Goal: Task Accomplishment & Management: Use online tool/utility

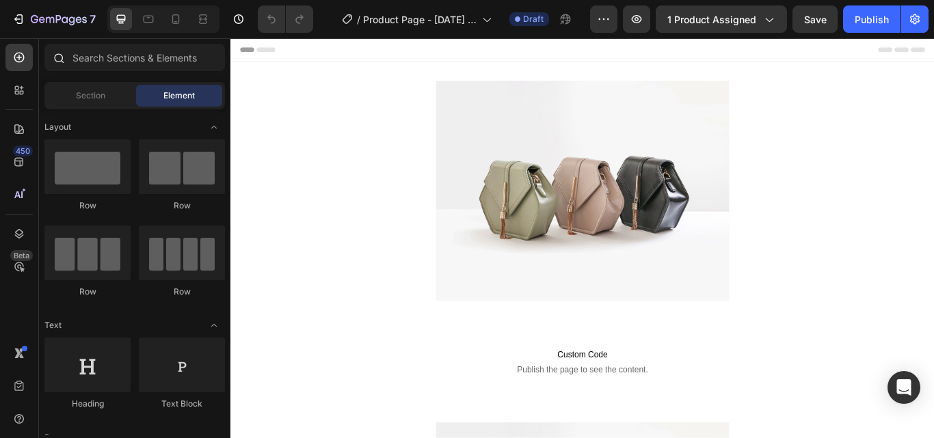
click at [57, 57] on icon at bounding box center [58, 57] width 11 height 11
click at [86, 59] on input "text" at bounding box center [134, 57] width 180 height 27
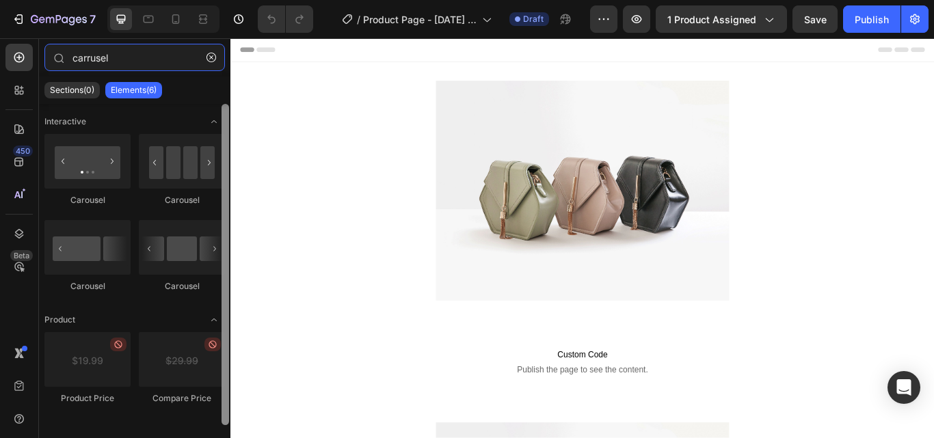
type input "carrusel"
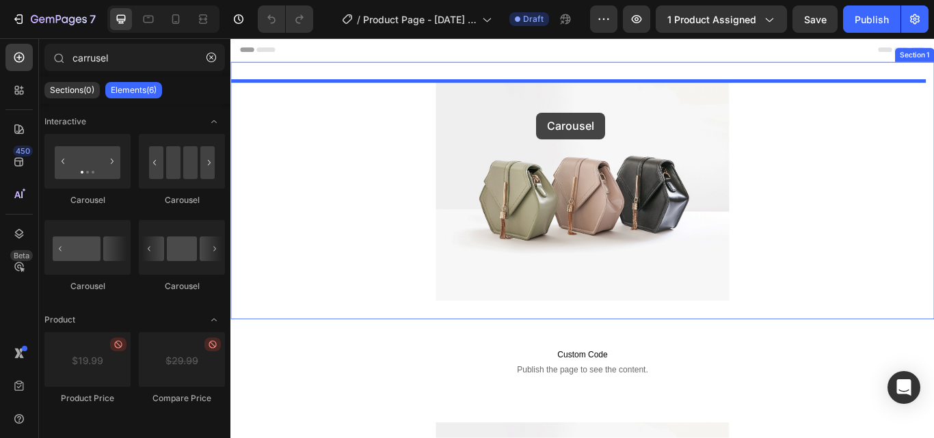
drag, startPoint x: 459, startPoint y: 183, endPoint x: 587, endPoint y: 125, distance: 140.1
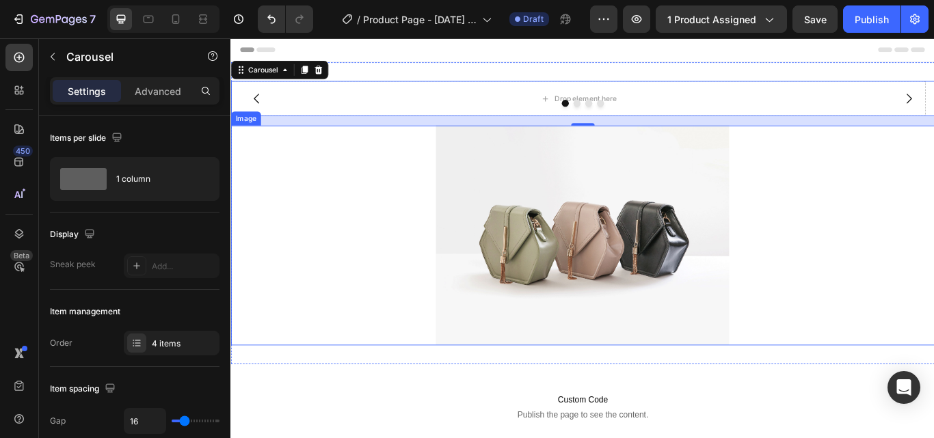
click at [622, 211] on img at bounding box center [641, 268] width 342 height 256
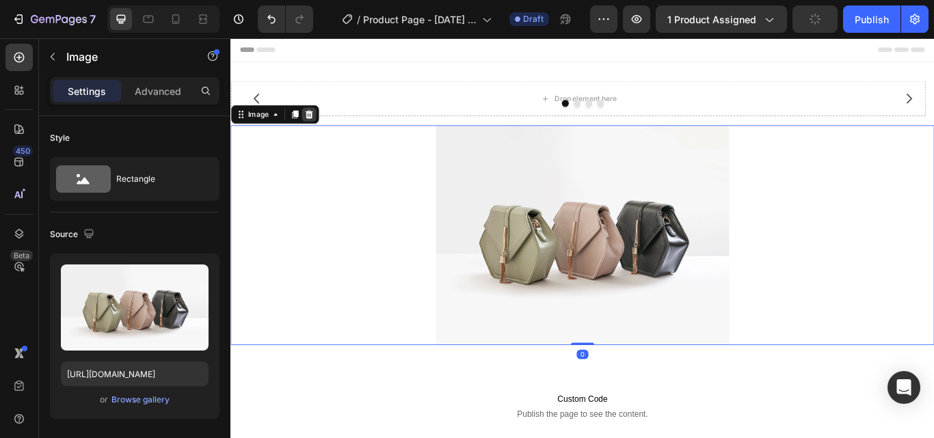
click at [323, 128] on icon at bounding box center [321, 127] width 9 height 10
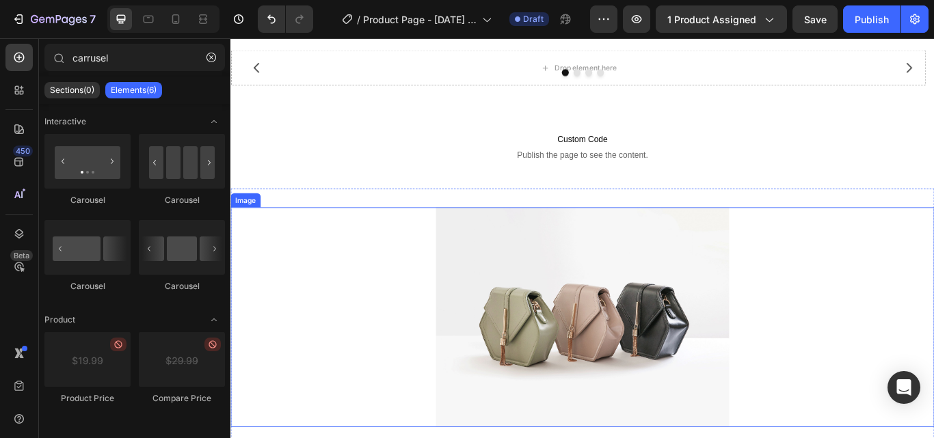
scroll to position [68, 0]
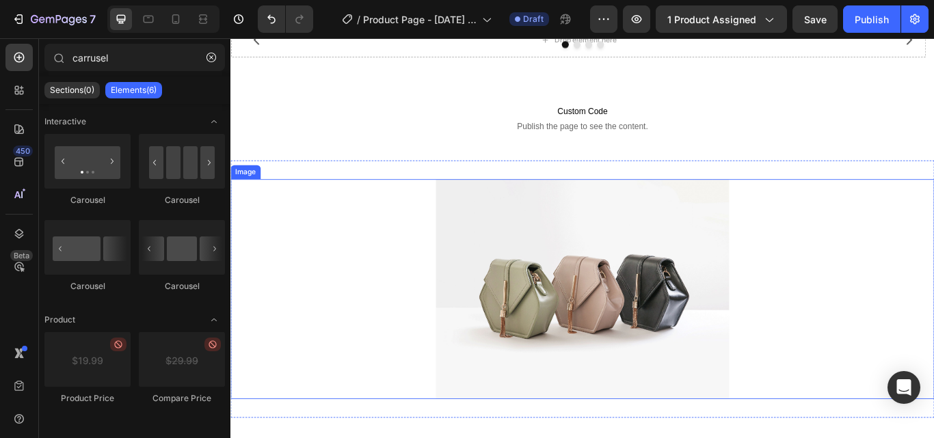
click at [583, 291] on img at bounding box center [641, 331] width 342 height 256
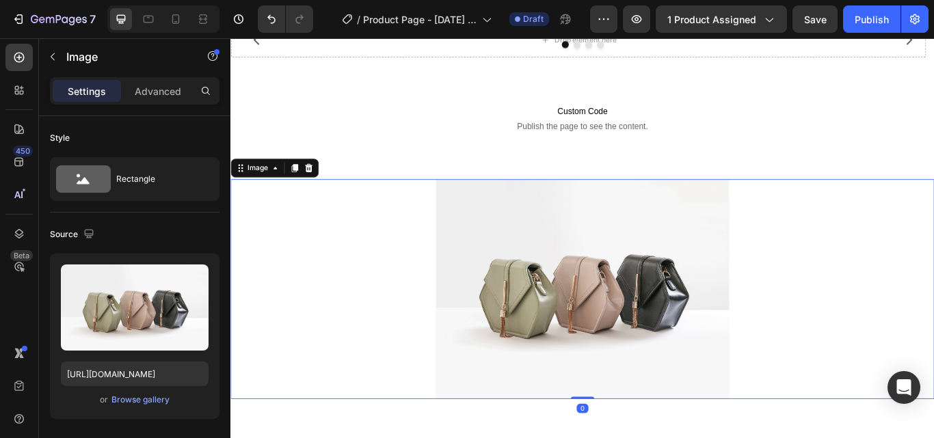
click at [325, 193] on icon at bounding box center [321, 190] width 11 height 11
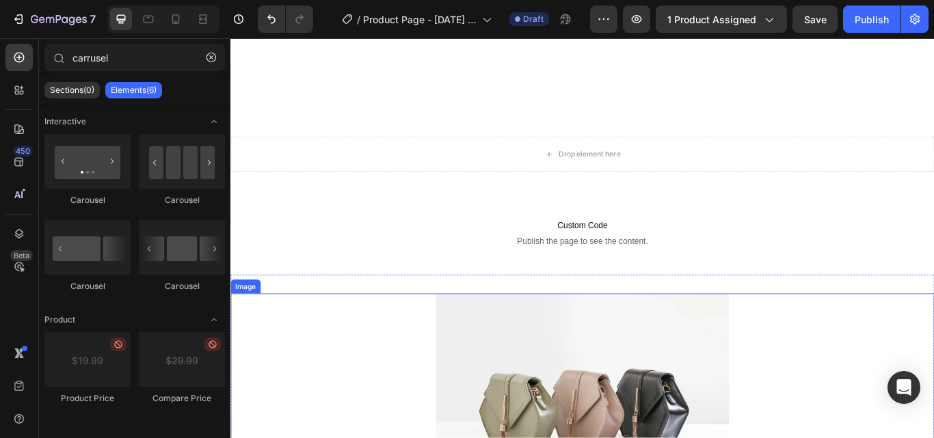
scroll to position [273, 0]
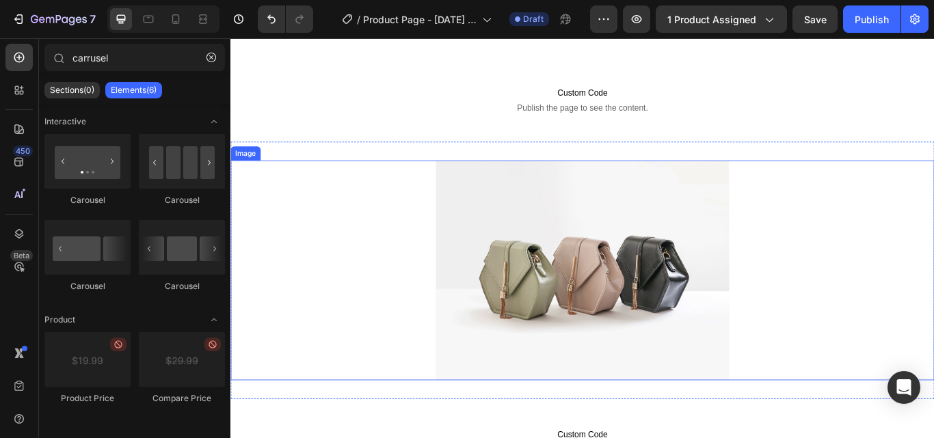
click at [550, 238] on img at bounding box center [641, 309] width 342 height 256
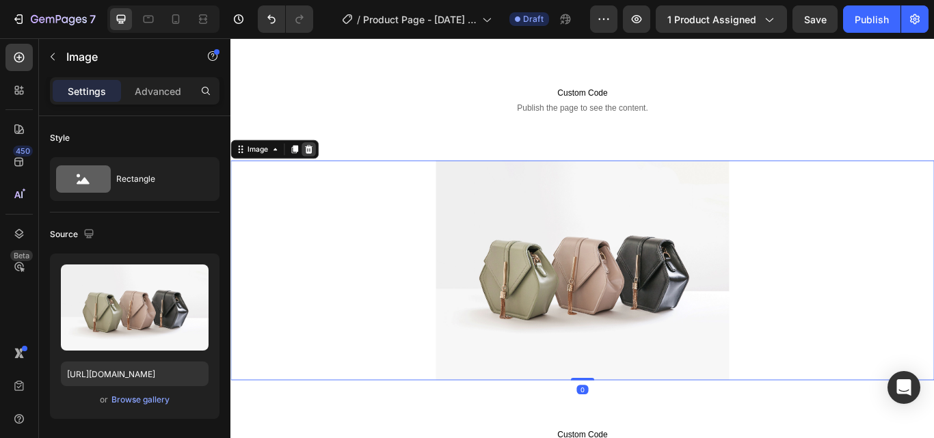
click at [322, 170] on icon at bounding box center [321, 168] width 9 height 10
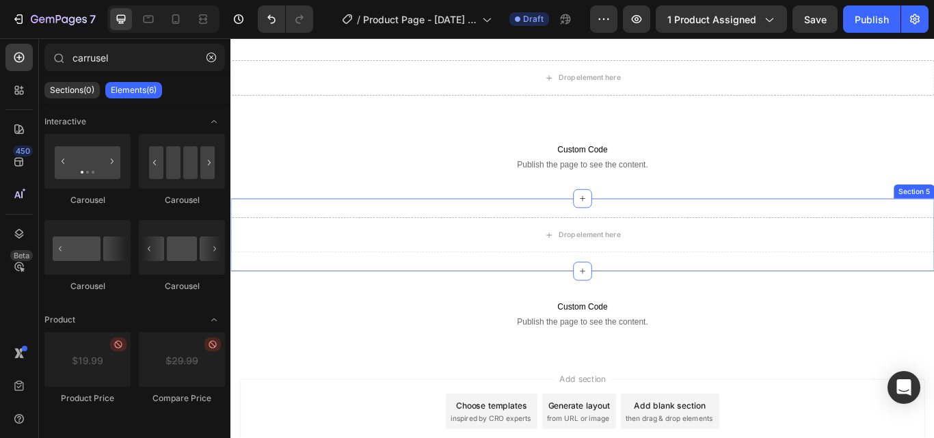
scroll to position [0, 0]
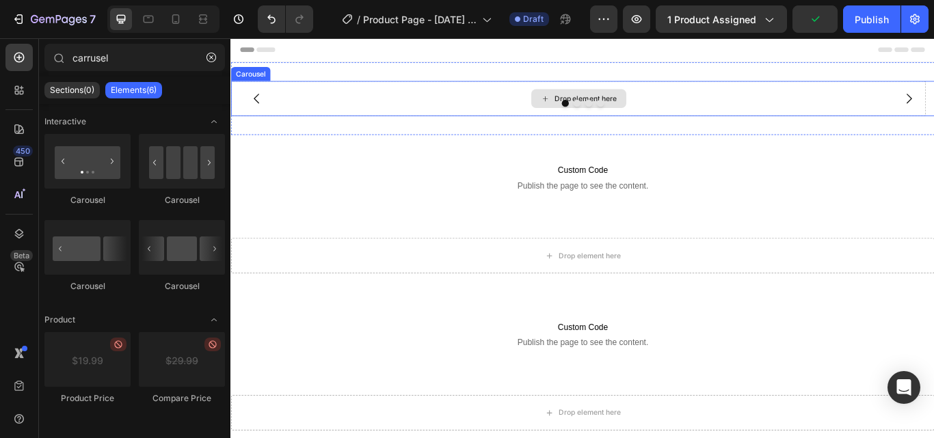
click at [643, 103] on div "Drop element here" at bounding box center [644, 108] width 72 height 11
click at [803, 105] on div "Drop element here" at bounding box center [635, 108] width 810 height 41
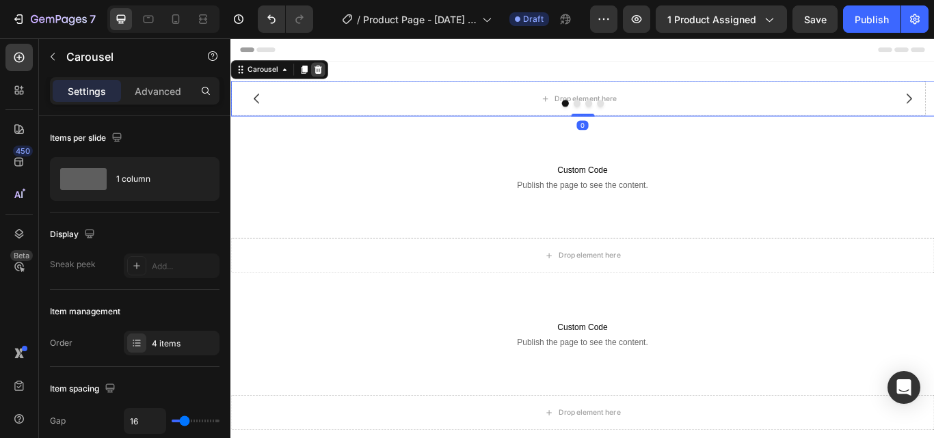
click at [338, 76] on div at bounding box center [332, 75] width 16 height 16
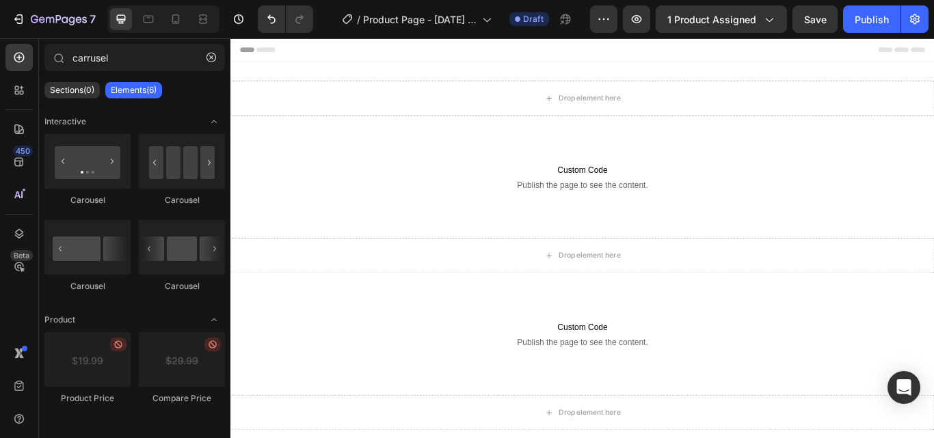
scroll to position [4, 0]
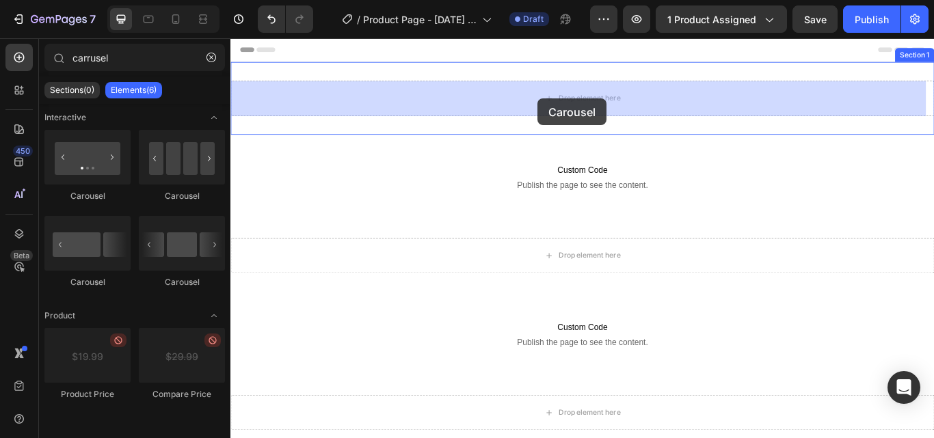
drag, startPoint x: 327, startPoint y: 294, endPoint x: 587, endPoint y: 109, distance: 319.6
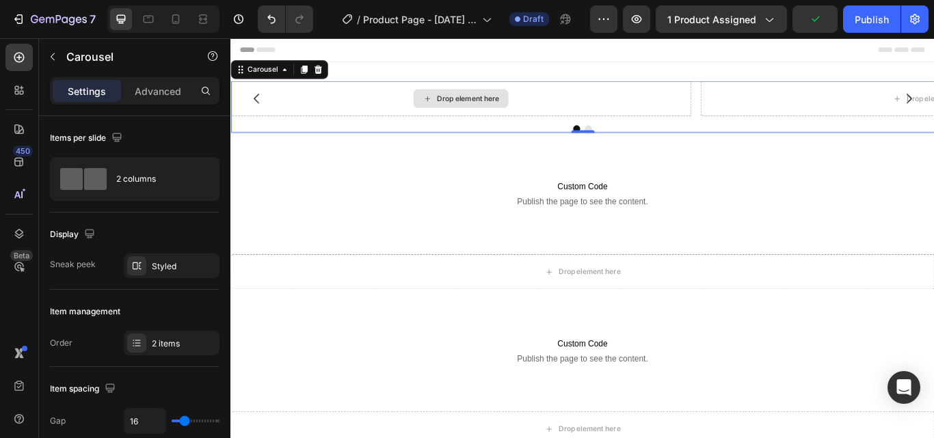
click at [612, 111] on div "Drop element here" at bounding box center [498, 108] width 537 height 41
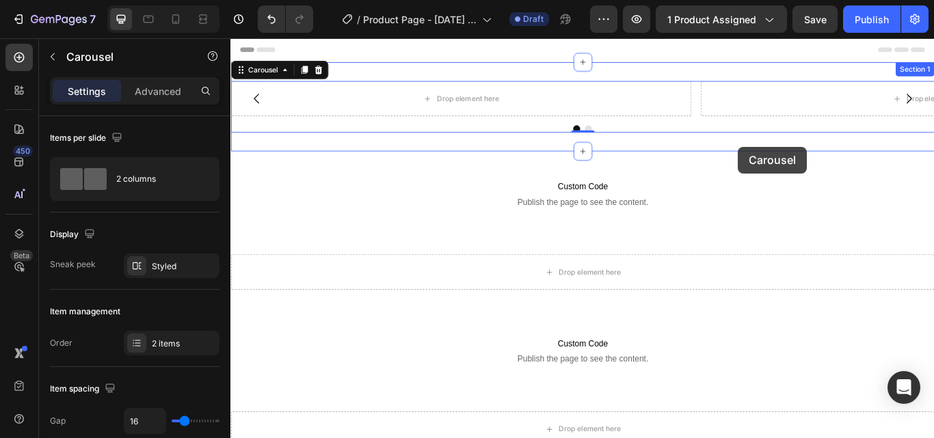
drag, startPoint x: 821, startPoint y: 147, endPoint x: 822, endPoint y: 165, distance: 17.8
click at [822, 165] on div "Header Drop element here Drop element here Carousel 0 Section 1 Custom Code Pub…" at bounding box center [640, 435] width 820 height 794
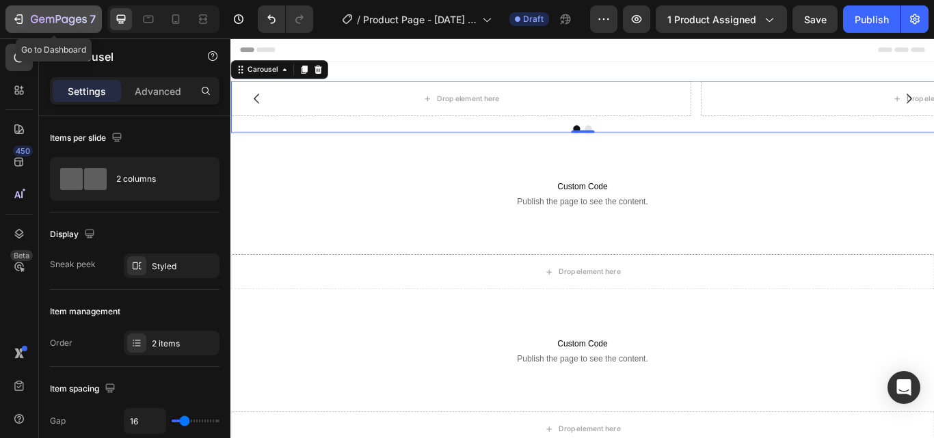
click at [14, 16] on icon "button" at bounding box center [19, 19] width 14 height 14
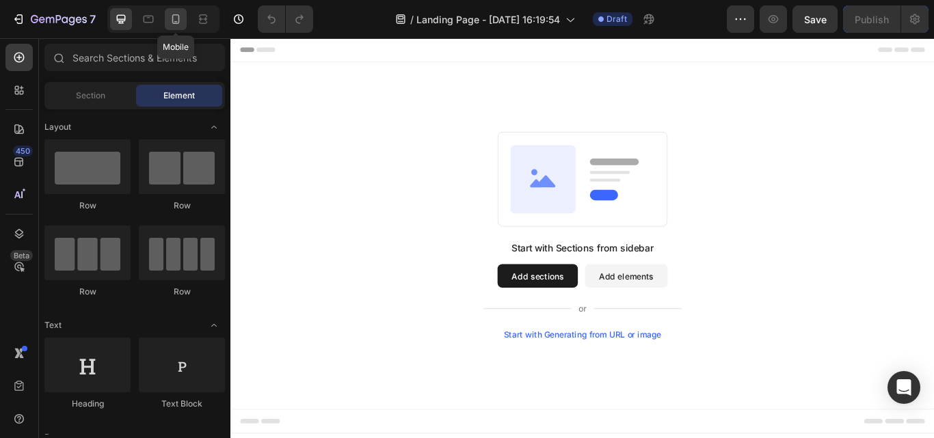
click at [178, 17] on icon at bounding box center [176, 19] width 14 height 14
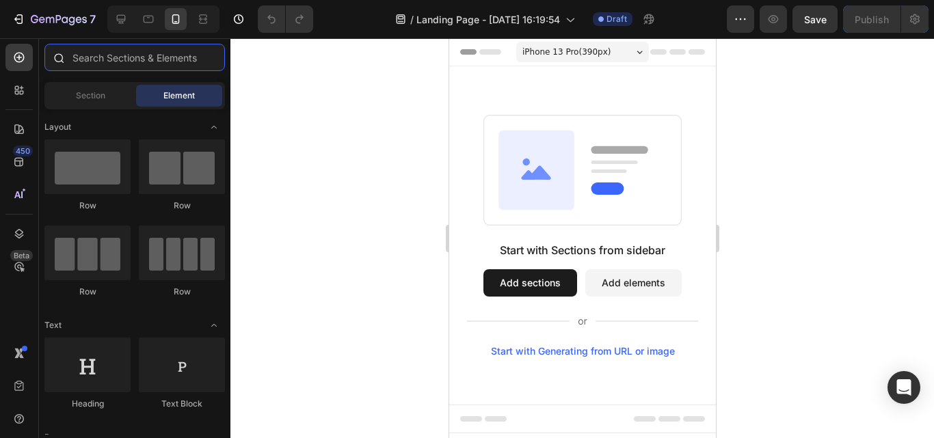
click at [75, 57] on input "text" at bounding box center [134, 57] width 180 height 27
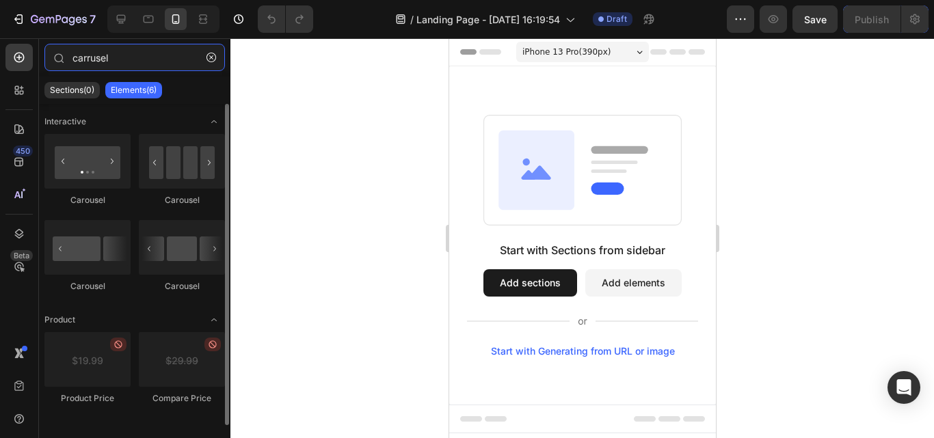
scroll to position [4, 0]
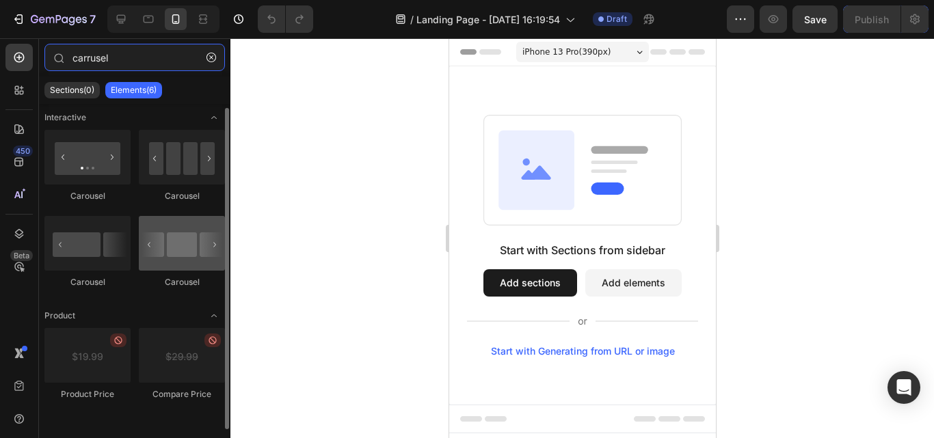
type input "carrusel"
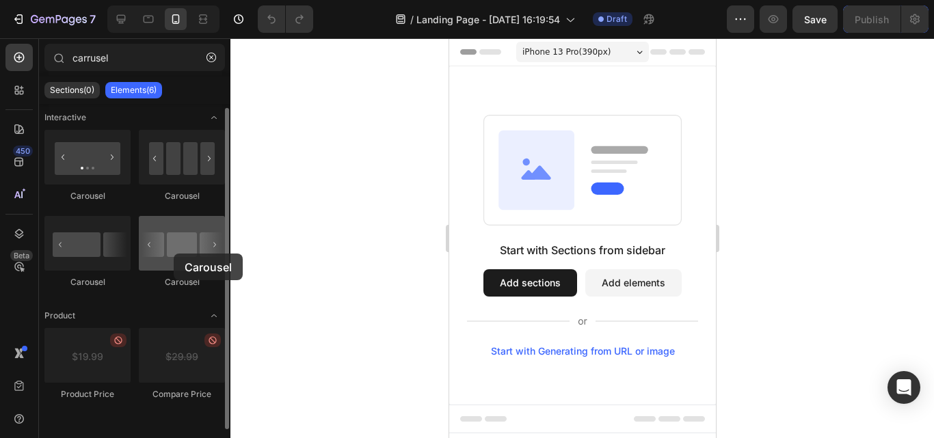
click at [174, 254] on div at bounding box center [182, 243] width 86 height 55
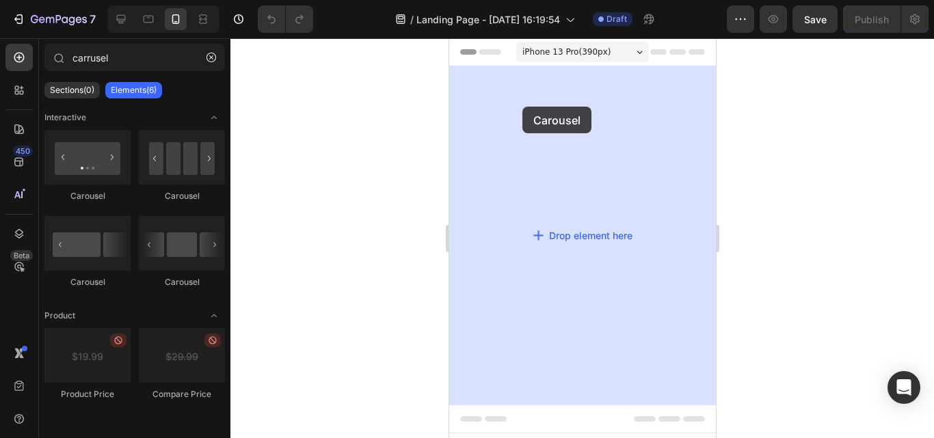
drag, startPoint x: 671, startPoint y: 266, endPoint x: 522, endPoint y: 107, distance: 218.1
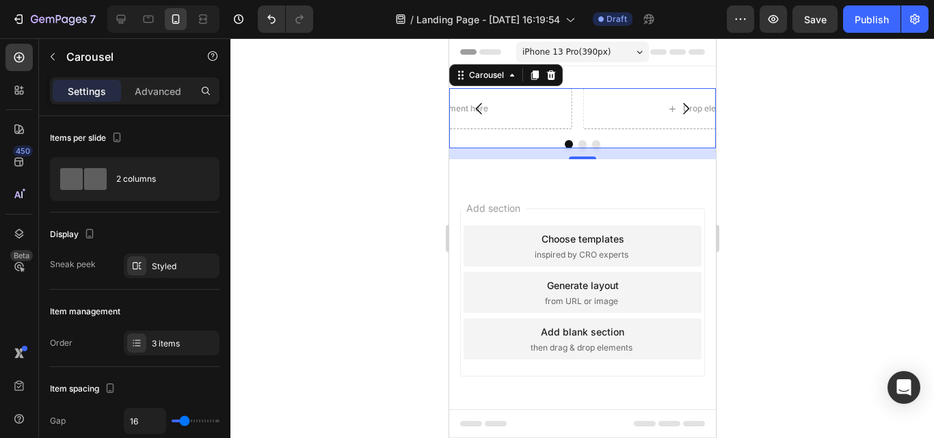
click at [479, 109] on icon "Carousel Back Arrow" at bounding box center [478, 108] width 16 height 16
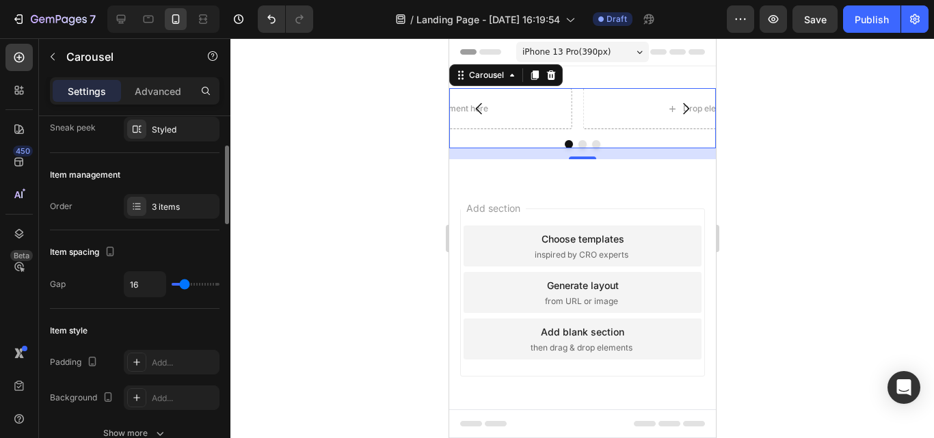
type input "34"
type input "43"
type input "49"
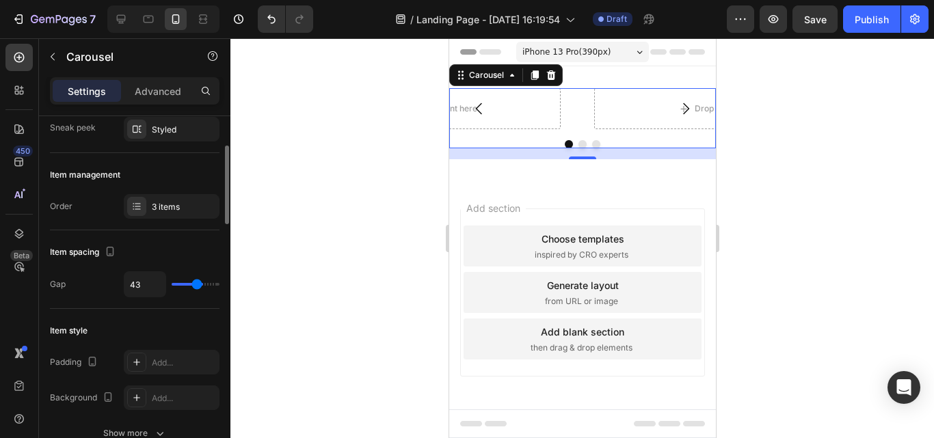
type input "49"
type input "55"
type input "58"
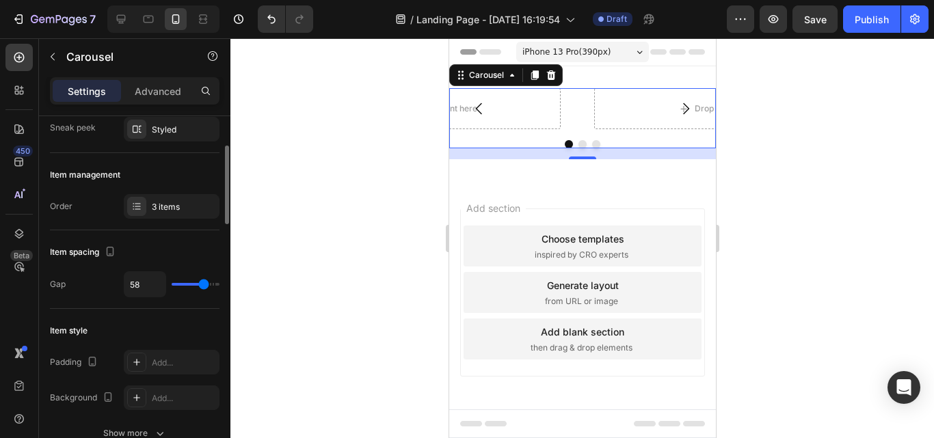
type input "59"
type input "64"
type input "65"
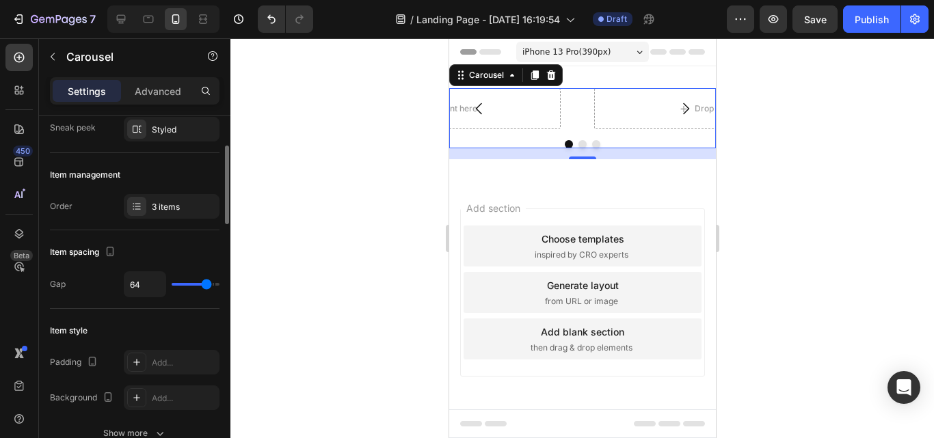
type input "65"
type input "67"
type input "70"
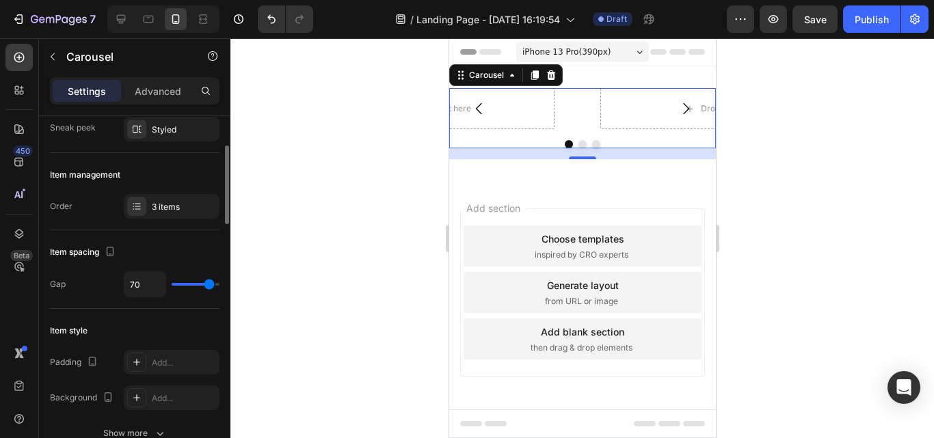
type input "71"
type input "76"
type input "79"
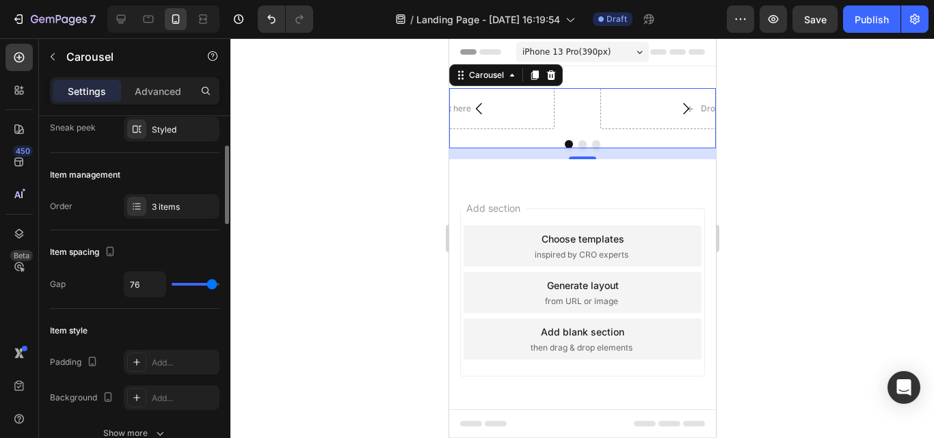
type input "79"
type input "80"
type input "64"
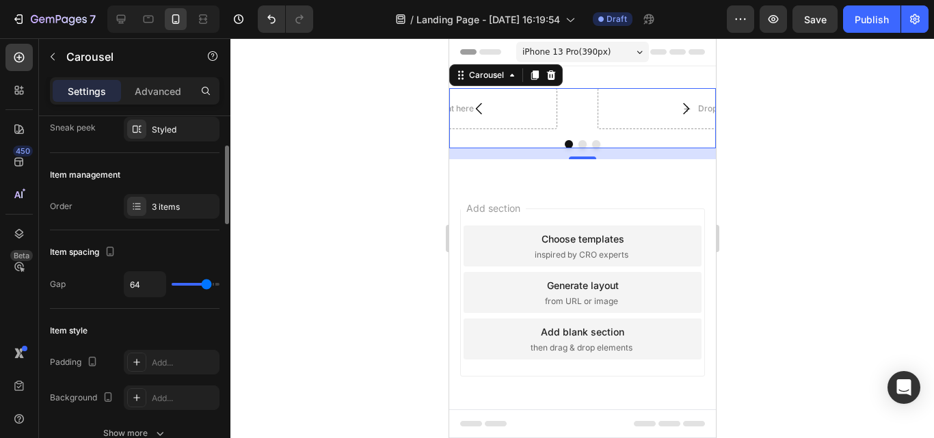
type input "59"
type input "58"
type input "55"
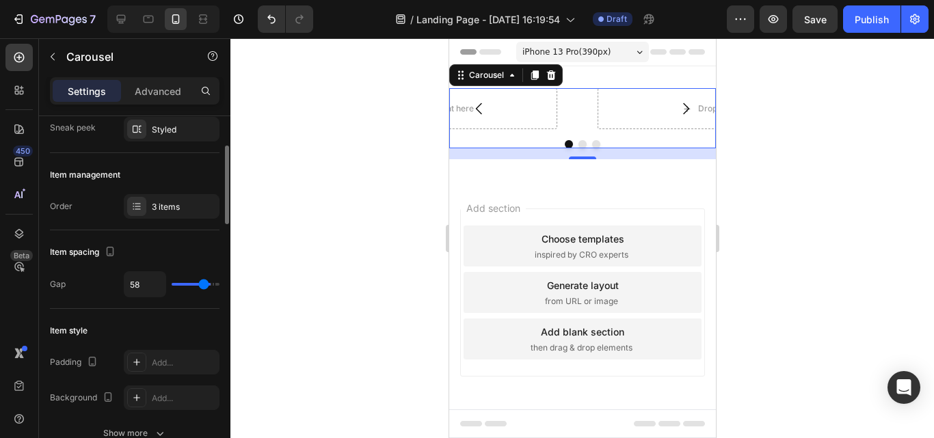
type input "55"
type input "52"
type input "49"
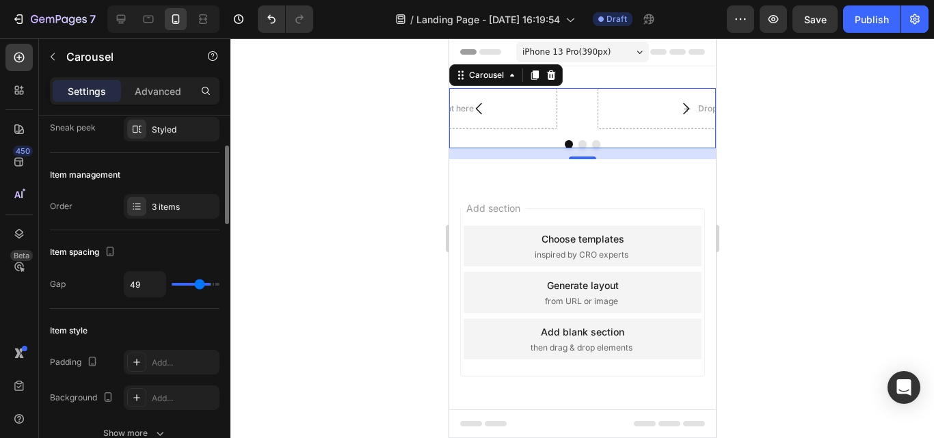
type input "46"
type input "43"
type input "41"
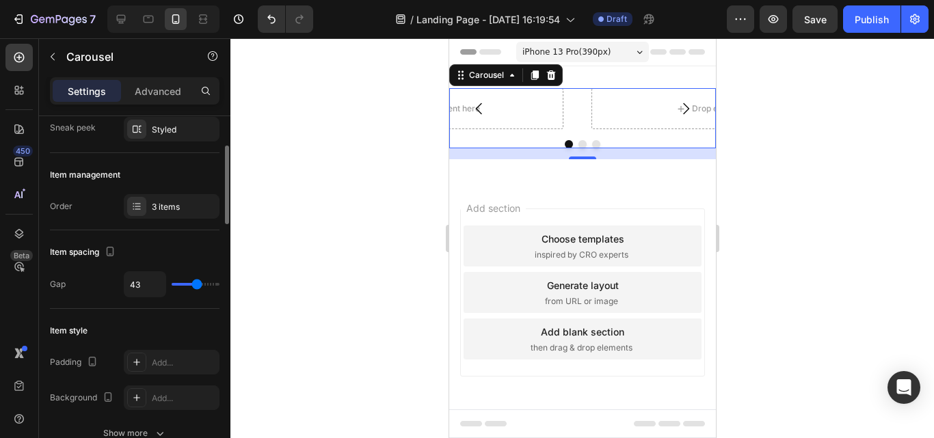
type input "41"
type input "39"
type input "36"
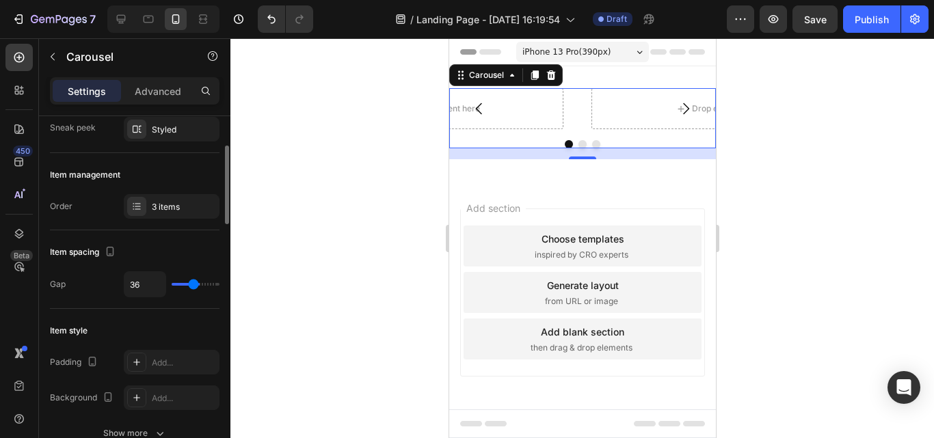
type input "34"
type input "33"
type input "31"
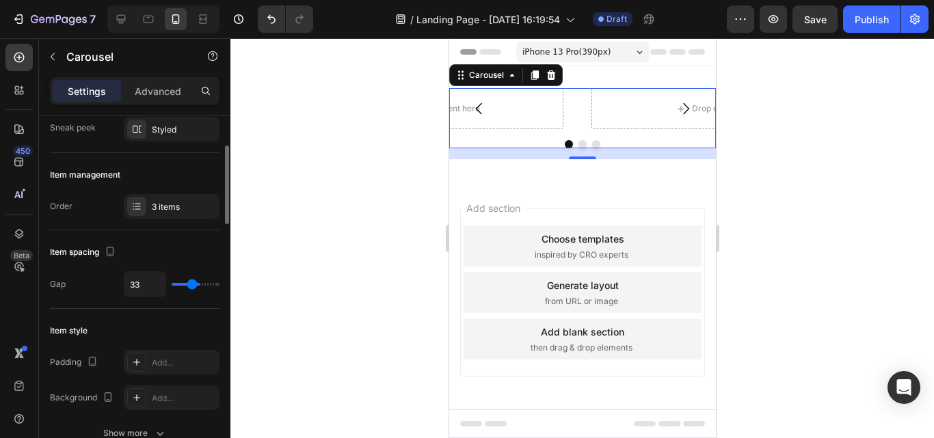
type input "31"
type input "30"
type input "28"
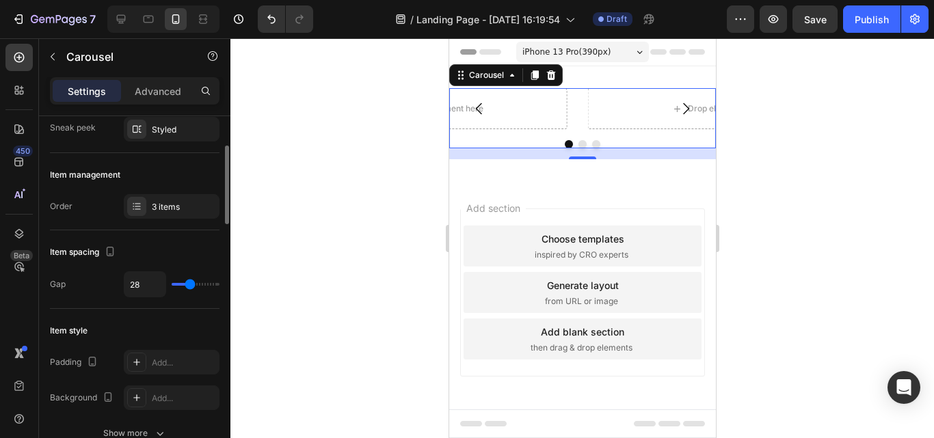
type input "27"
type input "25"
type input "24"
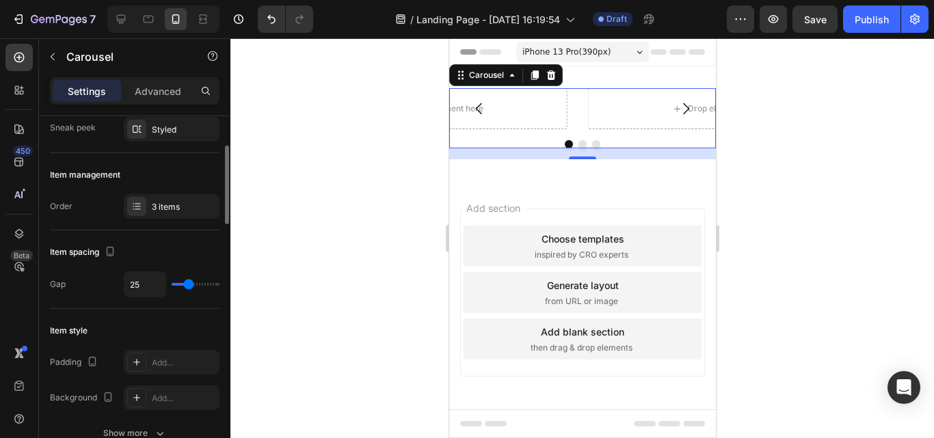
type input "24"
type input "22"
type input "21"
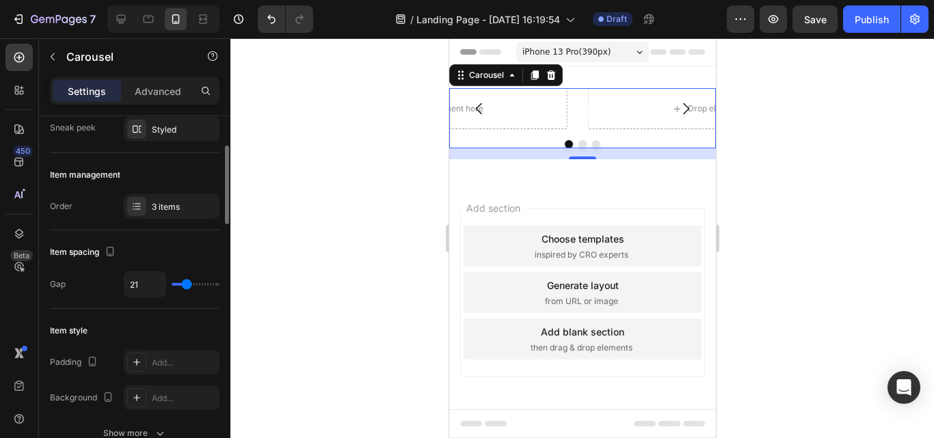
type input "19"
type input "18"
type input "16"
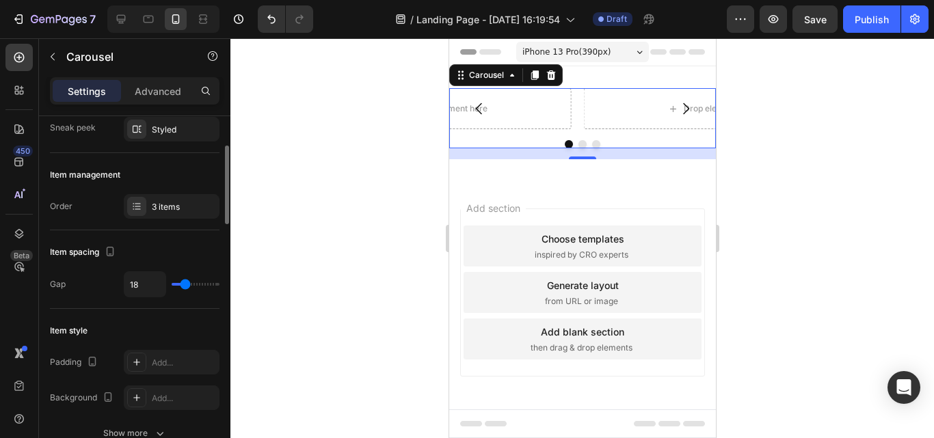
type input "16"
type input "15"
type input "13"
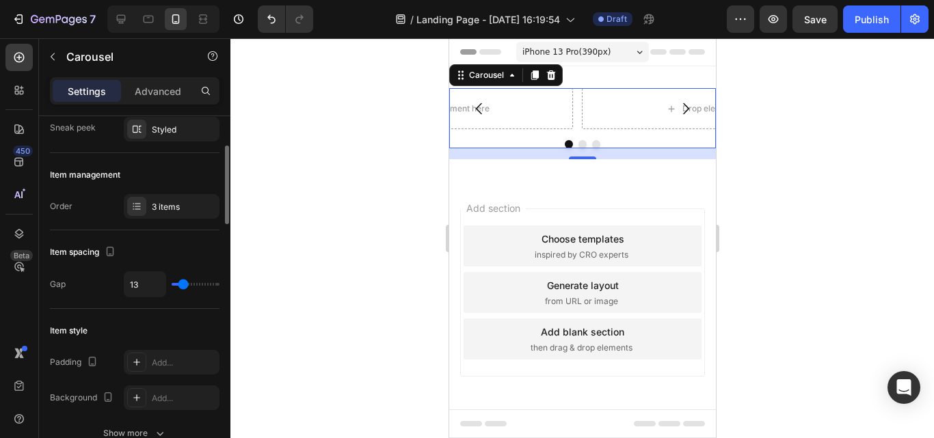
type input "10"
type input "3"
type input "1"
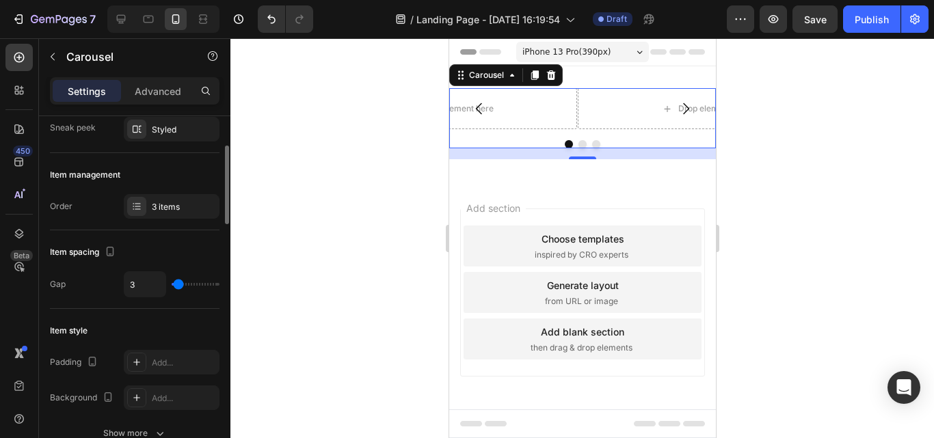
type input "1"
type input "3"
type input "4"
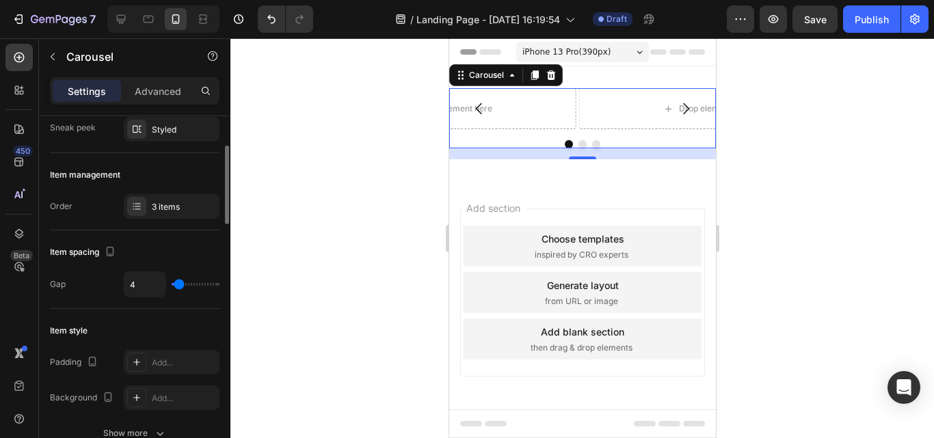
type input "6"
type input "7"
type input "4"
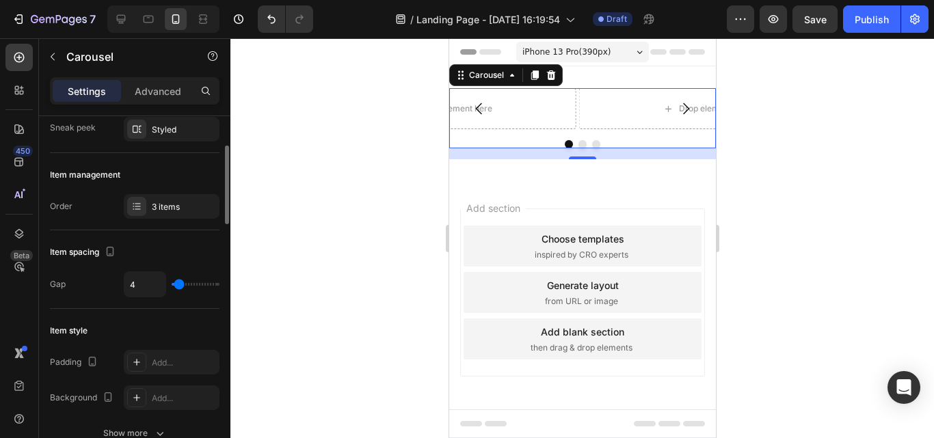
drag, startPoint x: 188, startPoint y: 287, endPoint x: 179, endPoint y: 295, distance: 12.1
type input "4"
click at [179, 286] on input "range" at bounding box center [196, 284] width 48 height 3
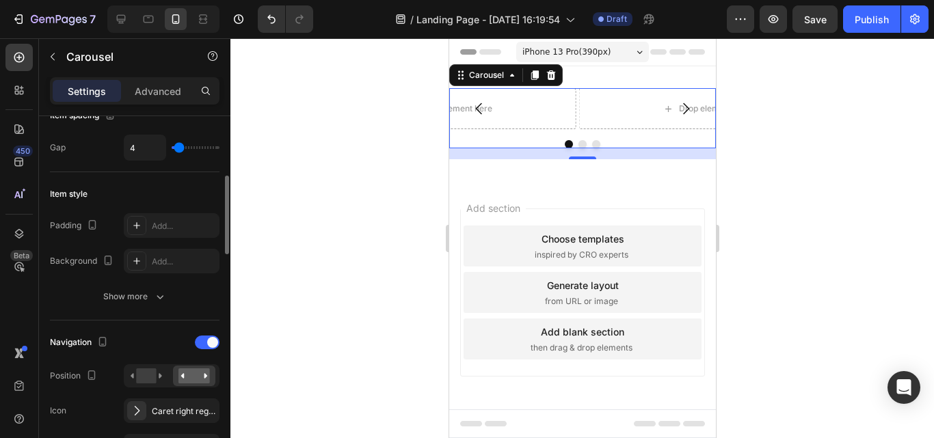
scroll to position [342, 0]
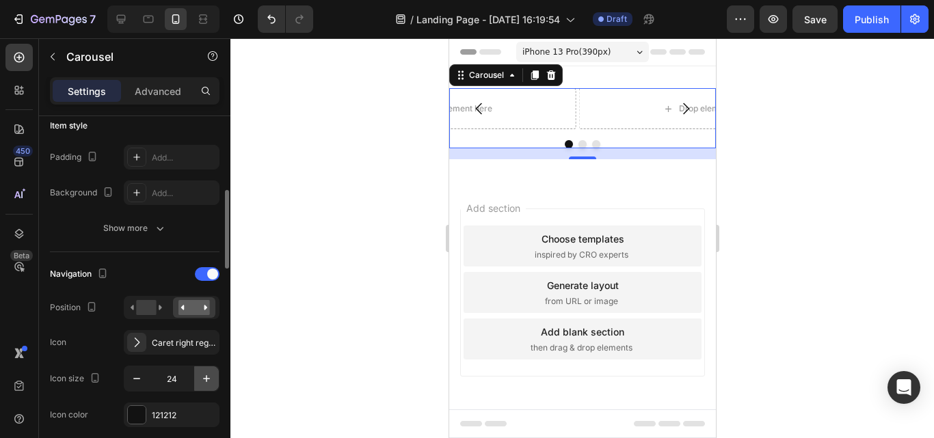
click at [209, 380] on icon "button" at bounding box center [207, 379] width 14 height 14
click at [209, 379] on icon "button" at bounding box center [207, 379] width 14 height 14
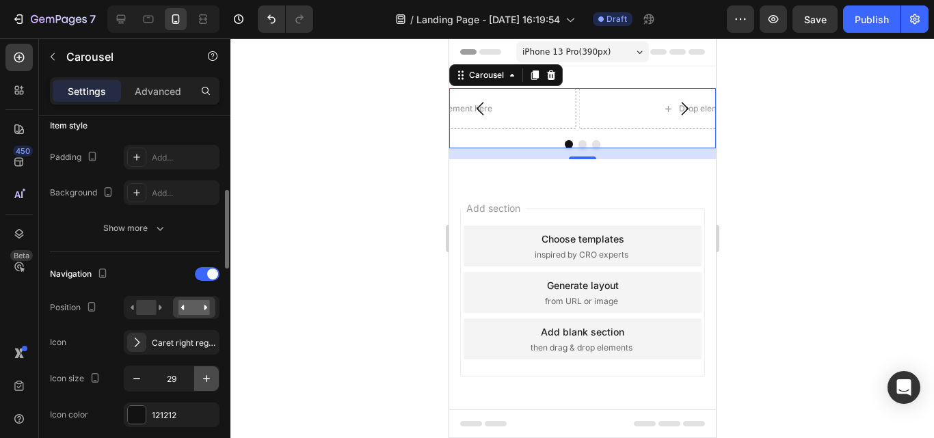
click at [209, 379] on icon "button" at bounding box center [207, 379] width 14 height 14
click at [137, 378] on icon "button" at bounding box center [137, 379] width 14 height 14
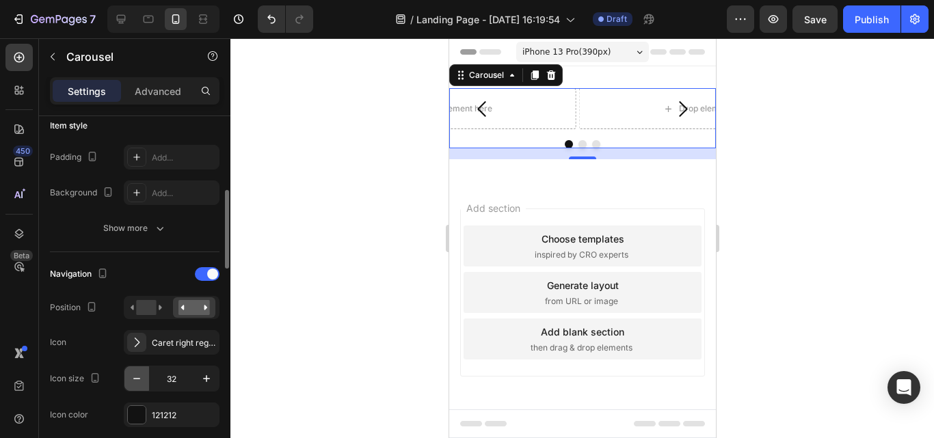
click at [137, 378] on icon "button" at bounding box center [137, 379] width 14 height 14
type input "28"
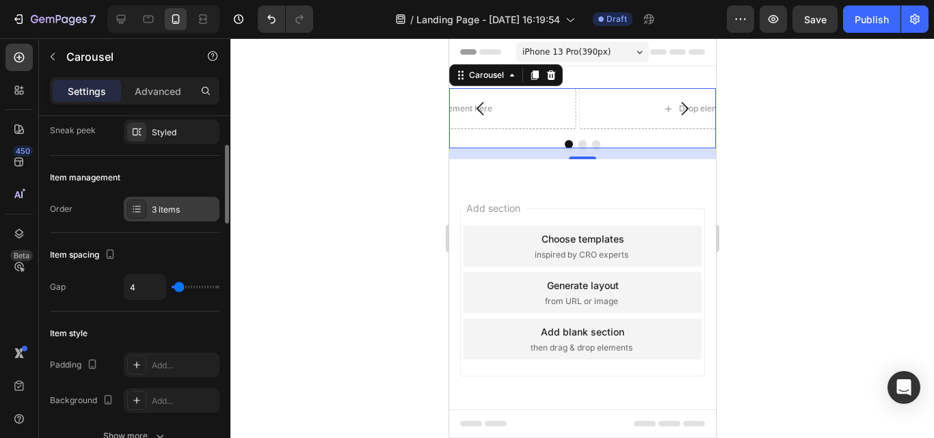
scroll to position [0, 0]
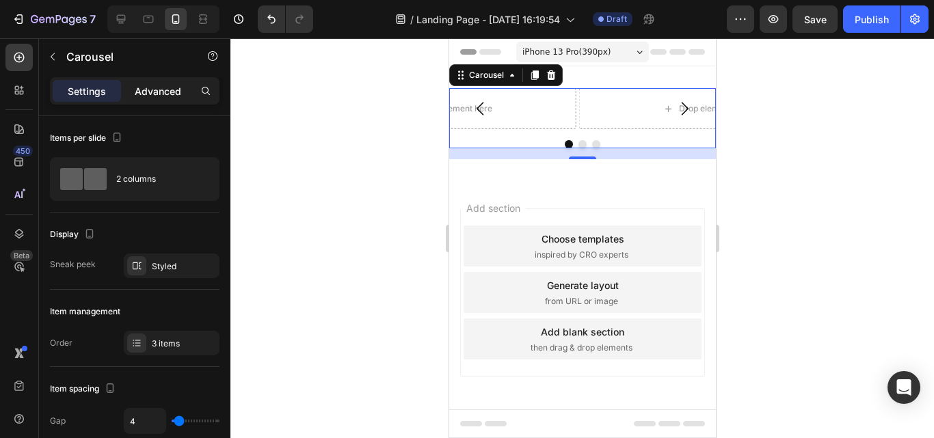
click at [142, 96] on p "Advanced" at bounding box center [158, 91] width 46 height 14
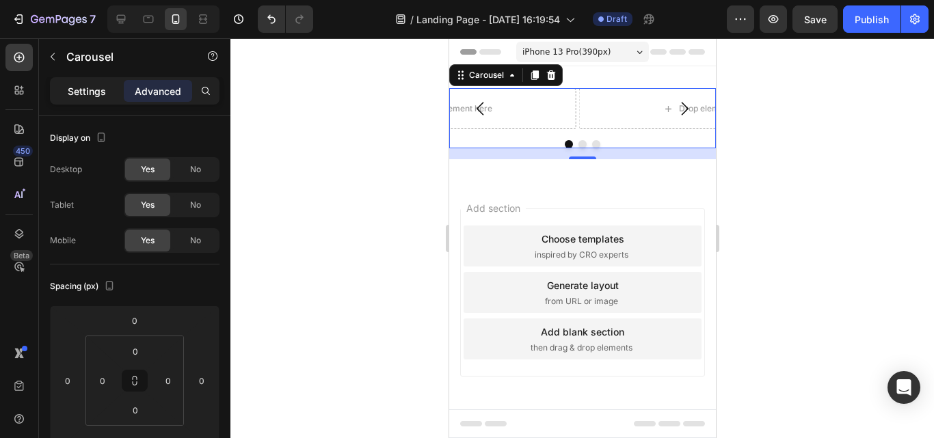
click at [92, 91] on p "Settings" at bounding box center [87, 91] width 38 height 14
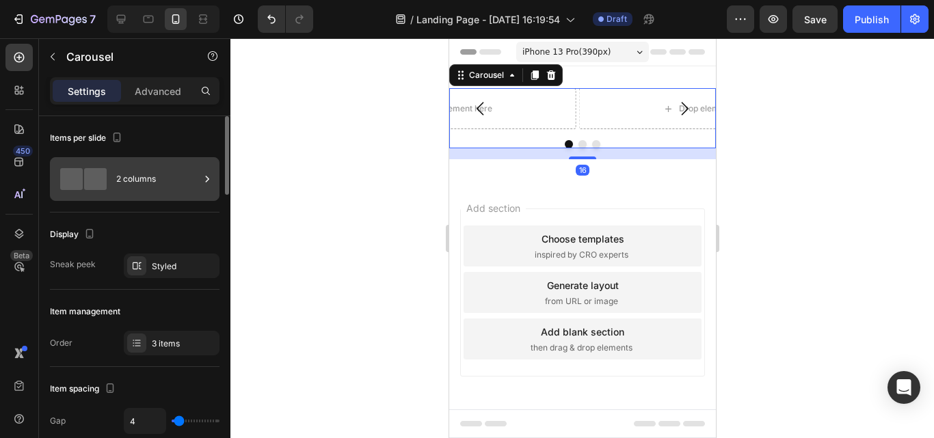
click at [88, 179] on span at bounding box center [95, 179] width 23 height 22
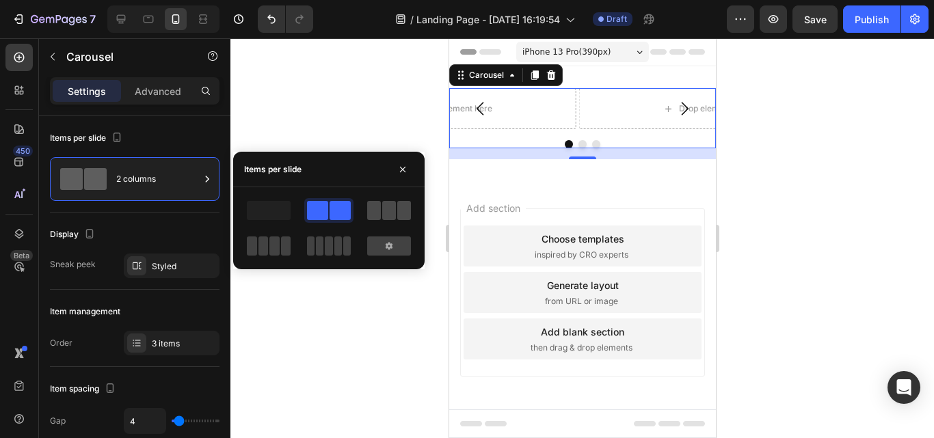
drag, startPoint x: 368, startPoint y: 209, endPoint x: 16, endPoint y: 144, distance: 357.2
click at [368, 209] on span at bounding box center [374, 210] width 14 height 19
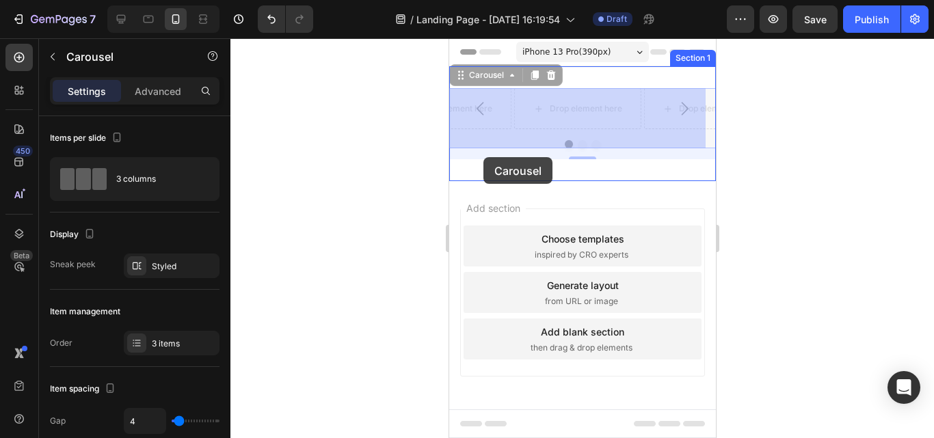
click at [483, 157] on div "iPhone 13 Pro ( 390 px) iPhone 13 Mini iPhone 13 Pro iPhone 11 Pro Max iPhone 1…" at bounding box center [581, 240] width 267 height 404
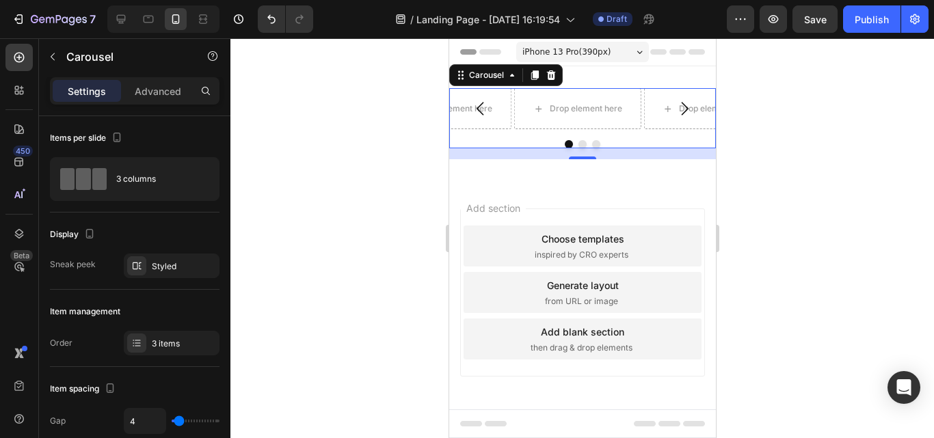
click at [492, 133] on div "Drop element here Drop element here Drop element here Carousel 16" at bounding box center [581, 118] width 267 height 60
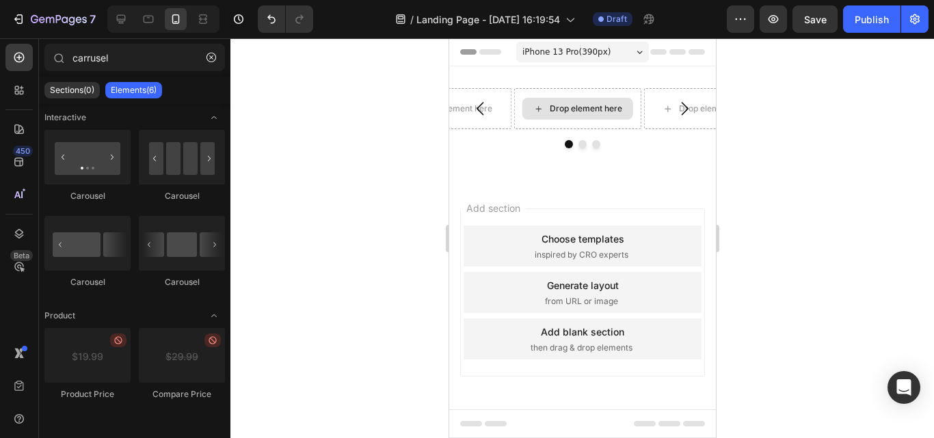
click at [537, 111] on icon at bounding box center [537, 108] width 5 height 5
click at [538, 107] on icon at bounding box center [538, 109] width 11 height 12
click at [575, 107] on div "Drop element here" at bounding box center [585, 108] width 72 height 11
click at [570, 107] on div "Drop element here" at bounding box center [585, 108] width 72 height 11
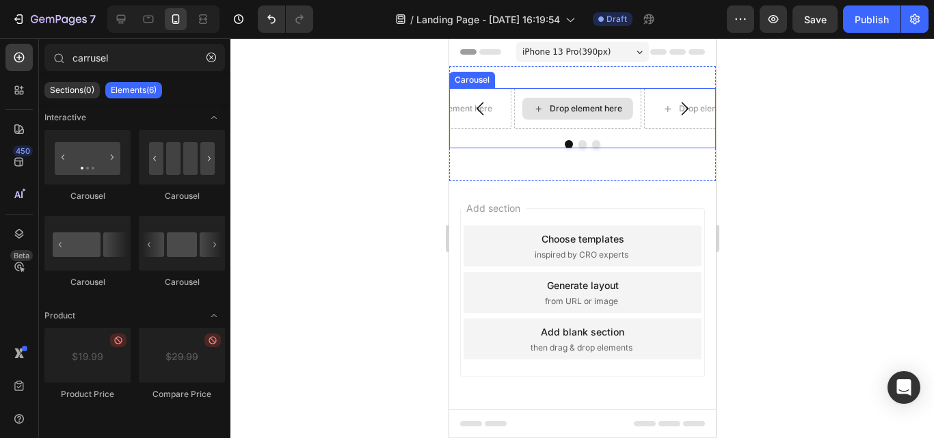
click at [548, 102] on div "Drop element here" at bounding box center [577, 109] width 111 height 22
click at [541, 105] on icon at bounding box center [538, 109] width 11 height 12
click at [573, 104] on div "Drop element here" at bounding box center [585, 108] width 72 height 11
click at [573, 103] on div "Drop element here" at bounding box center [585, 108] width 72 height 11
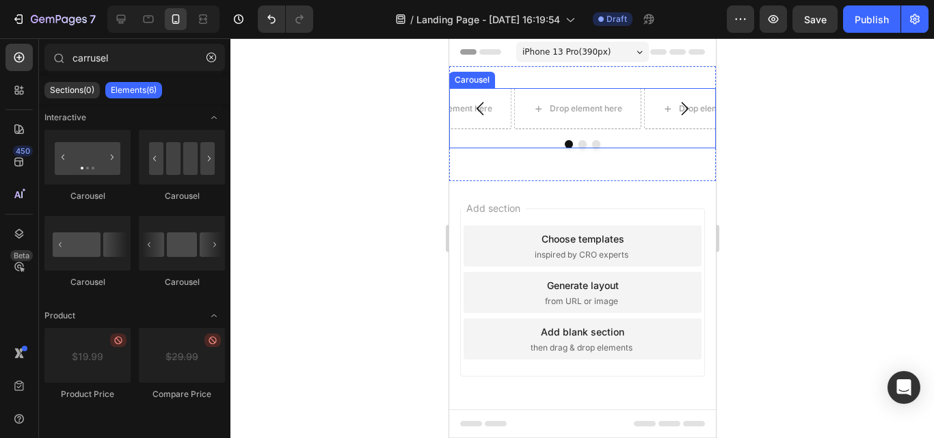
drag, startPoint x: 480, startPoint y: 108, endPoint x: 604, endPoint y: 108, distance: 124.4
click at [480, 107] on icon "Carousel Back Arrow" at bounding box center [479, 108] width 19 height 19
click at [483, 107] on icon "Carousel Back Arrow" at bounding box center [479, 108] width 19 height 19
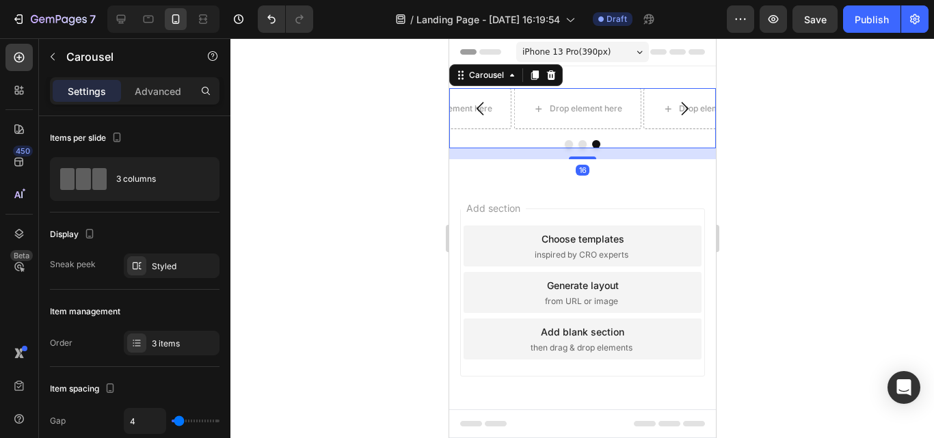
click at [674, 112] on icon "Carousel Next Arrow" at bounding box center [683, 108] width 19 height 19
click at [493, 105] on button "Carousel Back Arrow" at bounding box center [479, 108] width 41 height 41
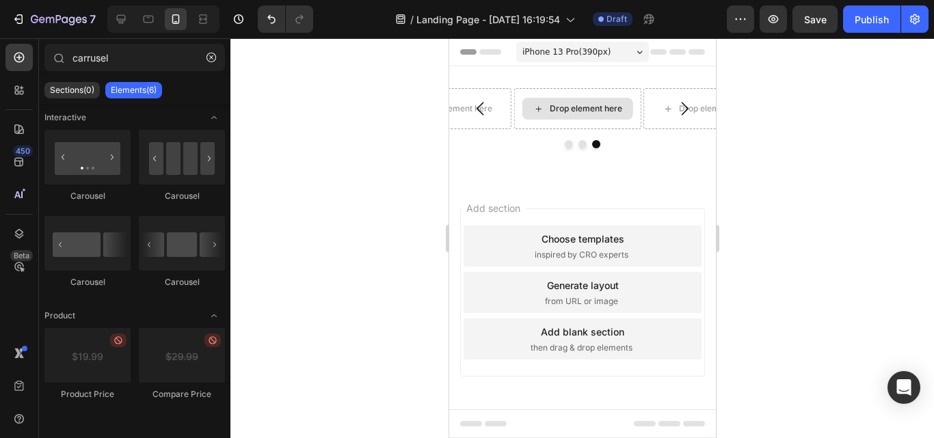
click at [538, 110] on icon at bounding box center [538, 109] width 11 height 12
click at [567, 109] on div "Drop element here" at bounding box center [585, 108] width 72 height 11
click at [550, 109] on div "Drop element here" at bounding box center [585, 108] width 72 height 11
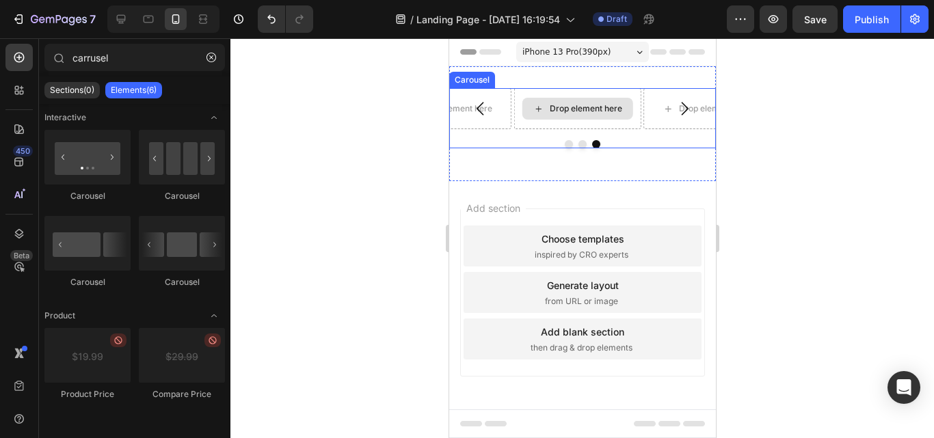
click at [544, 115] on div "Drop element here" at bounding box center [577, 109] width 111 height 22
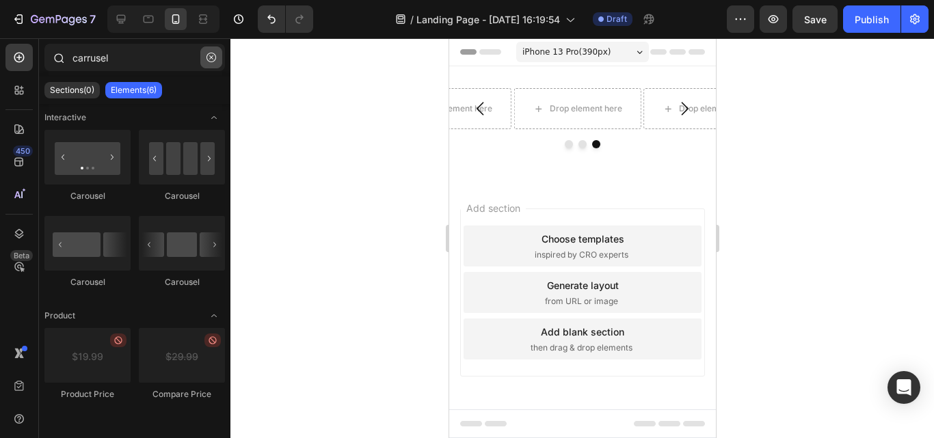
click at [210, 55] on icon "button" at bounding box center [211, 58] width 10 height 10
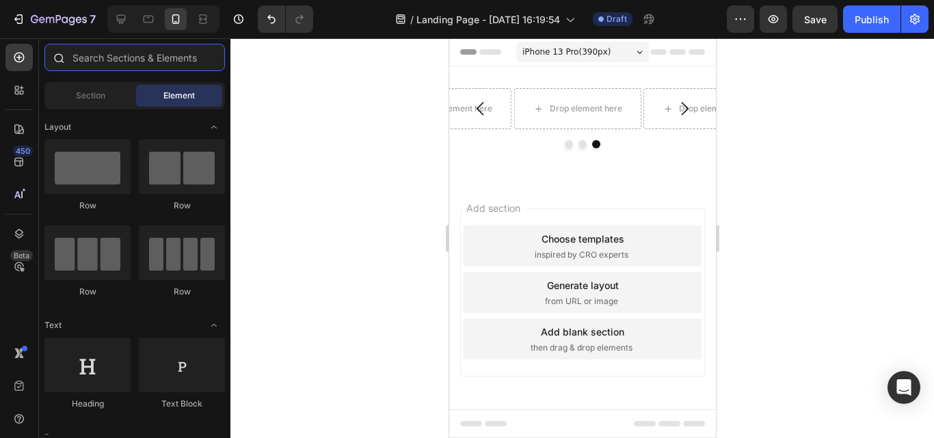
click at [132, 55] on input "text" at bounding box center [134, 57] width 180 height 27
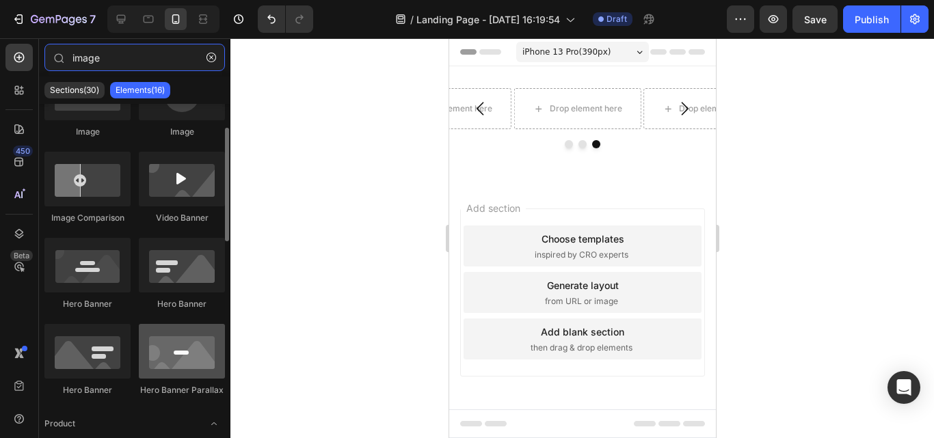
scroll to position [205, 0]
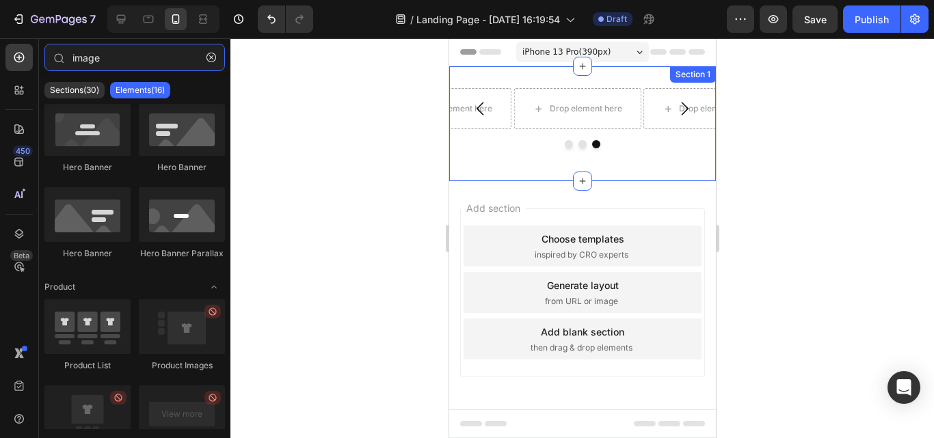
type input "image"
click at [554, 87] on div "Drop element here Drop element here Drop element here Carousel Section 1" at bounding box center [581, 123] width 267 height 115
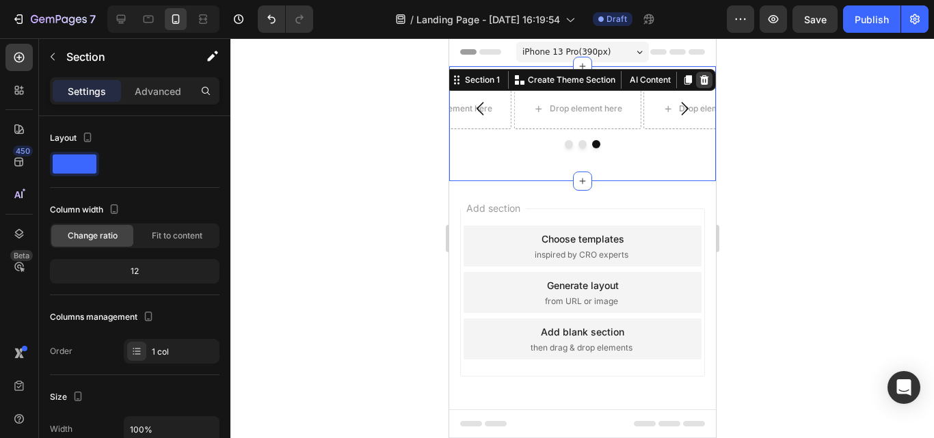
click at [699, 78] on icon at bounding box center [703, 80] width 9 height 10
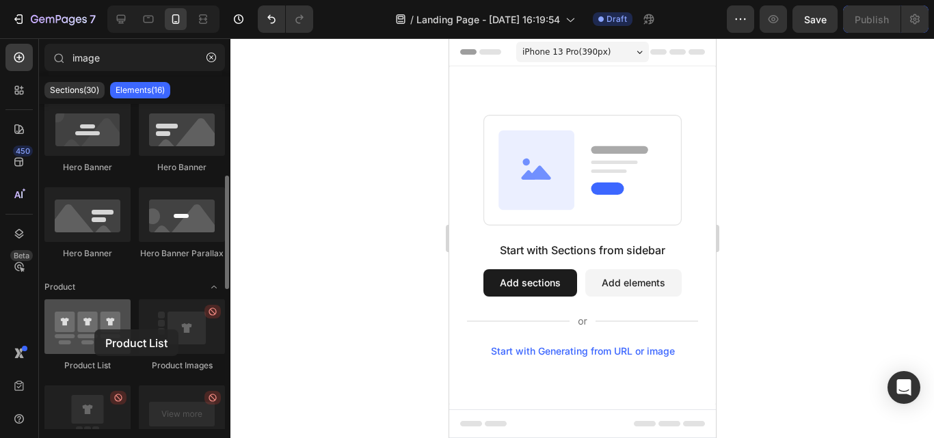
click at [94, 330] on div at bounding box center [87, 326] width 86 height 55
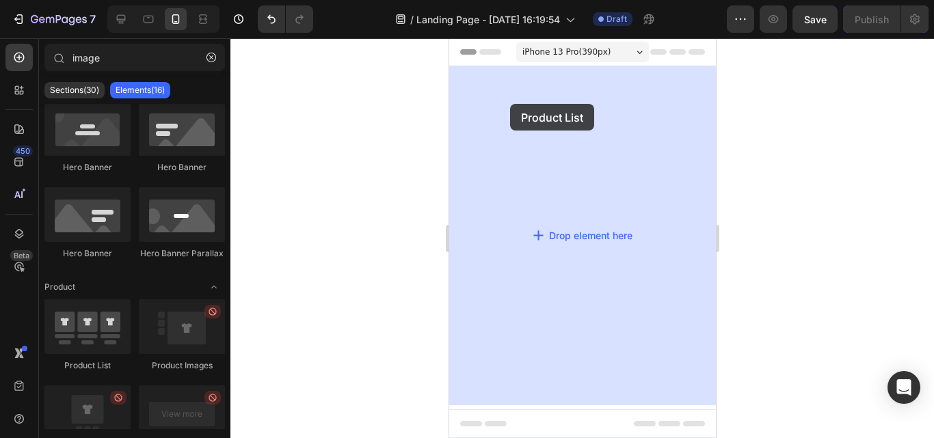
drag, startPoint x: 535, startPoint y: 376, endPoint x: 509, endPoint y: 104, distance: 273.3
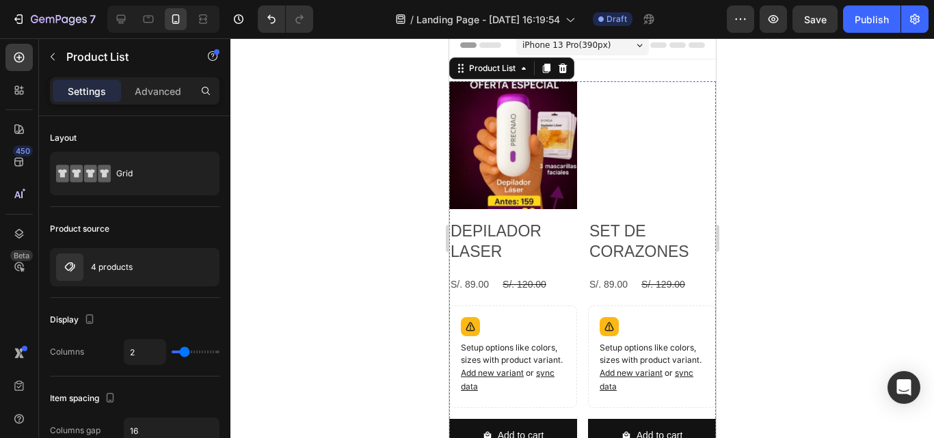
scroll to position [0, 0]
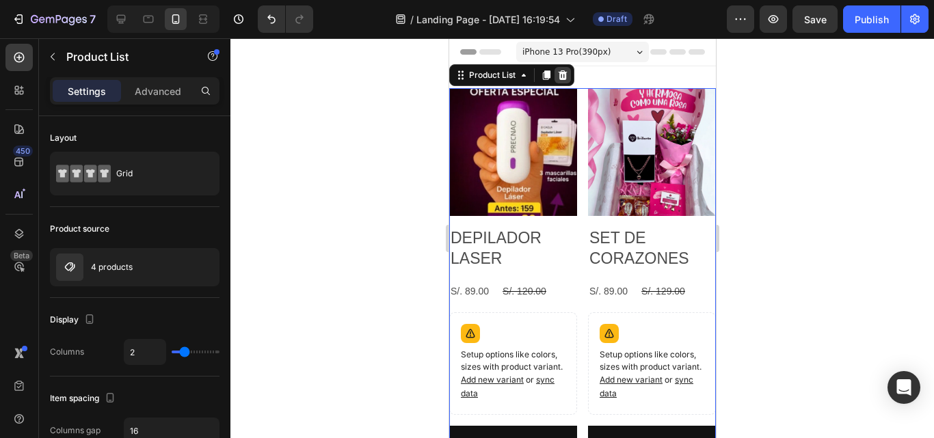
click at [563, 72] on icon at bounding box center [562, 75] width 9 height 10
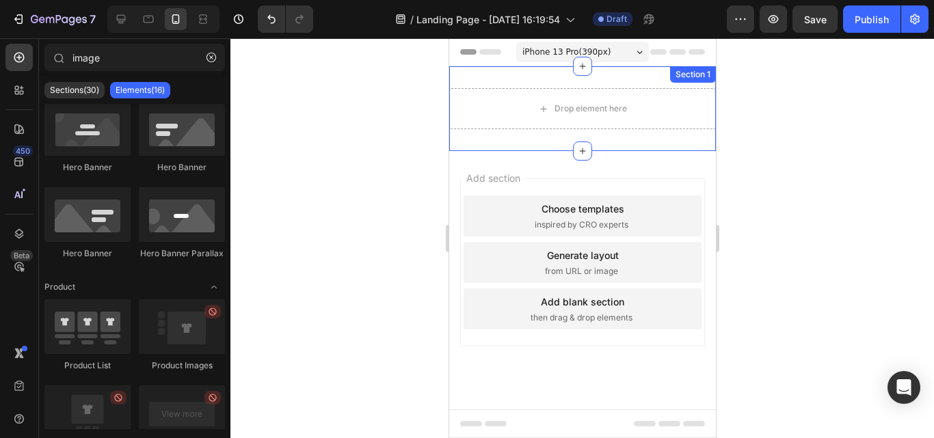
click at [619, 76] on div "Drop element here Section 1" at bounding box center [581, 108] width 267 height 85
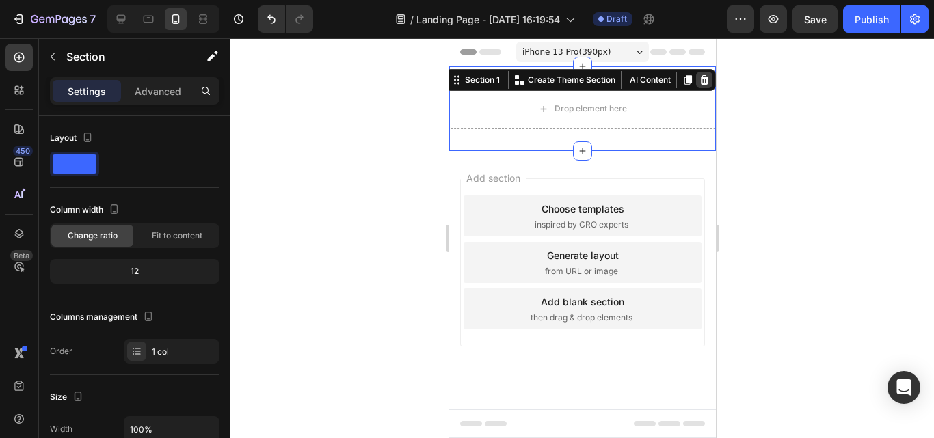
click at [703, 78] on icon at bounding box center [703, 80] width 9 height 10
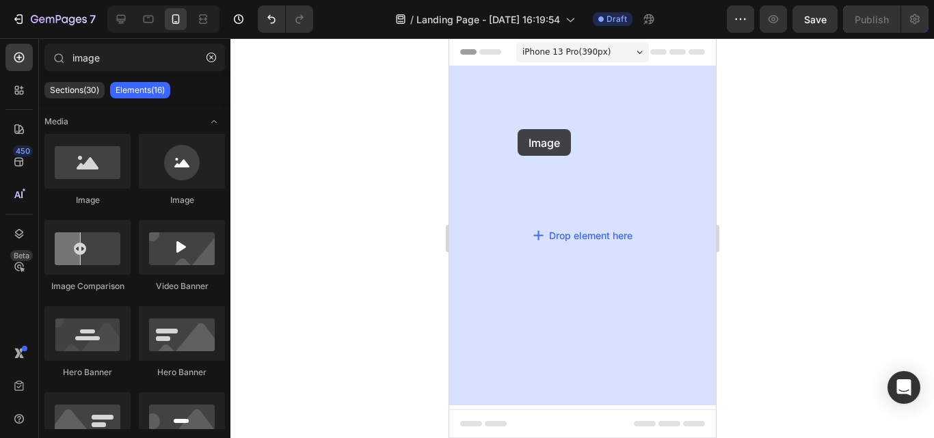
drag, startPoint x: 606, startPoint y: 213, endPoint x: 517, endPoint y: 129, distance: 122.4
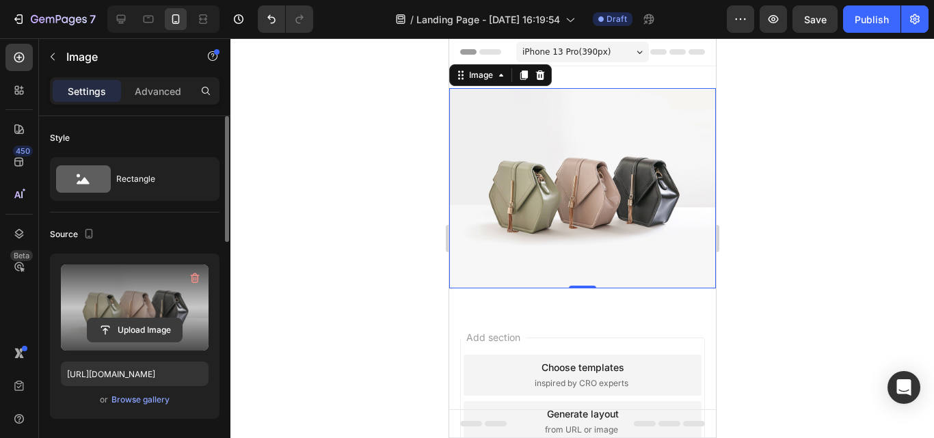
click at [103, 331] on input "file" at bounding box center [135, 330] width 94 height 23
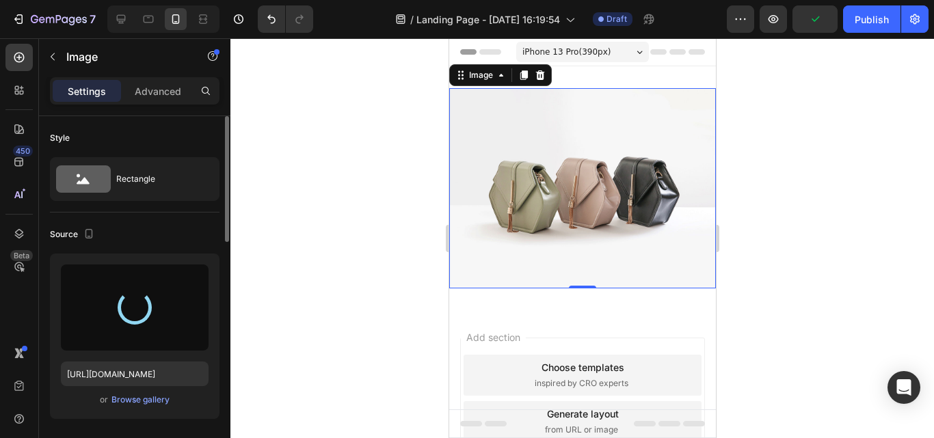
type input "[URL][DOMAIN_NAME]"
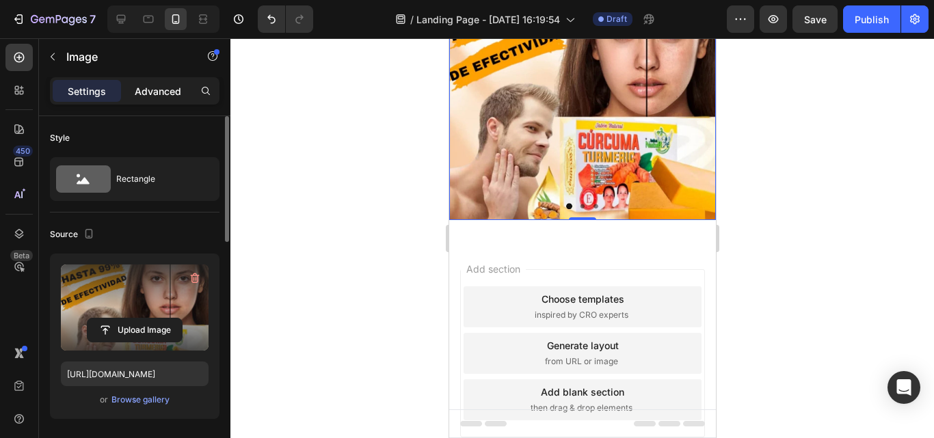
click at [144, 84] on p "Advanced" at bounding box center [158, 91] width 46 height 14
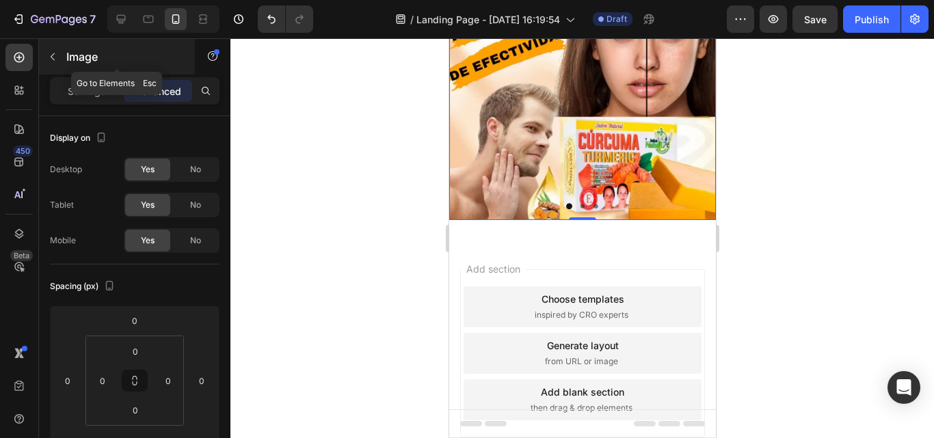
click at [59, 59] on button "button" at bounding box center [53, 57] width 22 height 22
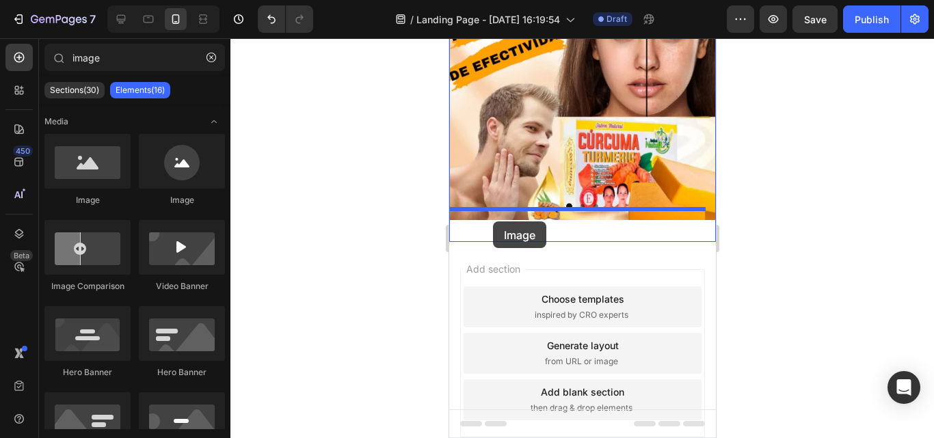
drag, startPoint x: 569, startPoint y: 213, endPoint x: 492, endPoint y: 222, distance: 77.1
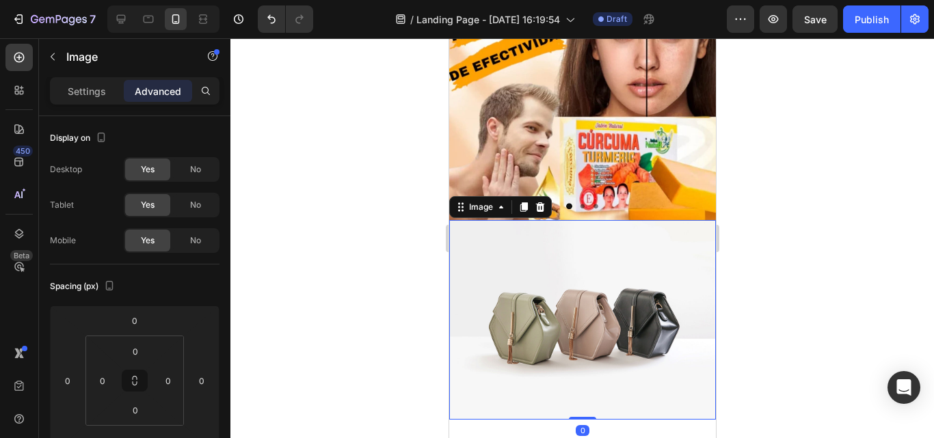
click at [563, 304] on img at bounding box center [581, 320] width 267 height 200
click at [89, 88] on p "Settings" at bounding box center [87, 91] width 38 height 14
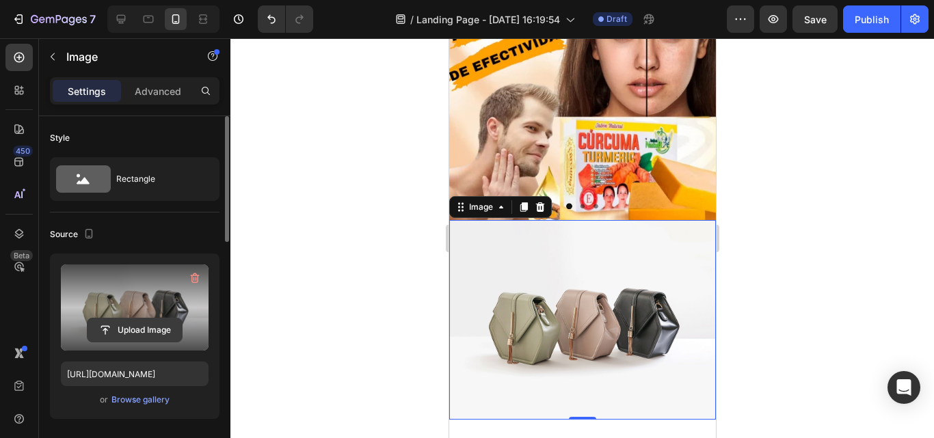
click at [124, 325] on input "file" at bounding box center [135, 330] width 94 height 23
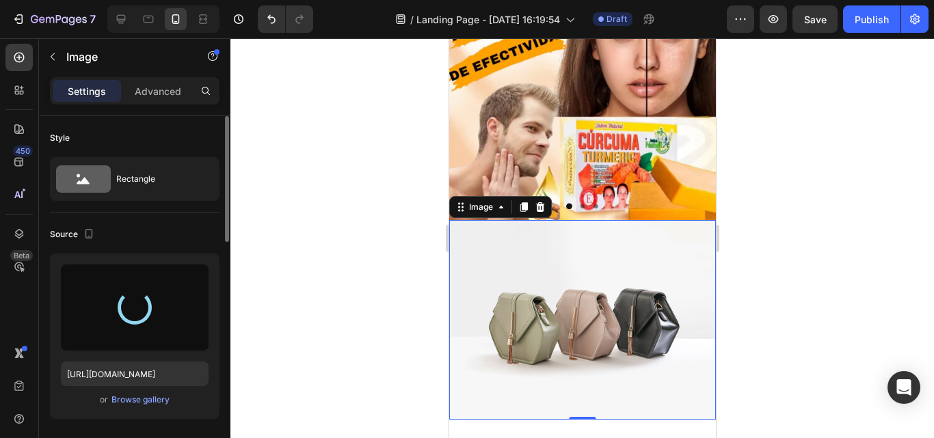
type input "[URL][DOMAIN_NAME]"
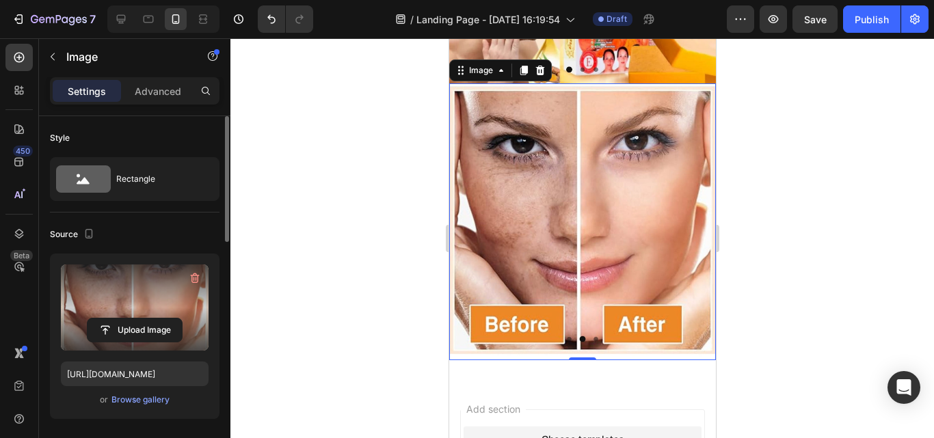
scroll to position [410, 0]
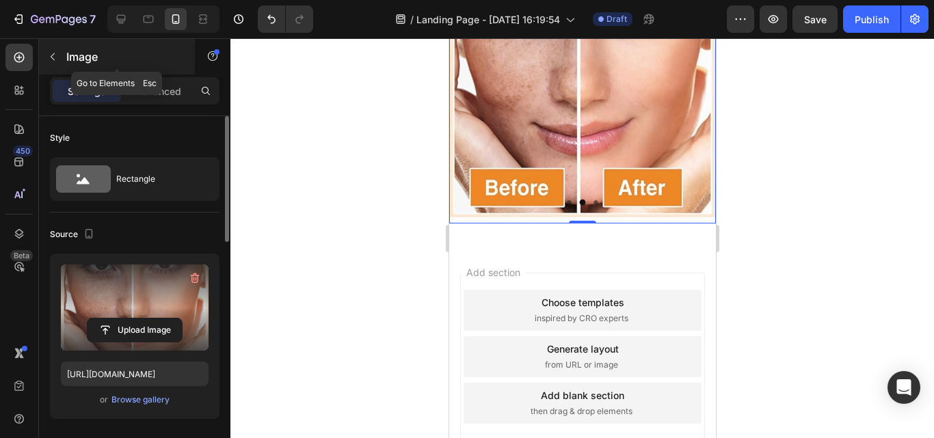
click at [57, 59] on icon "button" at bounding box center [52, 56] width 11 height 11
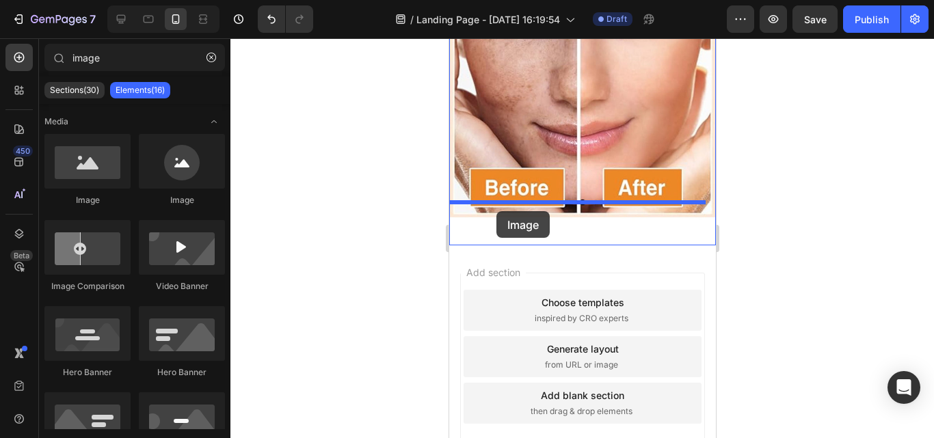
drag, startPoint x: 591, startPoint y: 223, endPoint x: 496, endPoint y: 211, distance: 95.7
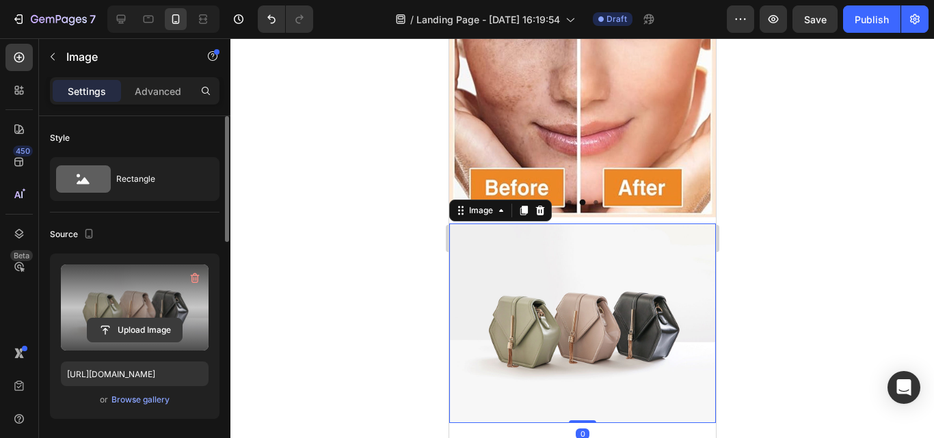
click at [112, 331] on input "file" at bounding box center [135, 330] width 94 height 23
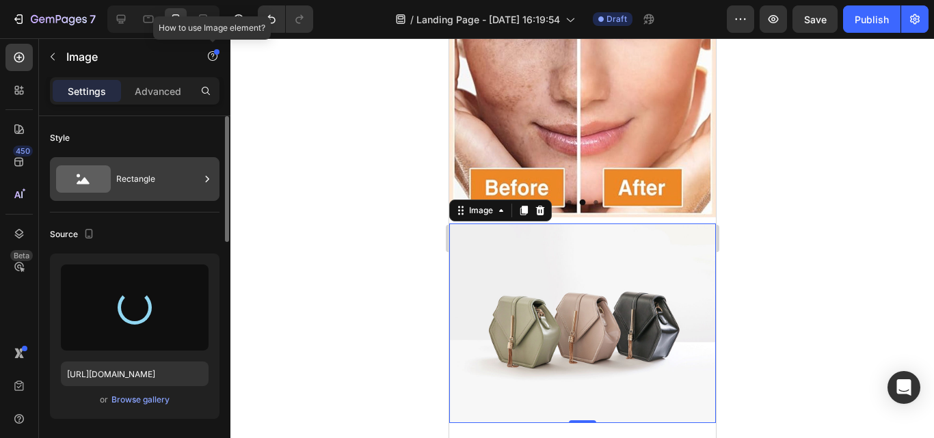
type input "[URL][DOMAIN_NAME]"
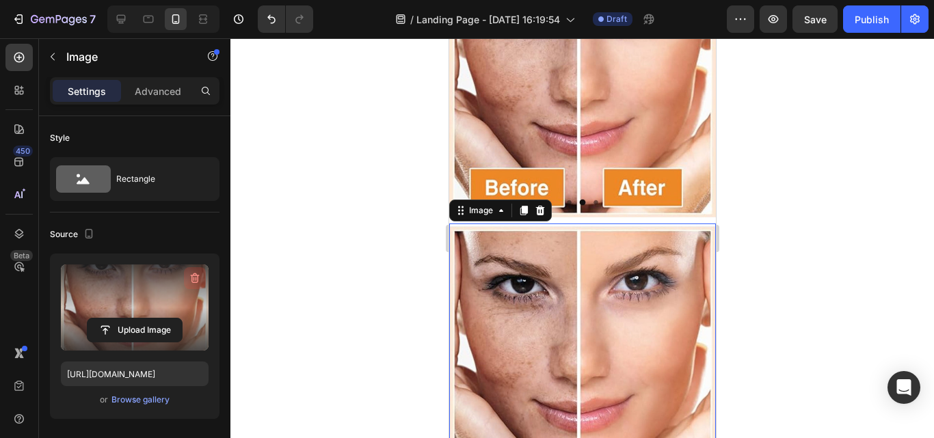
click at [192, 274] on icon "button" at bounding box center [195, 278] width 14 height 14
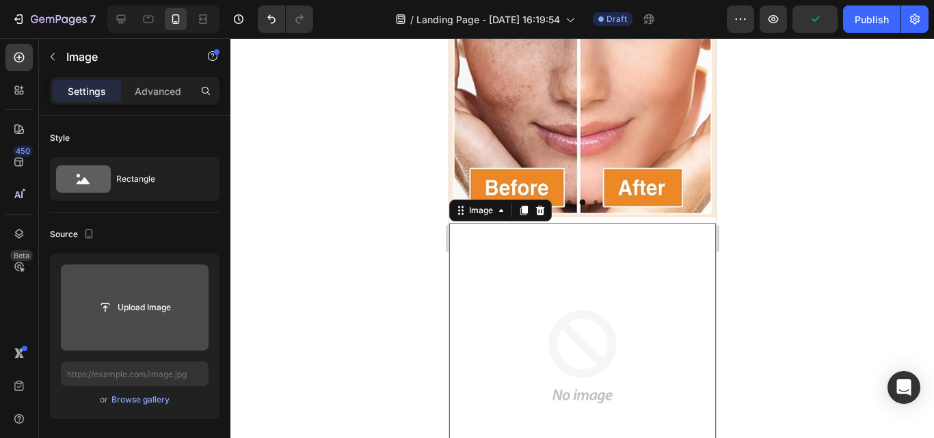
click at [121, 308] on input "file" at bounding box center [135, 307] width 94 height 23
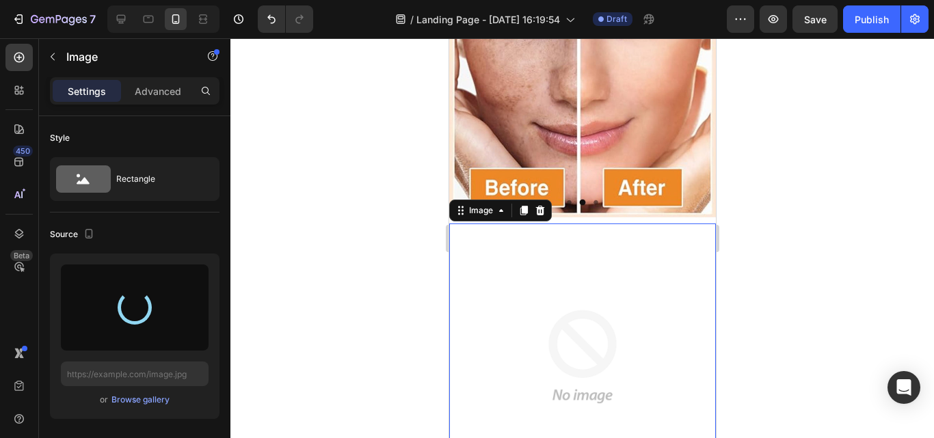
type input "[URL][DOMAIN_NAME]"
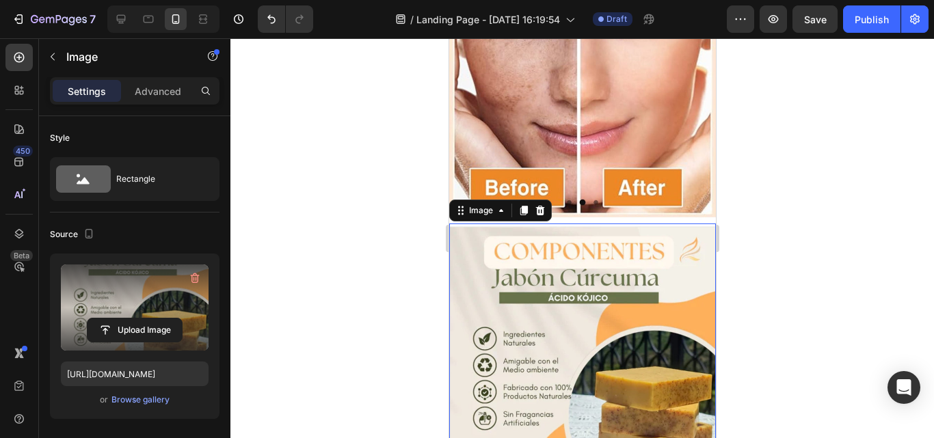
click at [742, 191] on div at bounding box center [581, 238] width 703 height 400
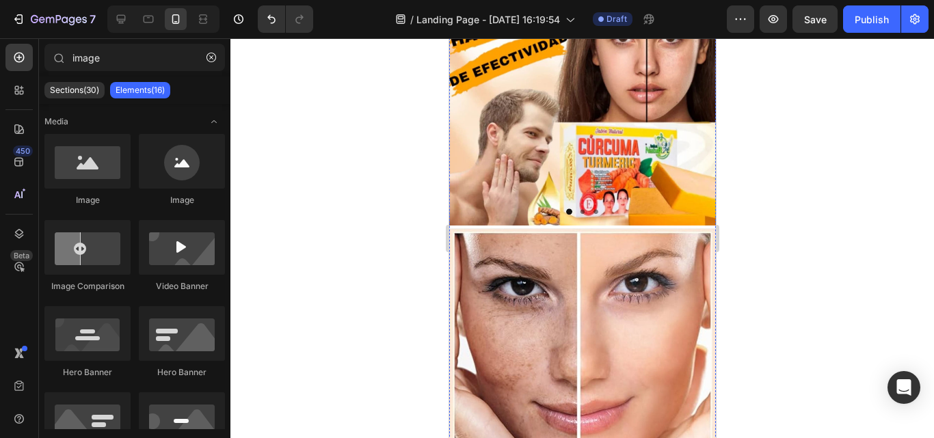
scroll to position [0, 0]
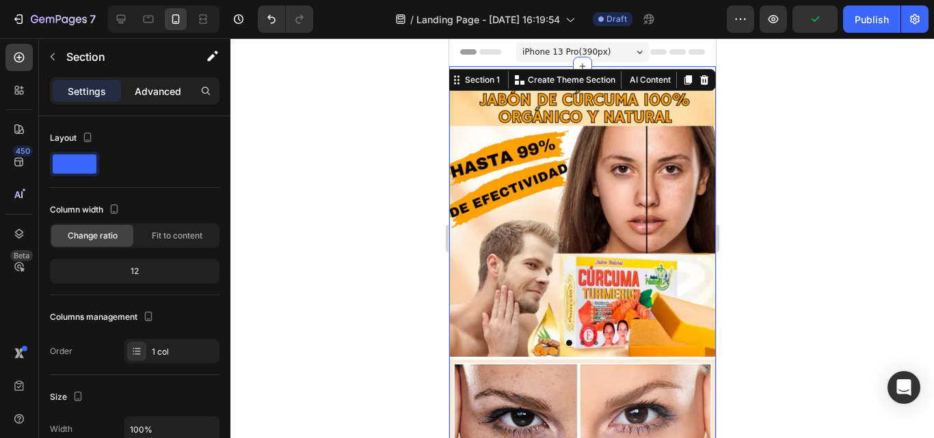
click at [151, 88] on p "Advanced" at bounding box center [158, 91] width 46 height 14
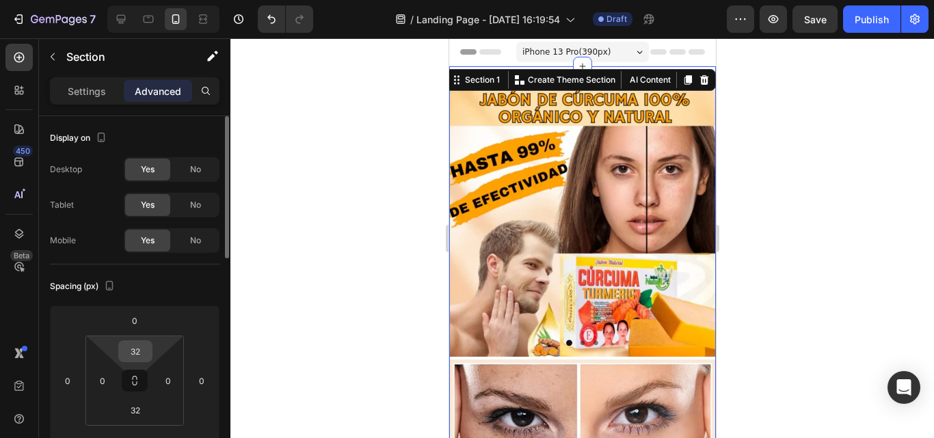
click at [140, 346] on input "32" at bounding box center [135, 351] width 27 height 21
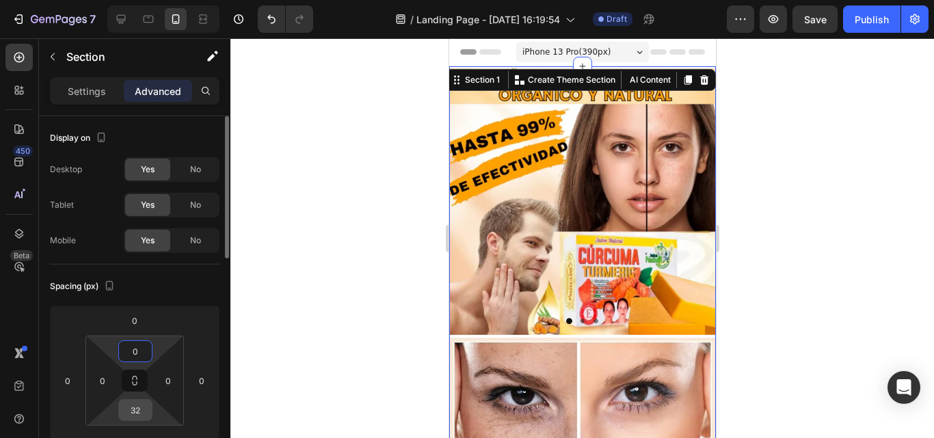
type input "0"
click at [141, 409] on input "32" at bounding box center [135, 410] width 27 height 21
type input "0"
click at [401, 299] on div at bounding box center [581, 238] width 703 height 400
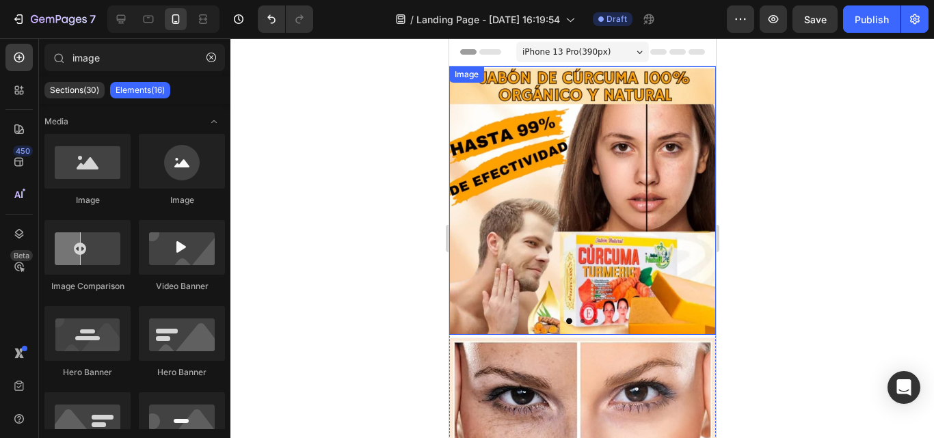
click at [588, 201] on img at bounding box center [581, 200] width 267 height 269
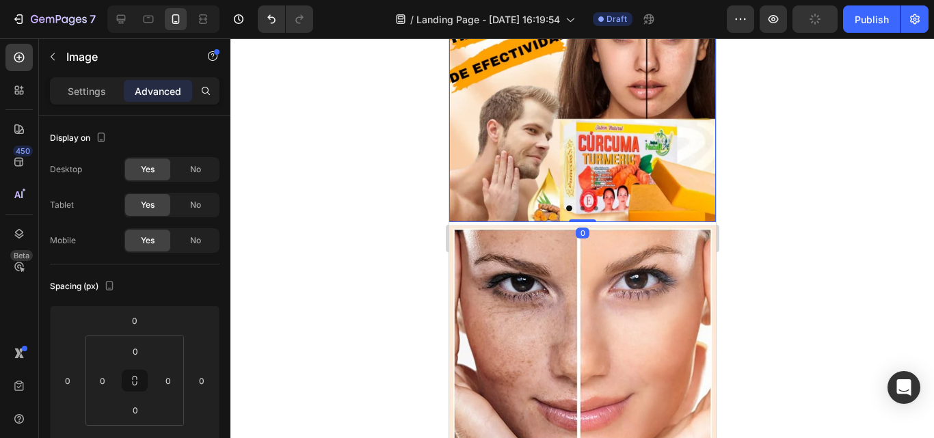
scroll to position [137, 0]
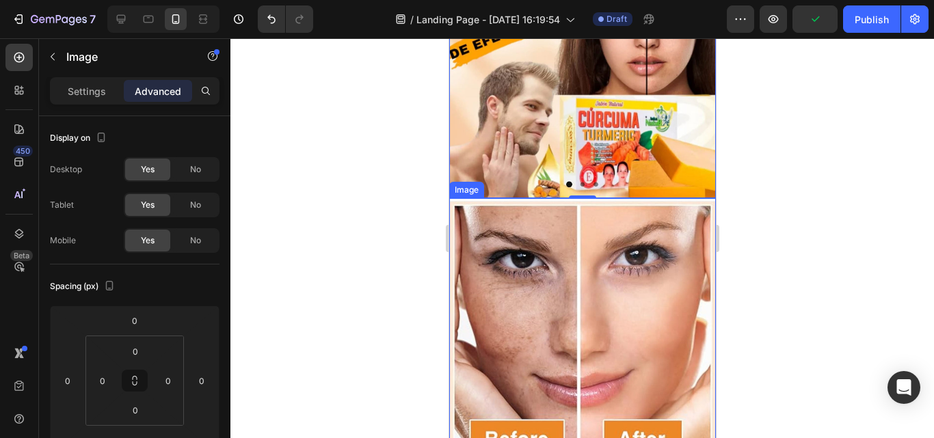
click at [600, 228] on img at bounding box center [581, 336] width 267 height 277
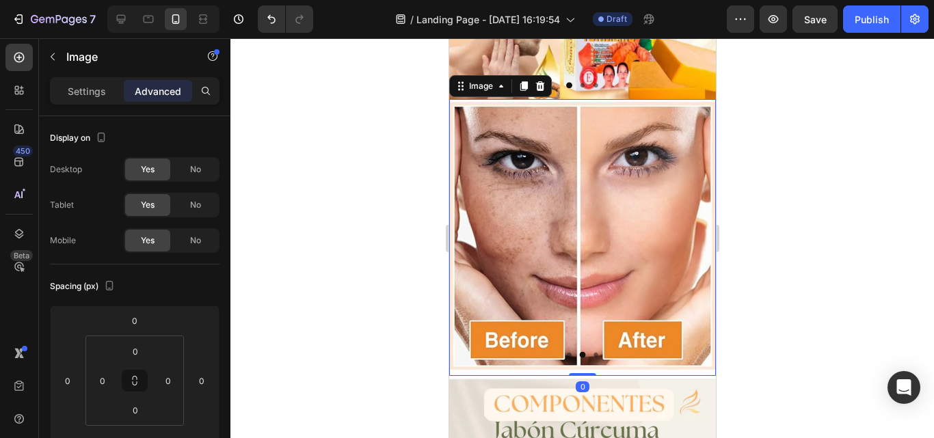
scroll to position [410, 0]
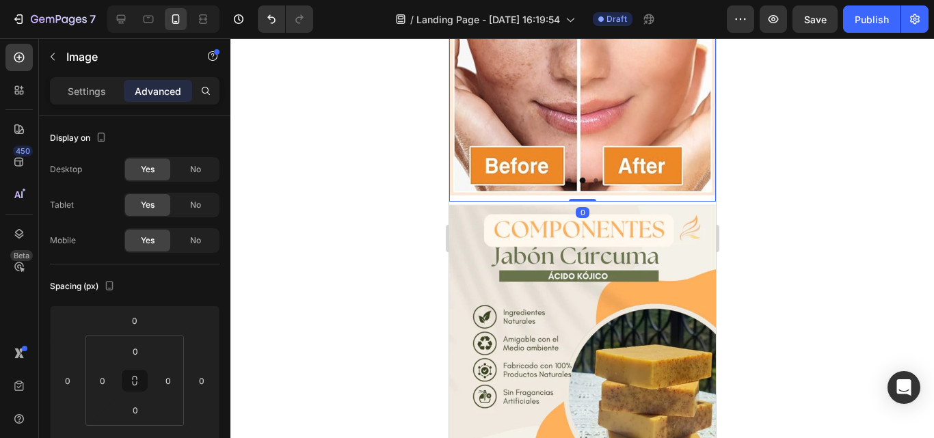
click at [599, 232] on img at bounding box center [581, 340] width 267 height 276
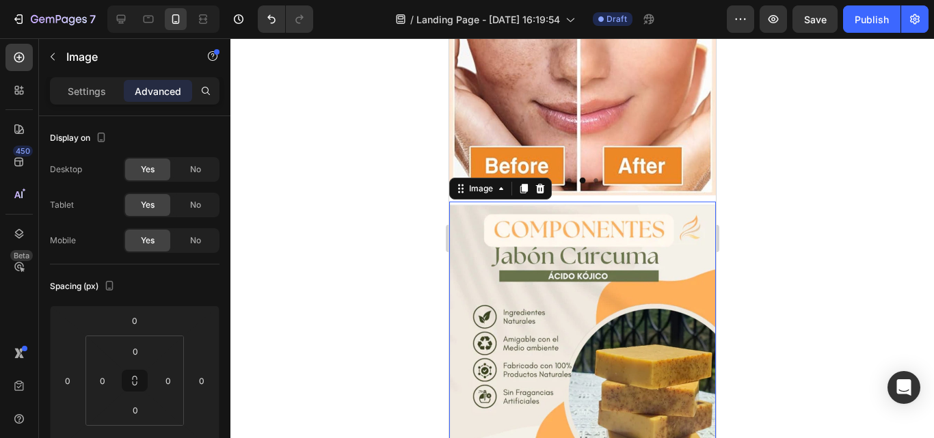
click at [781, 173] on div at bounding box center [581, 238] width 703 height 400
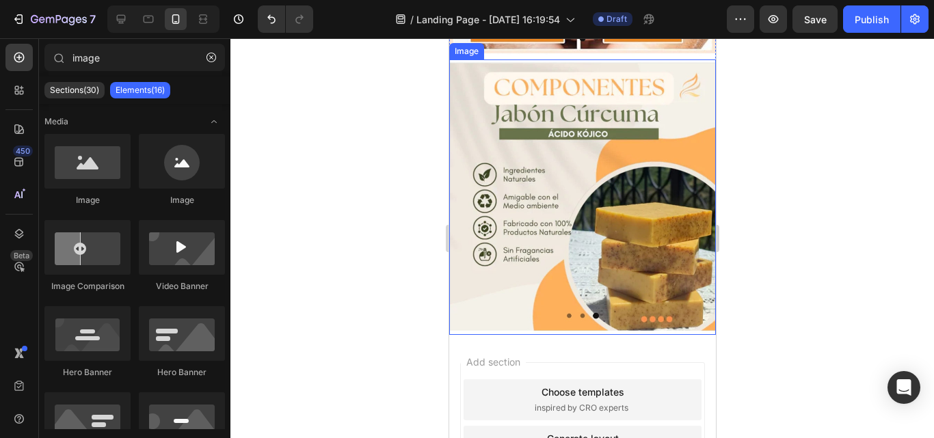
scroll to position [615, 0]
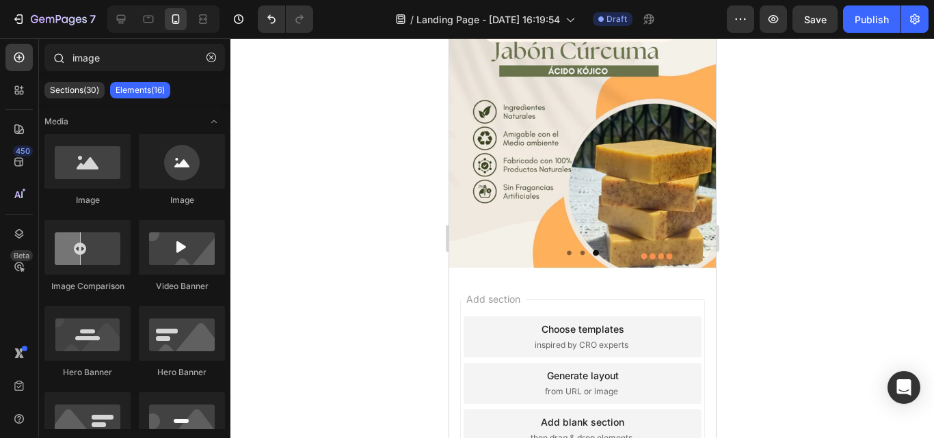
click at [62, 55] on icon at bounding box center [60, 59] width 10 height 10
click at [214, 57] on icon "button" at bounding box center [211, 58] width 10 height 10
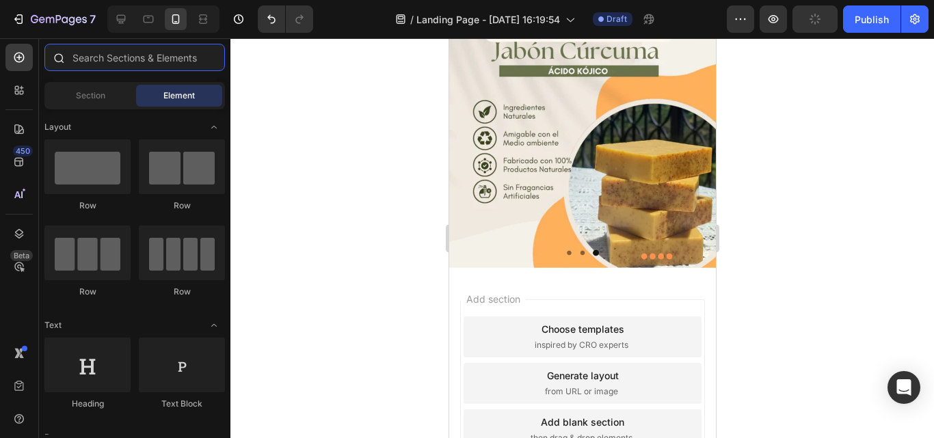
click at [111, 56] on input "text" at bounding box center [134, 57] width 180 height 27
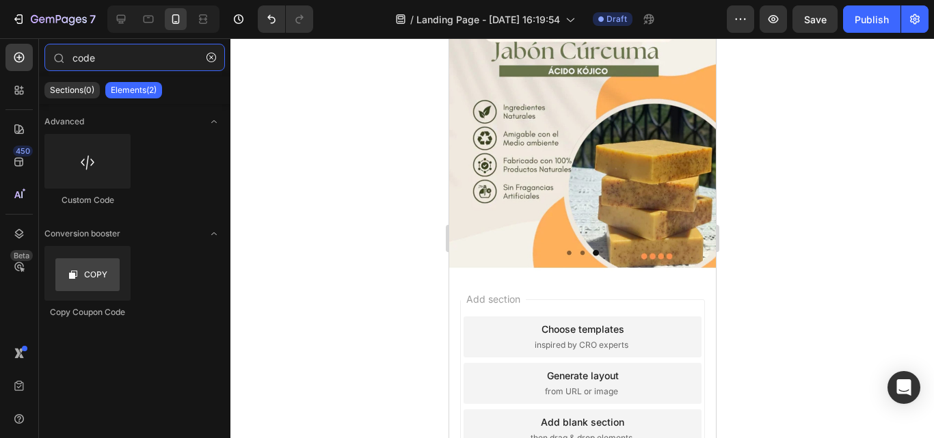
type input "code"
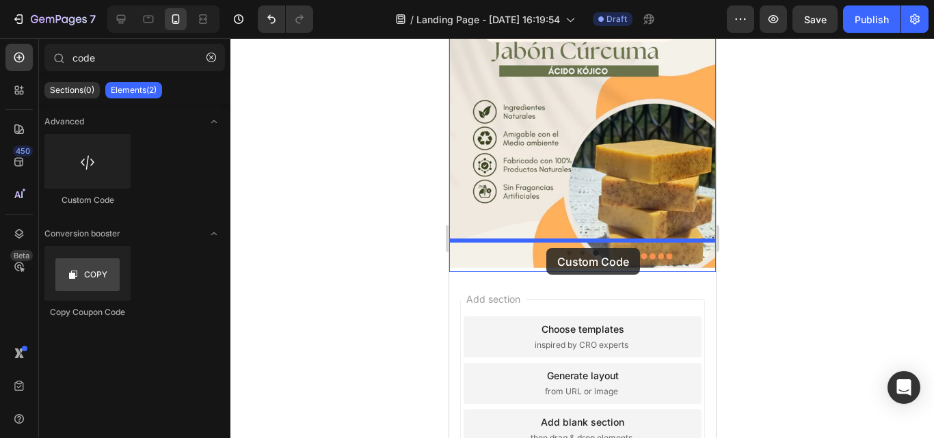
drag, startPoint x: 643, startPoint y: 220, endPoint x: 546, endPoint y: 248, distance: 101.7
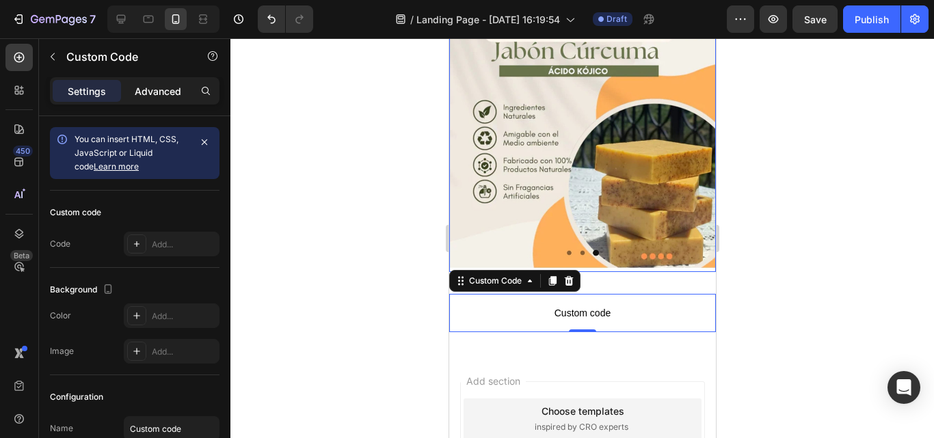
click at [161, 90] on p "Advanced" at bounding box center [158, 91] width 46 height 14
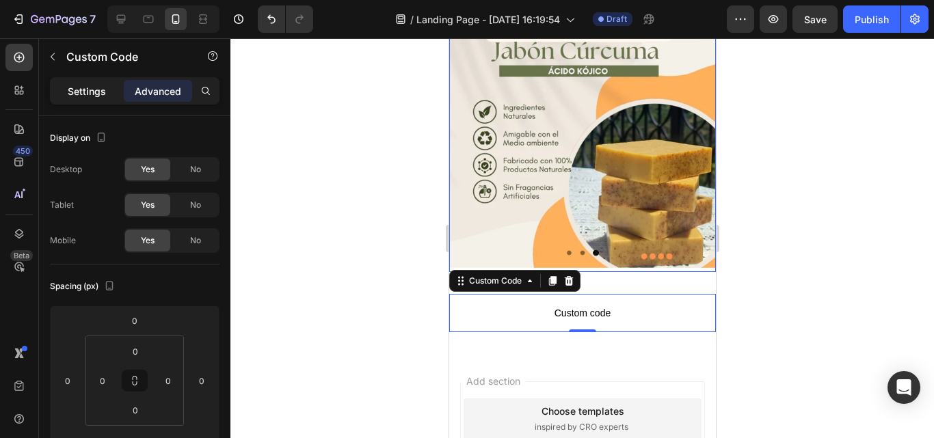
click at [95, 89] on p "Settings" at bounding box center [87, 91] width 38 height 14
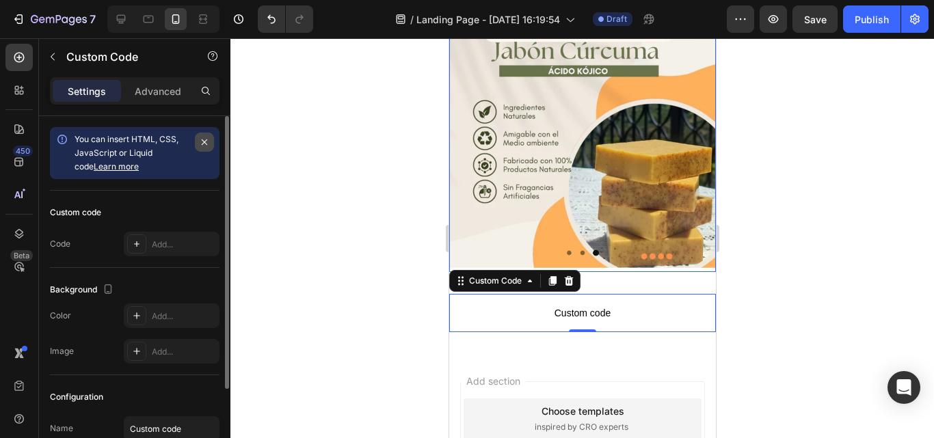
click at [204, 139] on icon "button" at bounding box center [204, 142] width 11 height 11
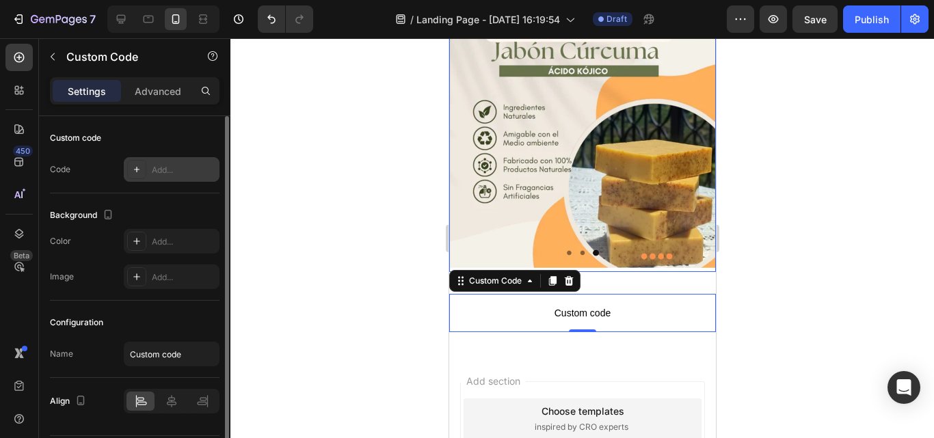
click at [188, 170] on div "Add..." at bounding box center [184, 170] width 64 height 12
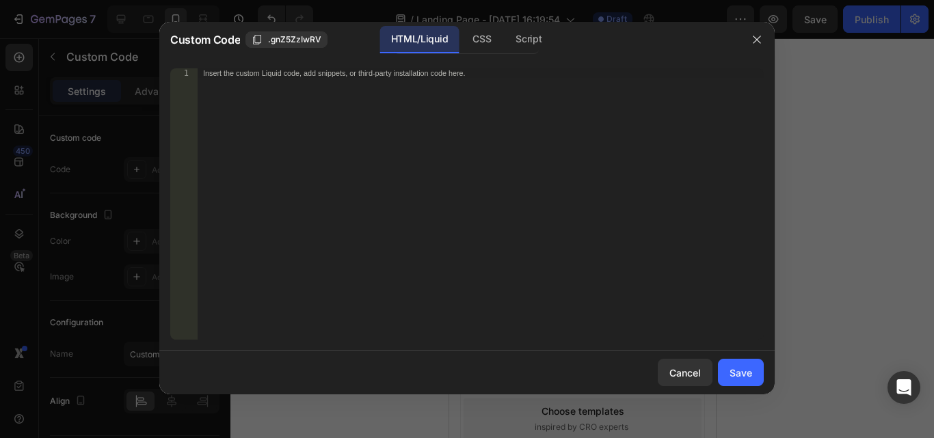
click at [226, 80] on div "Insert the custom Liquid code, add snippets, or third-party installation code h…" at bounding box center [481, 213] width 566 height 291
paste textarea "<div class="_rsi-cod-form-is-gempage"></div><div class="_rsi-cod-form-gempages-…"
type textarea "<div class="_rsi-cod-form-is-gempage"></div><div class="_rsi-cod-form-gempages-…"
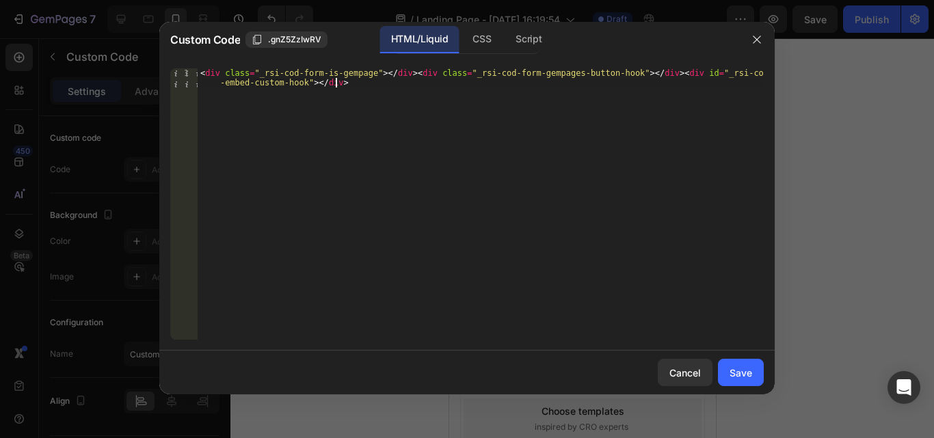
drag, startPoint x: 737, startPoint y: 373, endPoint x: 740, endPoint y: 358, distance: 14.6
click at [738, 373] on div "Save" at bounding box center [740, 373] width 23 height 14
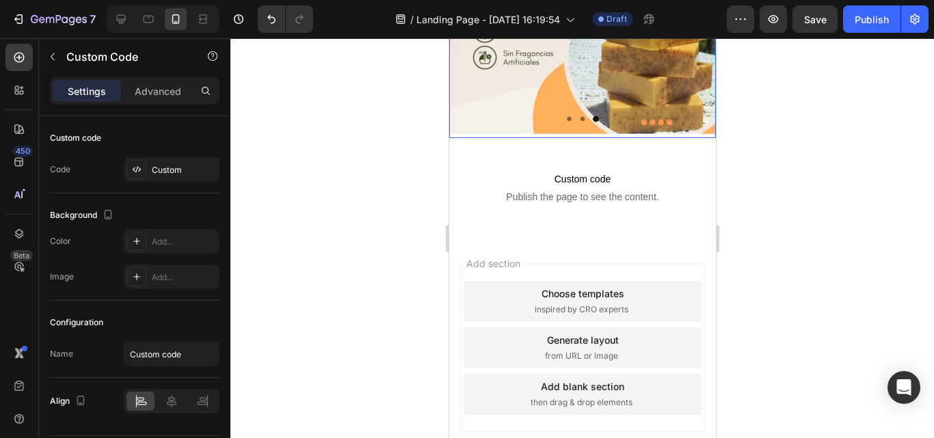
scroll to position [752, 0]
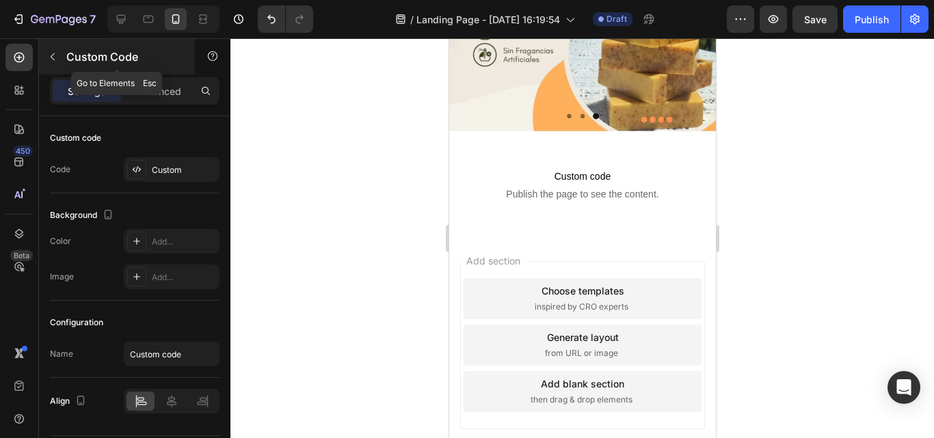
click at [55, 51] on icon "button" at bounding box center [52, 56] width 11 height 11
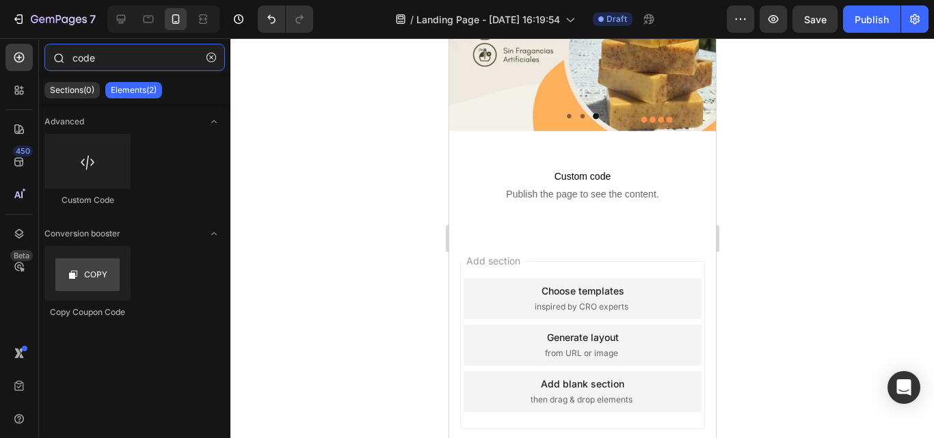
drag, startPoint x: 104, startPoint y: 57, endPoint x: 74, endPoint y: 59, distance: 30.1
click at [74, 58] on input "code" at bounding box center [134, 57] width 180 height 27
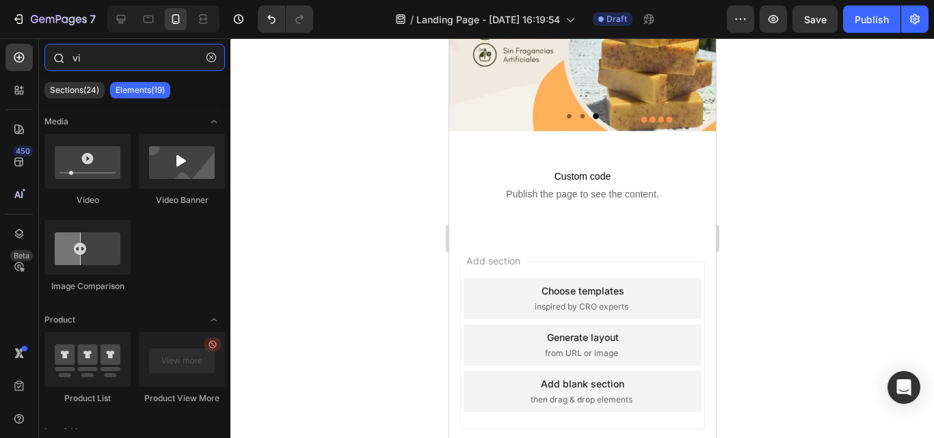
type input "v"
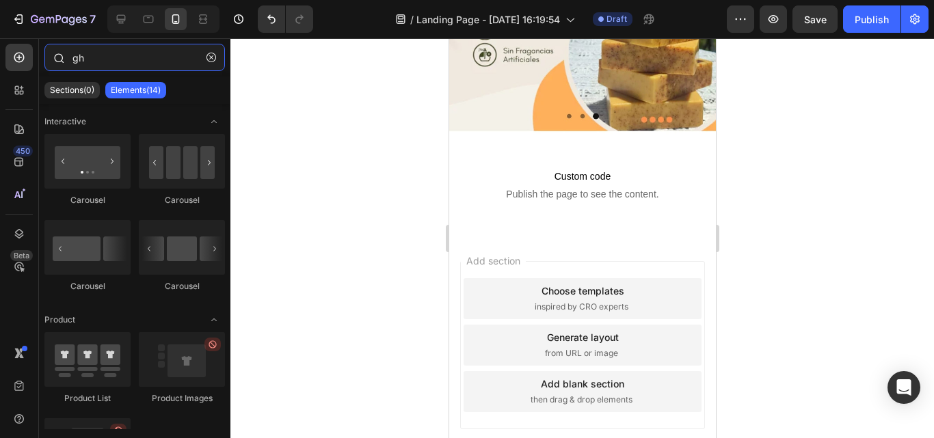
type input "g"
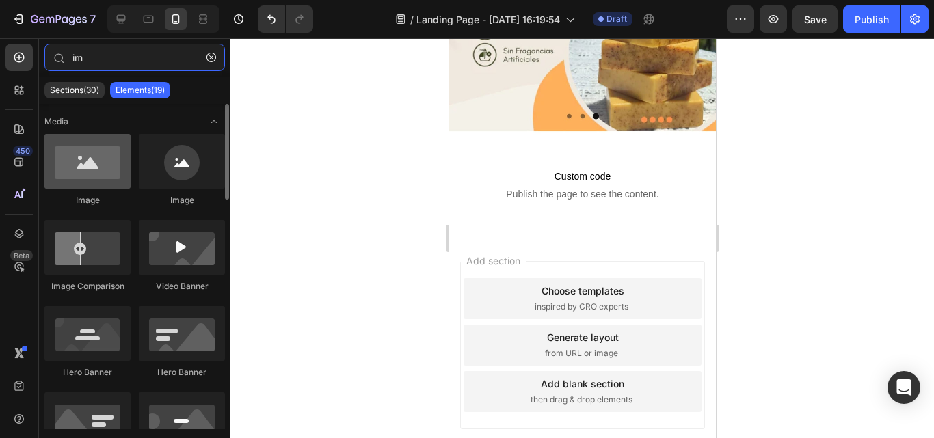
type input "im"
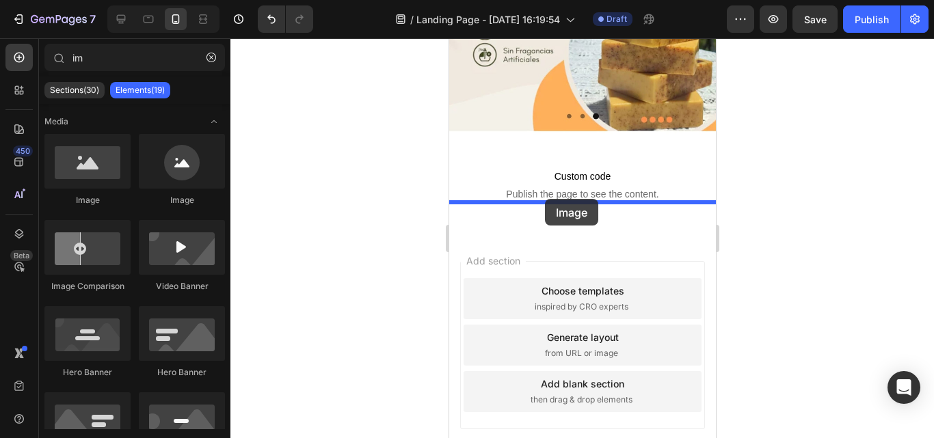
drag, startPoint x: 537, startPoint y: 200, endPoint x: 544, endPoint y: 199, distance: 7.6
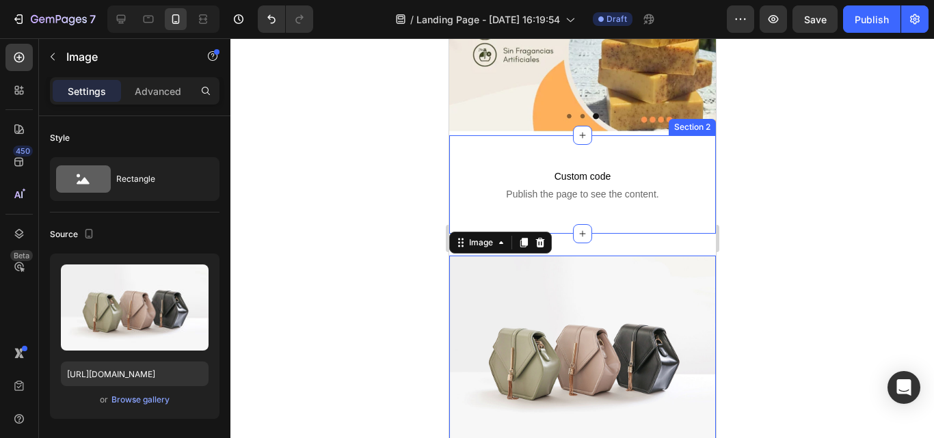
click at [564, 135] on div "Custom code Publish the page to see the content. Custom Code Section 2" at bounding box center [581, 184] width 267 height 98
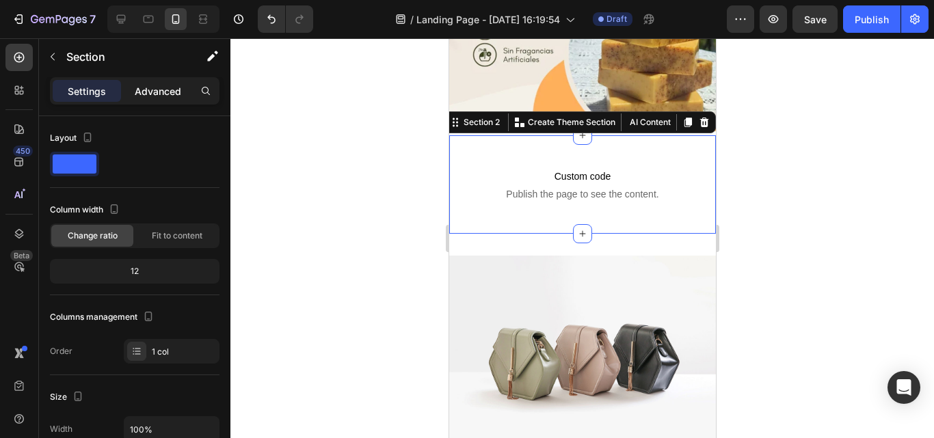
click at [152, 84] on p "Advanced" at bounding box center [158, 91] width 46 height 14
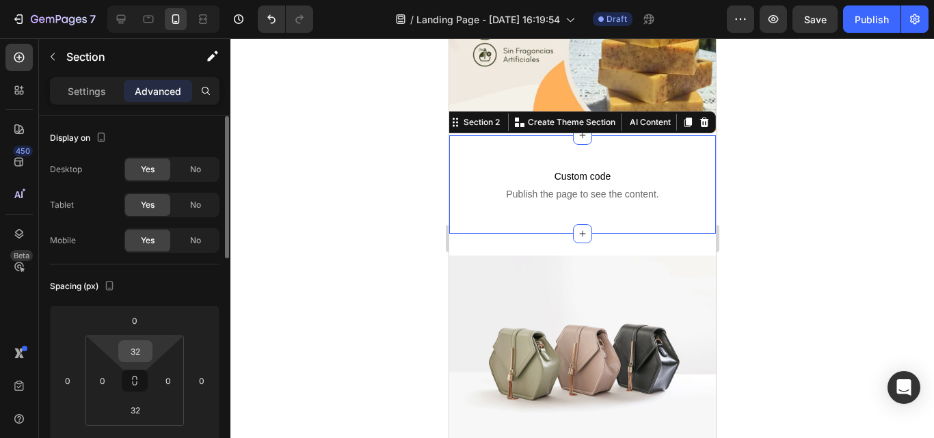
click at [143, 349] on input "32" at bounding box center [135, 351] width 27 height 21
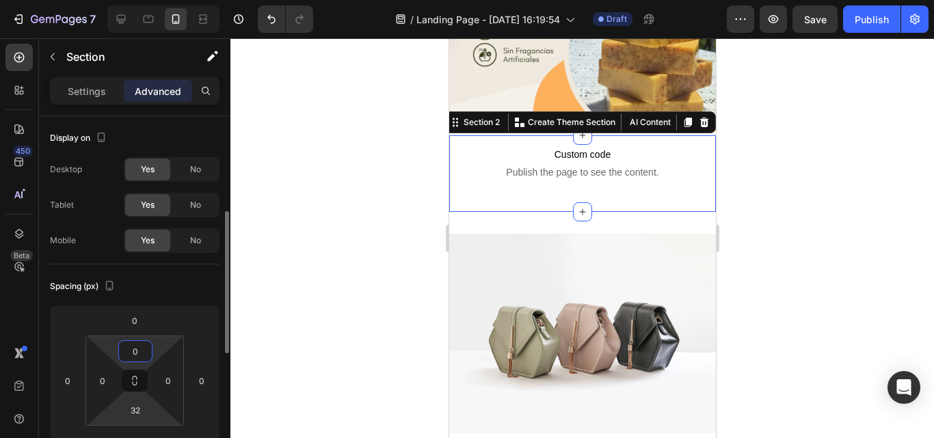
scroll to position [68, 0]
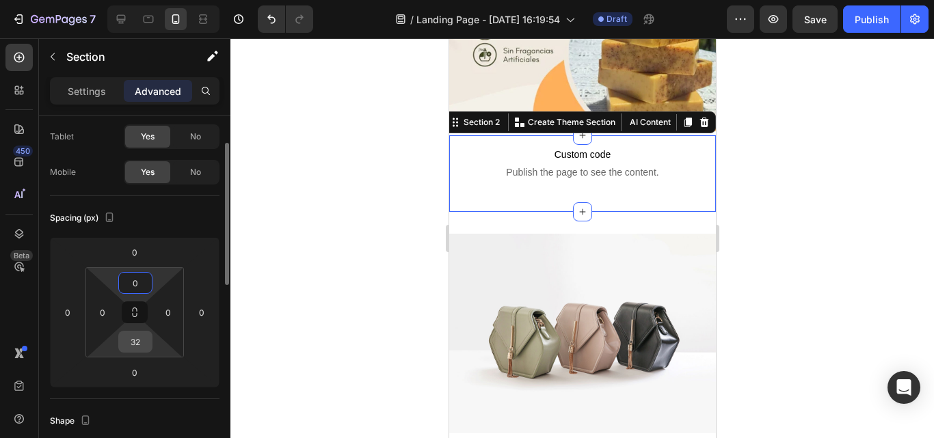
type input "0"
click at [142, 341] on input "32" at bounding box center [135, 342] width 27 height 21
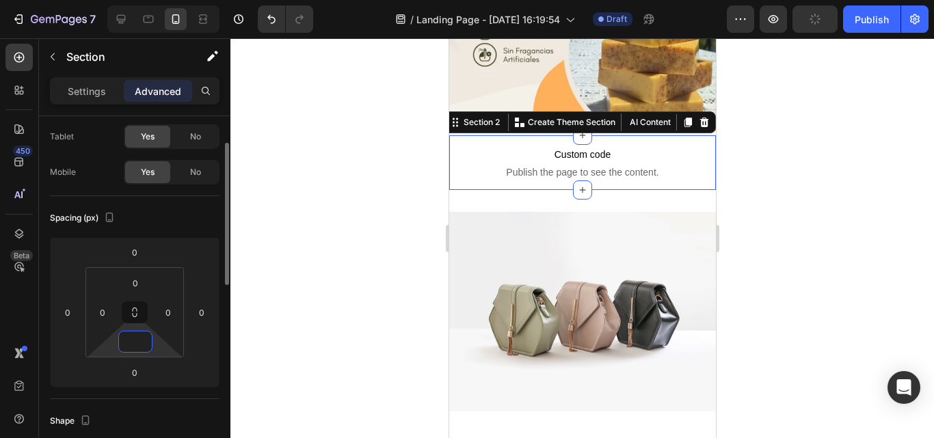
type input "0"
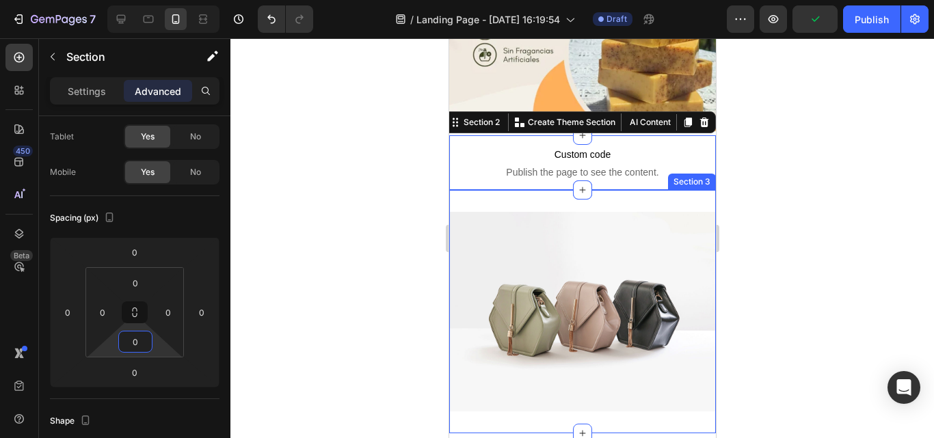
click at [543, 190] on div "Image Section 3" at bounding box center [581, 312] width 267 height 244
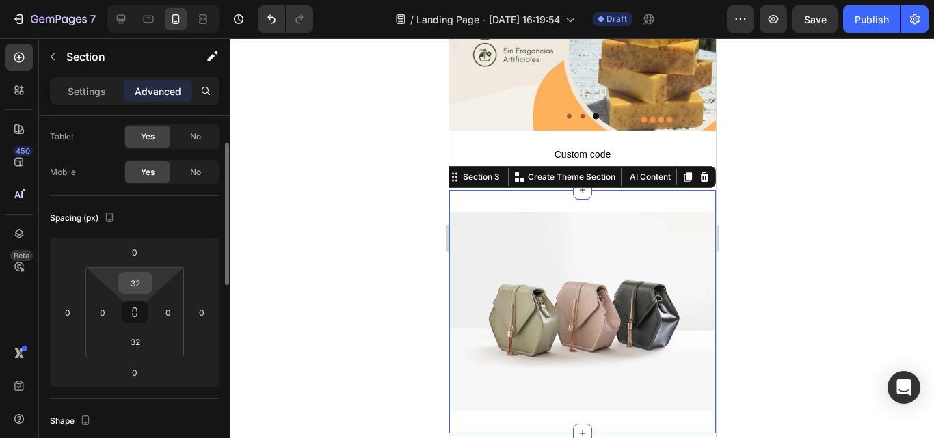
click at [141, 282] on input "32" at bounding box center [135, 283] width 27 height 21
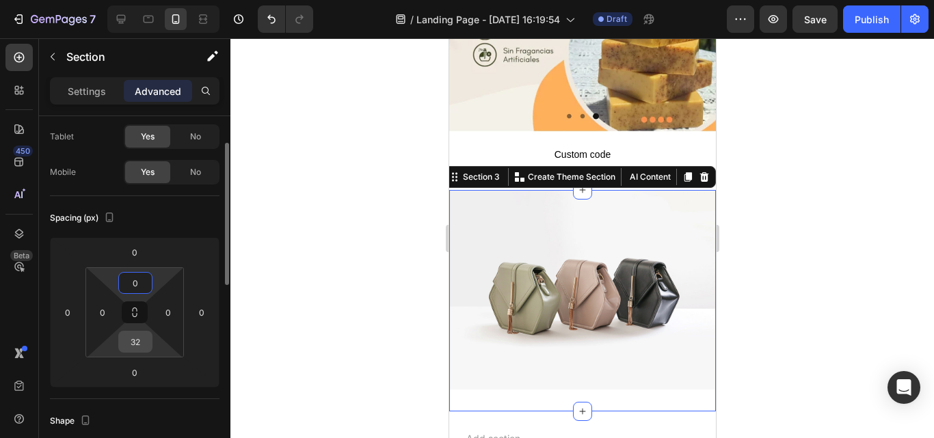
type input "0"
click at [145, 340] on input "32" at bounding box center [135, 342] width 27 height 21
type input "0"
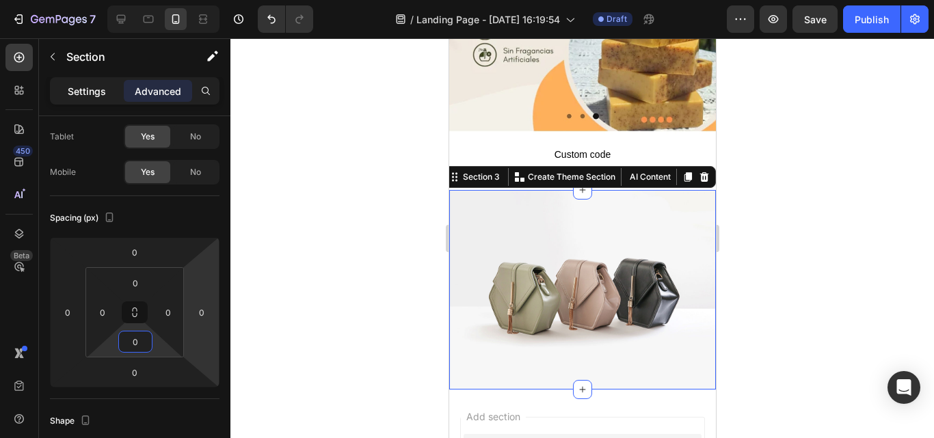
click at [79, 93] on p "Settings" at bounding box center [87, 91] width 38 height 14
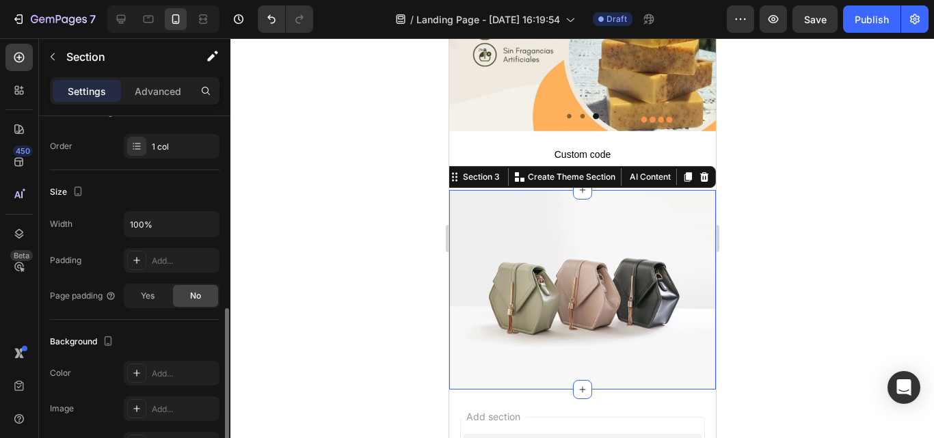
scroll to position [273, 0]
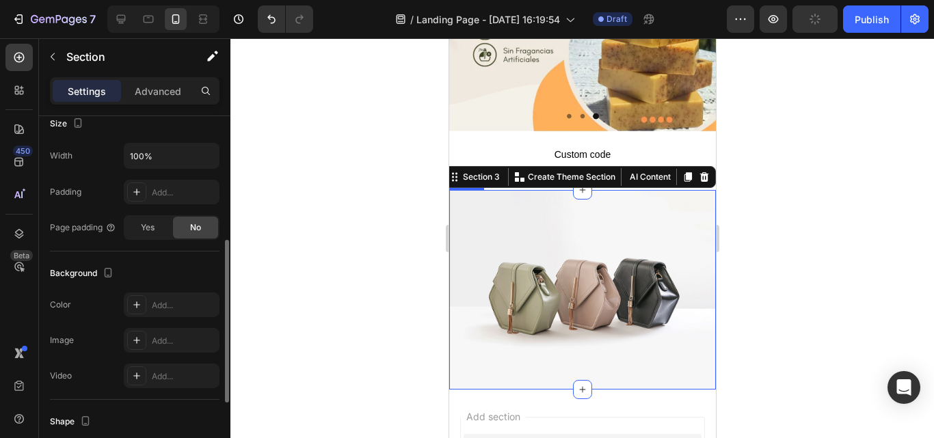
click at [530, 241] on img at bounding box center [581, 290] width 267 height 200
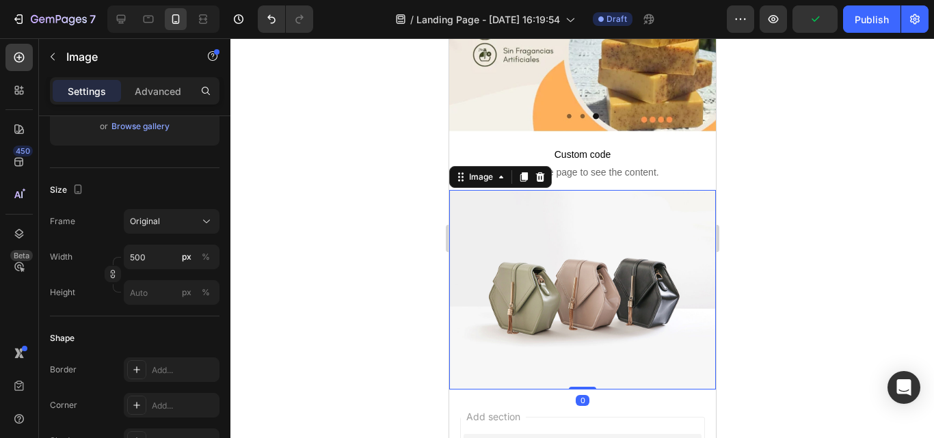
scroll to position [0, 0]
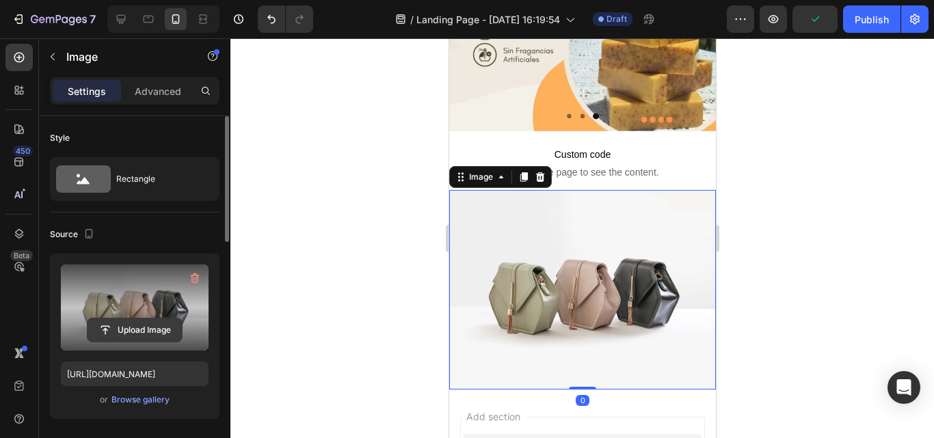
click at [107, 321] on input "file" at bounding box center [135, 330] width 94 height 23
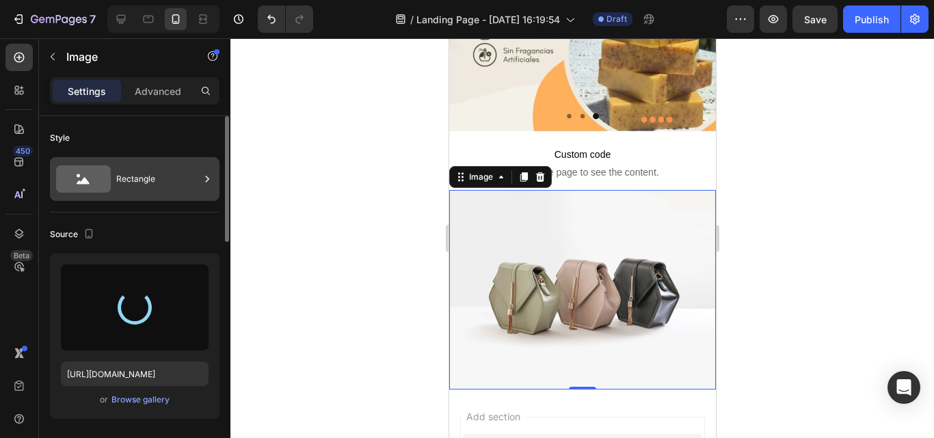
type input "[URL][DOMAIN_NAME]"
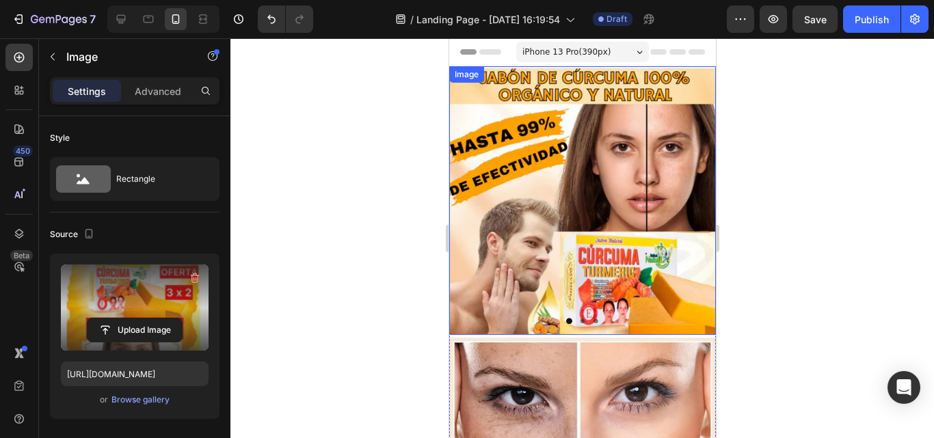
click at [587, 226] on img at bounding box center [581, 200] width 267 height 269
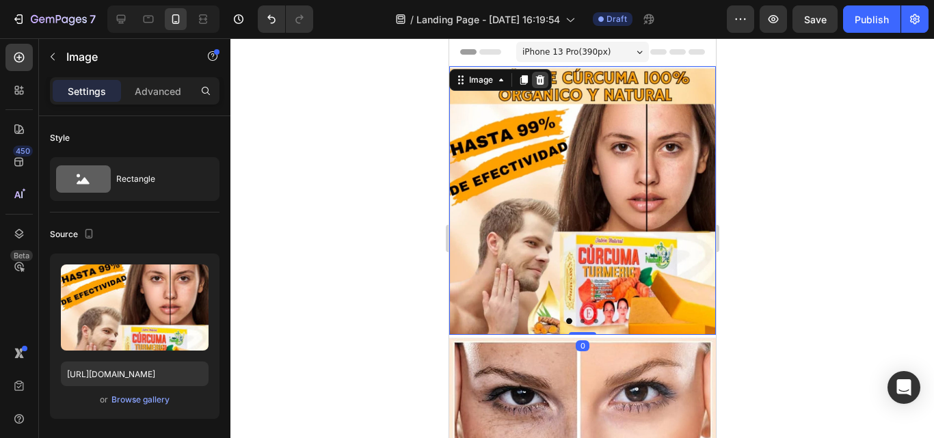
click at [542, 81] on icon at bounding box center [539, 80] width 9 height 10
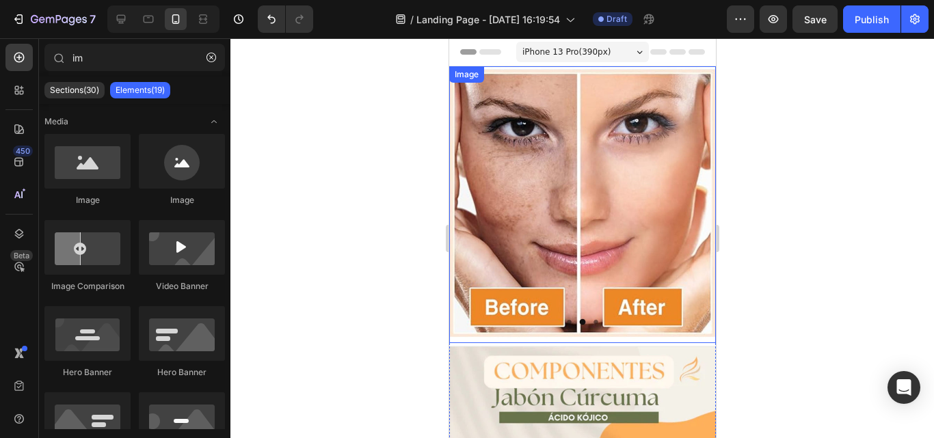
click at [581, 189] on img at bounding box center [581, 204] width 267 height 277
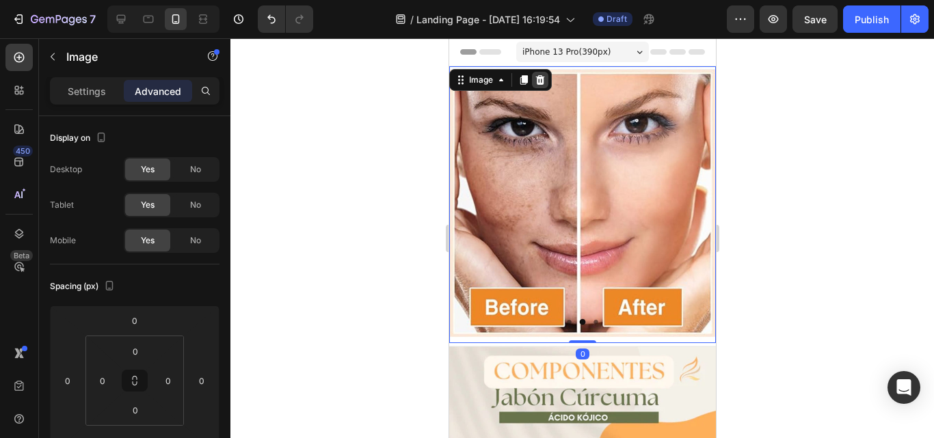
click at [537, 77] on icon at bounding box center [539, 80] width 9 height 10
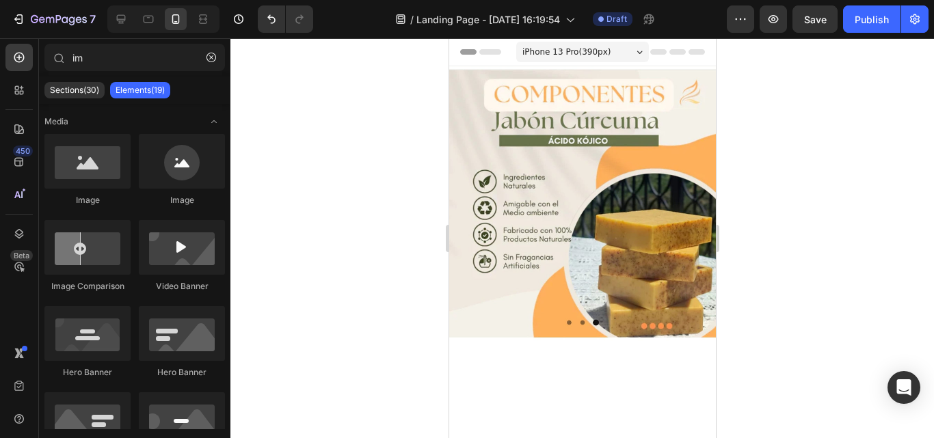
click at [557, 164] on img at bounding box center [581, 204] width 267 height 276
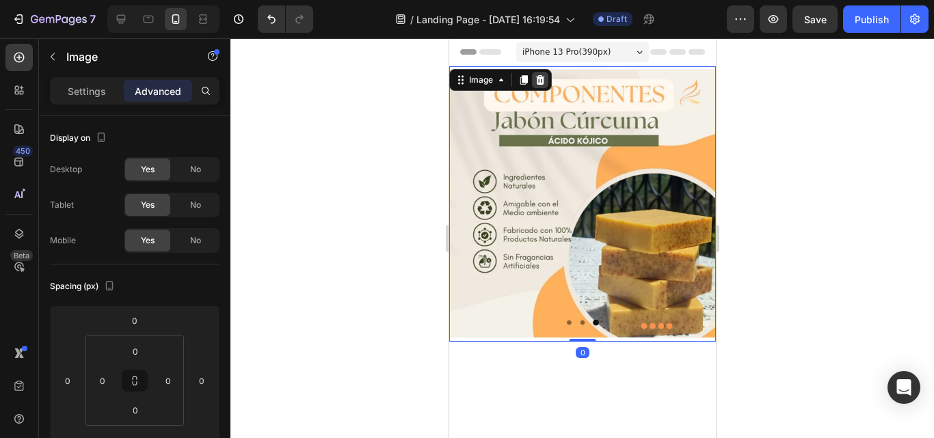
click at [542, 80] on icon at bounding box center [539, 80] width 9 height 10
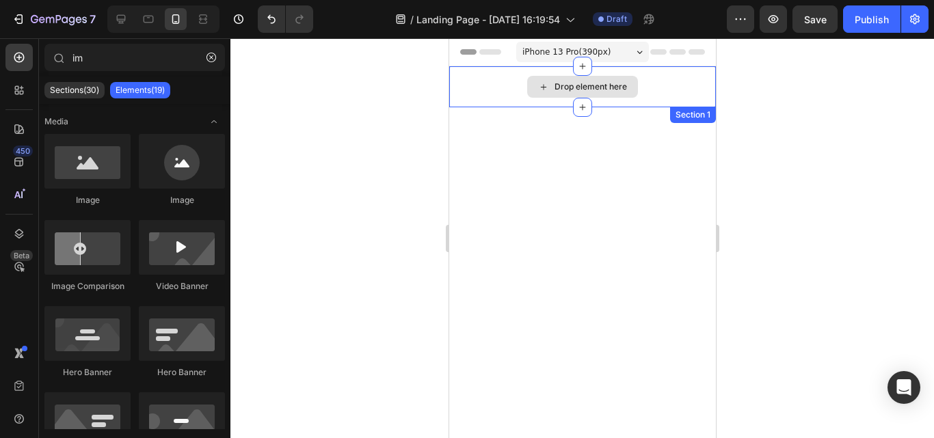
click at [494, 85] on div "Drop element here" at bounding box center [581, 86] width 267 height 41
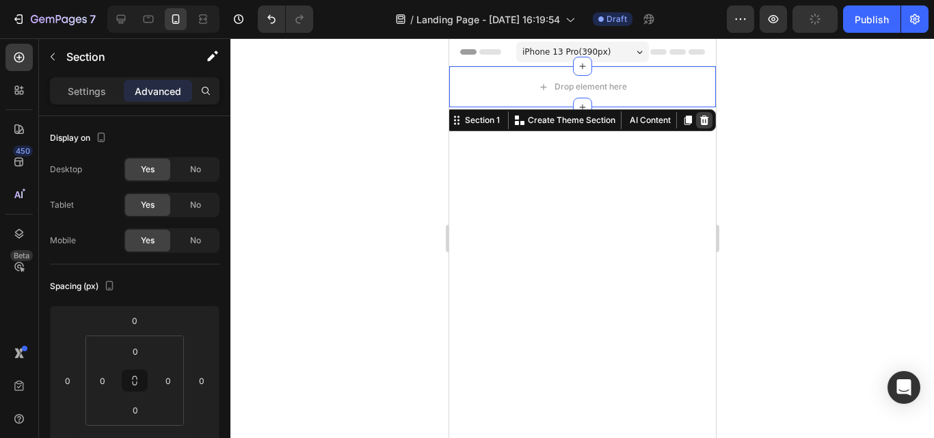
click at [699, 117] on icon at bounding box center [703, 121] width 9 height 10
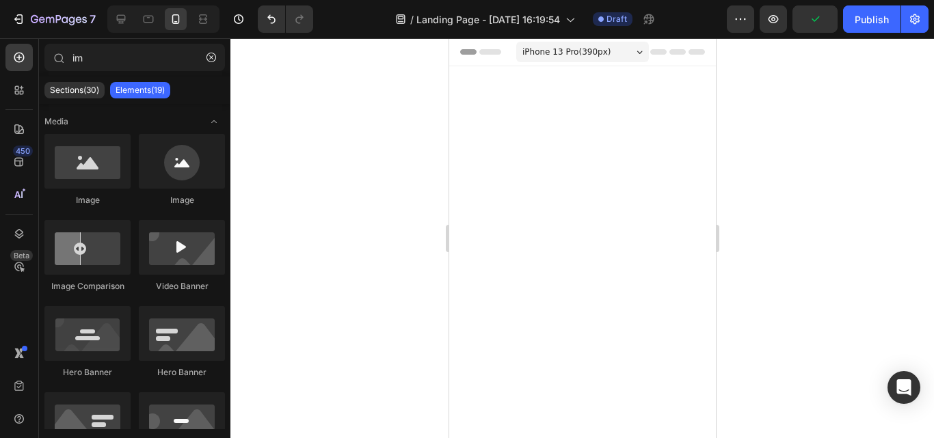
click at [550, 111] on div at bounding box center [581, 93] width 267 height 55
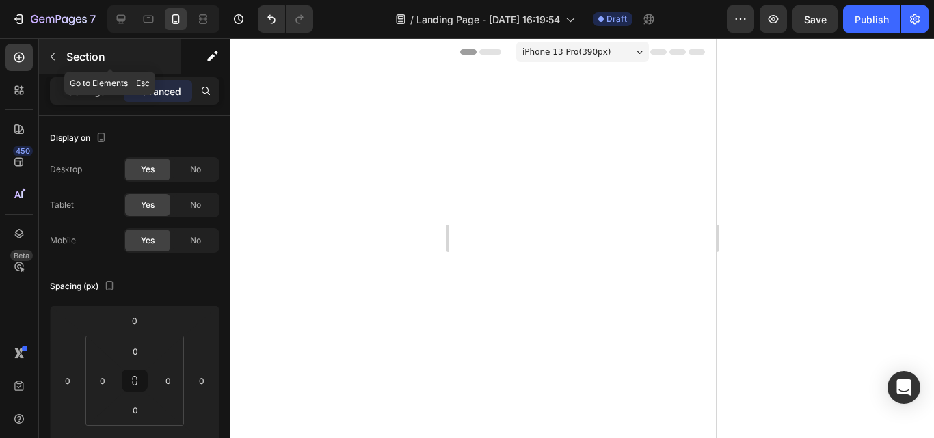
click at [55, 56] on icon "button" at bounding box center [52, 56] width 11 height 11
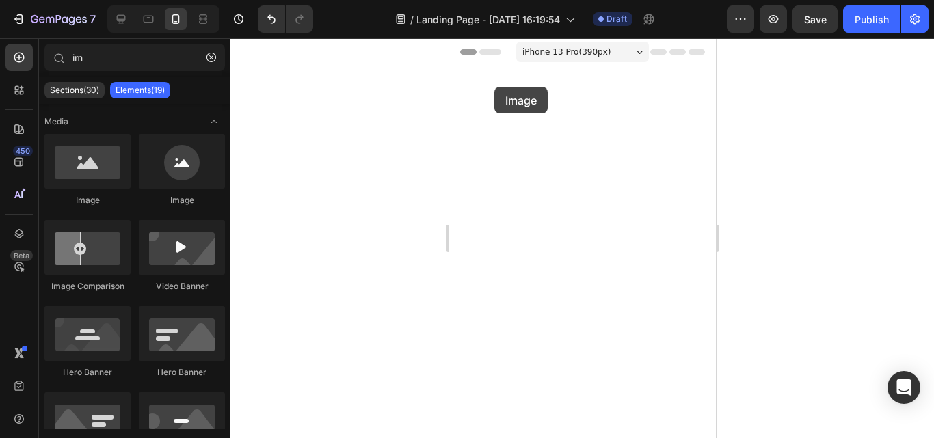
drag, startPoint x: 527, startPoint y: 206, endPoint x: 496, endPoint y: 85, distance: 125.0
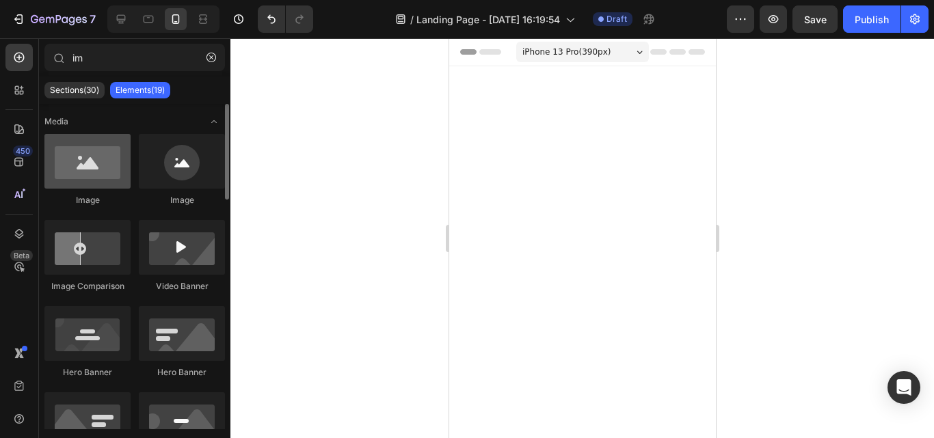
click at [91, 172] on div at bounding box center [87, 161] width 86 height 55
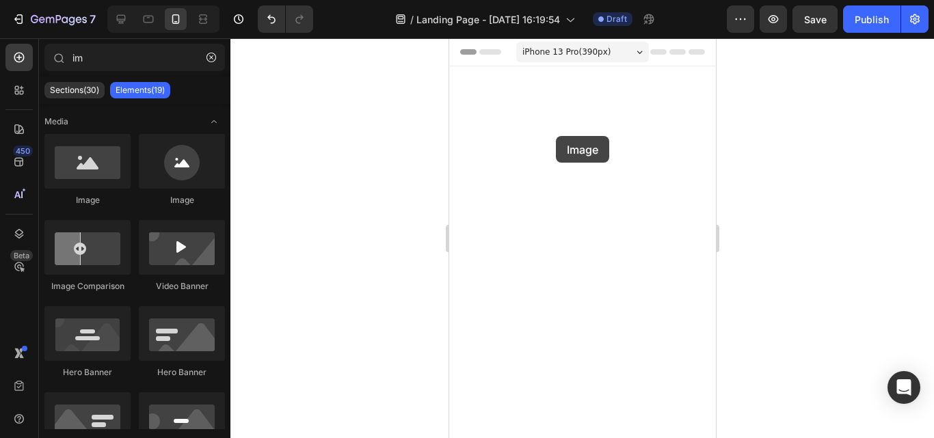
drag, startPoint x: 532, startPoint y: 221, endPoint x: 556, endPoint y: 135, distance: 88.9
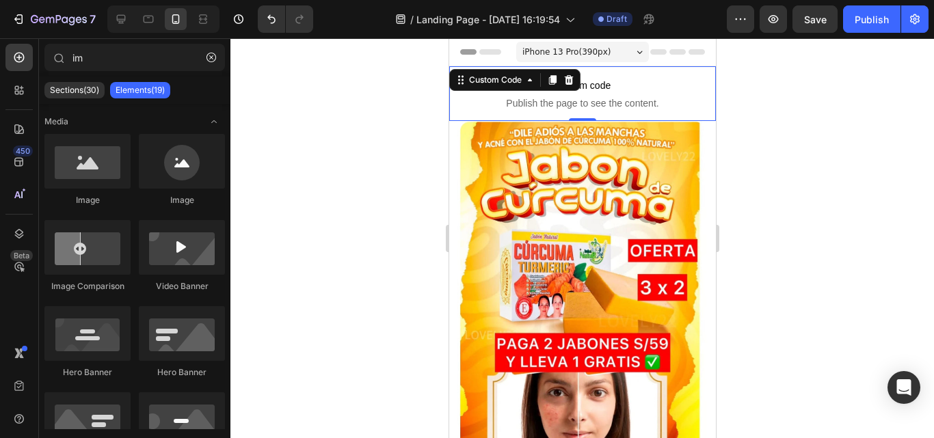
click at [643, 77] on span "Custom code" at bounding box center [581, 85] width 267 height 16
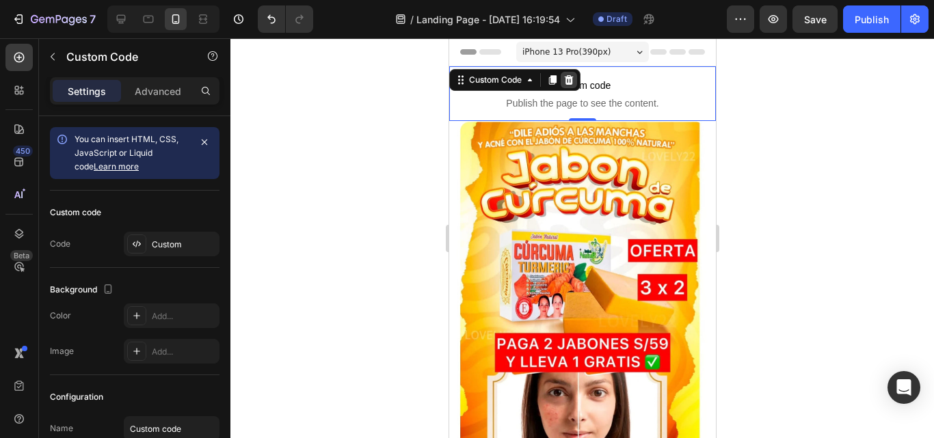
click at [573, 79] on icon at bounding box center [568, 80] width 11 height 11
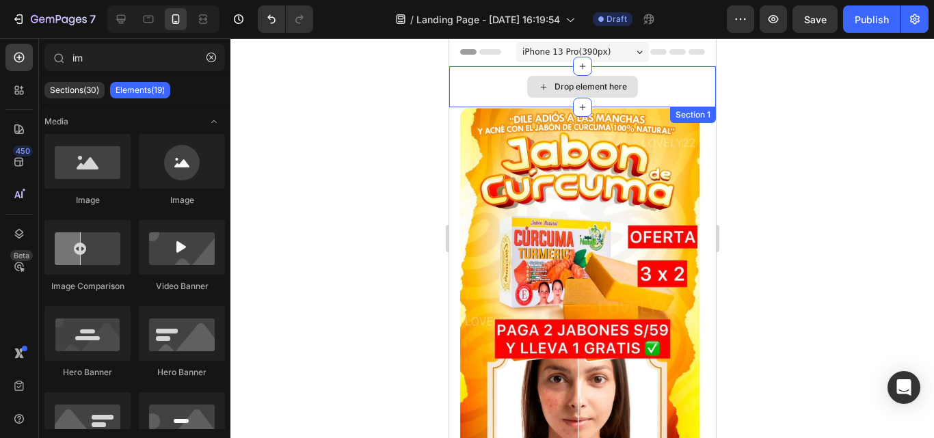
click at [661, 83] on div "Drop element here" at bounding box center [581, 86] width 267 height 41
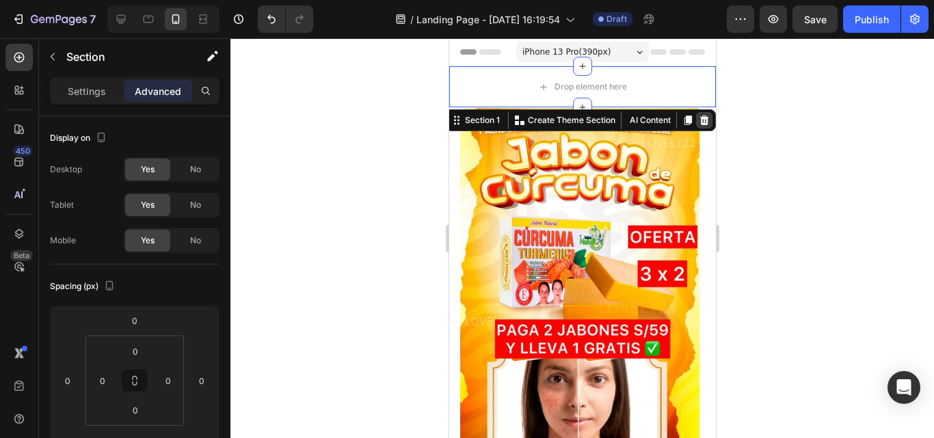
click at [695, 113] on div at bounding box center [703, 120] width 16 height 16
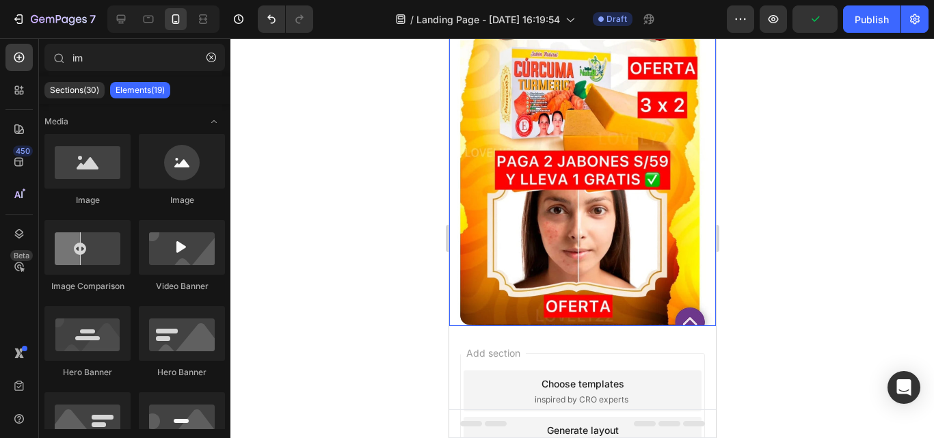
scroll to position [205, 0]
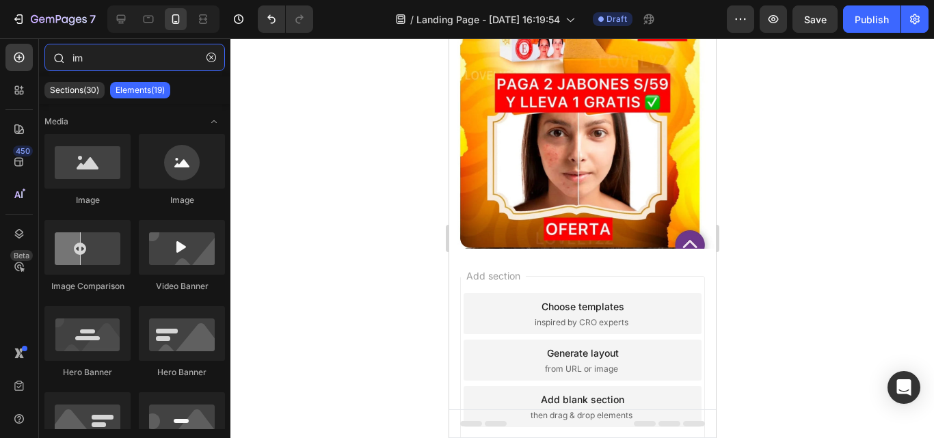
drag, startPoint x: 81, startPoint y: 57, endPoint x: 67, endPoint y: 57, distance: 13.7
click at [67, 57] on div "im" at bounding box center [134, 60] width 191 height 33
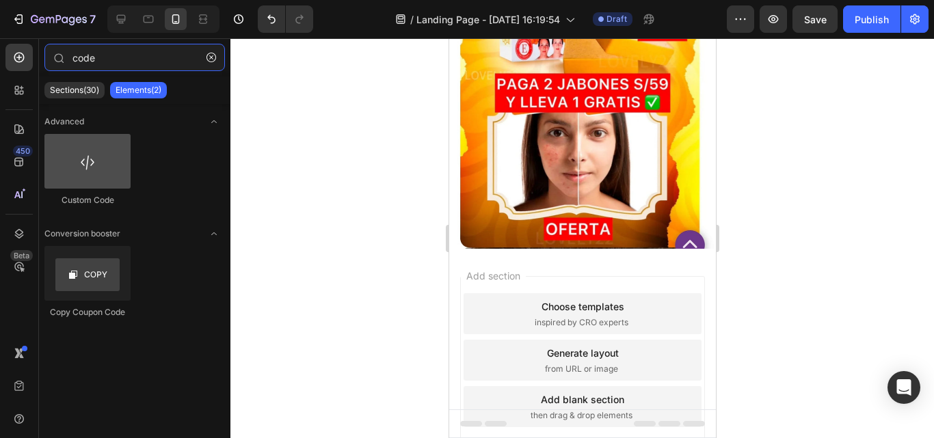
type input "code"
click at [98, 152] on div at bounding box center [87, 161] width 86 height 55
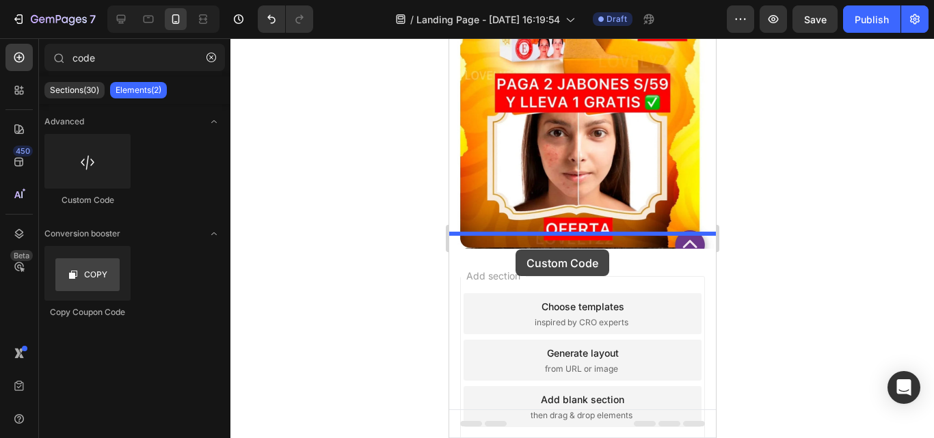
drag, startPoint x: 571, startPoint y: 204, endPoint x: 517, endPoint y: 250, distance: 70.4
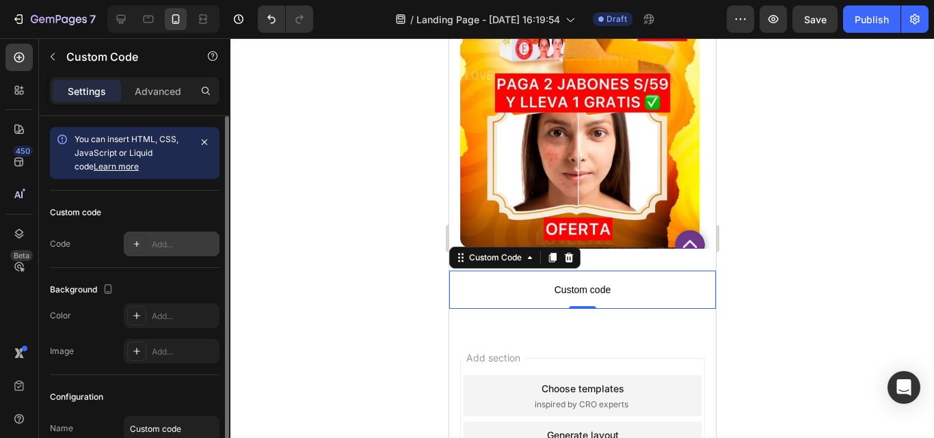
click at [155, 237] on div "Add..." at bounding box center [172, 244] width 96 height 25
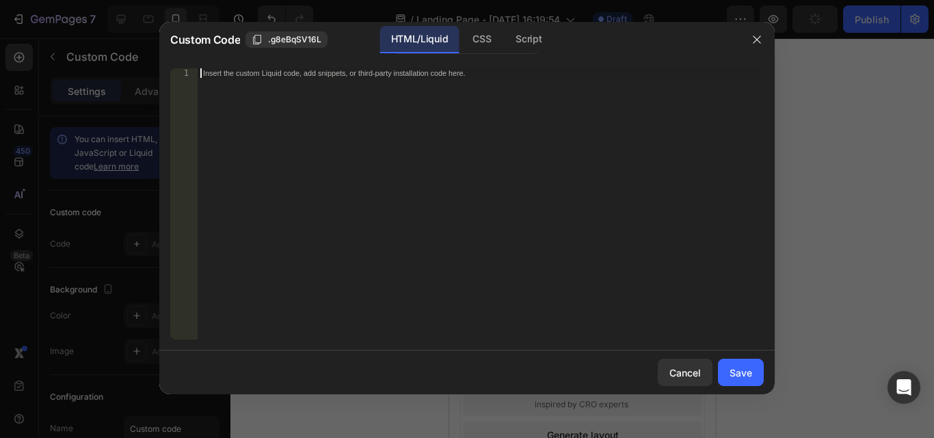
click at [252, 112] on div "Insert the custom Liquid code, add snippets, or third-party installation code h…" at bounding box center [481, 213] width 566 height 291
paste textarea "<div class="_rsi-cod-form-is-gempage"></div><div class="_rsi-cod-form-gempages-…"
type textarea "<div class="_rsi-cod-form-is-gempage"></div><div class="_rsi-cod-form-gempages-…"
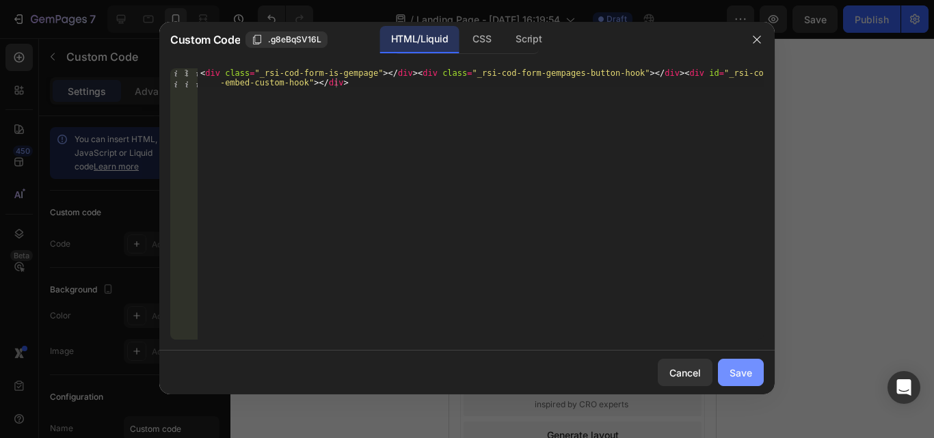
click at [737, 373] on div "Save" at bounding box center [740, 373] width 23 height 14
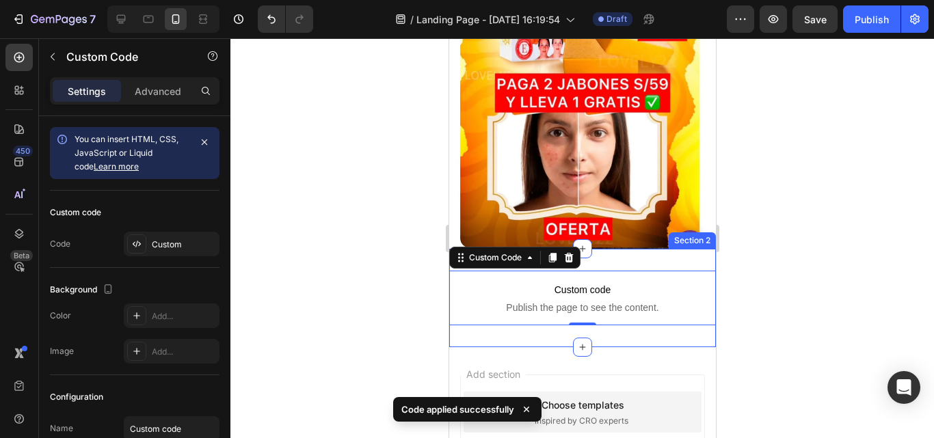
click at [639, 249] on div "Custom code Publish the page to see the content. Custom Code 0 Section 2" at bounding box center [581, 298] width 267 height 98
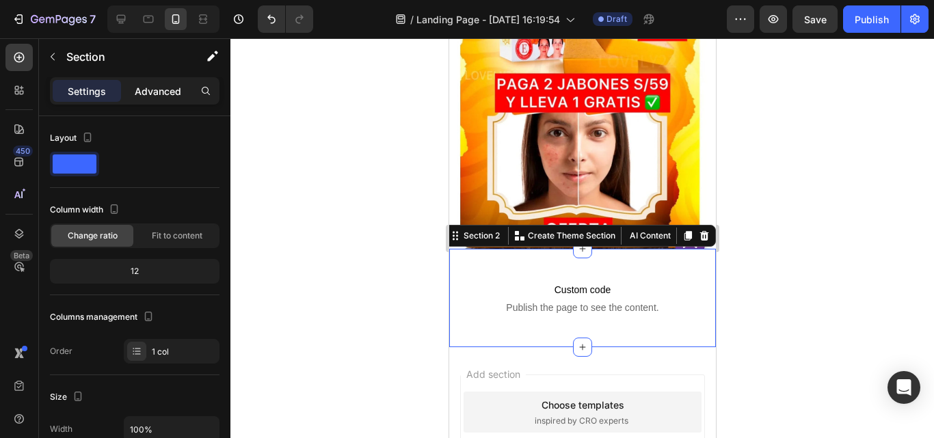
click at [170, 92] on p "Advanced" at bounding box center [158, 91] width 46 height 14
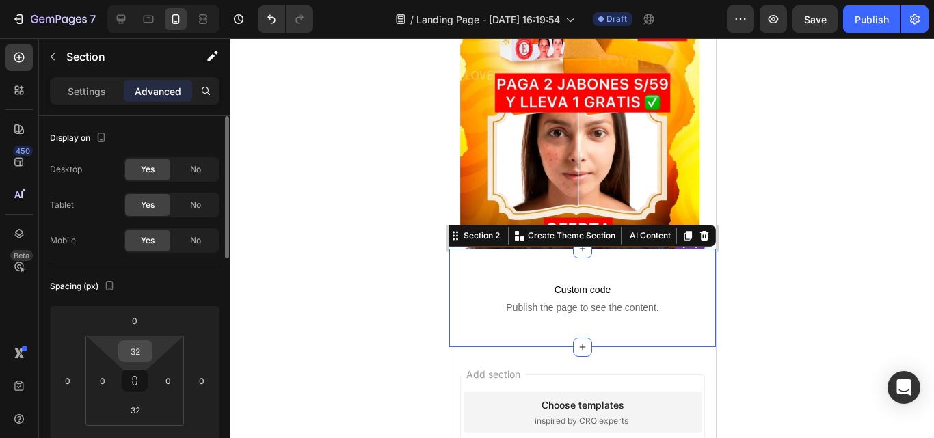
click at [141, 352] on input "32" at bounding box center [135, 351] width 27 height 21
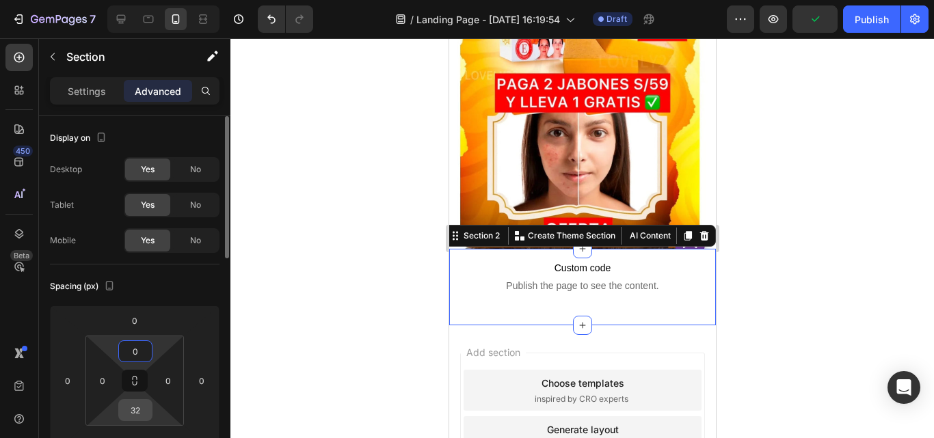
type input "0"
click at [143, 412] on input "32" at bounding box center [135, 410] width 27 height 21
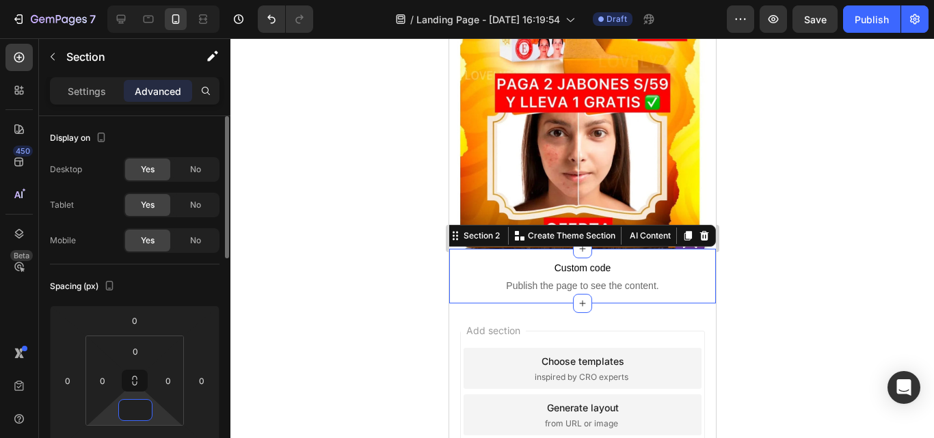
type input "0"
click at [765, 228] on div at bounding box center [581, 238] width 703 height 400
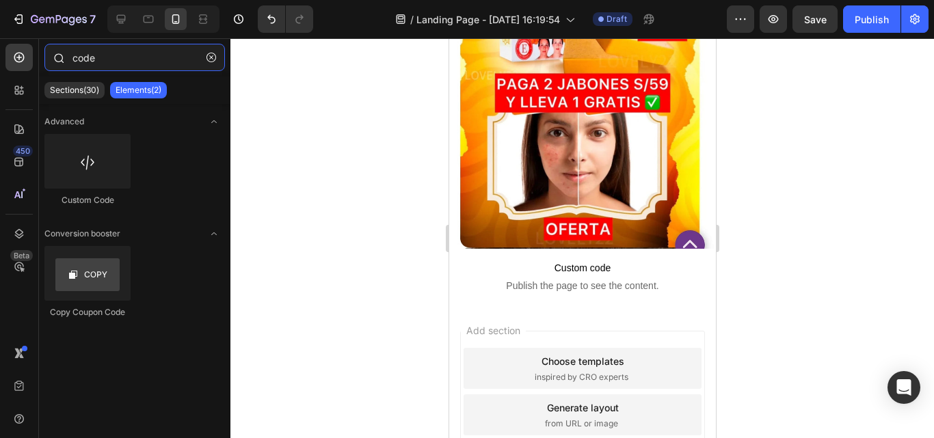
drag, startPoint x: 98, startPoint y: 59, endPoint x: 63, endPoint y: 59, distance: 34.9
click at [63, 59] on div "code" at bounding box center [134, 60] width 191 height 33
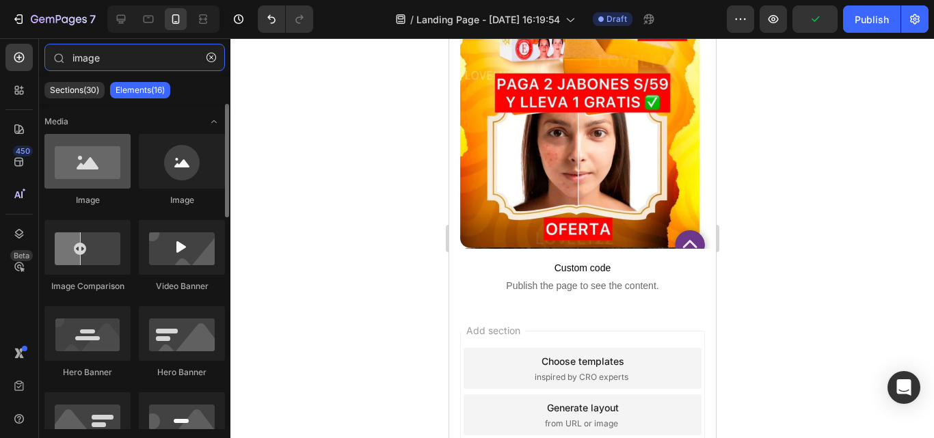
type input "image"
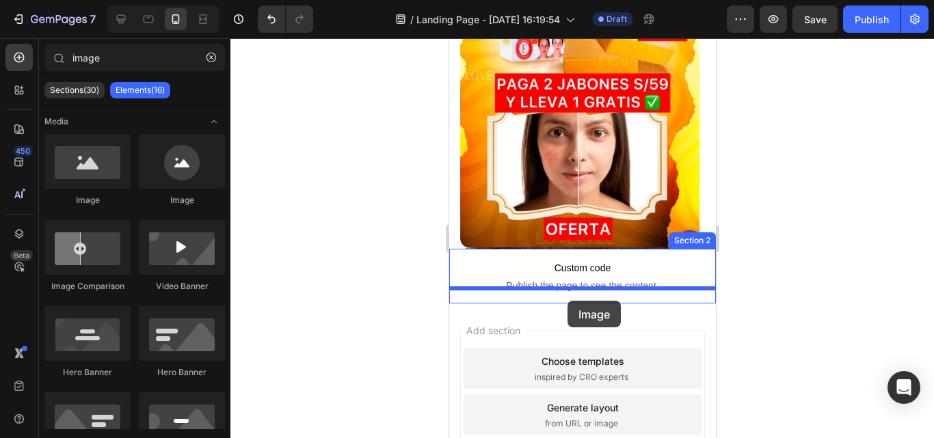
drag, startPoint x: 556, startPoint y: 213, endPoint x: 567, endPoint y: 301, distance: 88.2
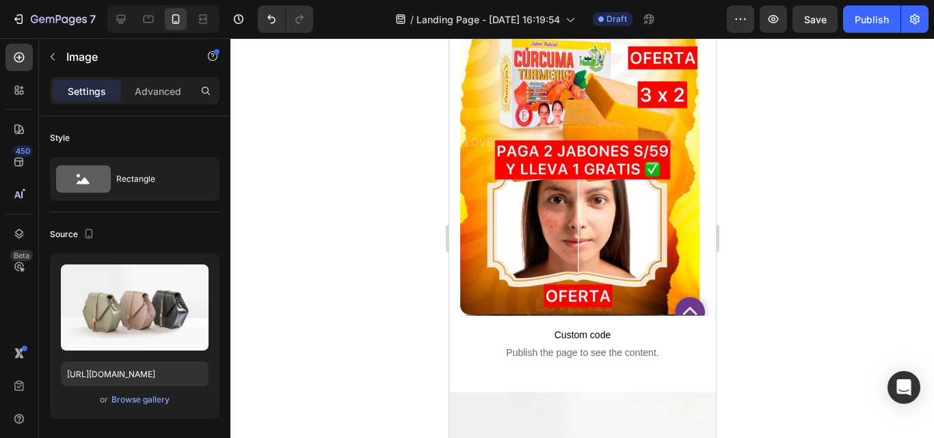
scroll to position [137, 0]
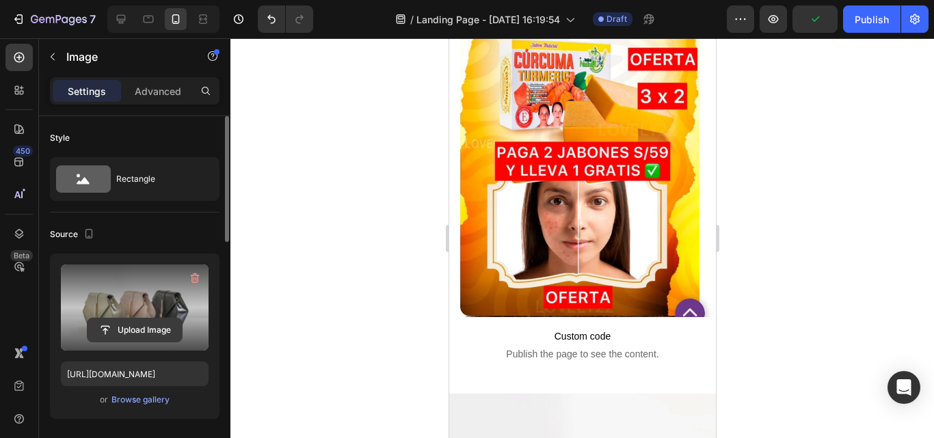
click at [111, 325] on input "file" at bounding box center [135, 330] width 94 height 23
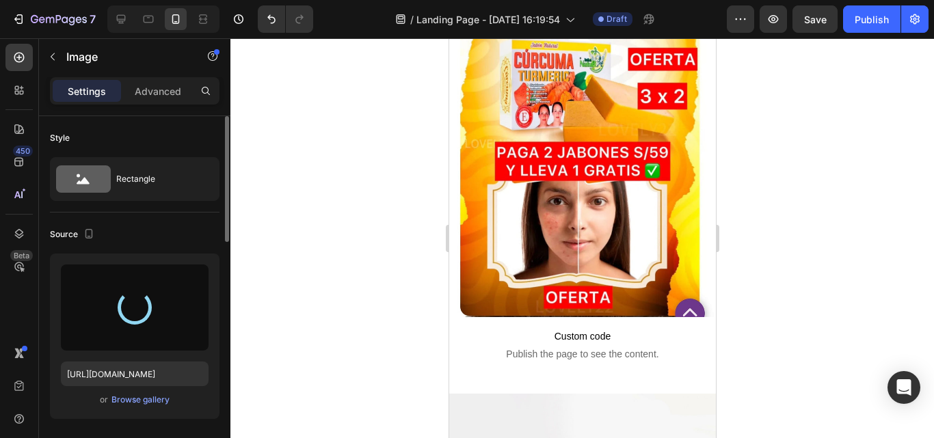
type input "[URL][DOMAIN_NAME]"
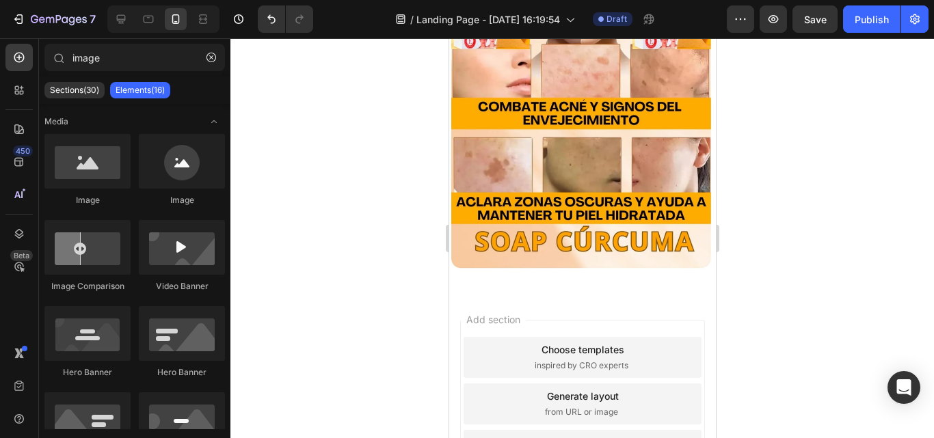
scroll to position [644, 0]
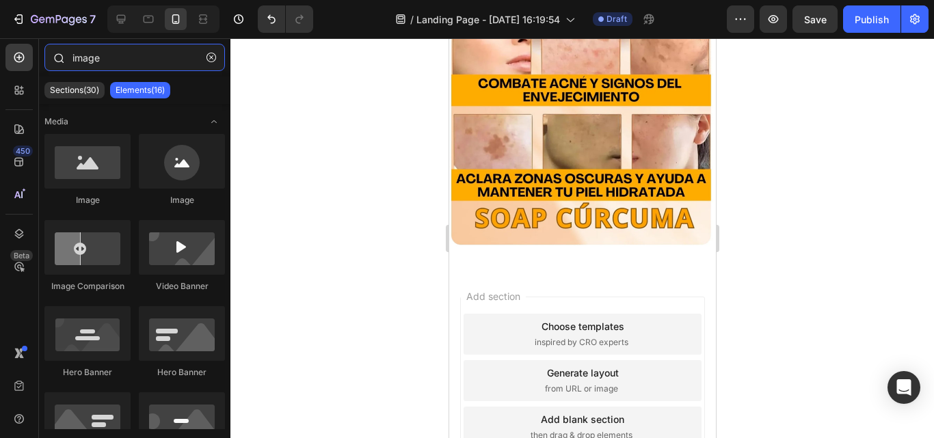
drag, startPoint x: 105, startPoint y: 58, endPoint x: 49, endPoint y: 58, distance: 55.4
click at [49, 58] on div "image" at bounding box center [134, 60] width 191 height 33
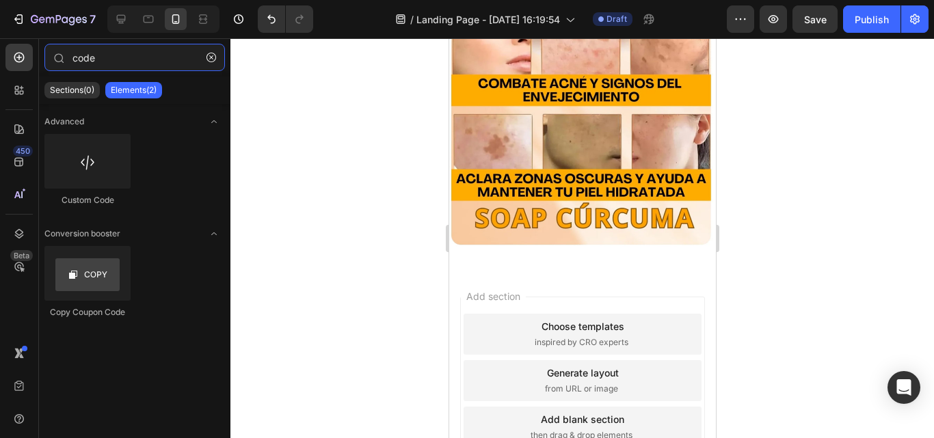
type input "code"
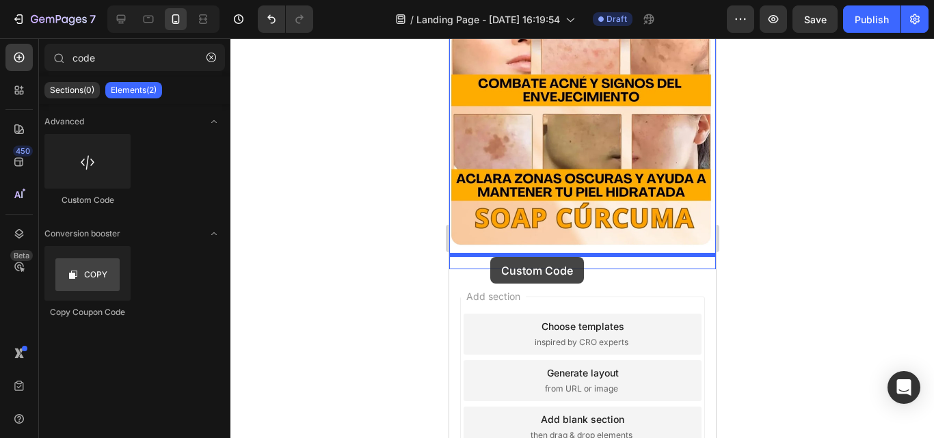
drag, startPoint x: 679, startPoint y: 230, endPoint x: 489, endPoint y: 257, distance: 191.3
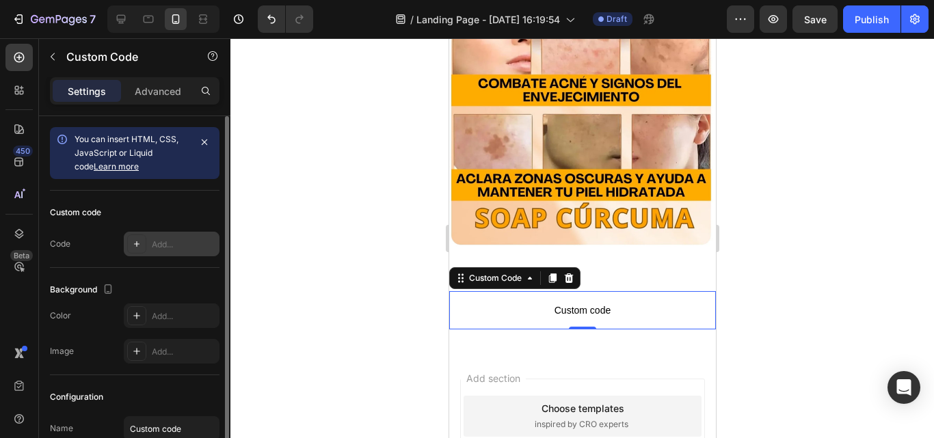
click at [166, 239] on div "Add..." at bounding box center [184, 245] width 64 height 12
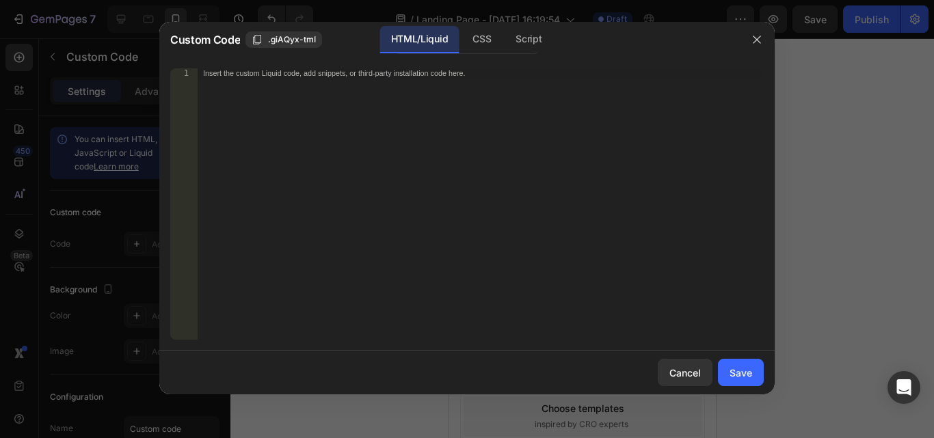
click at [261, 87] on div "Insert the custom Liquid code, add snippets, or third-party installation code h…" at bounding box center [481, 213] width 566 height 291
paste textarea "<div class="_rsi-cod-form-is-gempage"></div><div class="_rsi-cod-form-gempages-…"
type textarea "<div class="_rsi-cod-form-is-gempage"></div><div class="_rsi-cod-form-gempages-…"
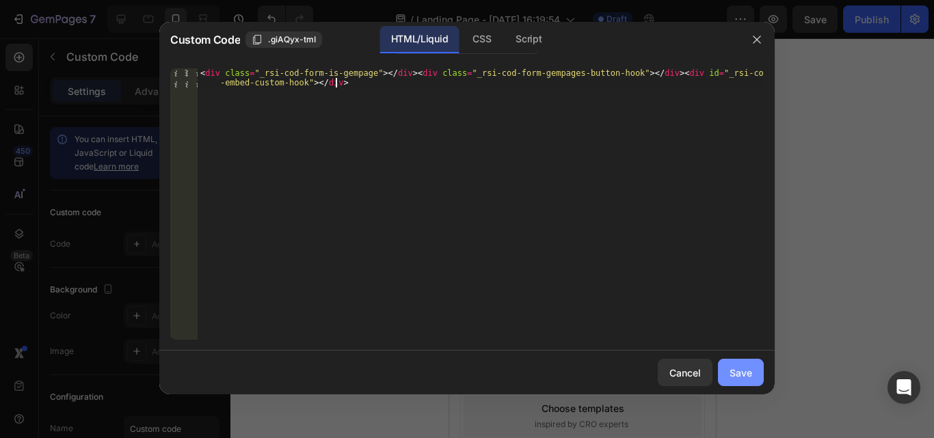
click at [739, 370] on div "Save" at bounding box center [740, 373] width 23 height 14
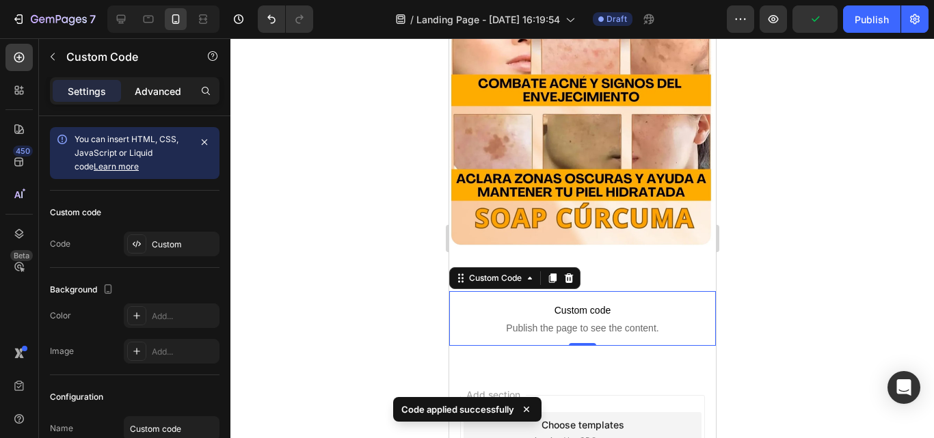
click at [155, 88] on p "Advanced" at bounding box center [158, 91] width 46 height 14
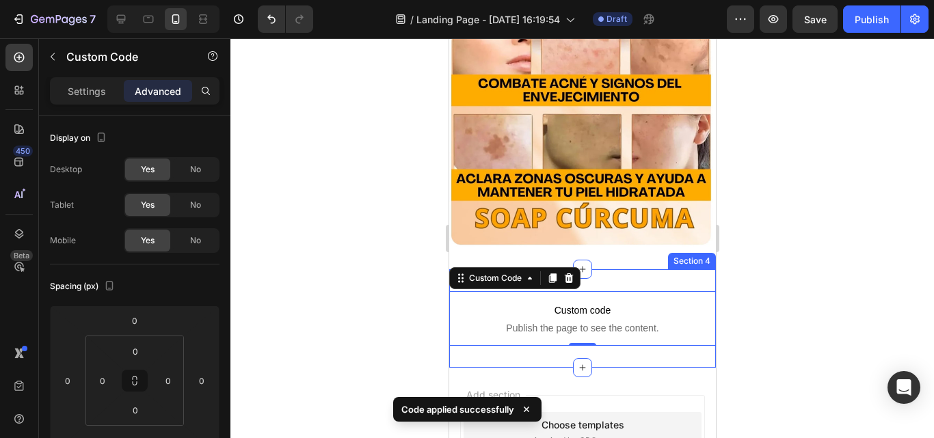
click at [641, 252] on div "Image Section 3" at bounding box center [581, 59] width 267 height 419
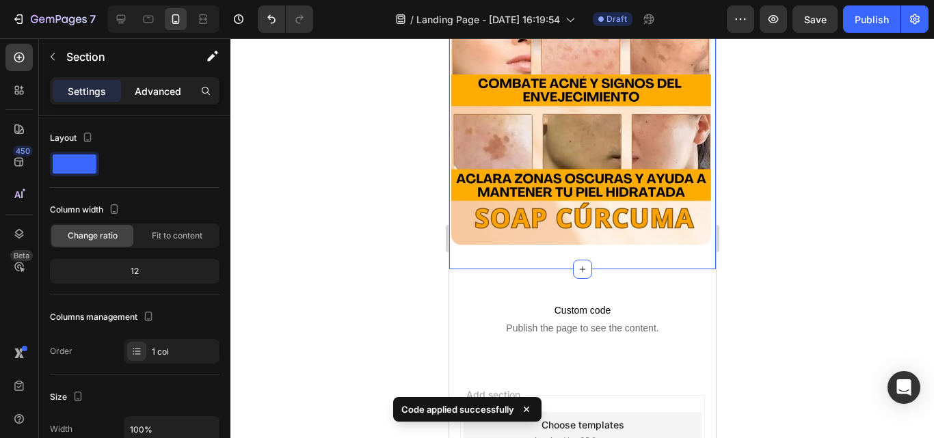
click at [152, 93] on p "Advanced" at bounding box center [158, 91] width 46 height 14
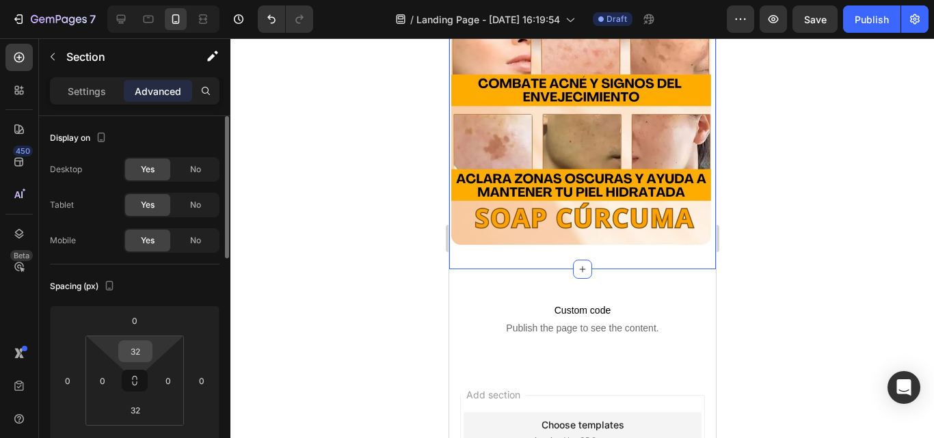
click at [143, 353] on input "32" at bounding box center [135, 351] width 27 height 21
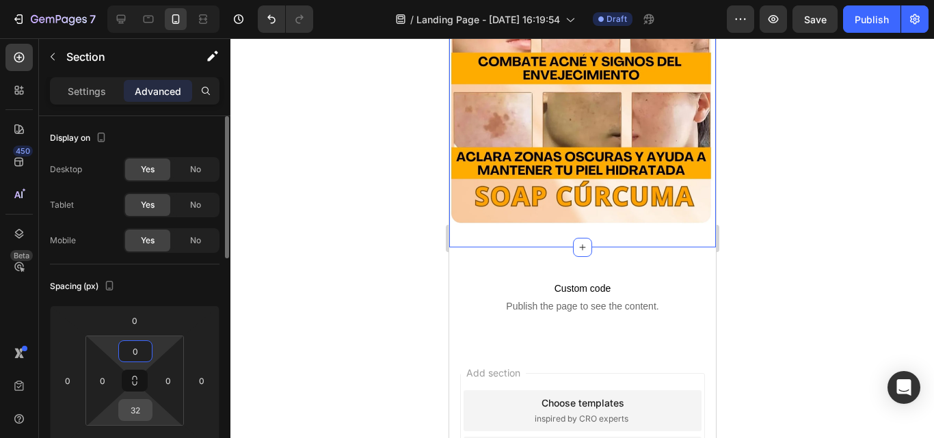
type input "0"
click at [139, 407] on input "32" at bounding box center [135, 410] width 27 height 21
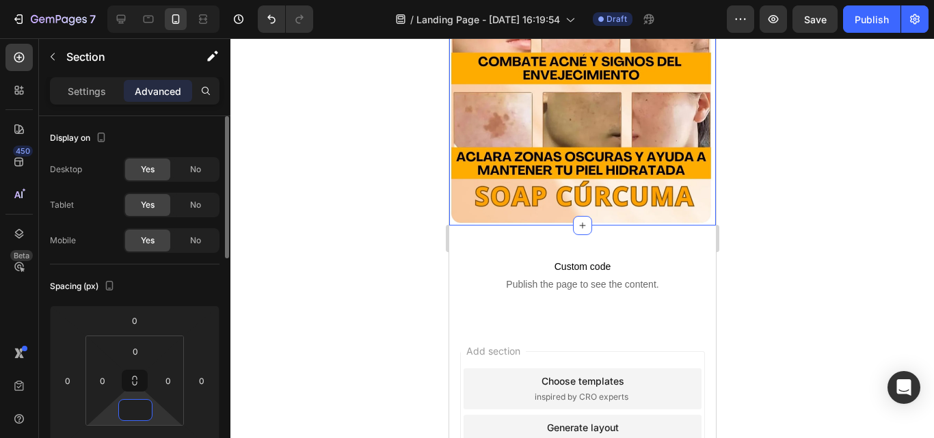
type input "0"
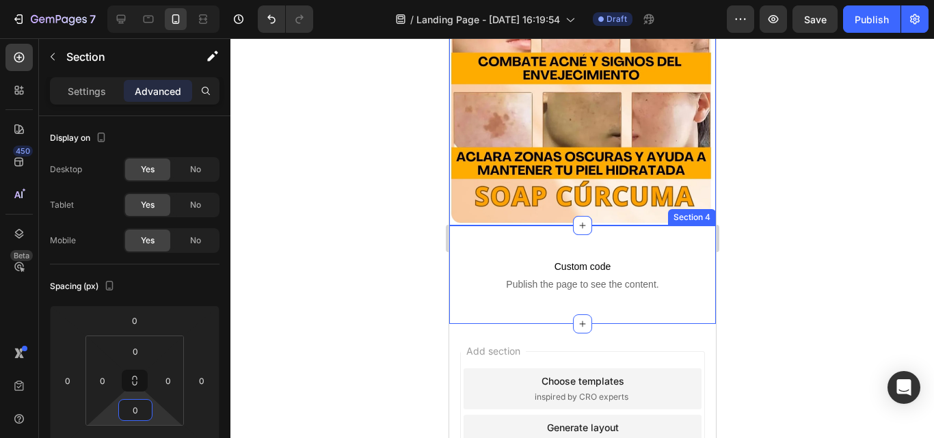
click at [562, 230] on div "Custom code Publish the page to see the content. Custom Code Section 4" at bounding box center [581, 275] width 267 height 98
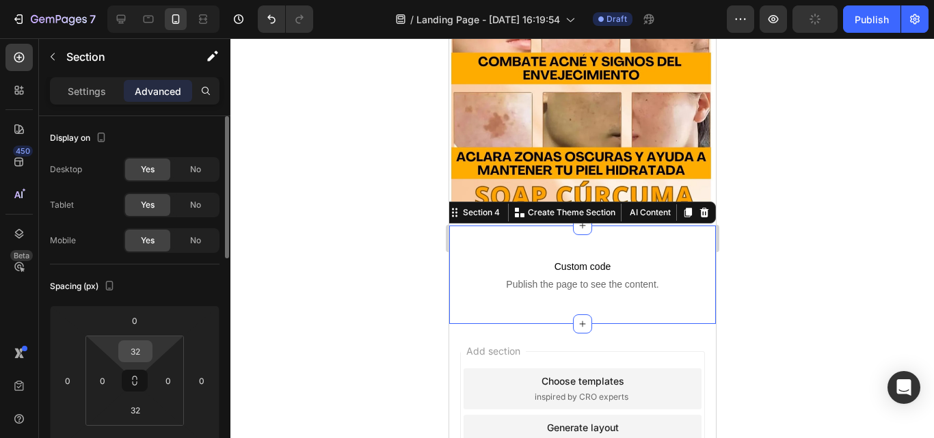
click at [141, 351] on input "32" at bounding box center [135, 351] width 27 height 21
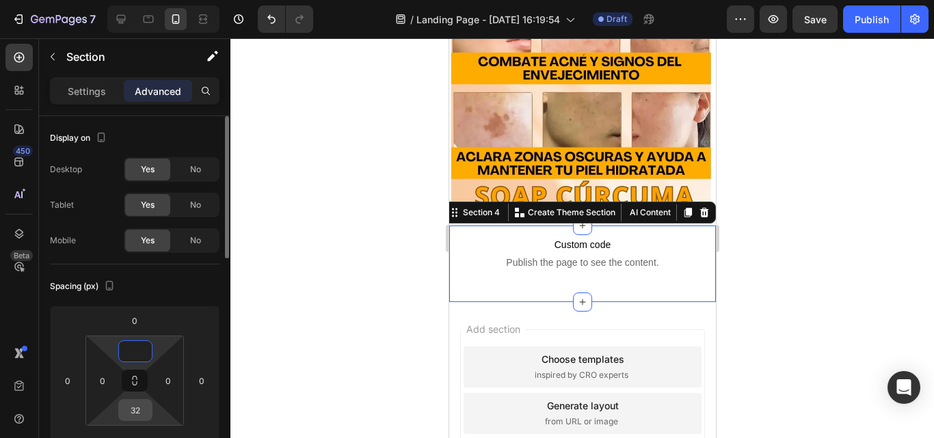
type input "0"
click at [146, 409] on input "32" at bounding box center [135, 410] width 27 height 21
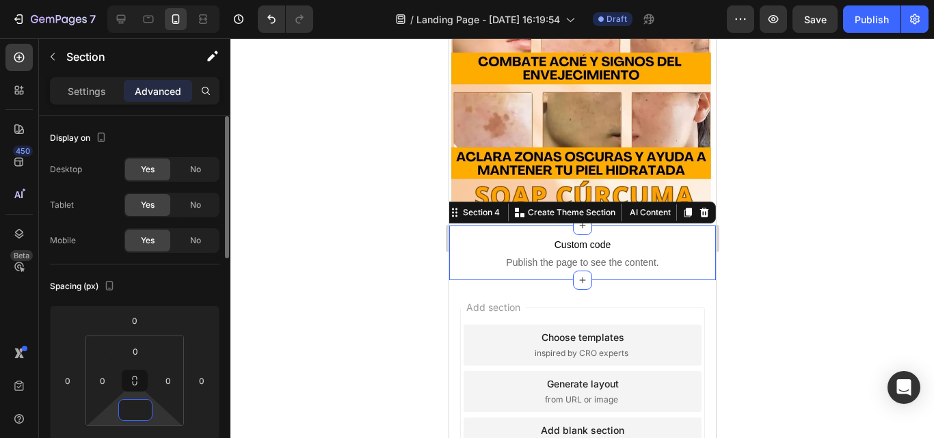
type input "0"
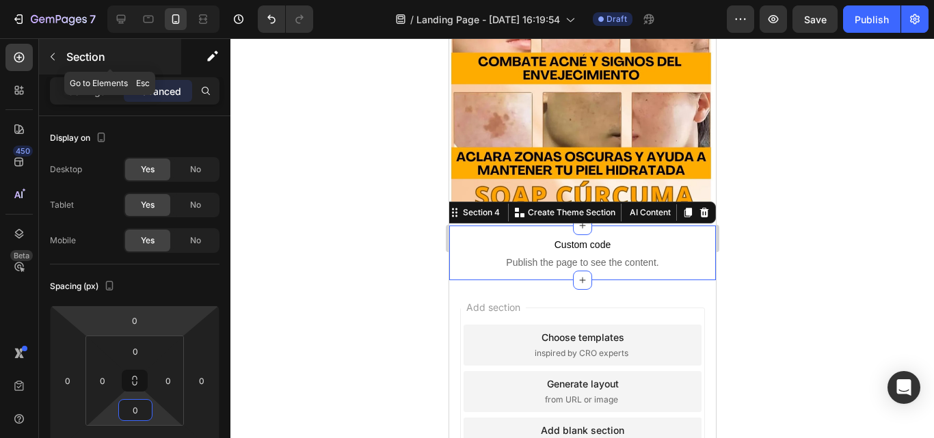
click at [53, 61] on icon "button" at bounding box center [52, 56] width 11 height 11
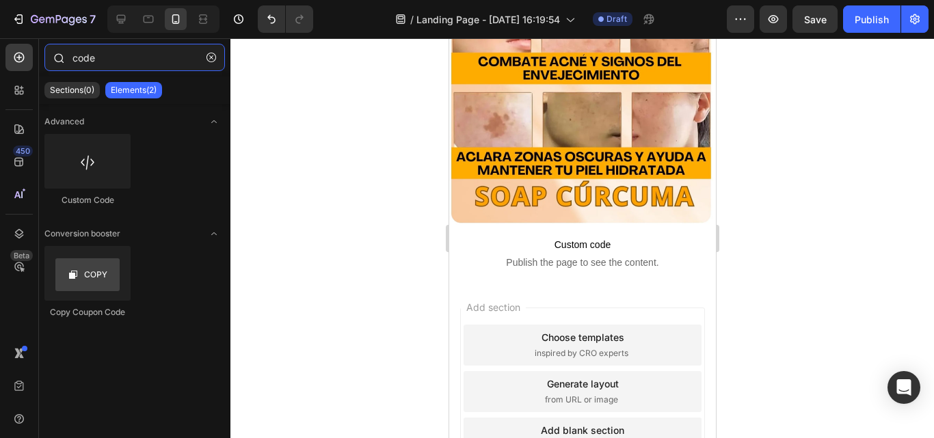
drag, startPoint x: 104, startPoint y: 60, endPoint x: 64, endPoint y: 60, distance: 39.7
click at [66, 60] on div "code" at bounding box center [134, 60] width 191 height 33
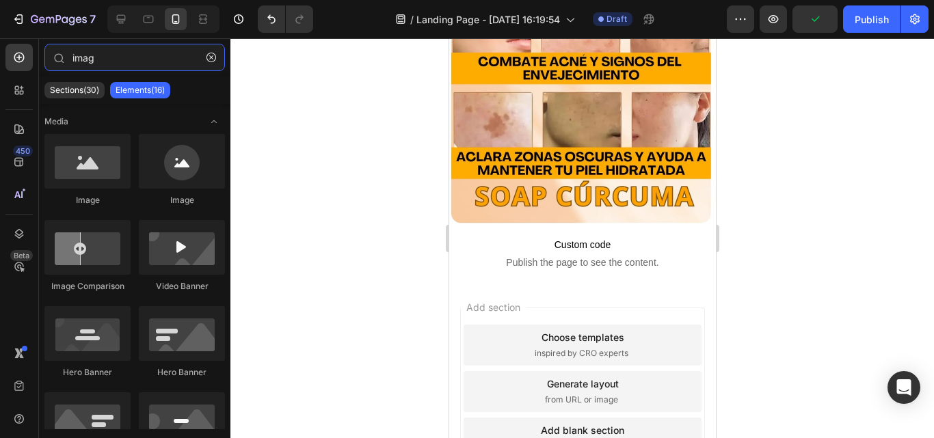
type input "imag"
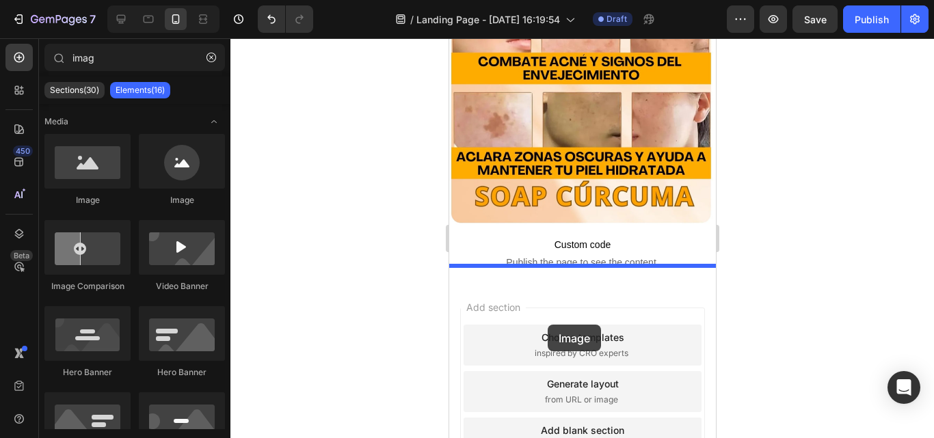
drag, startPoint x: 819, startPoint y: 276, endPoint x: 547, endPoint y: 325, distance: 276.5
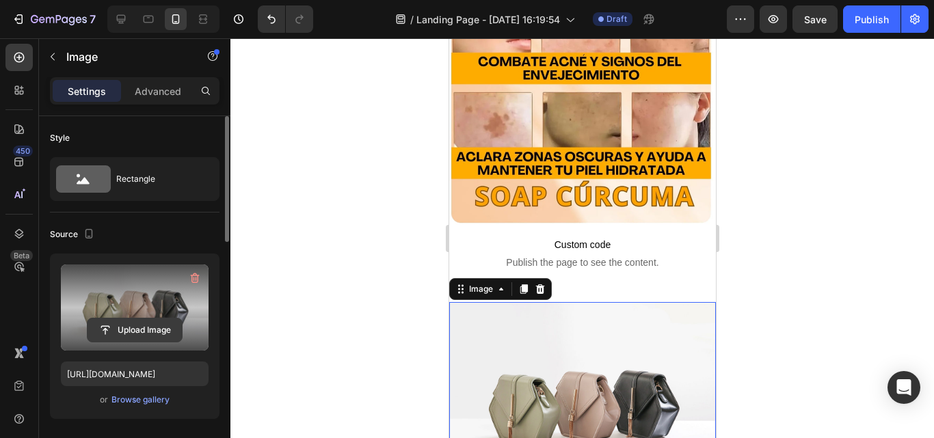
click at [124, 321] on input "file" at bounding box center [135, 330] width 94 height 23
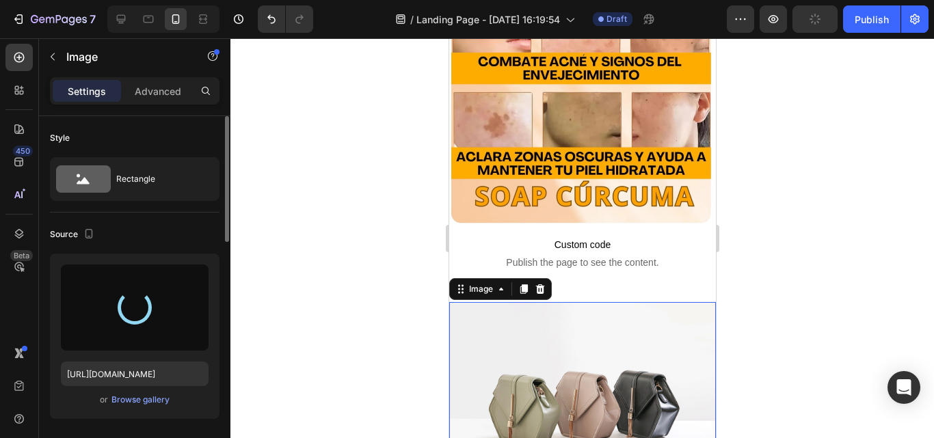
type input "[URL][DOMAIN_NAME]"
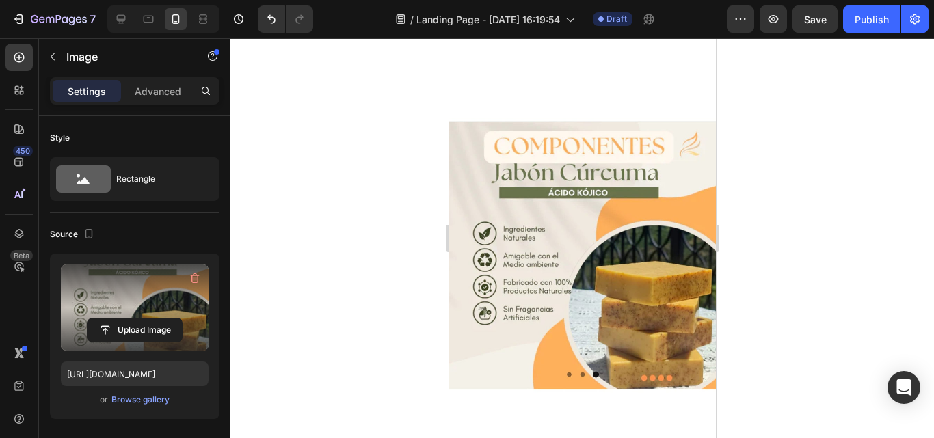
scroll to position [957, 0]
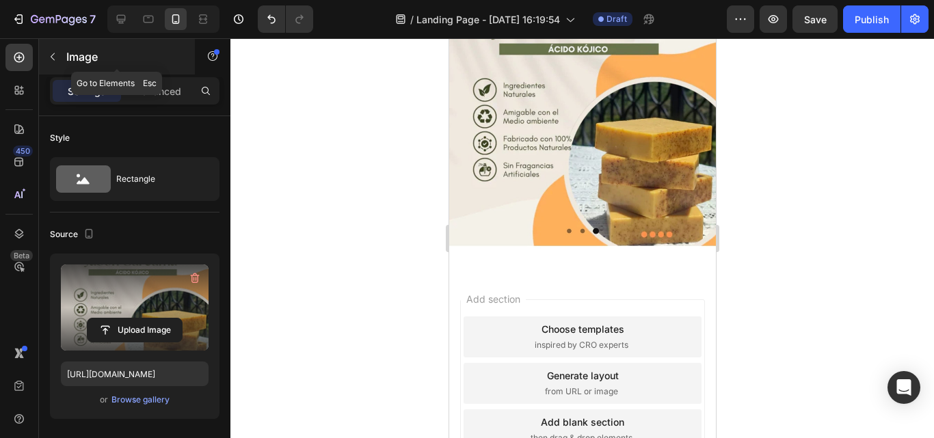
click at [47, 54] on icon "button" at bounding box center [52, 56] width 11 height 11
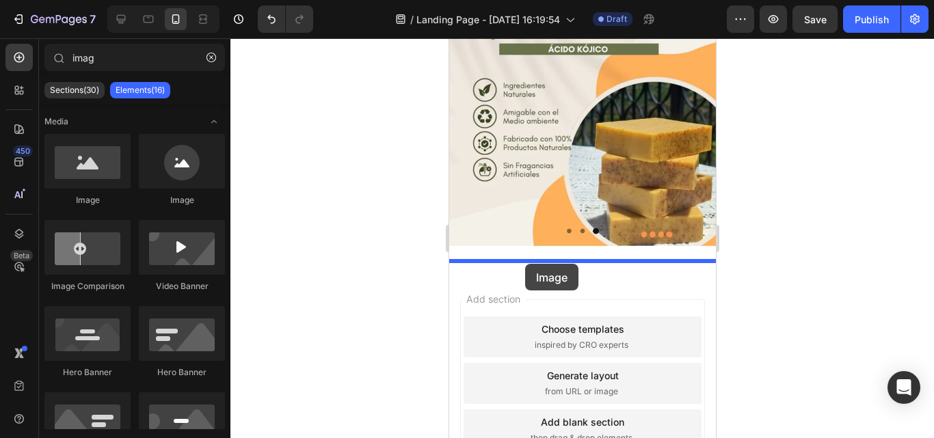
drag, startPoint x: 688, startPoint y: 260, endPoint x: 524, endPoint y: 264, distance: 164.1
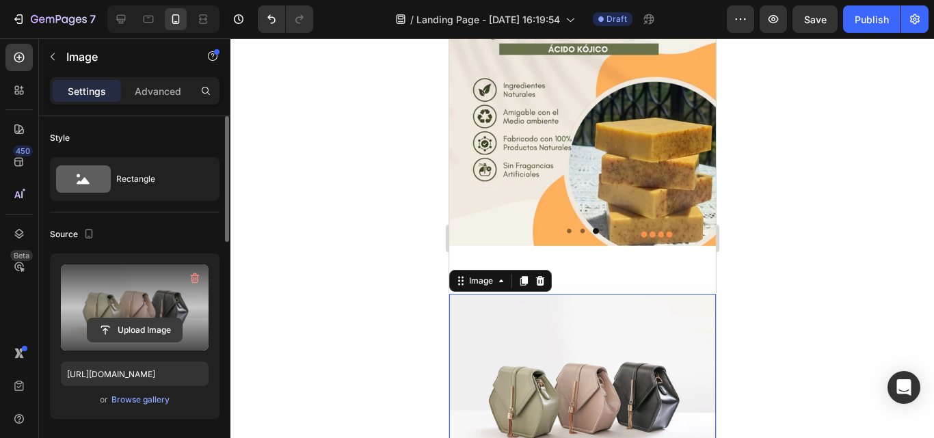
click at [106, 324] on input "file" at bounding box center [135, 330] width 94 height 23
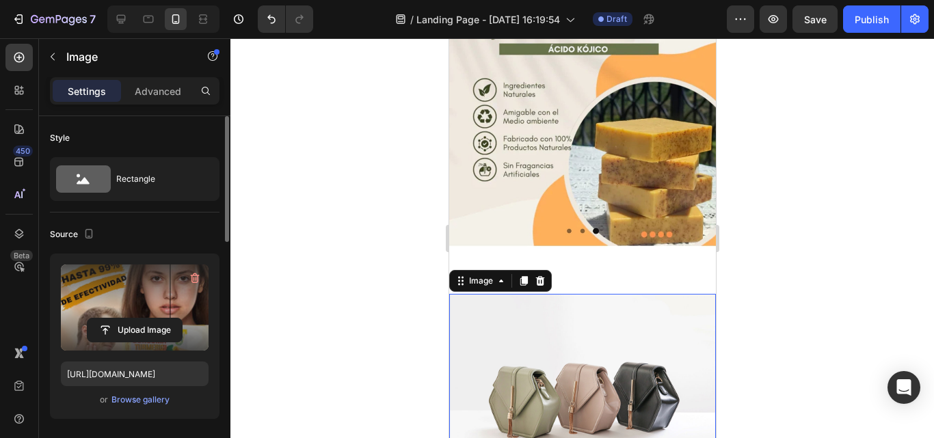
type input "[URL][DOMAIN_NAME]"
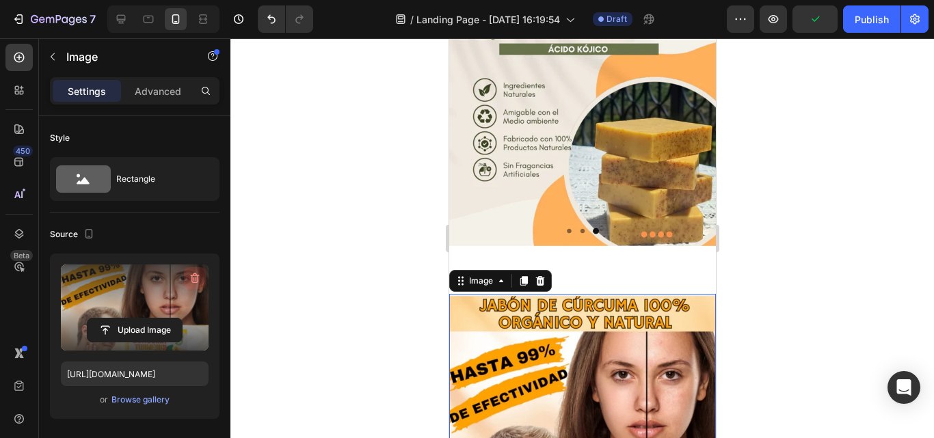
click at [195, 273] on icon "button" at bounding box center [195, 278] width 14 height 14
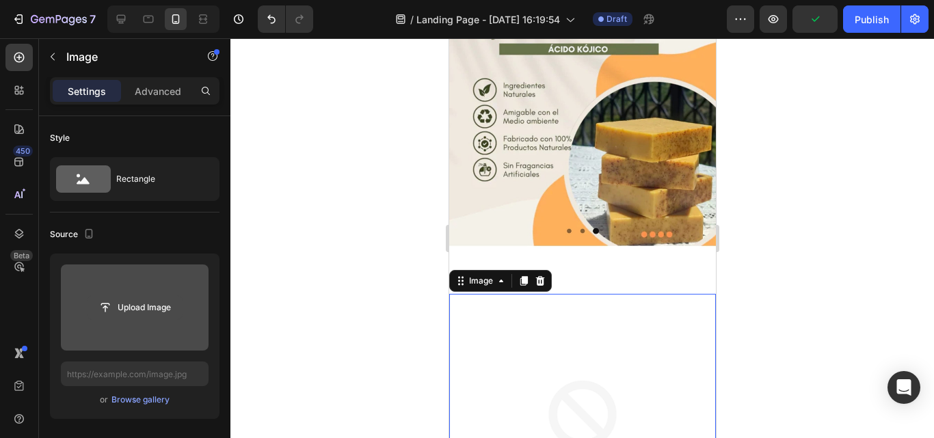
click at [135, 308] on input "file" at bounding box center [135, 307] width 94 height 23
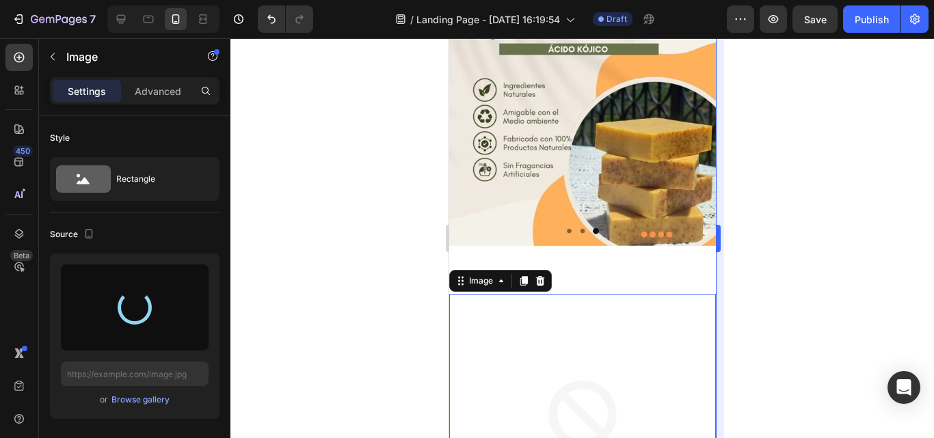
type input "[URL][DOMAIN_NAME]"
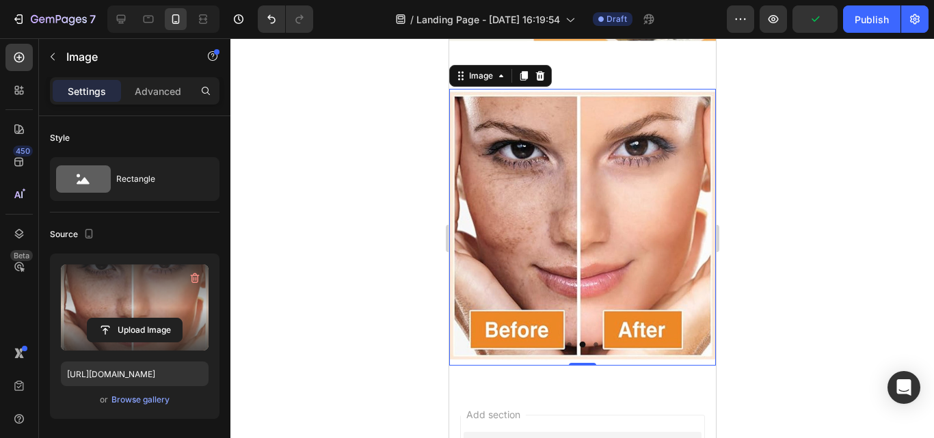
scroll to position [1299, 0]
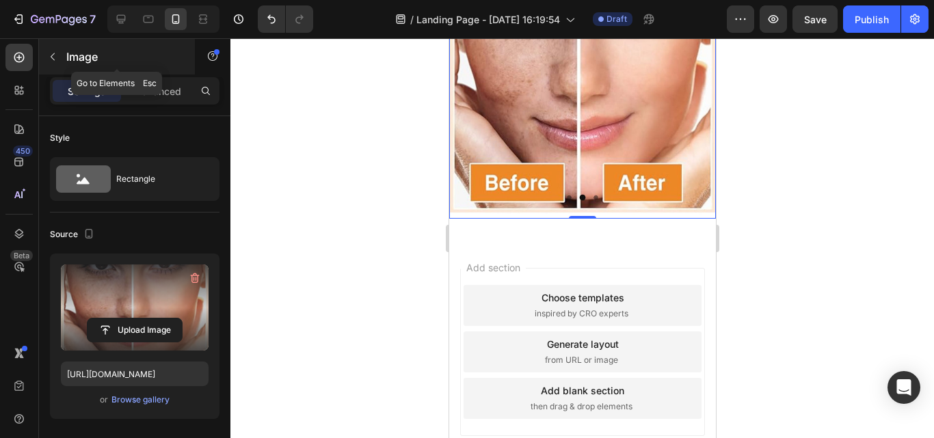
click at [51, 57] on icon "button" at bounding box center [53, 57] width 4 height 8
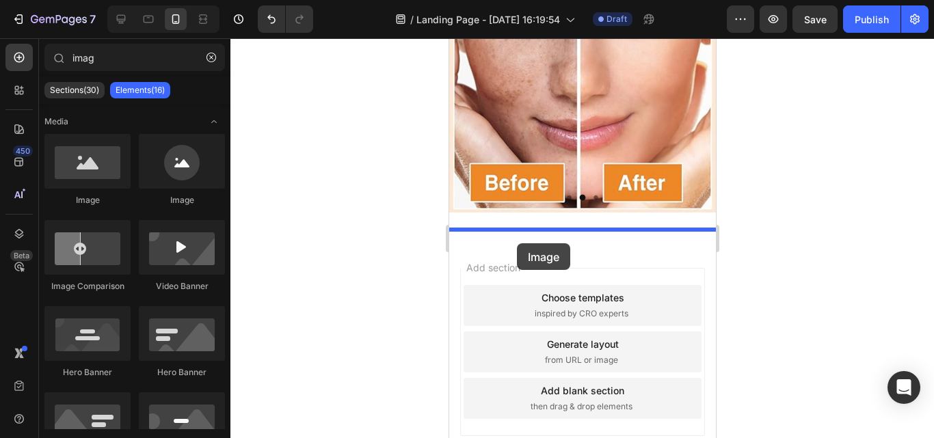
drag, startPoint x: 619, startPoint y: 224, endPoint x: 516, endPoint y: 243, distance: 104.4
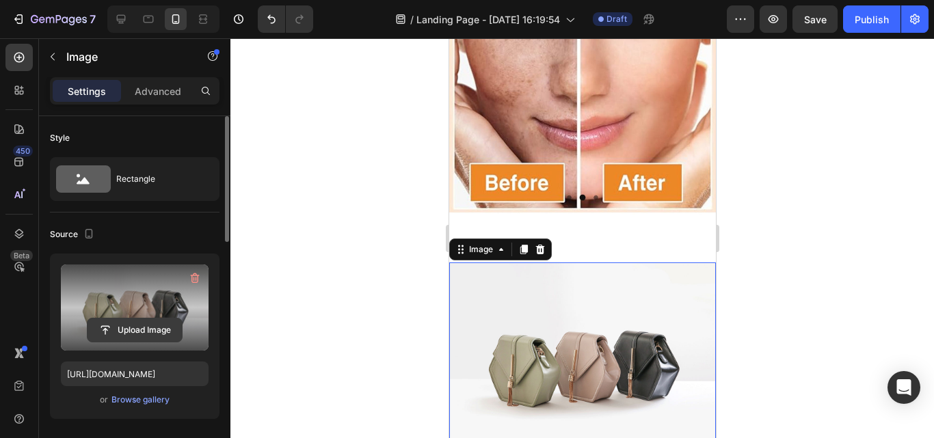
click at [119, 323] on input "file" at bounding box center [135, 330] width 94 height 23
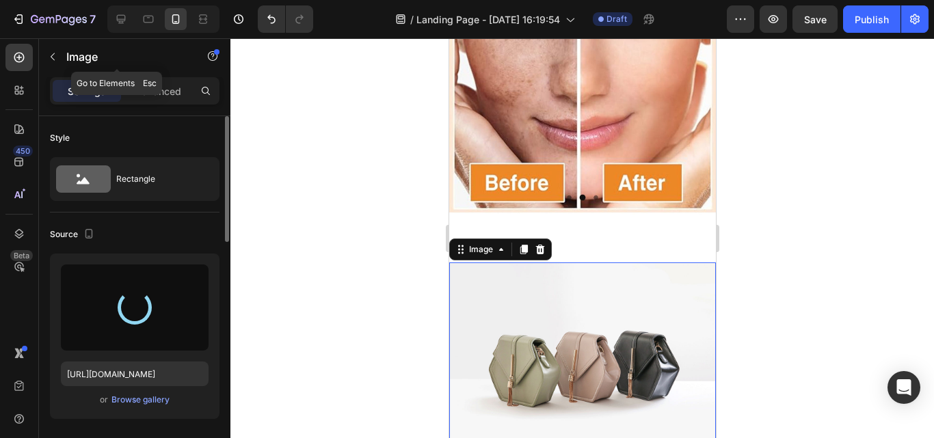
type input "[URL][DOMAIN_NAME]"
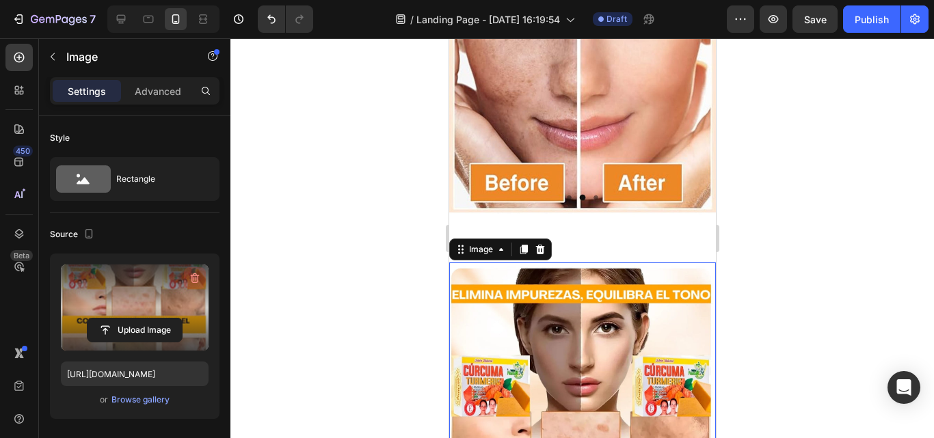
click at [198, 278] on icon "button" at bounding box center [195, 278] width 9 height 10
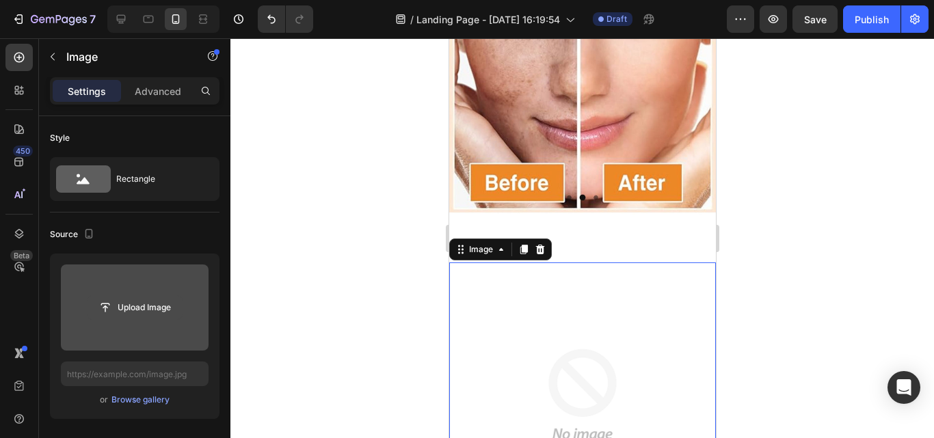
click at [135, 299] on input "file" at bounding box center [135, 307] width 94 height 23
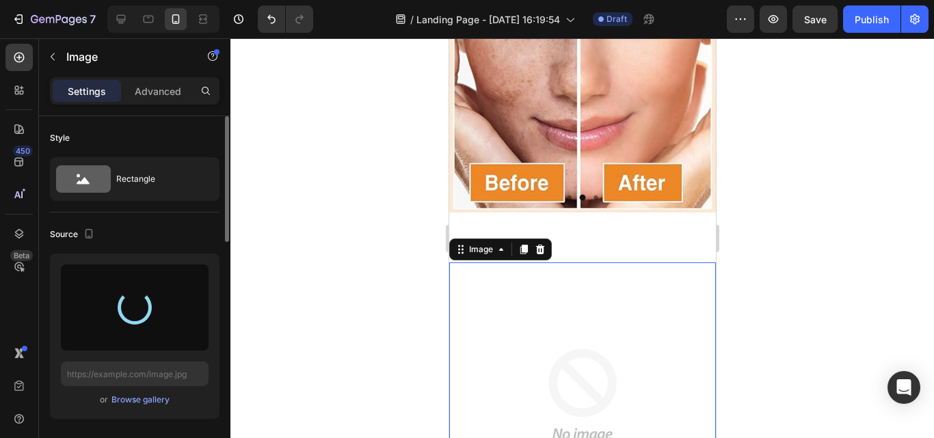
type input "[URL][DOMAIN_NAME]"
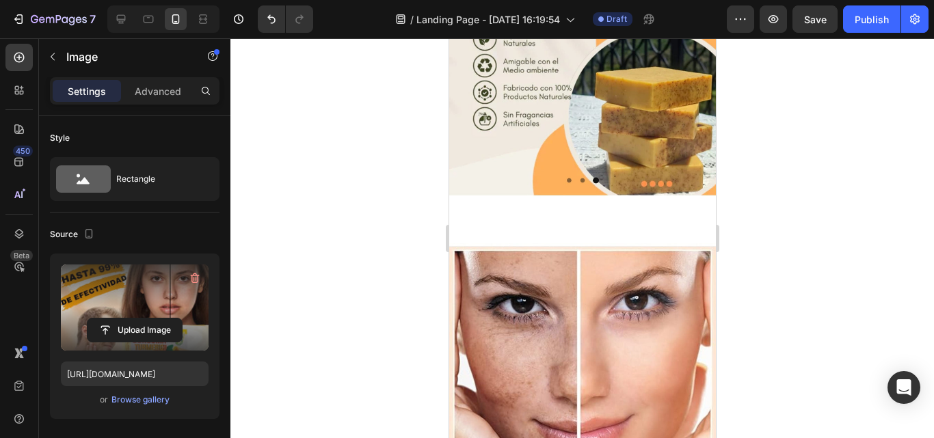
scroll to position [615, 0]
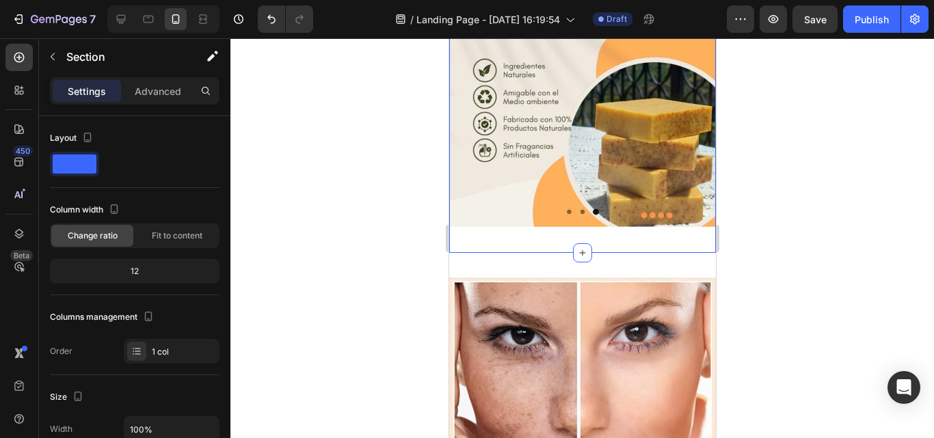
click at [591, 225] on div "Image Section 5" at bounding box center [581, 92] width 267 height 319
click at [144, 89] on p "Advanced" at bounding box center [158, 91] width 46 height 14
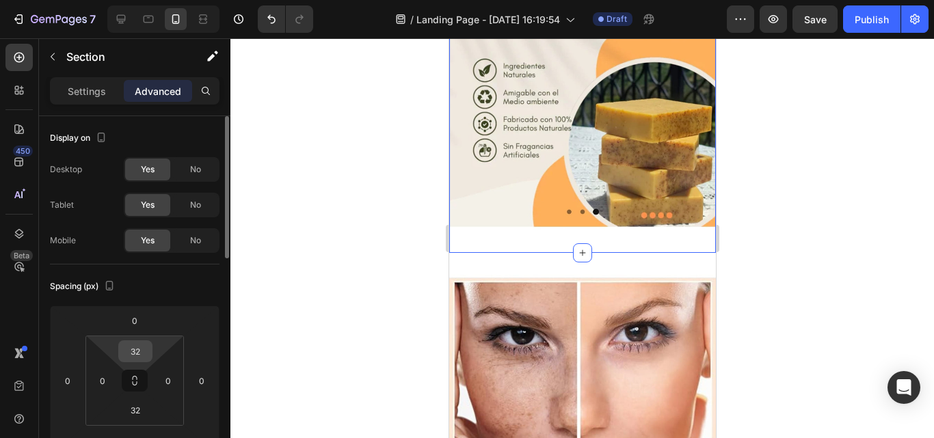
click at [143, 352] on input "32" at bounding box center [135, 351] width 27 height 21
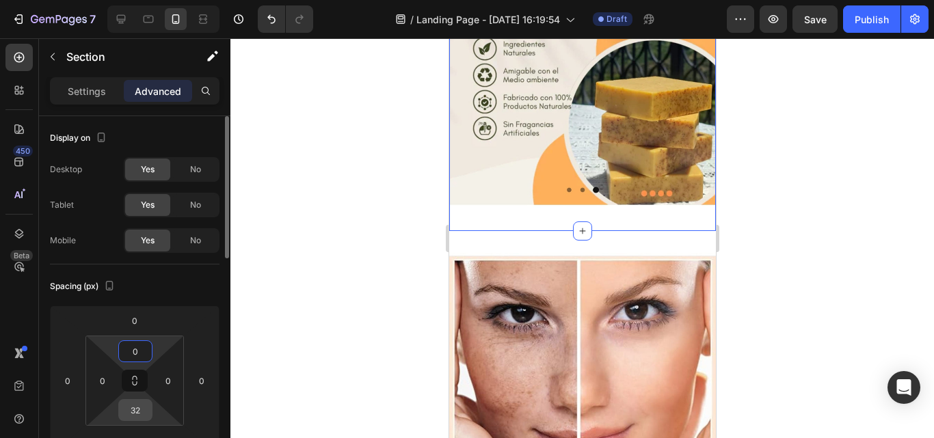
type input "0"
click at [141, 410] on input "32" at bounding box center [135, 410] width 27 height 21
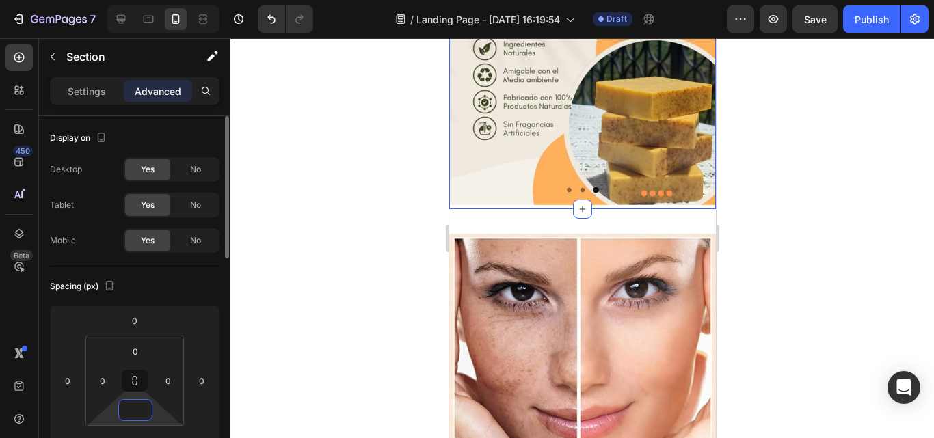
type input "0"
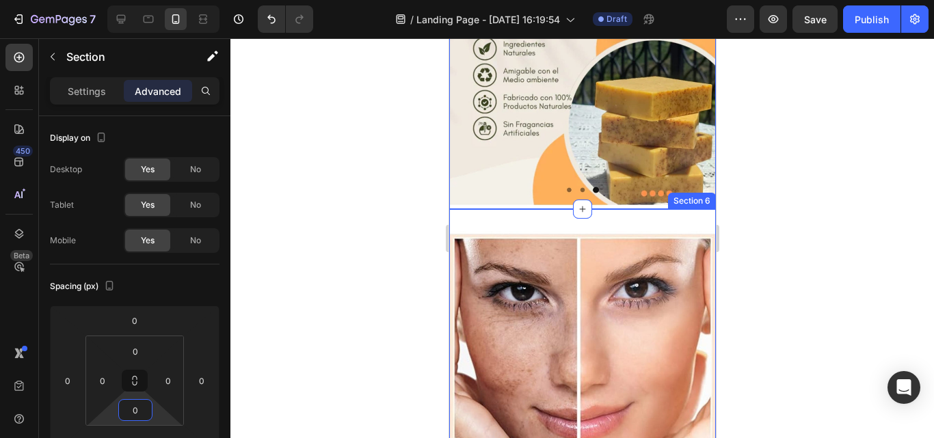
click at [512, 209] on div "Image Section 6" at bounding box center [581, 369] width 267 height 321
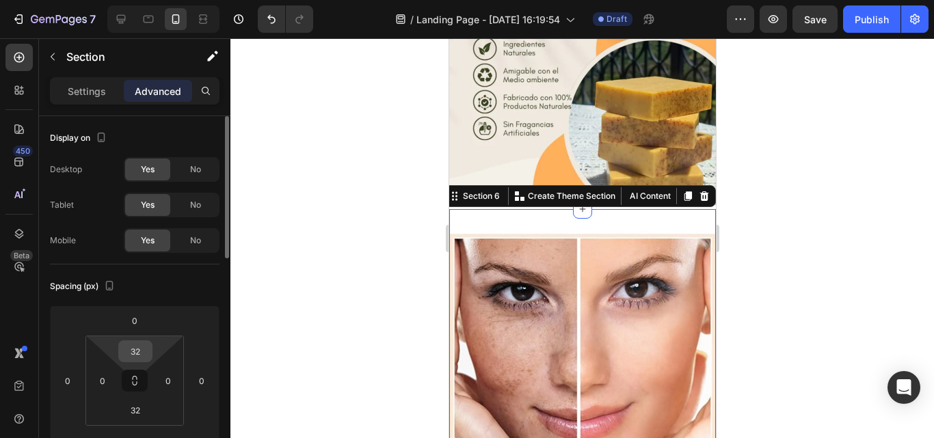
click at [141, 351] on input "32" at bounding box center [135, 351] width 27 height 21
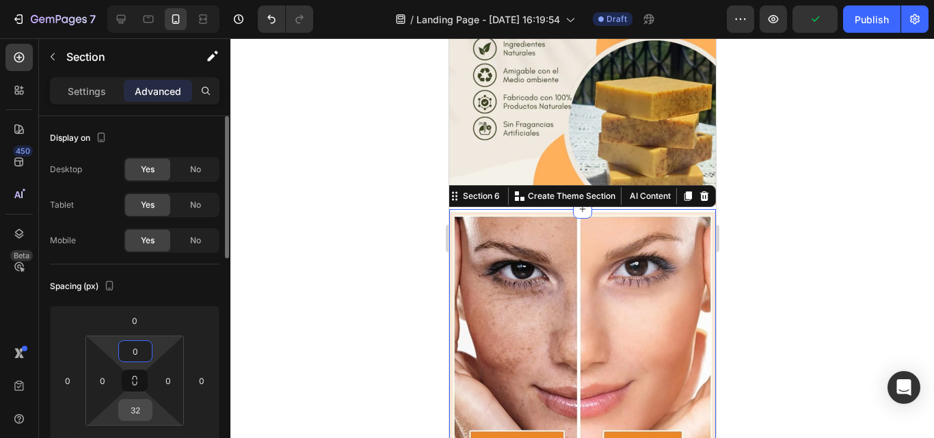
type input "0"
click at [144, 412] on input "32" at bounding box center [135, 410] width 27 height 21
type input "0"
click at [812, 209] on div at bounding box center [581, 238] width 703 height 400
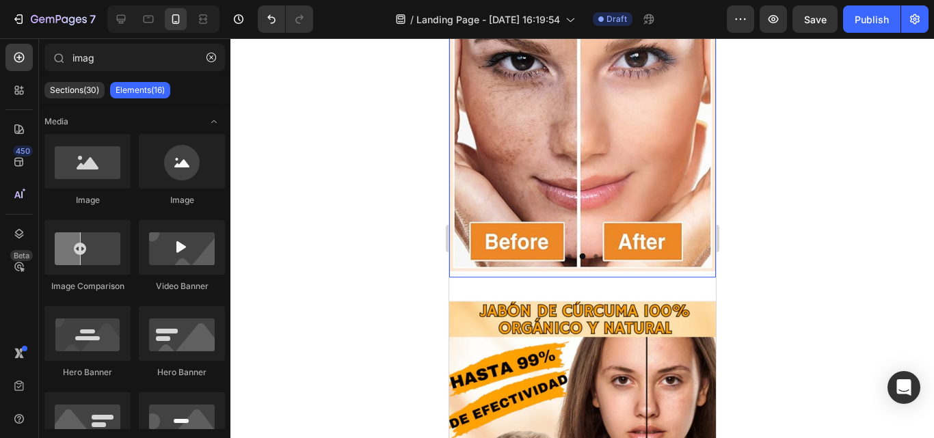
scroll to position [820, 0]
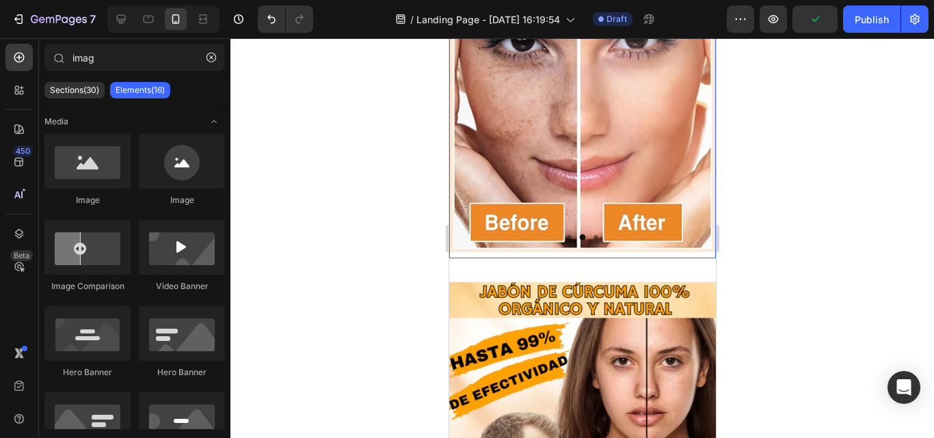
click at [567, 222] on img at bounding box center [581, 120] width 267 height 277
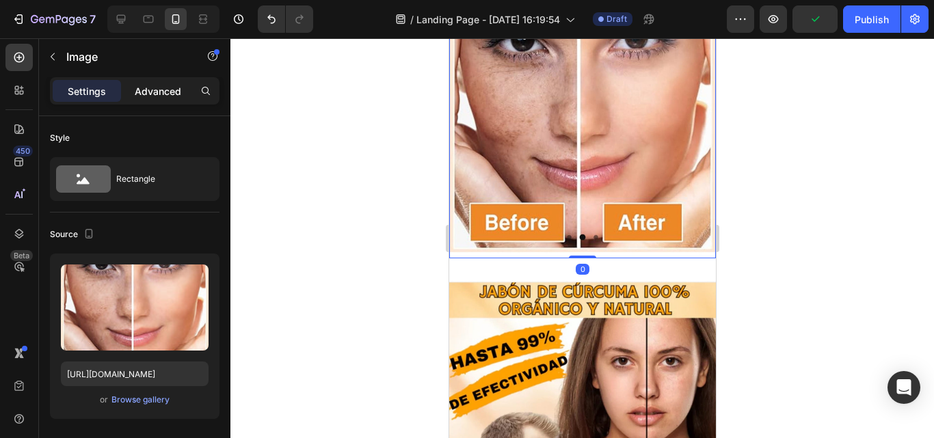
click at [159, 95] on p "Advanced" at bounding box center [158, 91] width 46 height 14
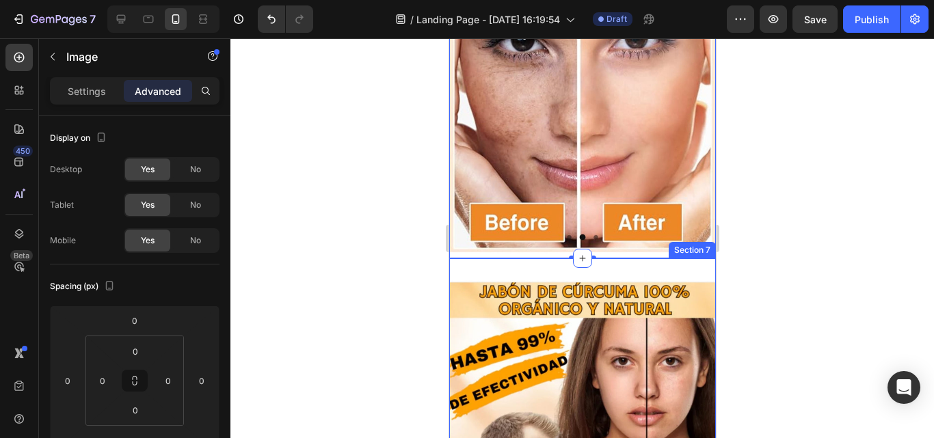
click at [518, 258] on div "Image Section 7" at bounding box center [581, 414] width 267 height 312
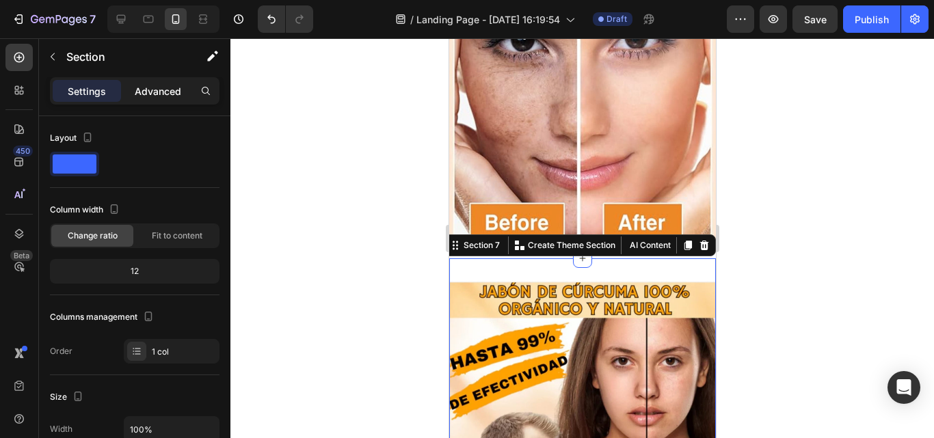
click at [148, 92] on p "Advanced" at bounding box center [158, 91] width 46 height 14
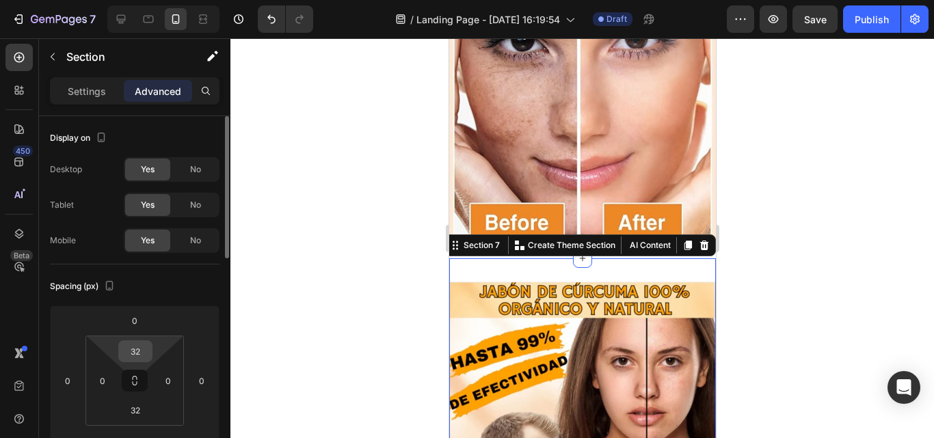
click at [144, 351] on input "32" at bounding box center [135, 351] width 27 height 21
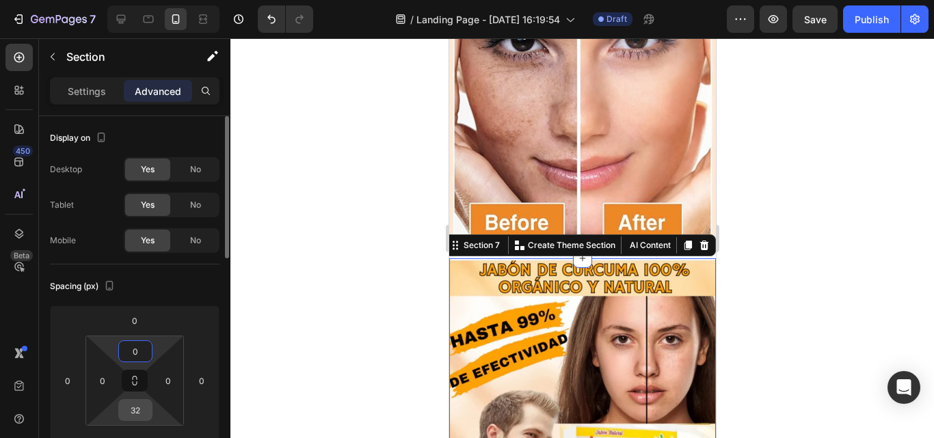
type input "0"
click at [139, 405] on input "32" at bounding box center [135, 410] width 27 height 21
type input "0"
click at [744, 228] on div at bounding box center [581, 238] width 703 height 400
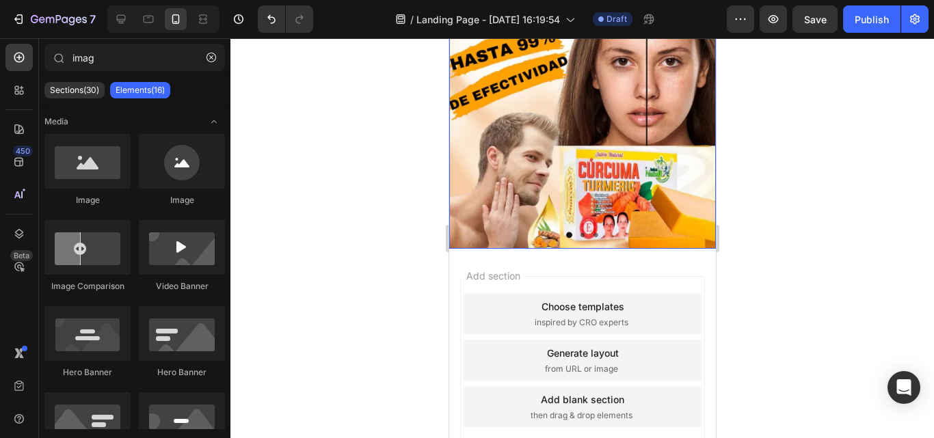
scroll to position [1094, 0]
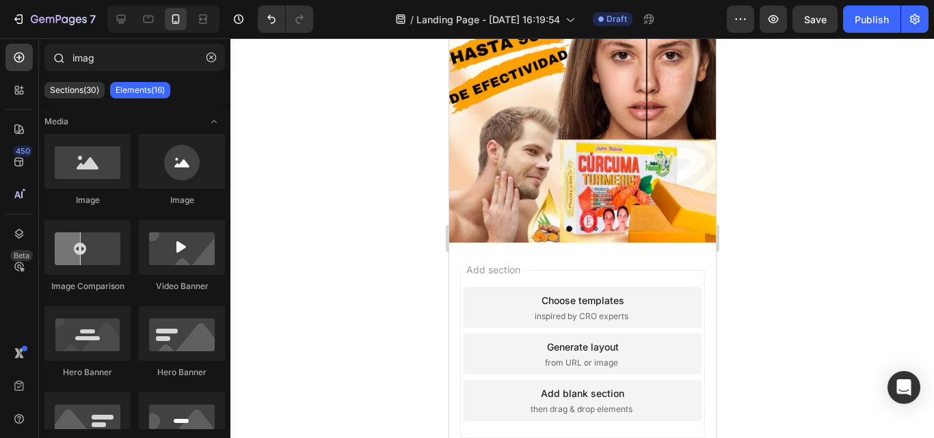
click at [59, 59] on icon at bounding box center [58, 57] width 11 height 11
drag, startPoint x: 100, startPoint y: 62, endPoint x: 62, endPoint y: 64, distance: 38.3
click at [62, 64] on div "imag" at bounding box center [134, 60] width 191 height 33
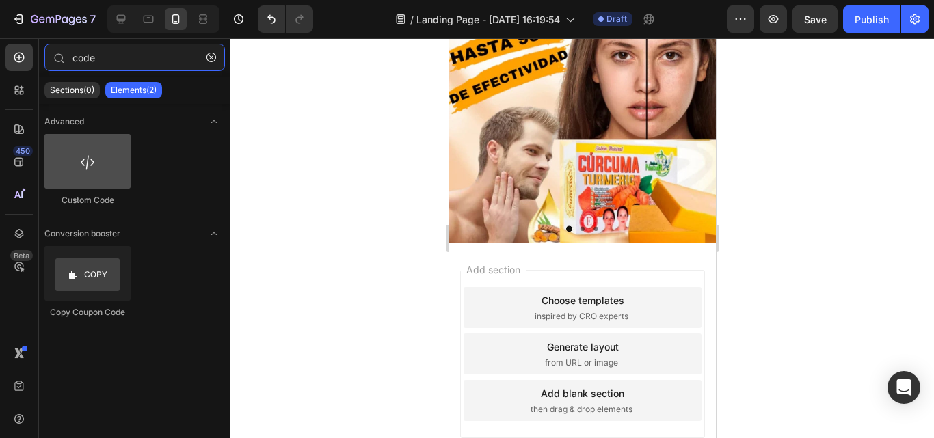
type input "code"
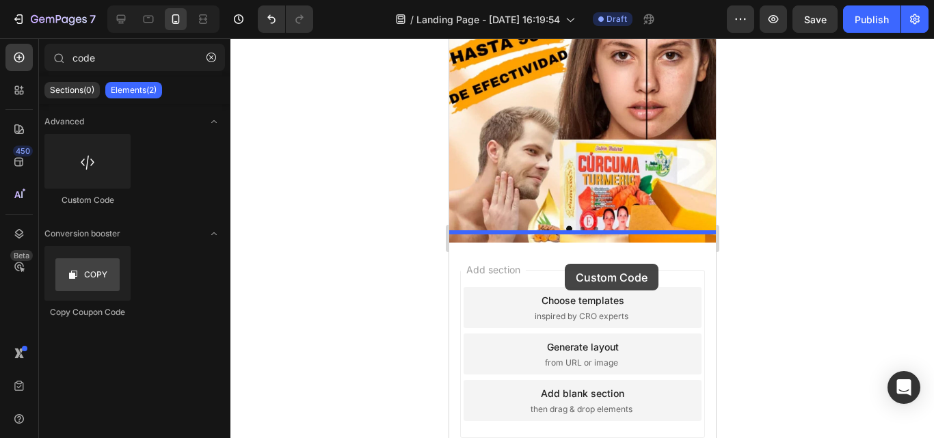
drag, startPoint x: 563, startPoint y: 200, endPoint x: 564, endPoint y: 264, distance: 64.3
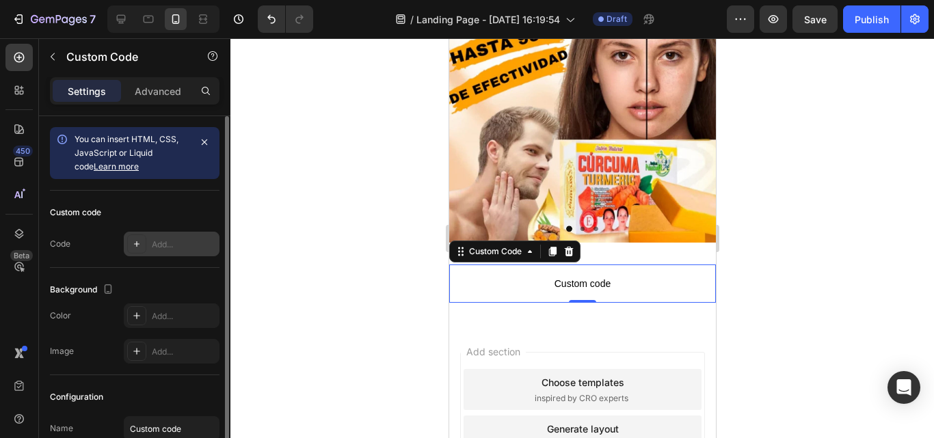
click at [148, 245] on div "Add..." at bounding box center [172, 244] width 96 height 25
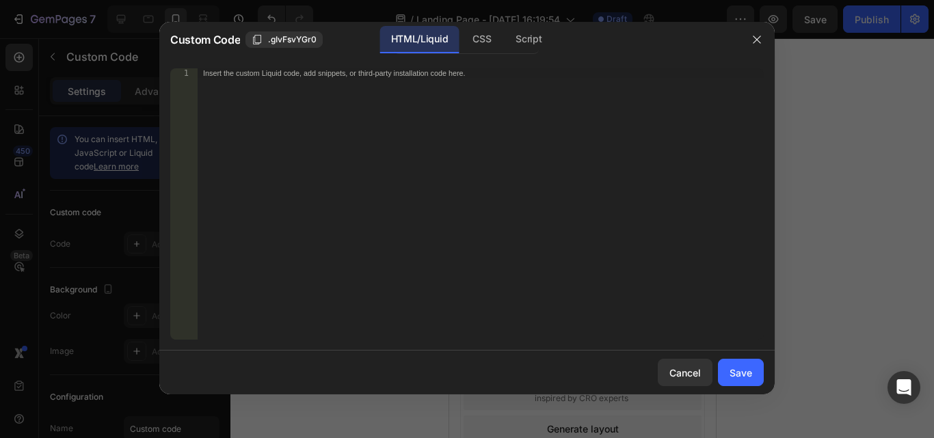
click at [259, 84] on div "Insert the custom Liquid code, add snippets, or third-party installation code h…" at bounding box center [481, 213] width 566 height 291
paste textarea "<div class="_rsi-cod-form-is-gempage"></div><div class="_rsi-cod-form-gempages-…"
type textarea "<div class="_rsi-cod-form-is-gempage"></div><div class="_rsi-cod-form-gempages-…"
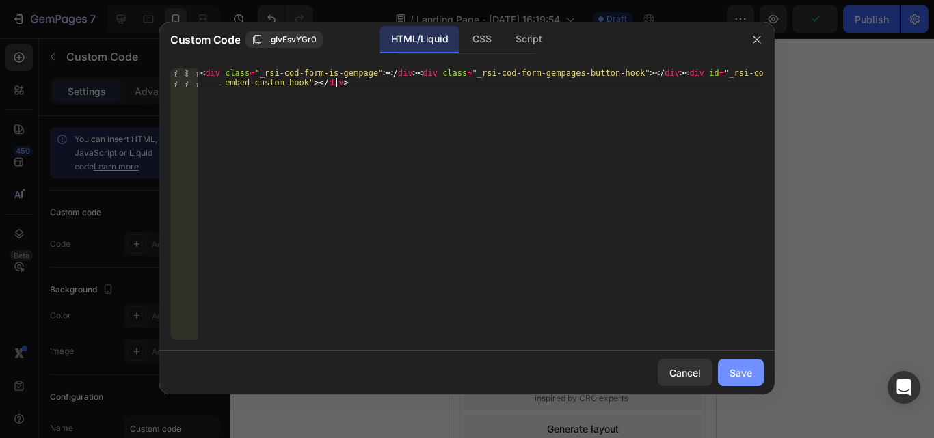
click at [740, 371] on div "Save" at bounding box center [740, 373] width 23 height 14
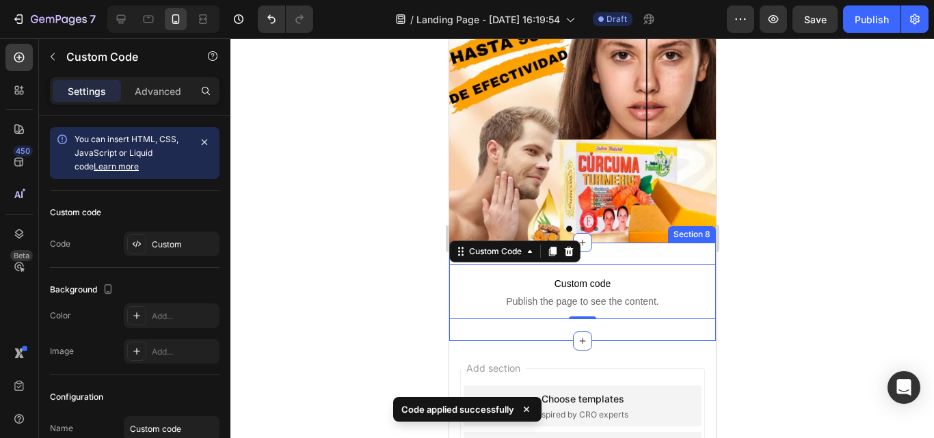
click at [656, 243] on div "Custom code Publish the page to see the content. Custom Code 0 Section 8" at bounding box center [581, 292] width 267 height 98
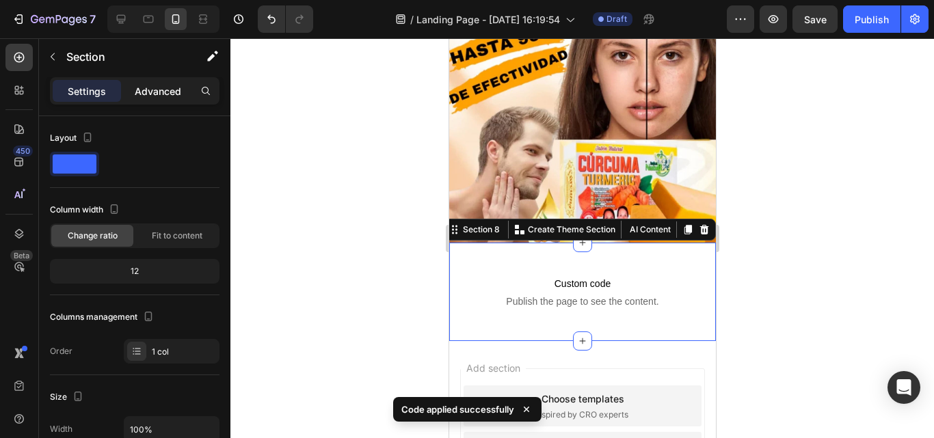
click at [173, 96] on p "Advanced" at bounding box center [158, 91] width 46 height 14
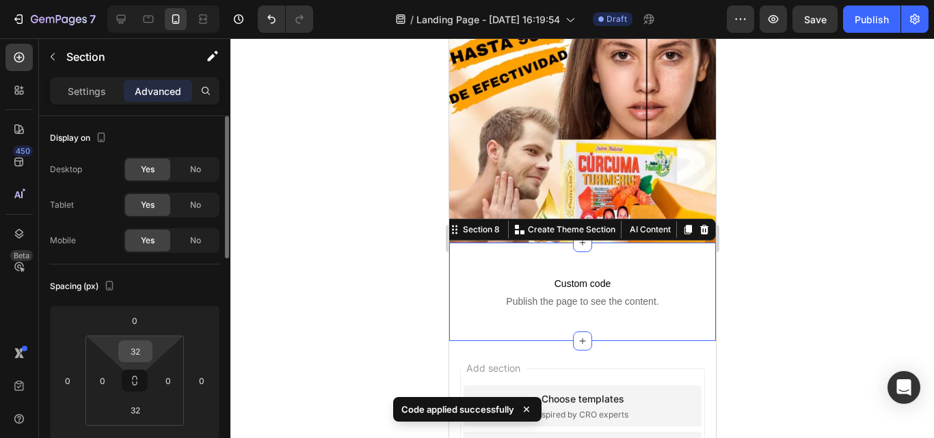
click at [145, 347] on input "32" at bounding box center [135, 351] width 27 height 21
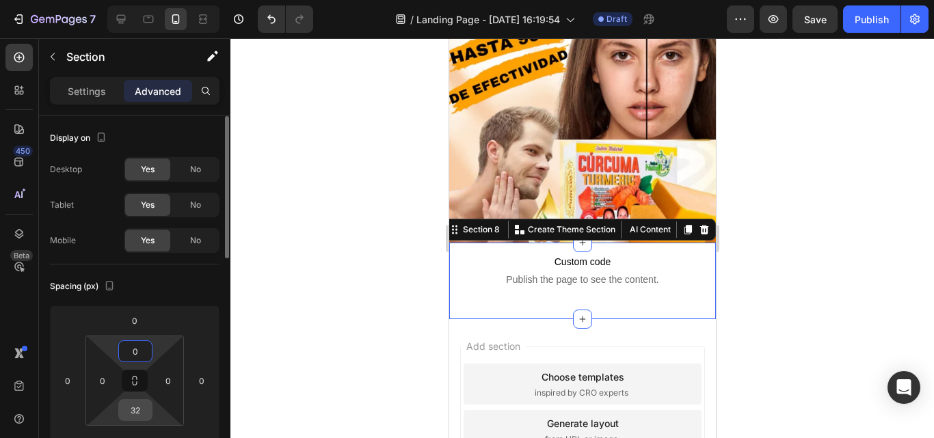
type input "0"
click at [143, 411] on input "32" at bounding box center [135, 410] width 27 height 21
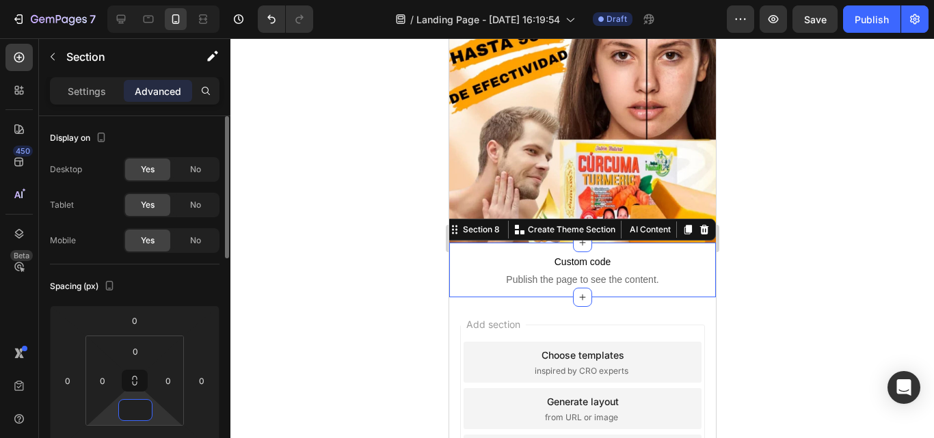
type input "0"
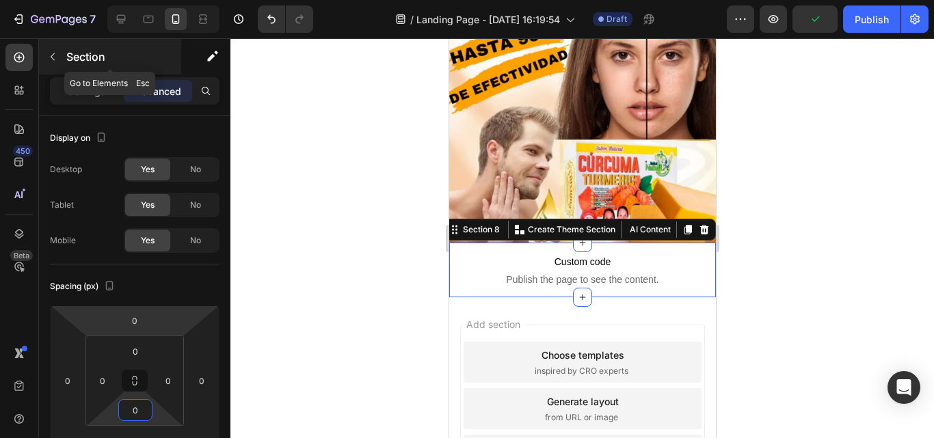
click at [49, 62] on button "button" at bounding box center [53, 57] width 22 height 22
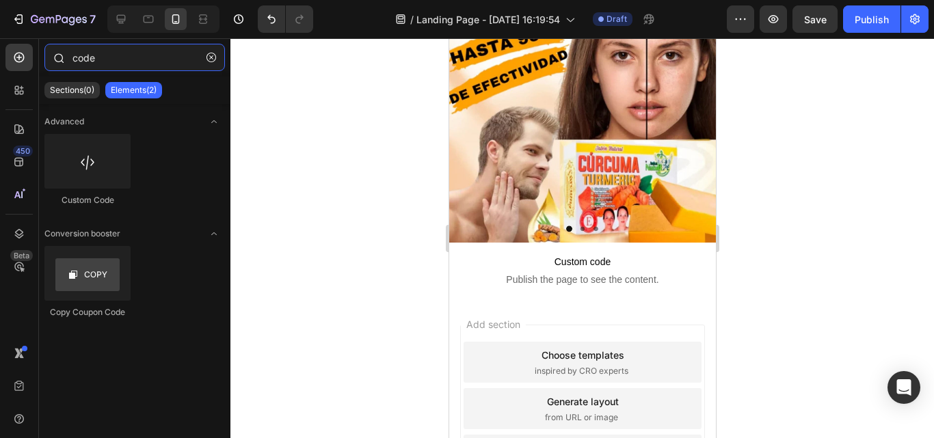
drag, startPoint x: 107, startPoint y: 60, endPoint x: 54, endPoint y: 53, distance: 53.2
click at [54, 53] on div "code" at bounding box center [134, 60] width 191 height 33
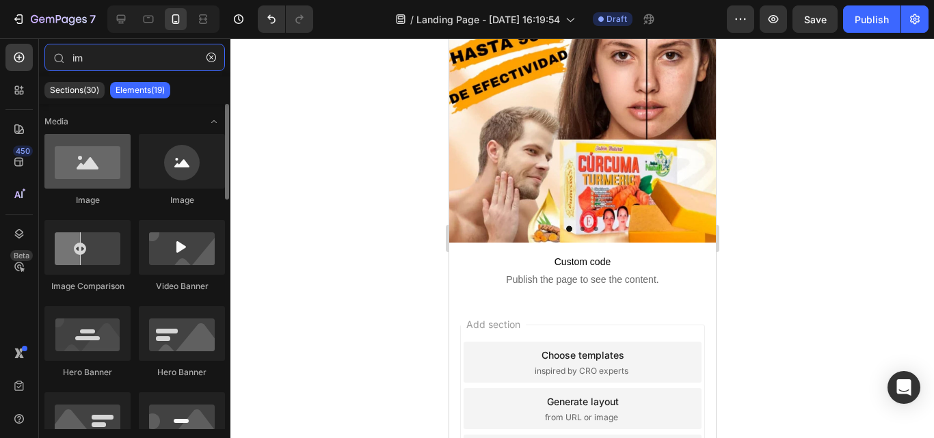
type input "im"
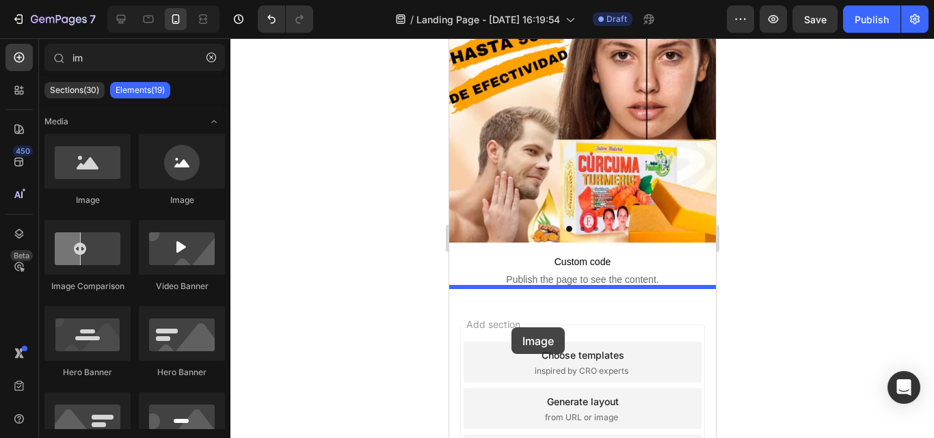
drag, startPoint x: 638, startPoint y: 261, endPoint x: 511, endPoint y: 327, distance: 143.4
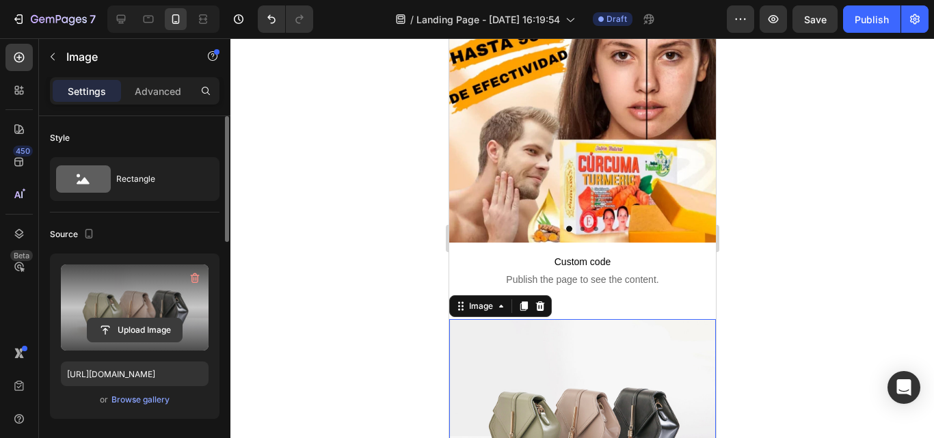
click at [120, 321] on input "file" at bounding box center [135, 330] width 94 height 23
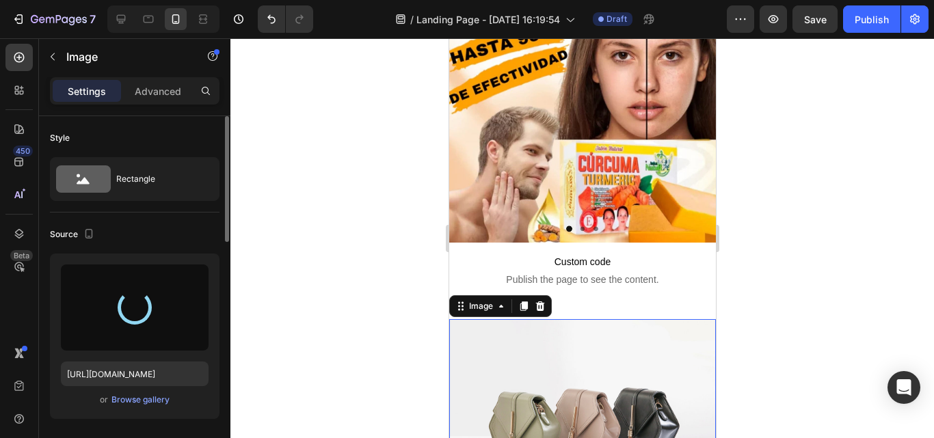
type input "[URL][DOMAIN_NAME]"
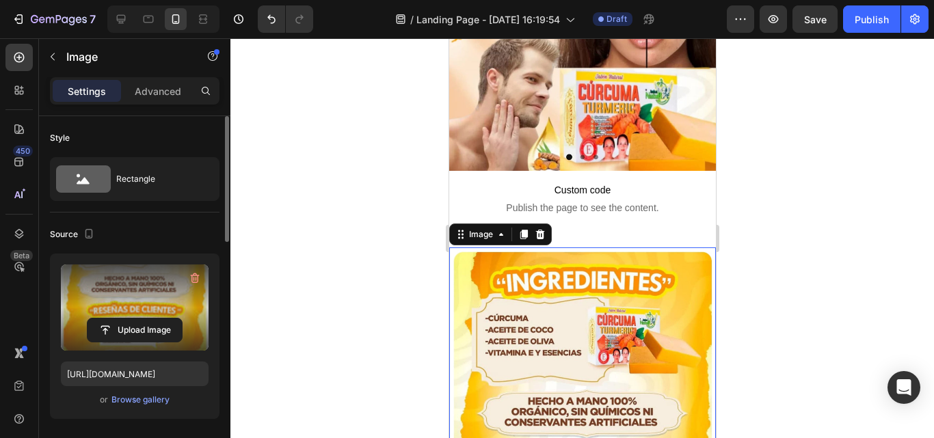
scroll to position [1162, 0]
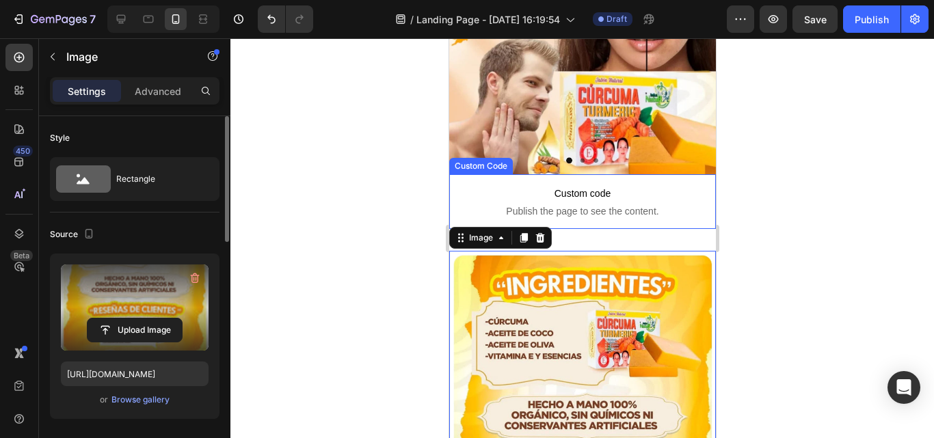
click at [619, 185] on span "Custom code" at bounding box center [581, 193] width 267 height 16
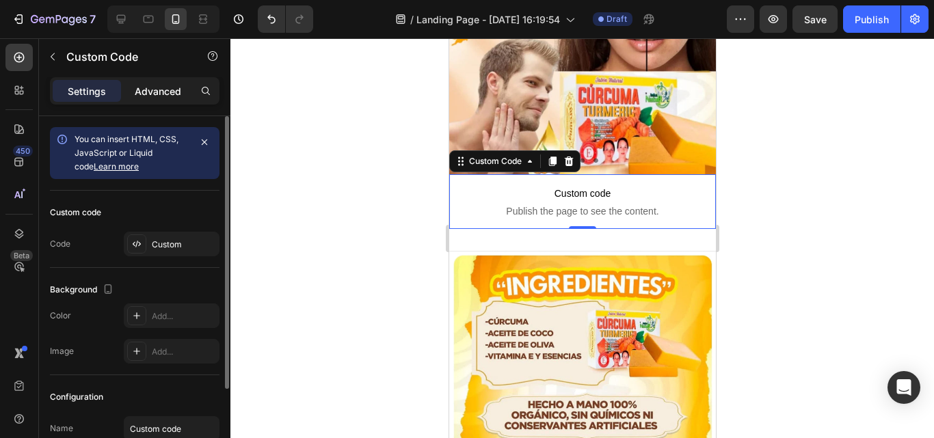
click at [148, 84] on p "Advanced" at bounding box center [158, 91] width 46 height 14
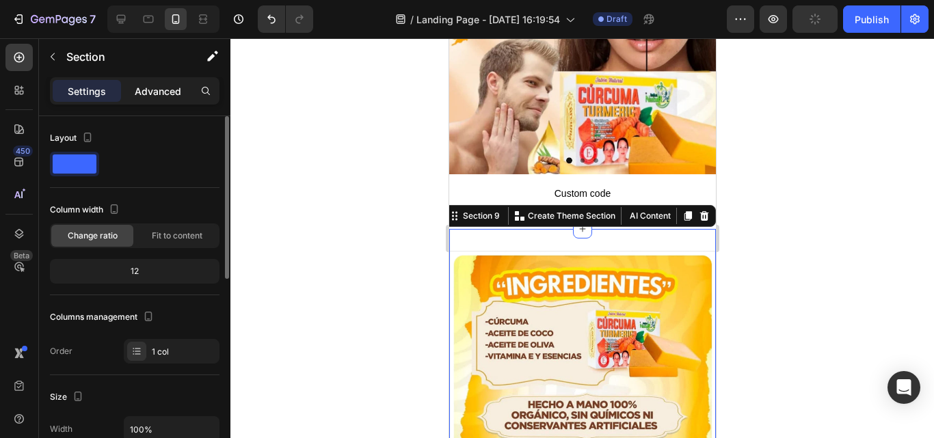
click at [154, 88] on p "Advanced" at bounding box center [158, 91] width 46 height 14
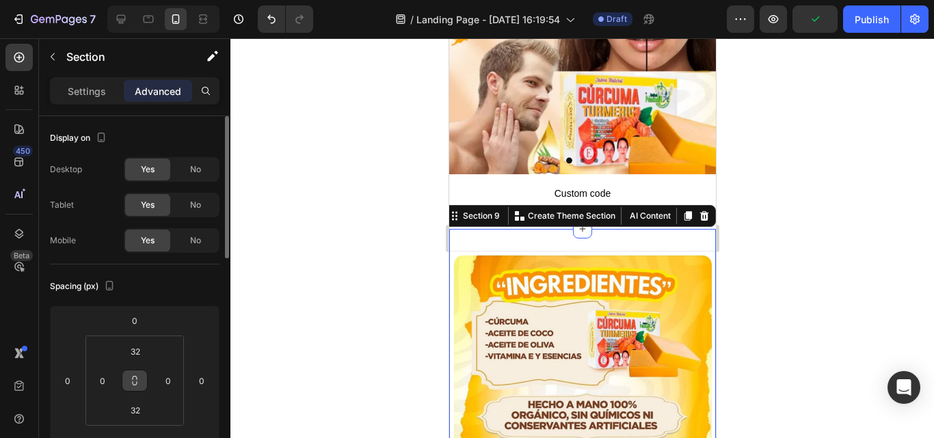
scroll to position [68, 0]
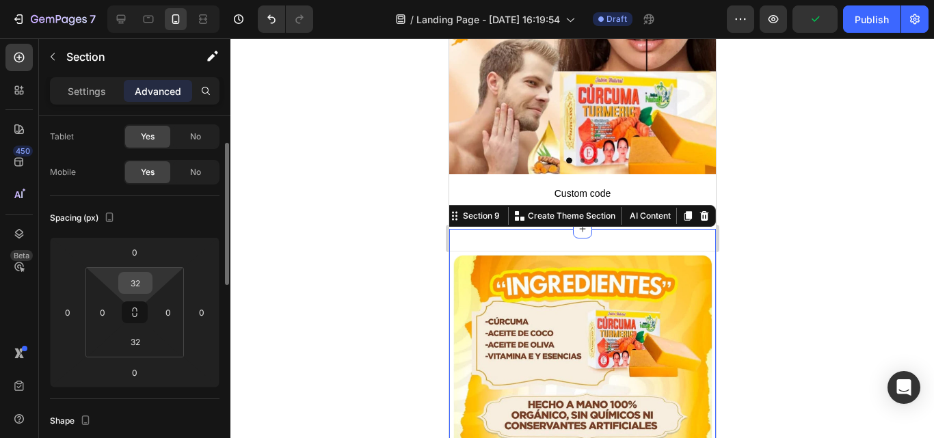
click at [140, 287] on input "32" at bounding box center [135, 283] width 27 height 21
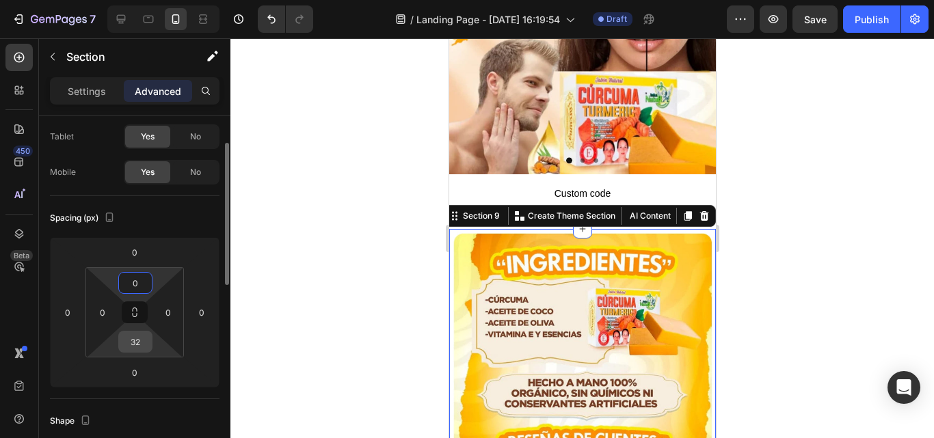
type input "0"
click at [139, 343] on input "32" at bounding box center [135, 342] width 27 height 21
type input "0"
click at [842, 243] on div at bounding box center [581, 238] width 703 height 400
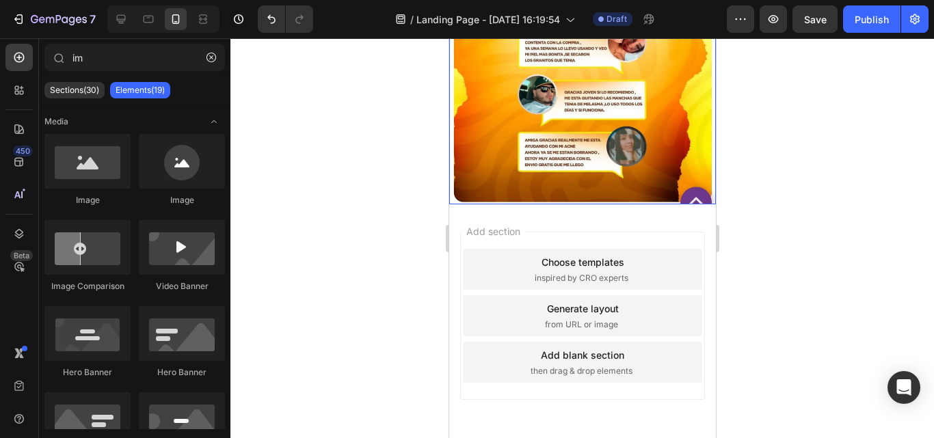
scroll to position [1983, 0]
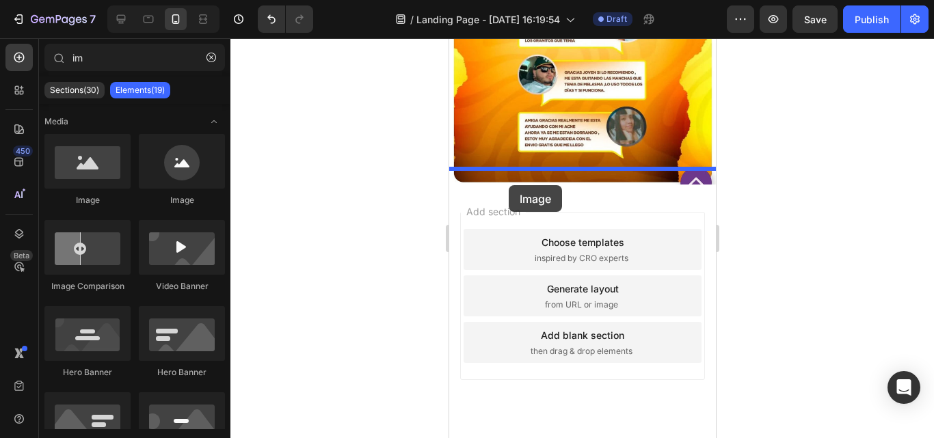
drag, startPoint x: 827, startPoint y: 215, endPoint x: 508, endPoint y: 185, distance: 320.7
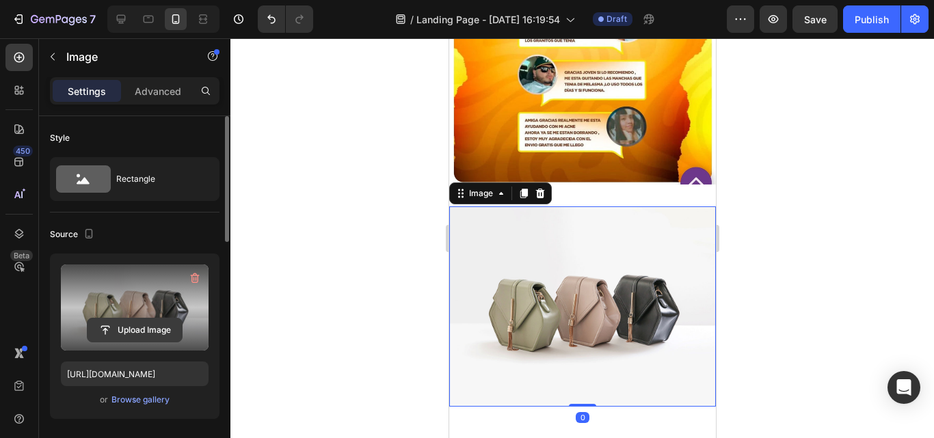
click at [114, 331] on input "file" at bounding box center [135, 330] width 94 height 23
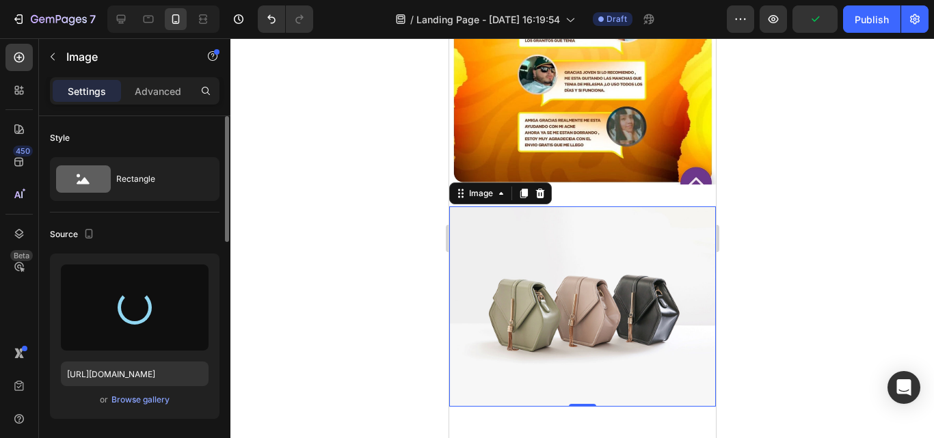
type input "[URL][DOMAIN_NAME]"
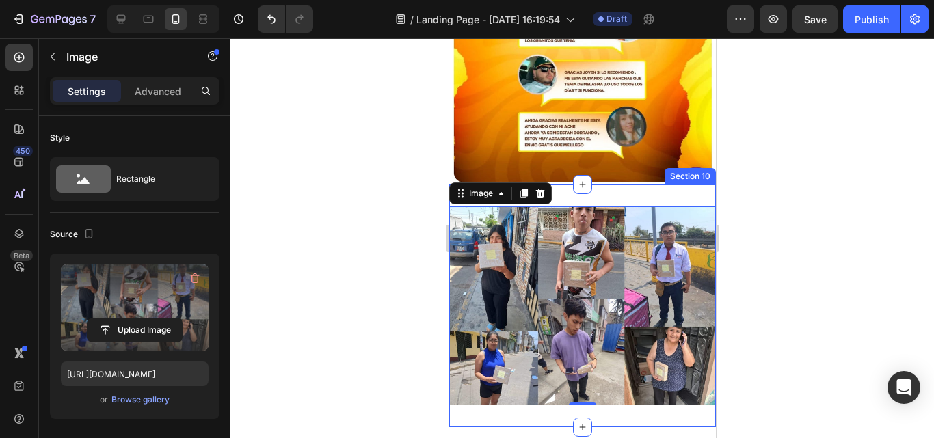
click at [605, 185] on div "Image 0 Section 10" at bounding box center [581, 306] width 267 height 242
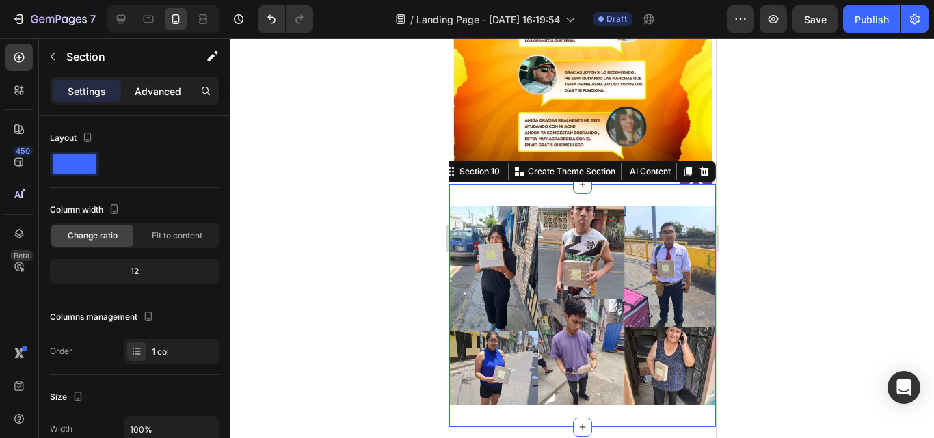
click at [153, 85] on p "Advanced" at bounding box center [158, 91] width 46 height 14
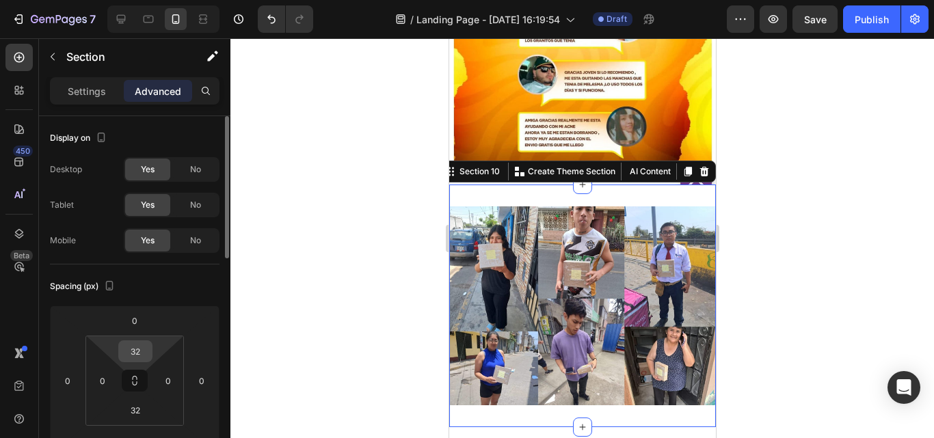
click at [139, 349] on input "32" at bounding box center [135, 351] width 27 height 21
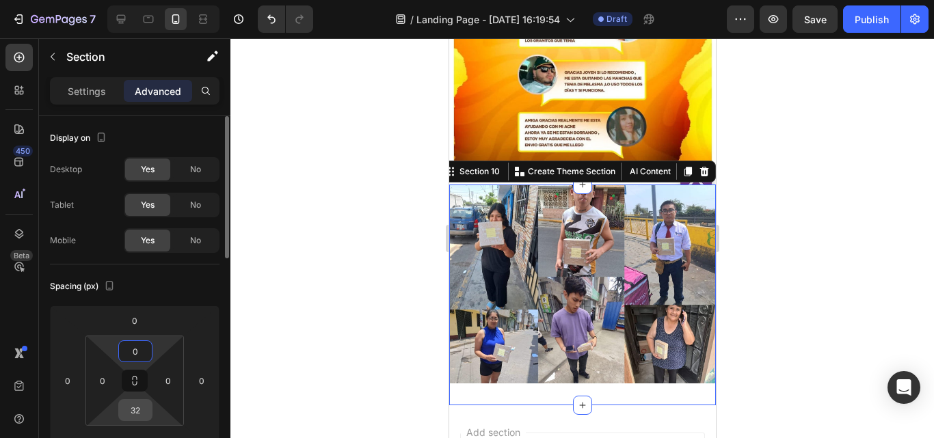
type input "0"
click at [146, 412] on input "32" at bounding box center [135, 410] width 27 height 21
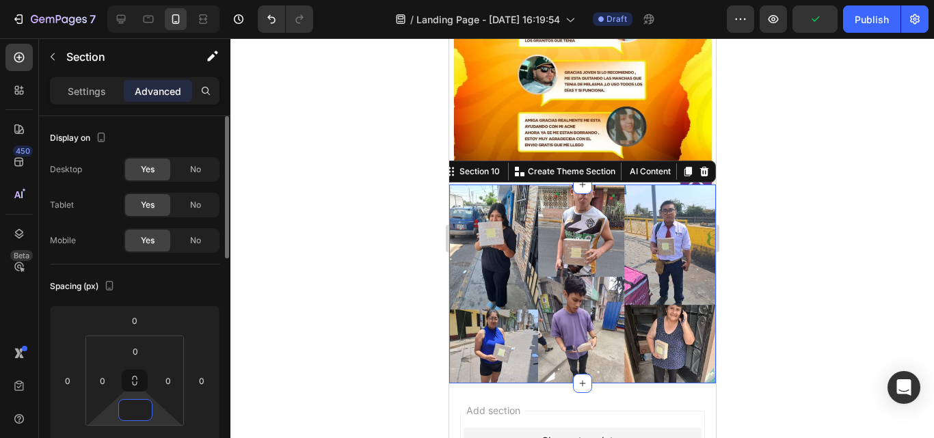
type input "0"
click at [802, 237] on div at bounding box center [581, 238] width 703 height 400
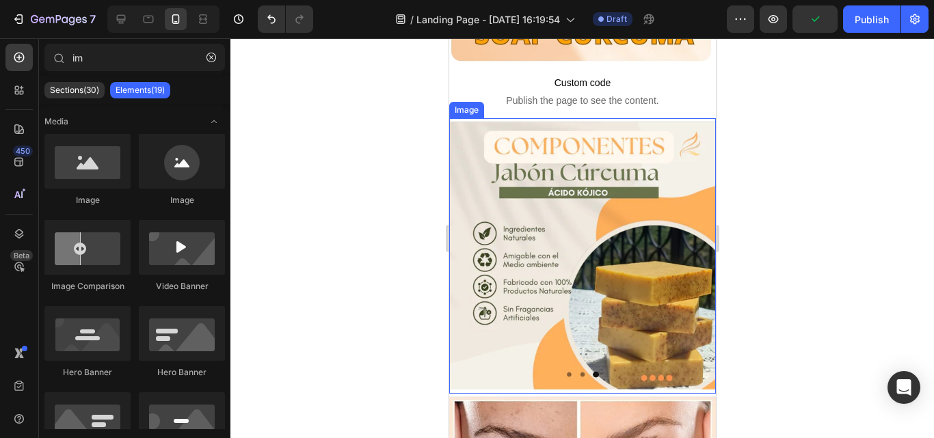
scroll to position [820, 0]
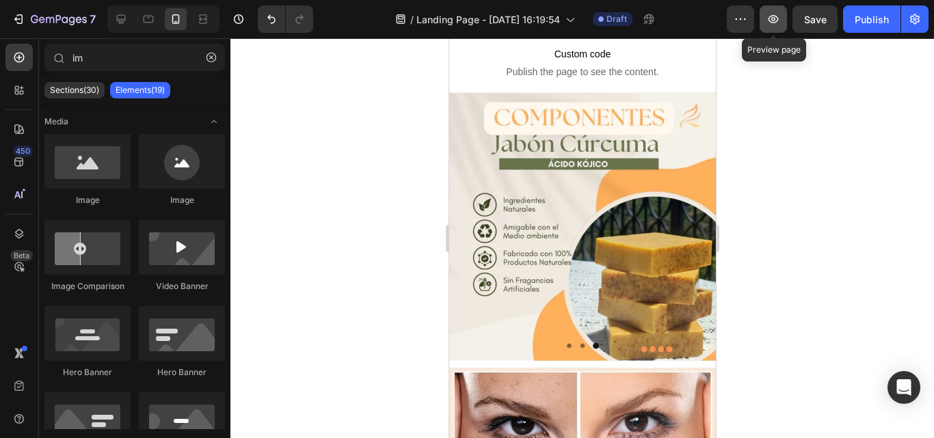
click at [773, 21] on icon "button" at bounding box center [773, 19] width 14 height 14
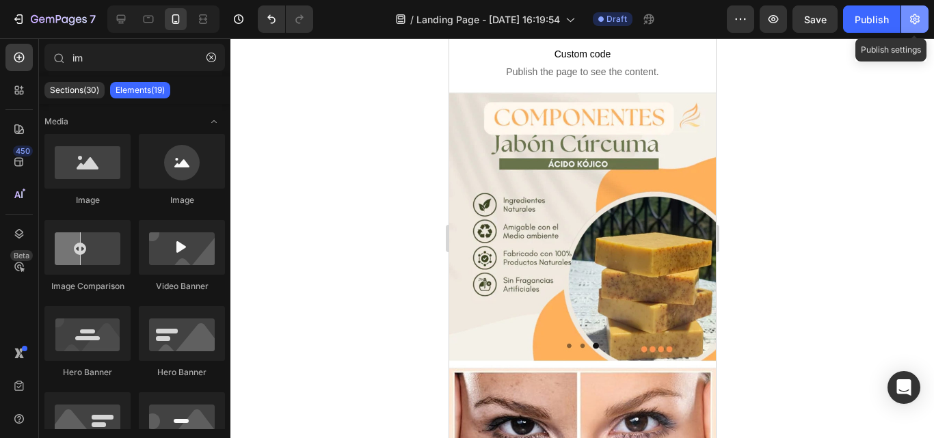
click at [911, 16] on icon "button" at bounding box center [915, 19] width 10 height 10
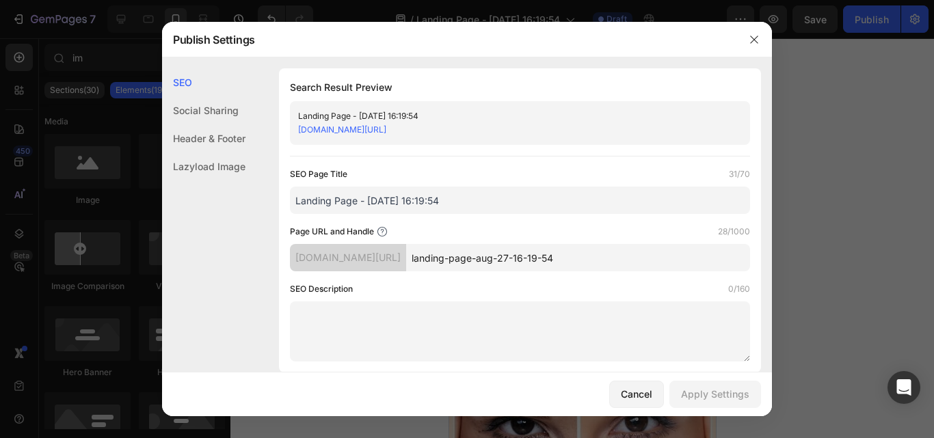
click at [757, 36] on icon "button" at bounding box center [754, 39] width 11 height 11
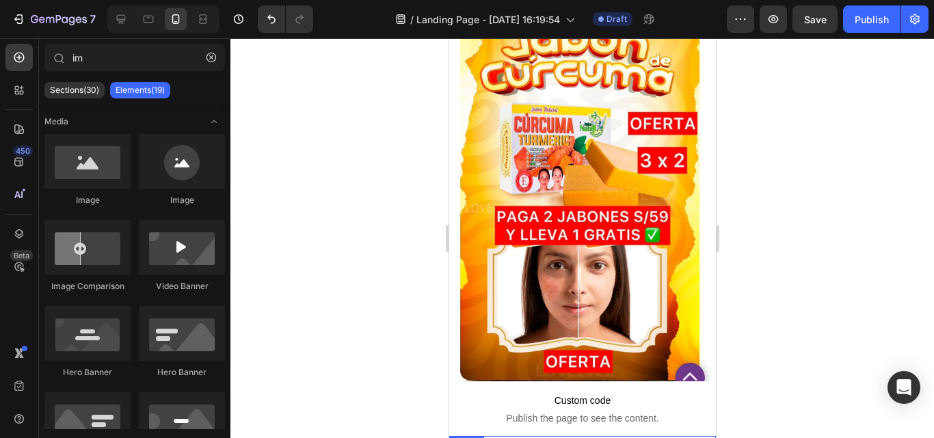
scroll to position [0, 0]
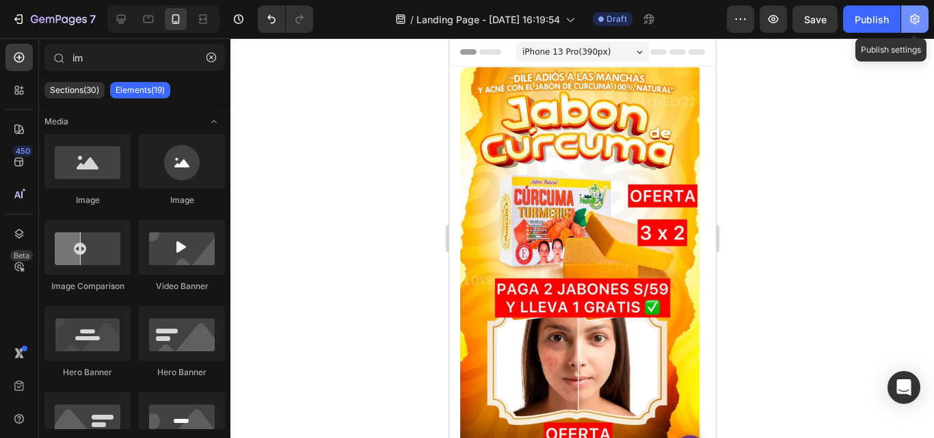
click at [917, 21] on icon "button" at bounding box center [915, 19] width 14 height 14
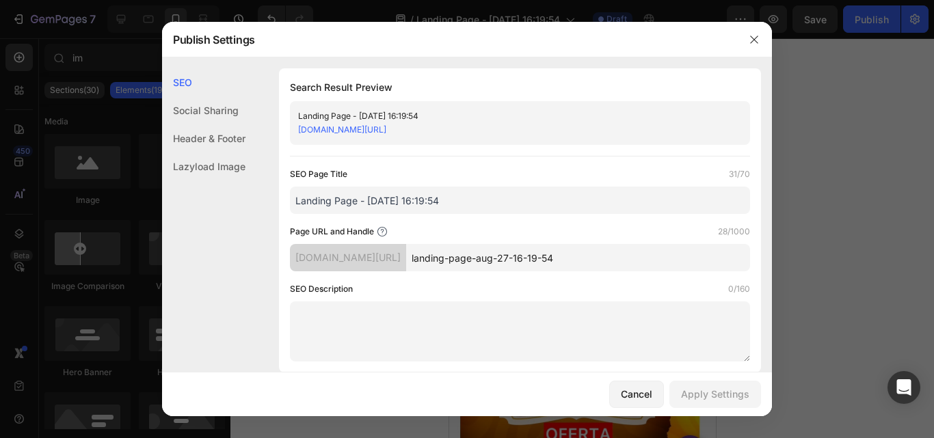
click at [219, 124] on div "Social Sharing" at bounding box center [203, 138] width 83 height 28
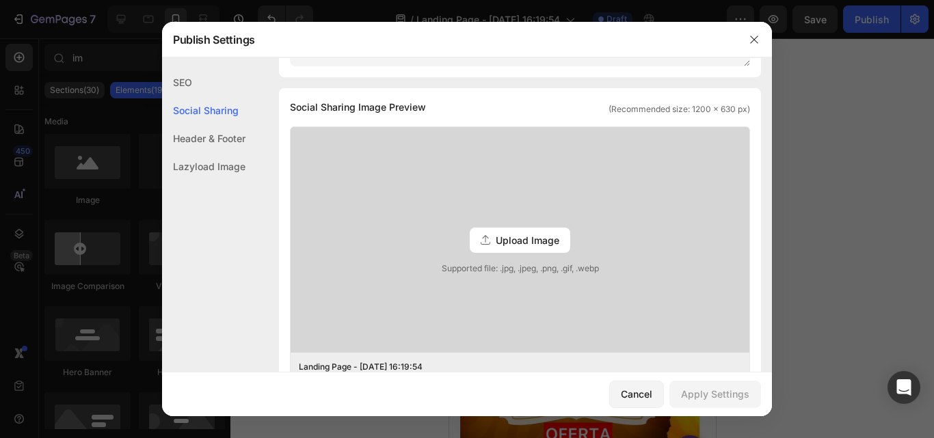
scroll to position [312, 0]
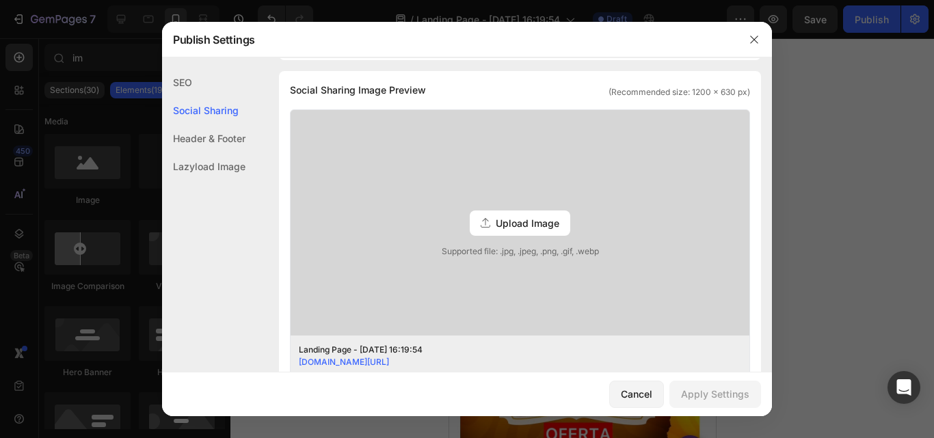
click at [212, 152] on div "Header & Footer" at bounding box center [203, 166] width 83 height 28
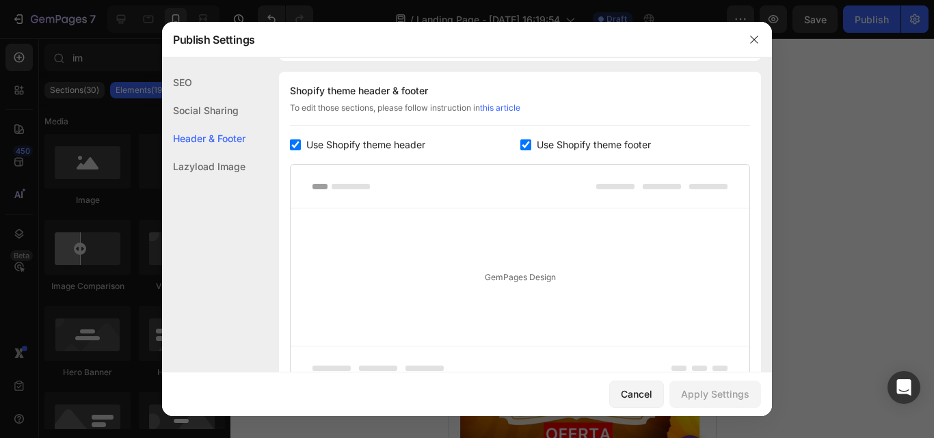
scroll to position [641, 0]
click at [230, 174] on div "Lazyload Image" at bounding box center [203, 166] width 83 height 28
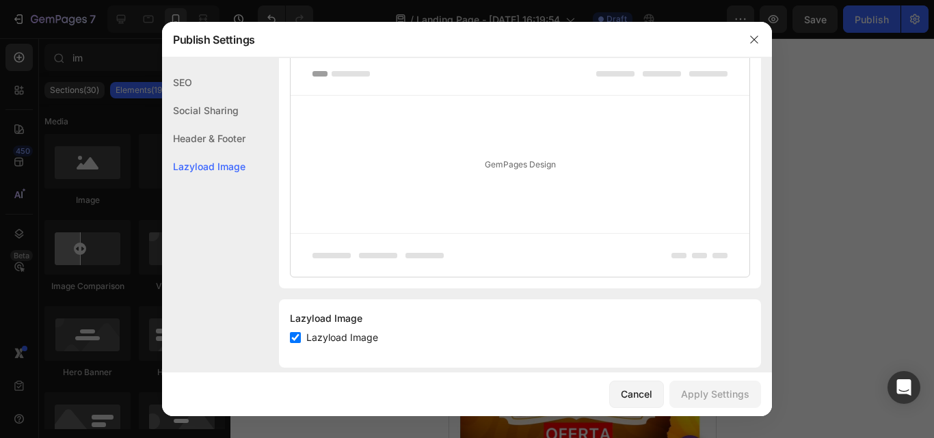
scroll to position [770, 0]
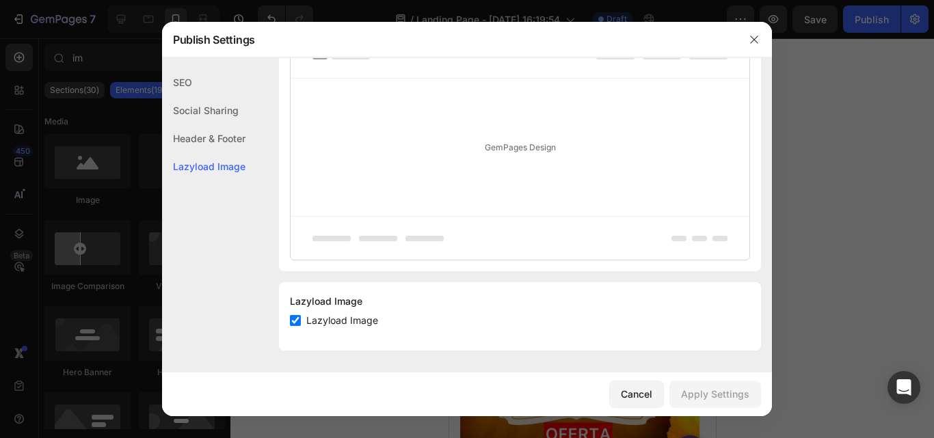
click at [233, 152] on div "Header & Footer" at bounding box center [203, 166] width 83 height 28
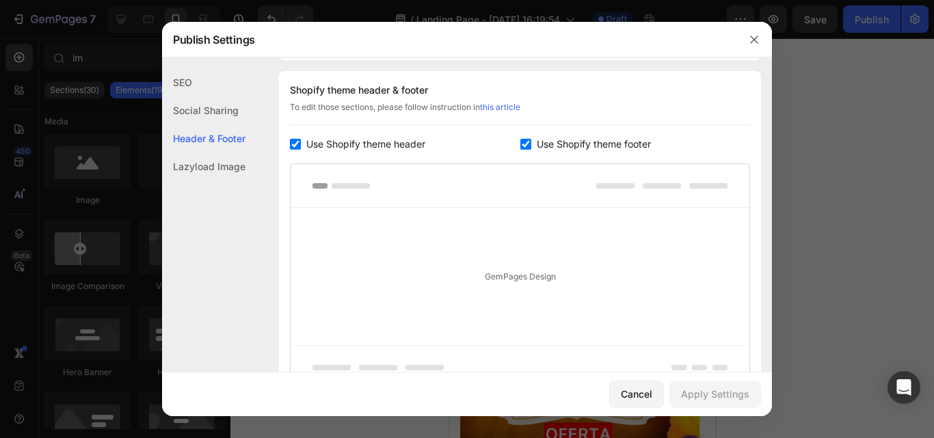
click at [296, 143] on input "checkbox" at bounding box center [295, 144] width 11 height 11
checkbox input "false"
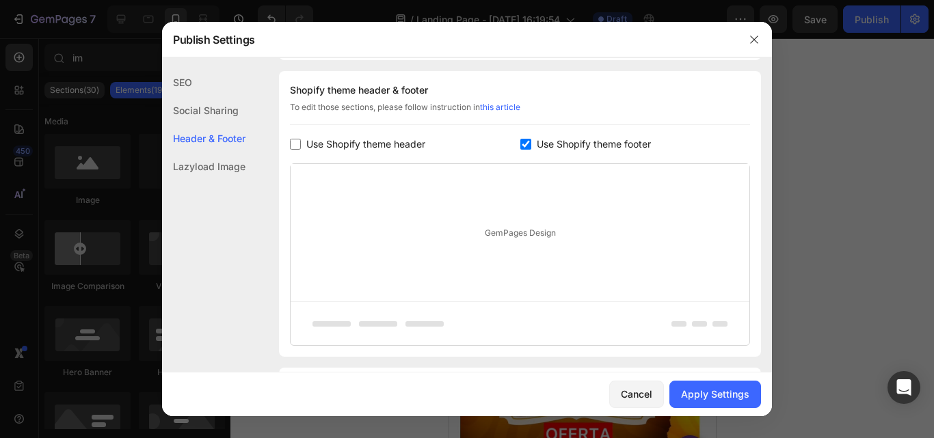
click at [531, 146] on label "Use Shopify theme footer" at bounding box center [591, 144] width 120 height 16
checkbox input "false"
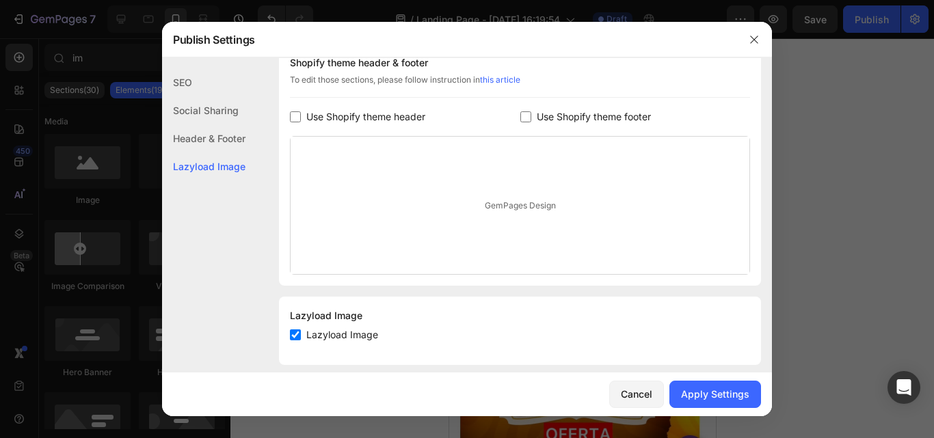
scroll to position [682, 0]
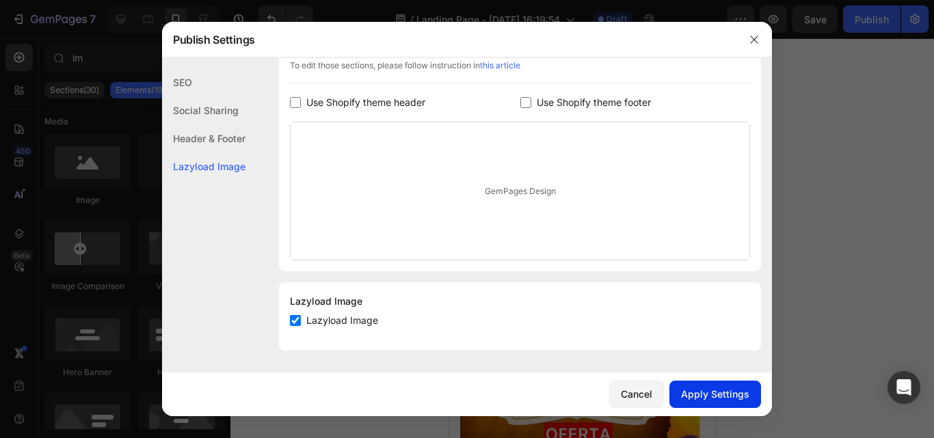
click at [719, 393] on div "Apply Settings" at bounding box center [715, 394] width 68 height 14
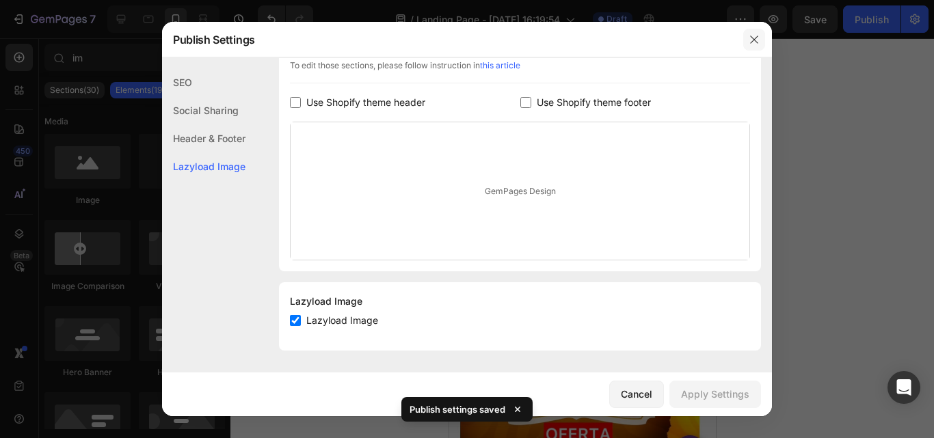
click at [755, 35] on icon "button" at bounding box center [754, 39] width 11 height 11
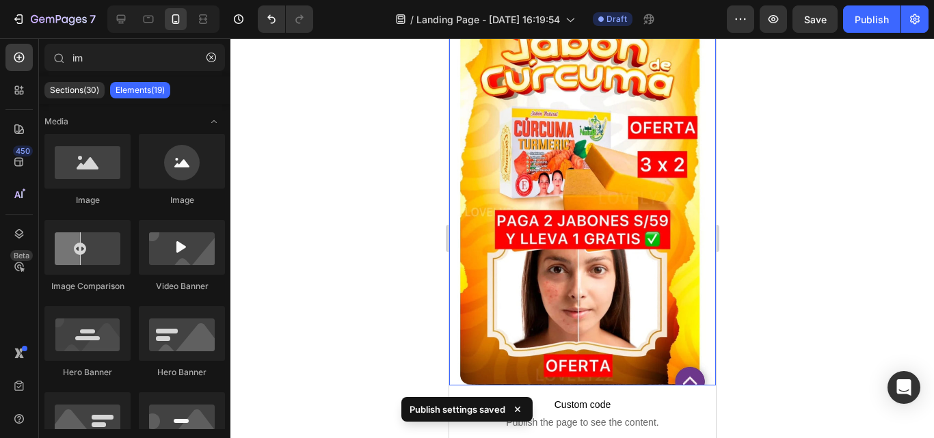
scroll to position [0, 0]
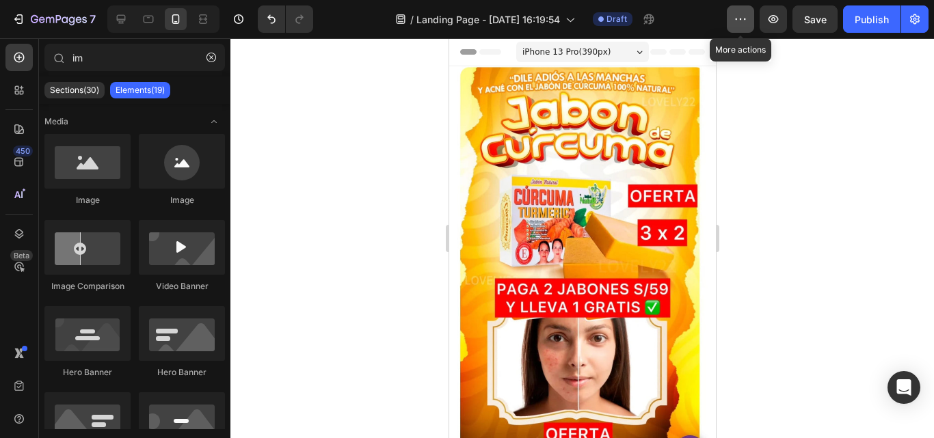
click at [740, 21] on icon "button" at bounding box center [741, 19] width 14 height 14
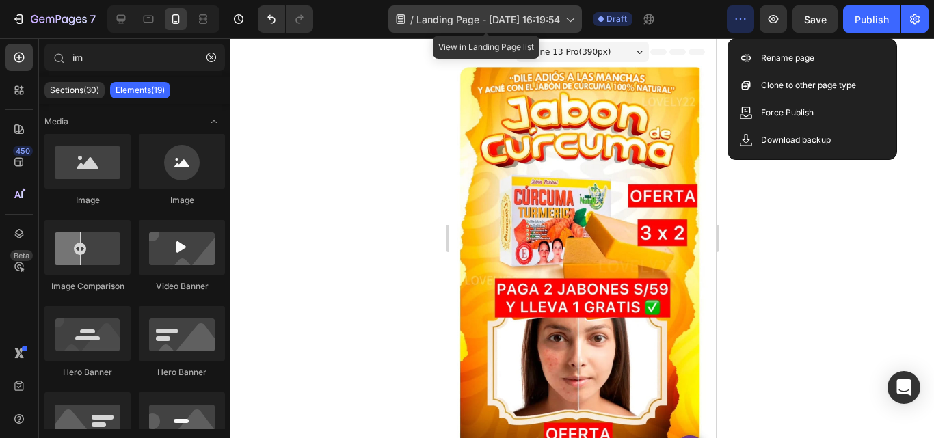
click at [473, 21] on span "Landing Page - Aug 27, 16:19:54" at bounding box center [488, 19] width 144 height 14
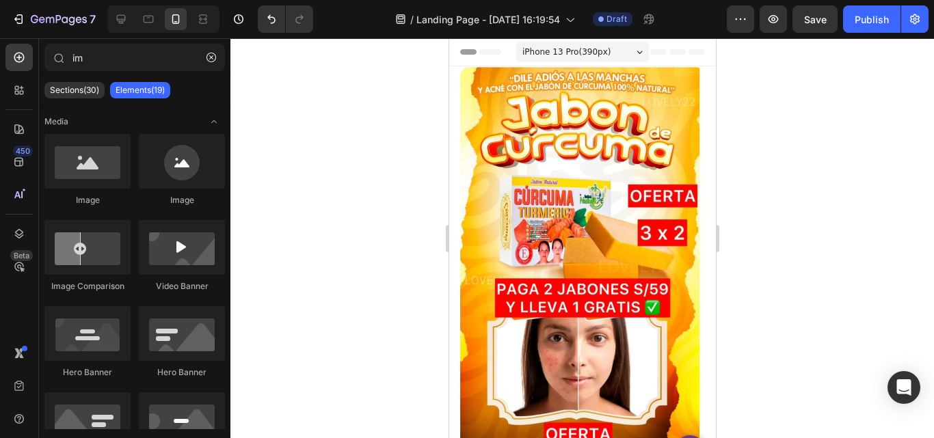
click at [681, 22] on div "/ Landing Page - Aug 27, 16:19:54 Draft" at bounding box center [525, 18] width 403 height 27
click at [734, 14] on icon "button" at bounding box center [741, 19] width 14 height 14
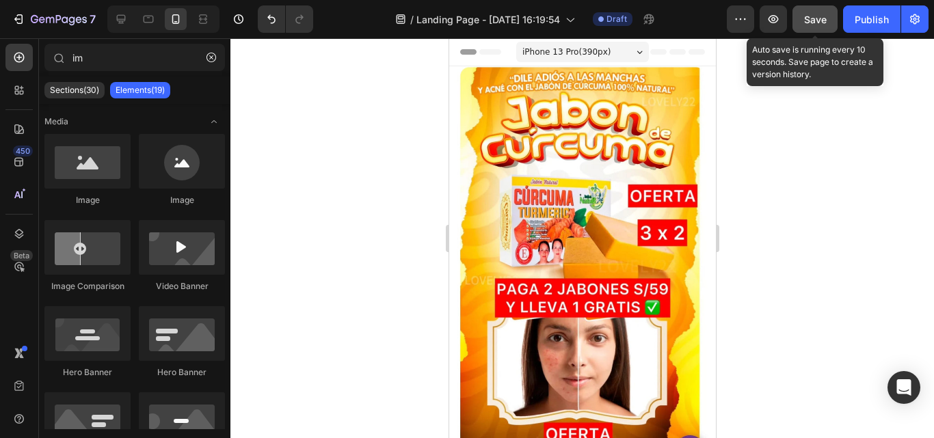
click at [804, 18] on span "Save" at bounding box center [815, 20] width 23 height 12
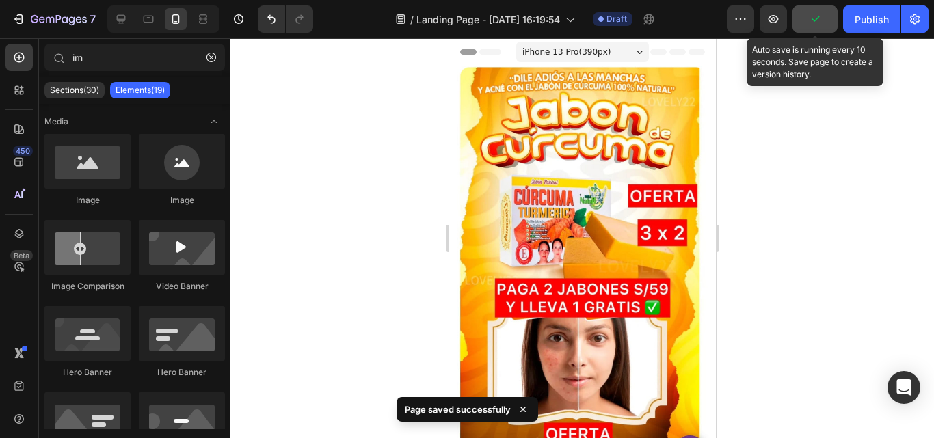
click at [804, 18] on button "button" at bounding box center [814, 18] width 45 height 27
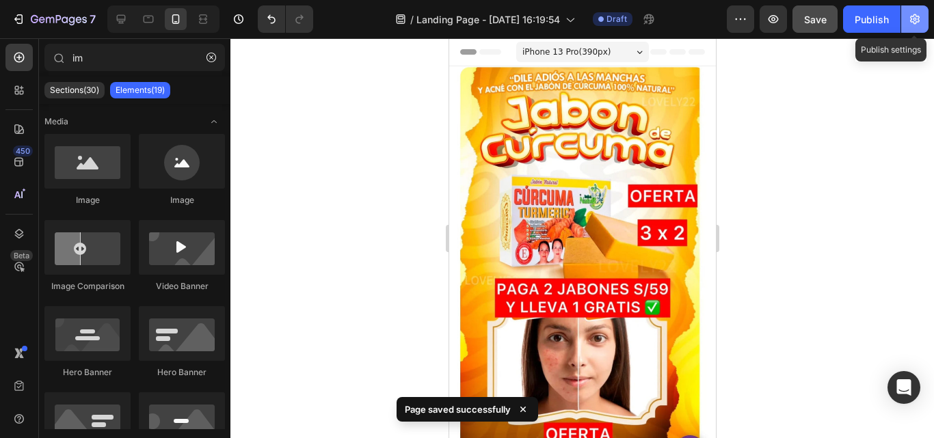
click at [917, 23] on icon "button" at bounding box center [915, 19] width 14 height 14
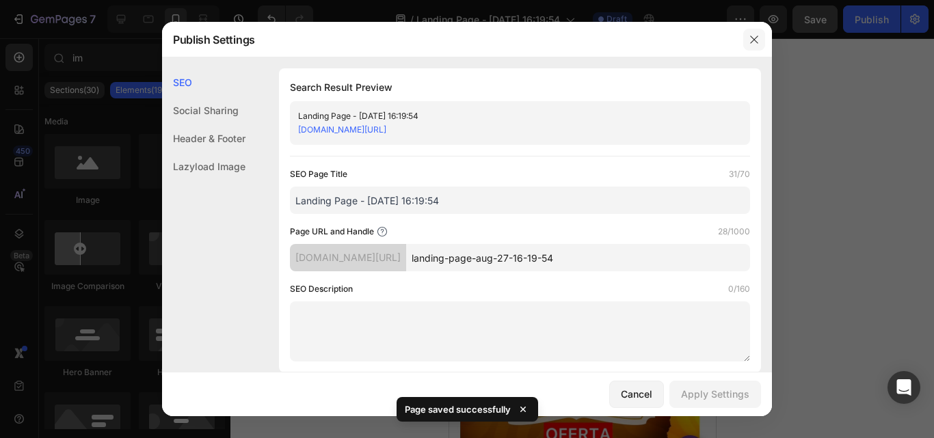
click at [758, 40] on icon "button" at bounding box center [754, 39] width 11 height 11
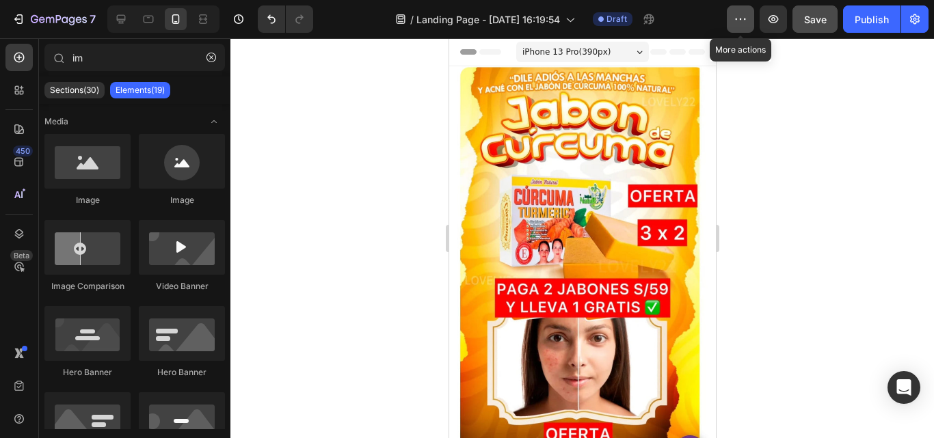
click at [740, 23] on icon "button" at bounding box center [741, 19] width 14 height 14
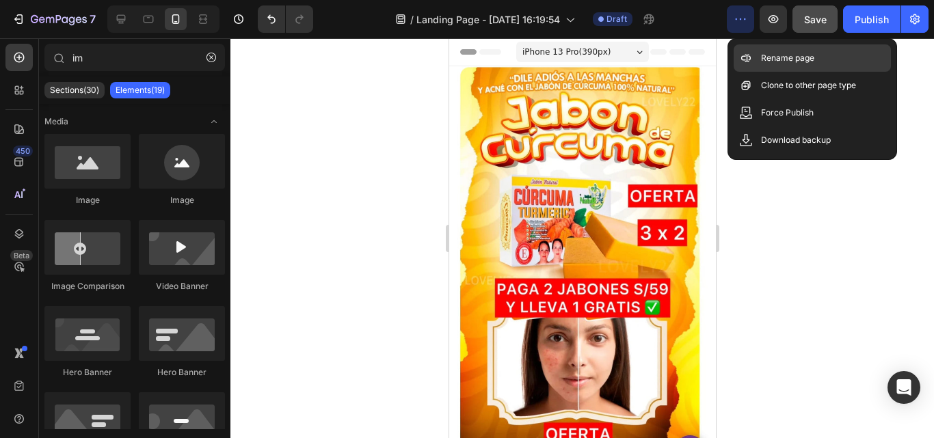
click at [774, 63] on p "Rename page" at bounding box center [787, 58] width 53 height 14
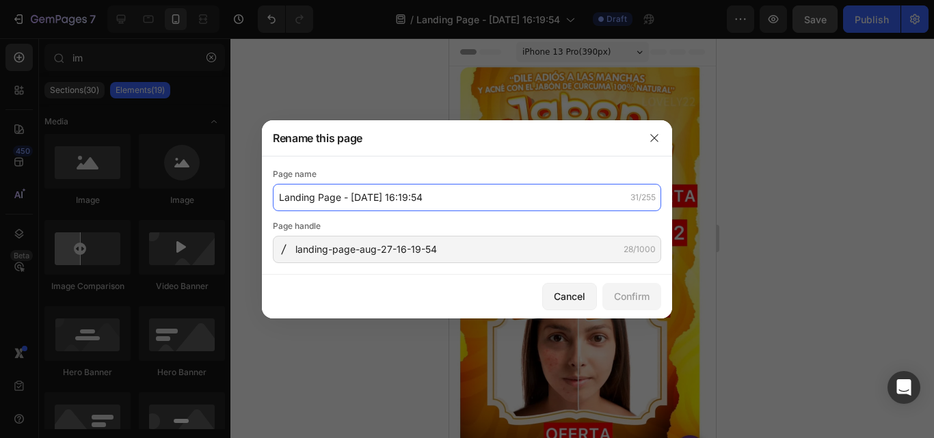
click at [372, 202] on input "Landing Page - Aug 27, 16:19:54" at bounding box center [467, 197] width 388 height 27
type input "JABON DE CURCUMA"
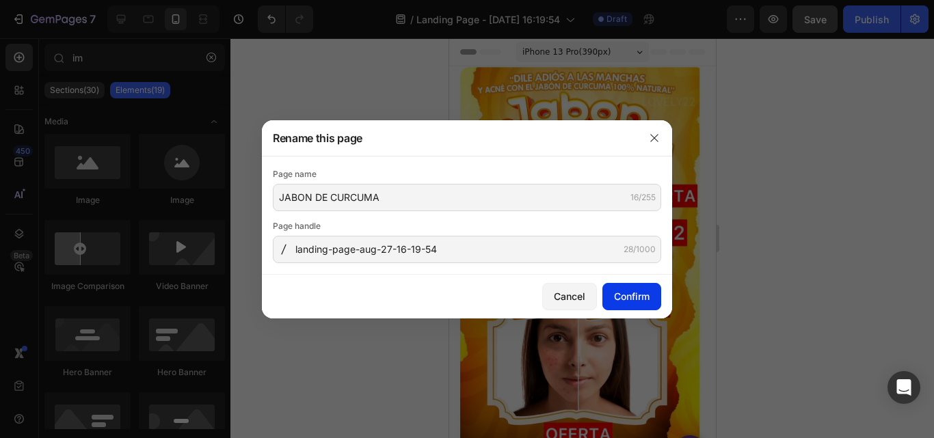
click at [625, 289] on button "Confirm" at bounding box center [631, 296] width 59 height 27
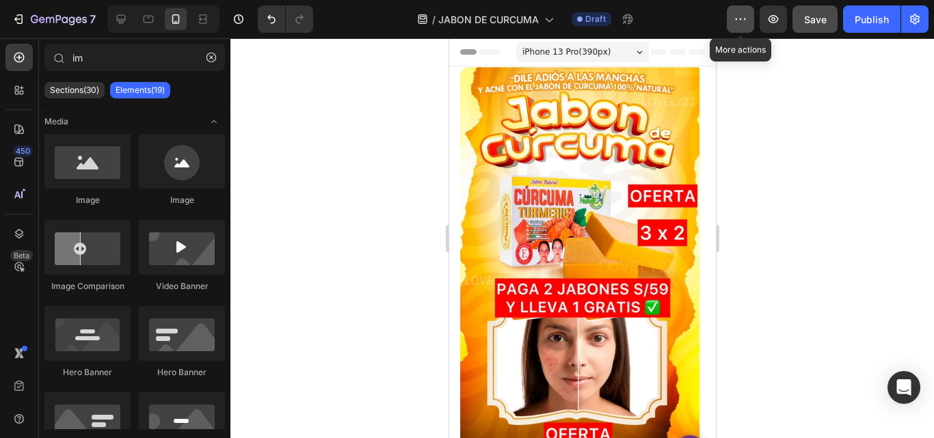
click at [741, 25] on icon "button" at bounding box center [741, 19] width 14 height 14
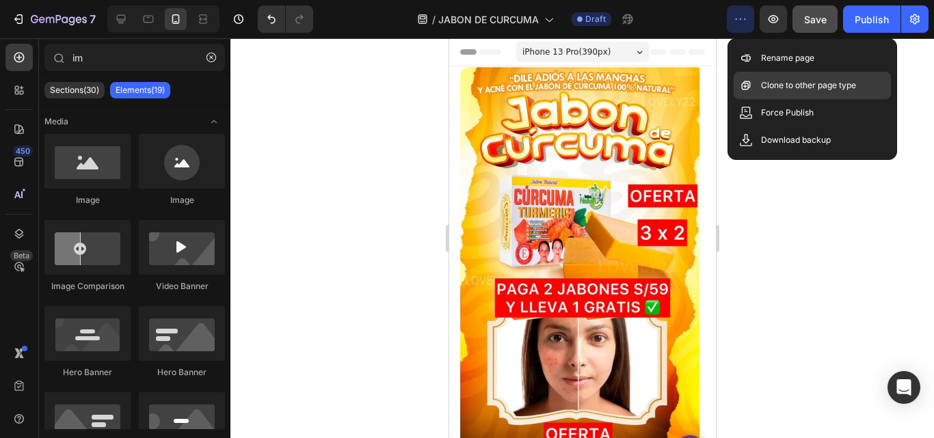
click at [783, 86] on p "Clone to other page type" at bounding box center [808, 86] width 95 height 14
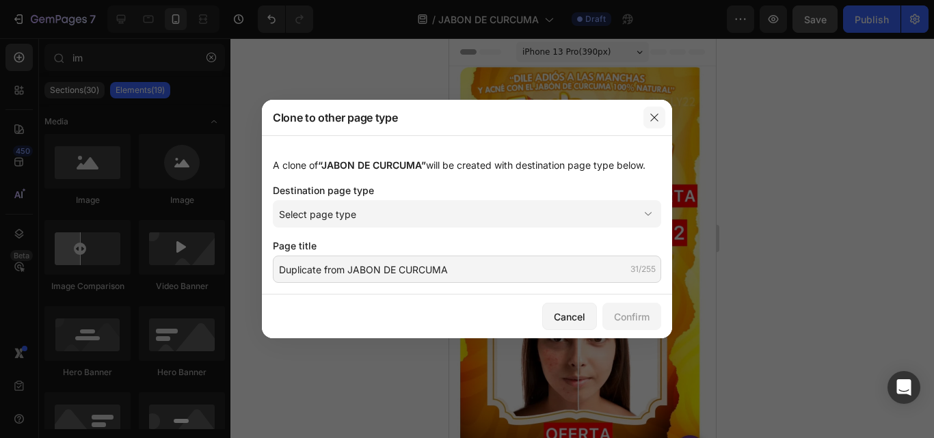
click at [657, 111] on button "button" at bounding box center [654, 118] width 22 height 22
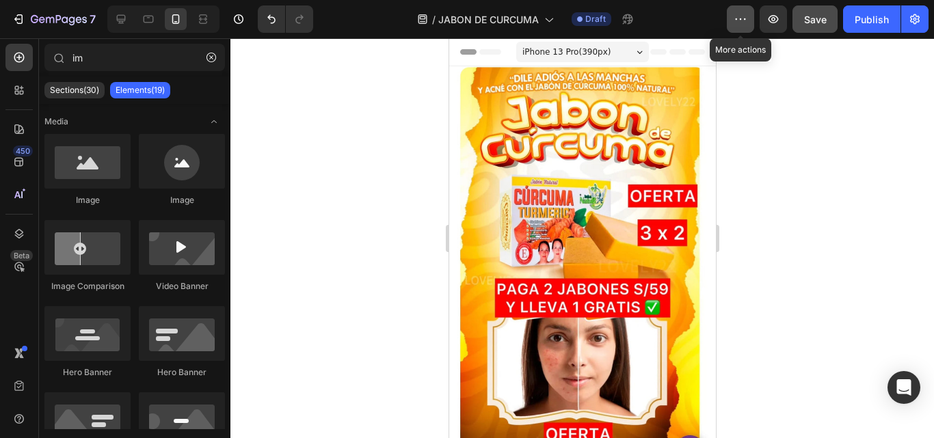
click at [741, 16] on icon "button" at bounding box center [741, 19] width 14 height 14
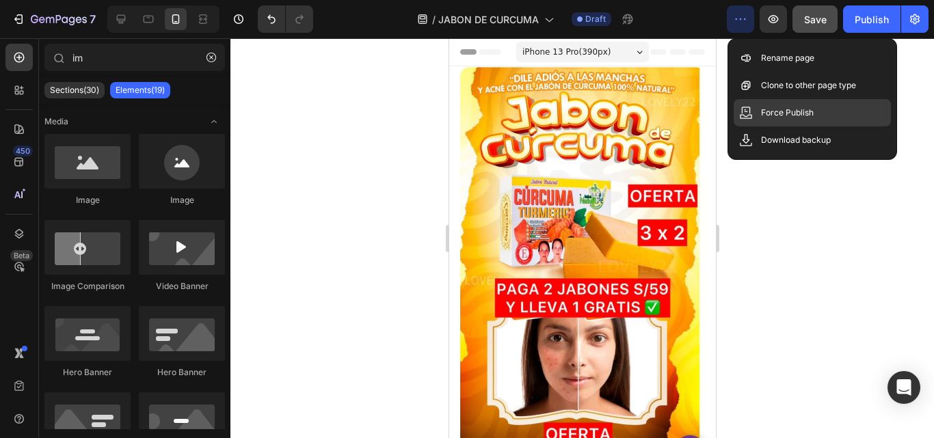
click at [779, 112] on p "Force Publish" at bounding box center [787, 113] width 53 height 14
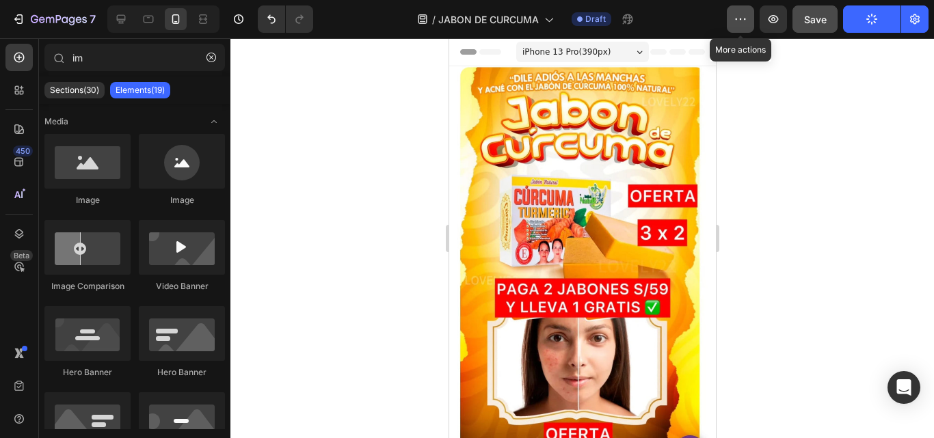
click at [739, 17] on icon "button" at bounding box center [741, 19] width 14 height 14
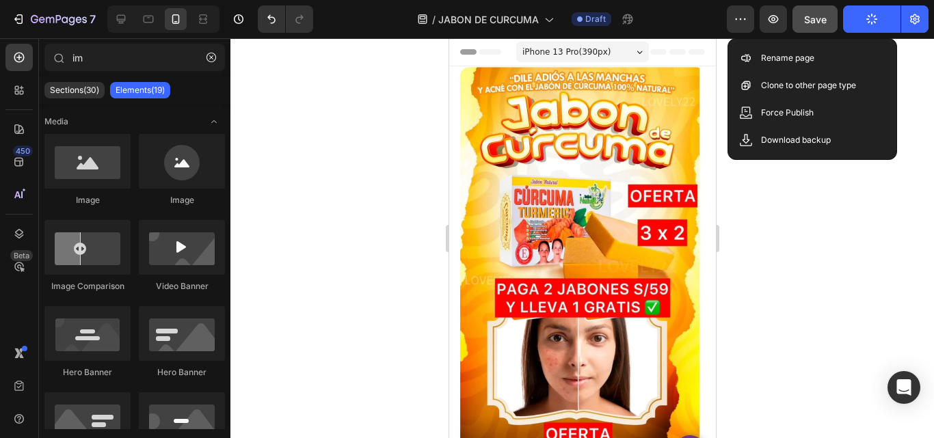
click at [831, 196] on div at bounding box center [581, 238] width 703 height 400
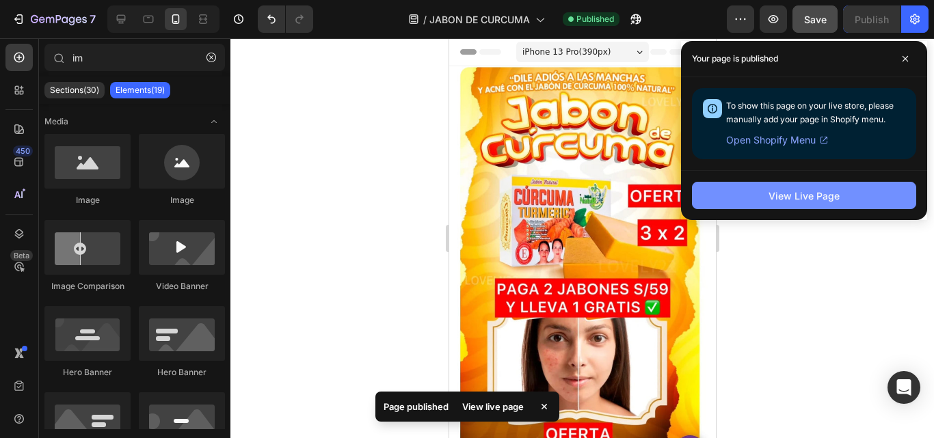
click at [761, 195] on button "View Live Page" at bounding box center [804, 195] width 224 height 27
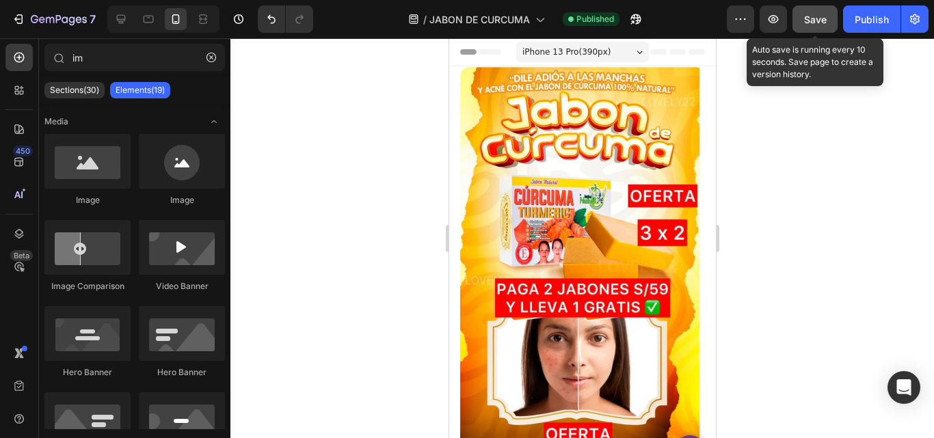
click at [805, 20] on span "Save" at bounding box center [815, 20] width 23 height 12
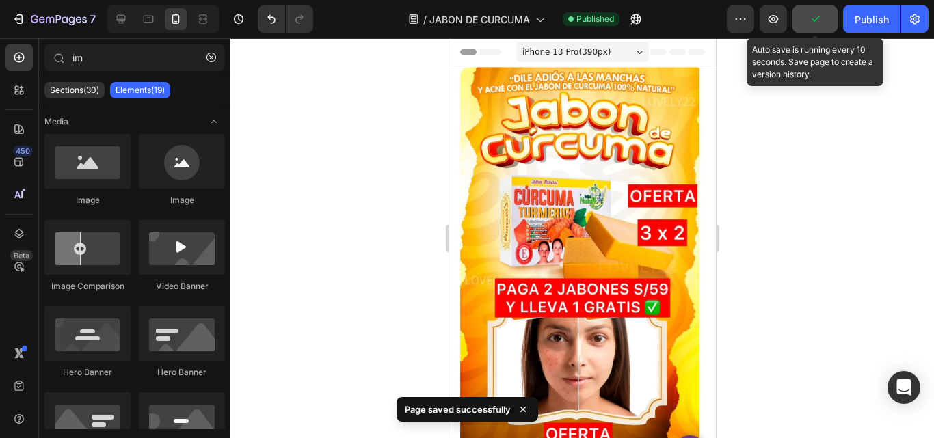
click at [805, 20] on button "button" at bounding box center [814, 18] width 45 height 27
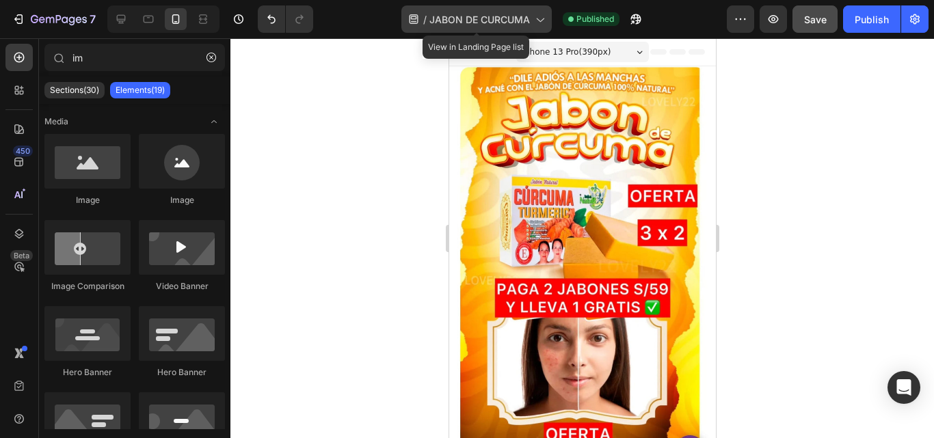
click at [414, 21] on icon at bounding box center [414, 19] width 9 height 10
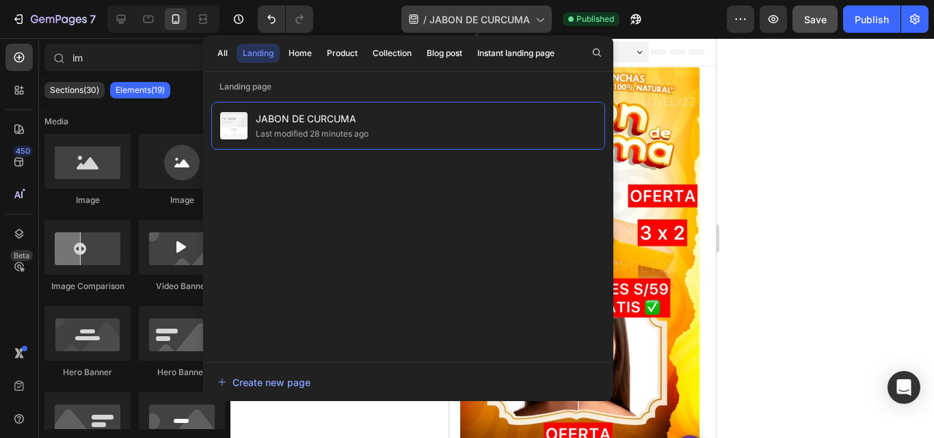
click at [546, 17] on icon at bounding box center [540, 19] width 14 height 14
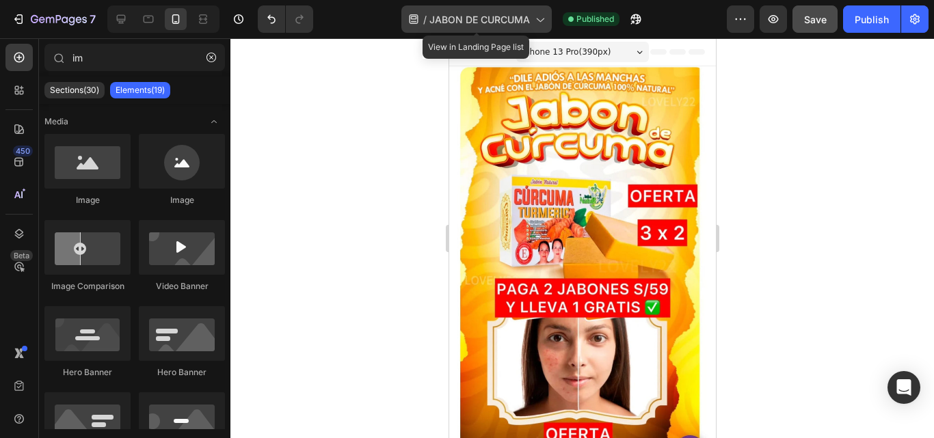
click at [544, 18] on icon at bounding box center [541, 20] width 8 height 4
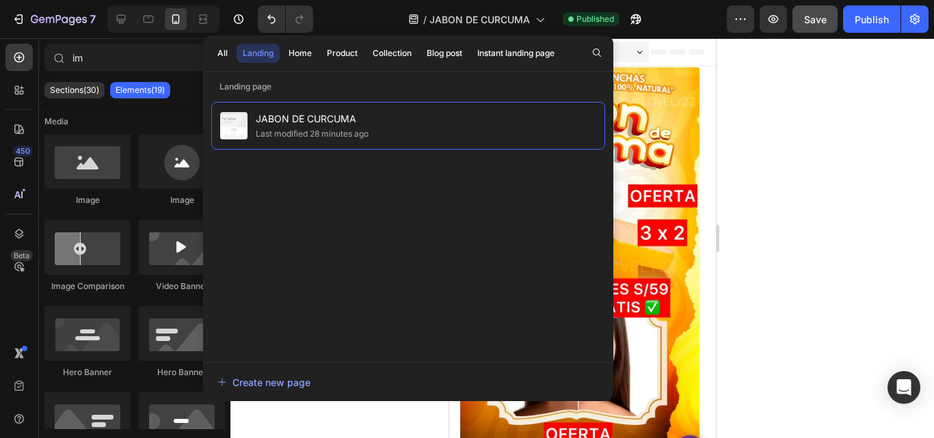
click at [347, 17] on div "/ JABON DE CURCUMA Published" at bounding box center [525, 18] width 403 height 27
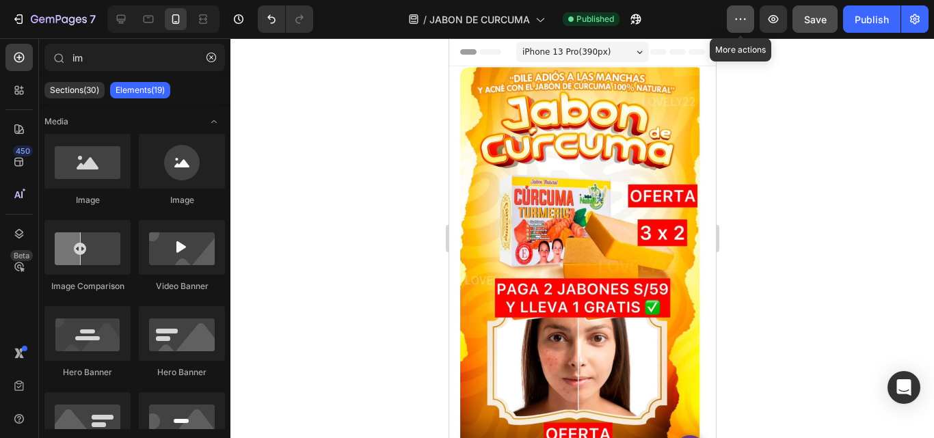
click at [736, 18] on icon "button" at bounding box center [741, 19] width 14 height 14
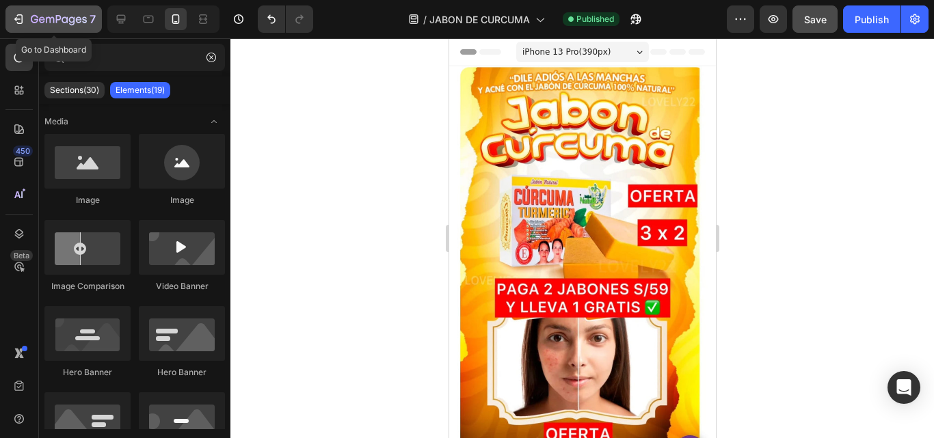
drag, startPoint x: 736, startPoint y: 41, endPoint x: 37, endPoint y: 22, distance: 699.6
click at [37, 22] on button "7" at bounding box center [53, 18] width 96 height 27
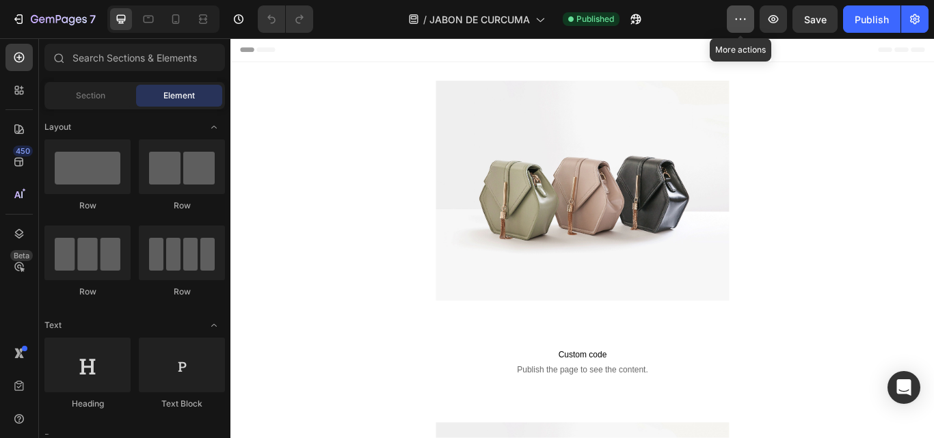
click at [744, 18] on icon "button" at bounding box center [745, 18] width 2 height 1
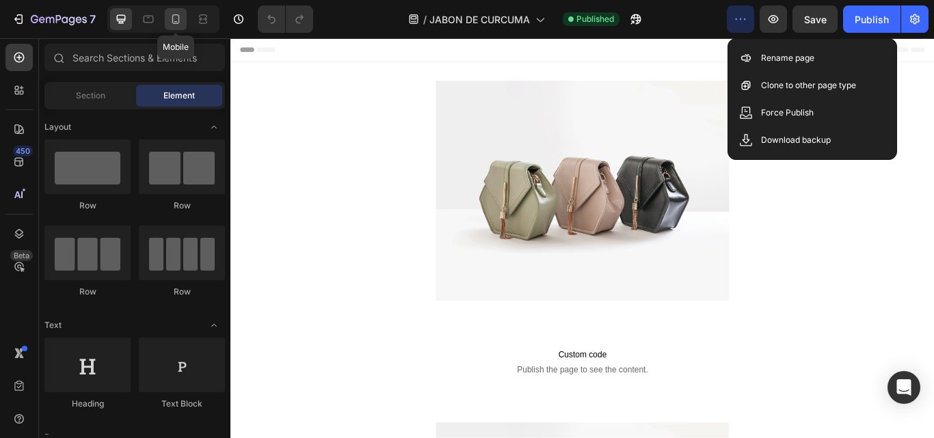
click at [174, 21] on icon at bounding box center [176, 19] width 14 height 14
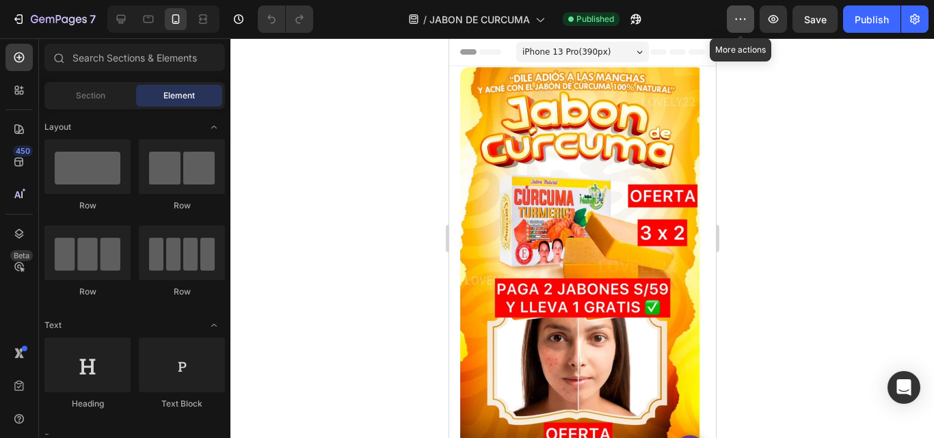
click at [743, 20] on icon "button" at bounding box center [741, 19] width 14 height 14
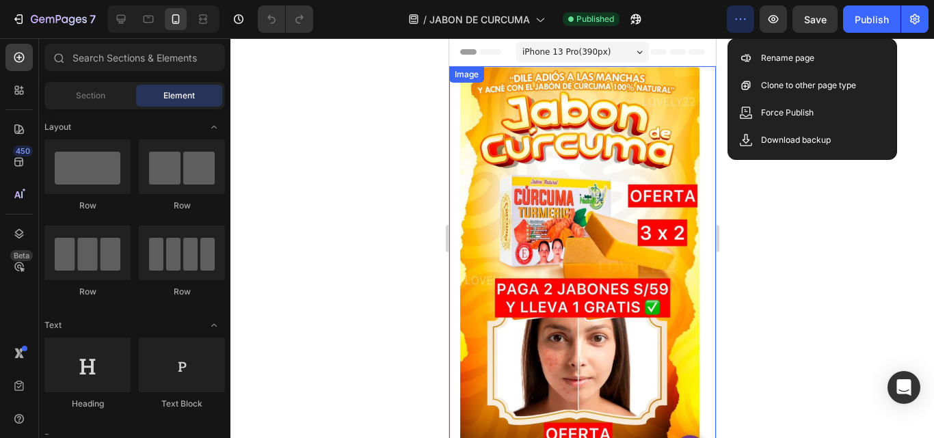
click at [342, 179] on div at bounding box center [581, 238] width 703 height 400
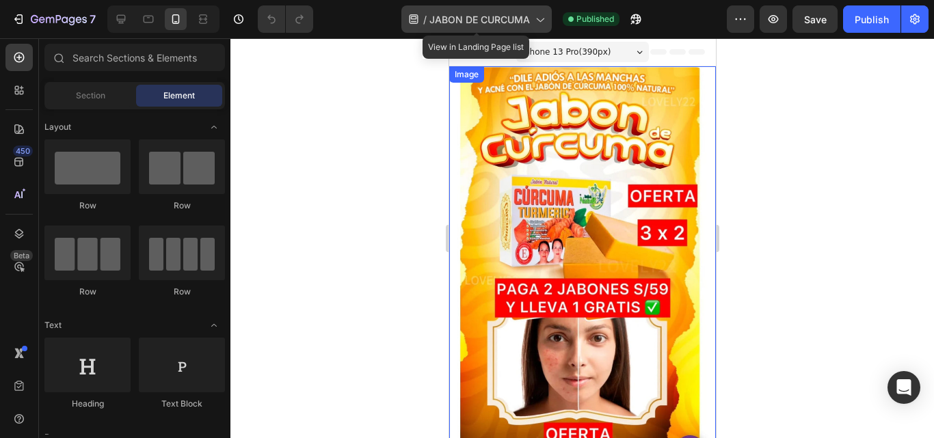
click at [537, 23] on icon at bounding box center [540, 19] width 14 height 14
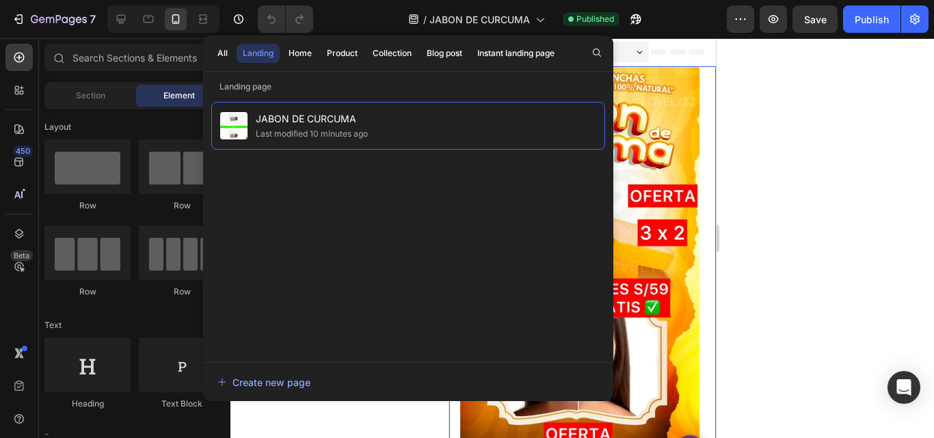
click at [667, 14] on div "/ JABON DE CURCUMA Published" at bounding box center [525, 18] width 403 height 27
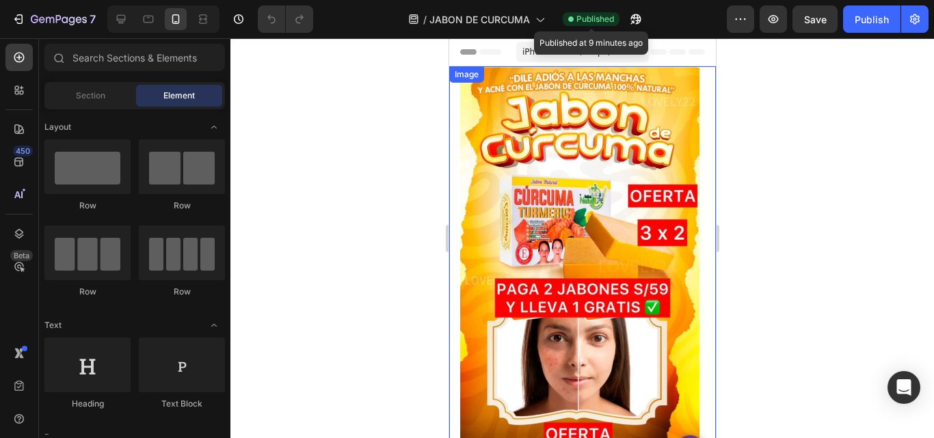
click at [600, 22] on span "Published" at bounding box center [595, 19] width 38 height 12
click at [634, 21] on icon "button" at bounding box center [632, 22] width 3 height 3
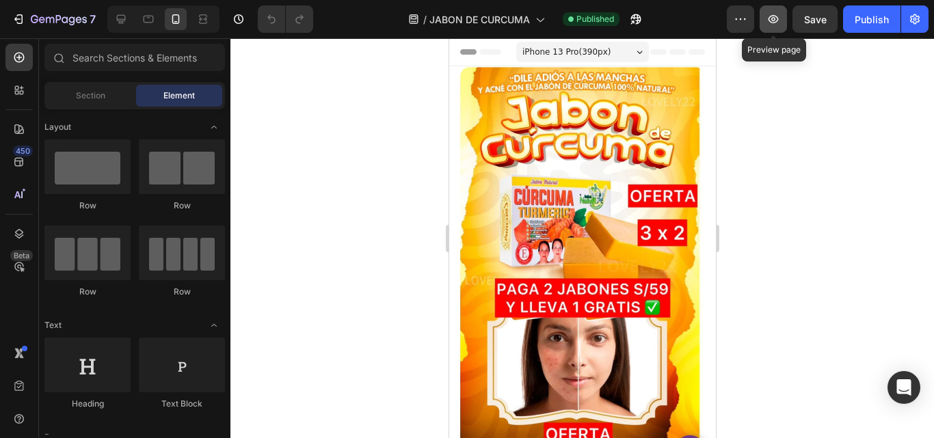
click at [777, 22] on icon "button" at bounding box center [773, 19] width 10 height 8
click at [740, 14] on icon "button" at bounding box center [741, 19] width 14 height 14
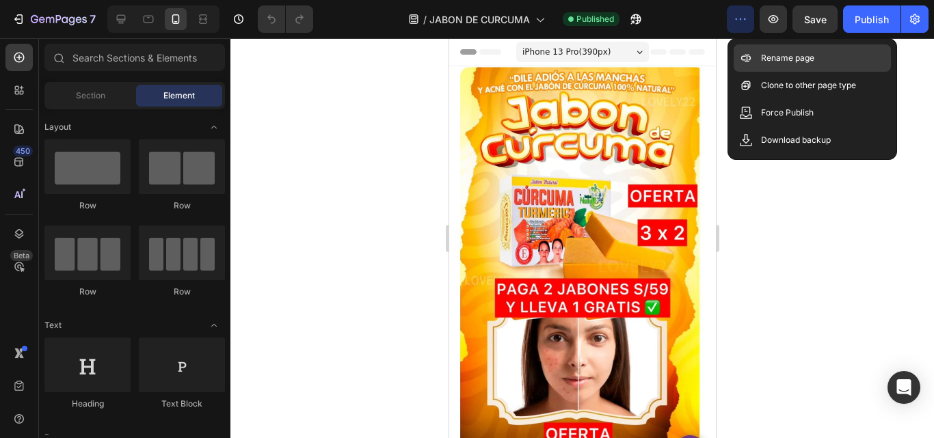
click at [776, 51] on p "Rename page" at bounding box center [787, 58] width 53 height 14
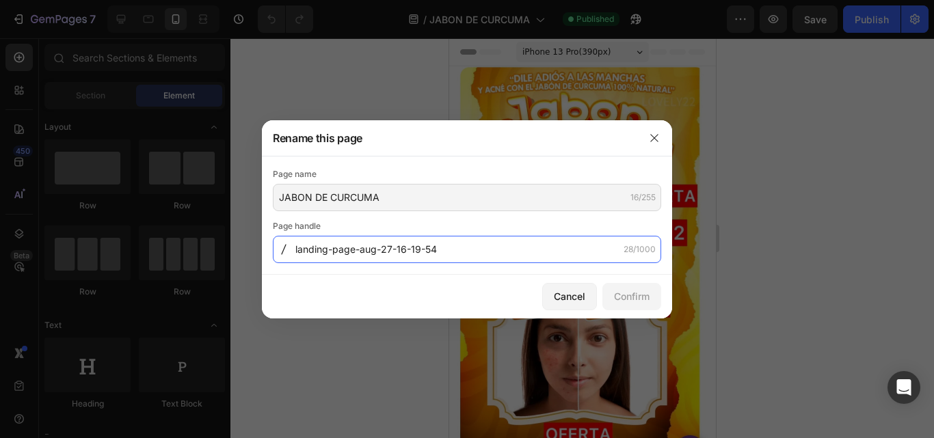
click at [469, 256] on input "landing-page-aug-27-16-19-54" at bounding box center [467, 249] width 388 height 27
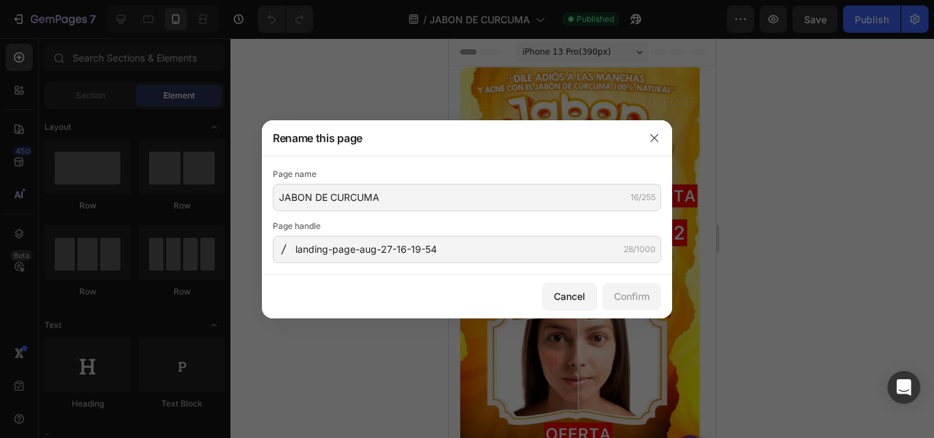
click at [634, 249] on div "28/1000" at bounding box center [639, 249] width 32 height 12
click at [310, 174] on div "Page name" at bounding box center [467, 174] width 388 height 14
click at [658, 138] on icon "button" at bounding box center [654, 138] width 11 height 11
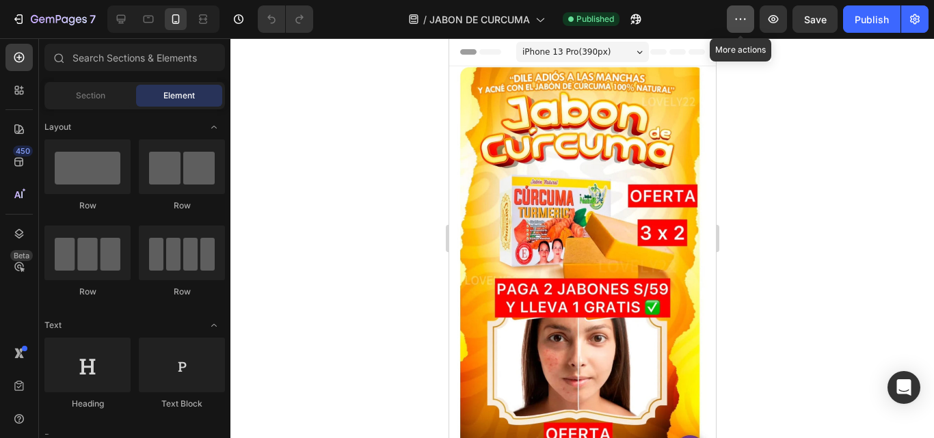
click at [740, 19] on icon "button" at bounding box center [741, 18] width 2 height 1
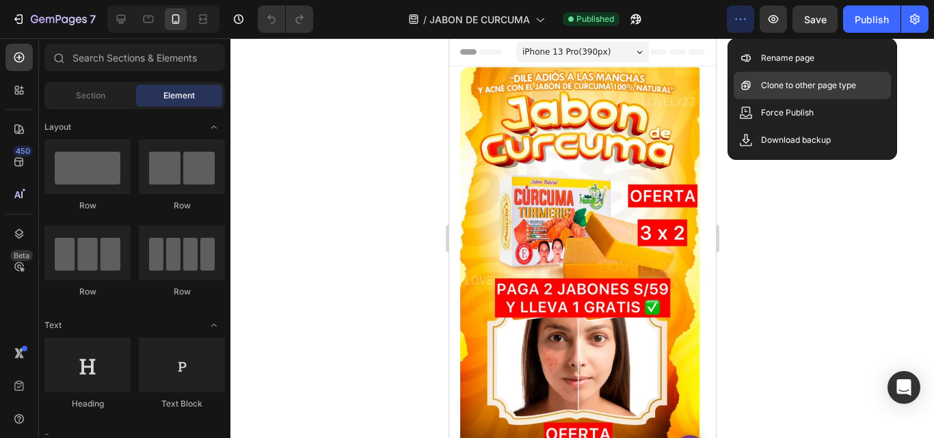
click at [831, 88] on p "Clone to other page type" at bounding box center [808, 86] width 95 height 14
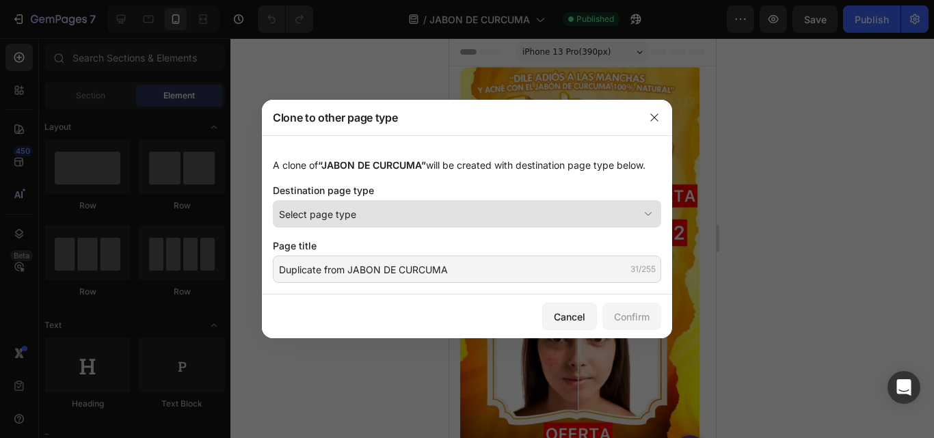
click at [380, 211] on div "Select page type" at bounding box center [459, 214] width 360 height 14
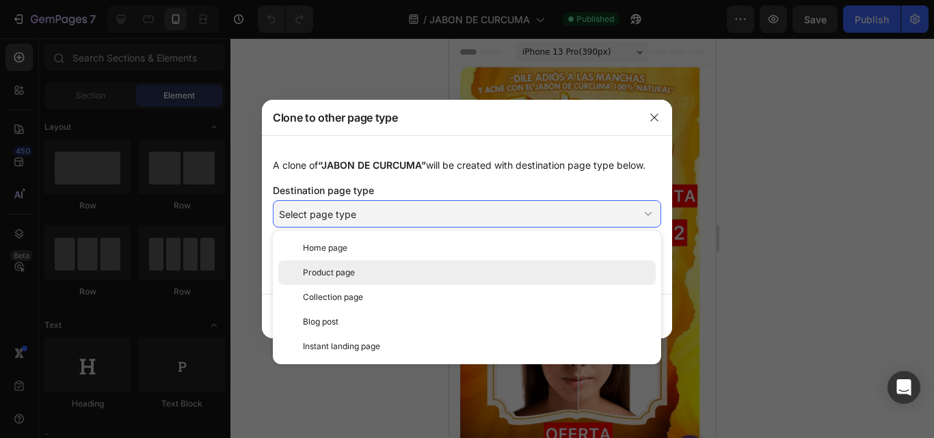
click at [358, 271] on div "Product page" at bounding box center [476, 273] width 347 height 12
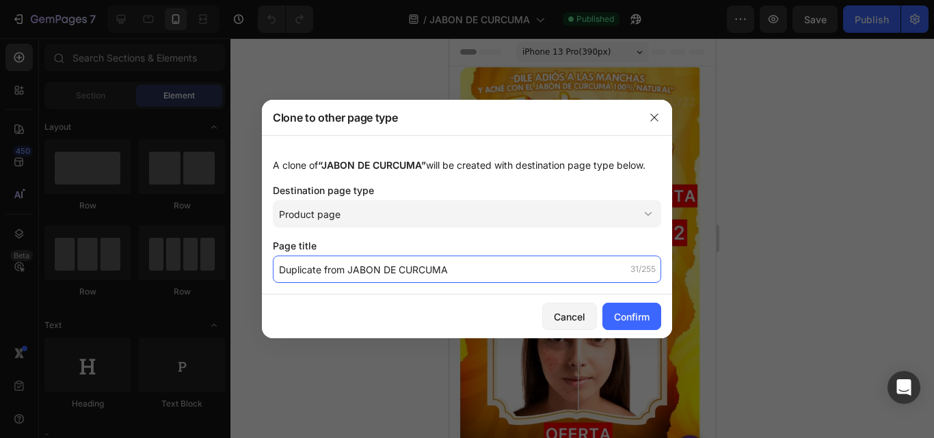
click at [486, 279] on input "Duplicate from JABON DE CURCUMA" at bounding box center [467, 269] width 388 height 27
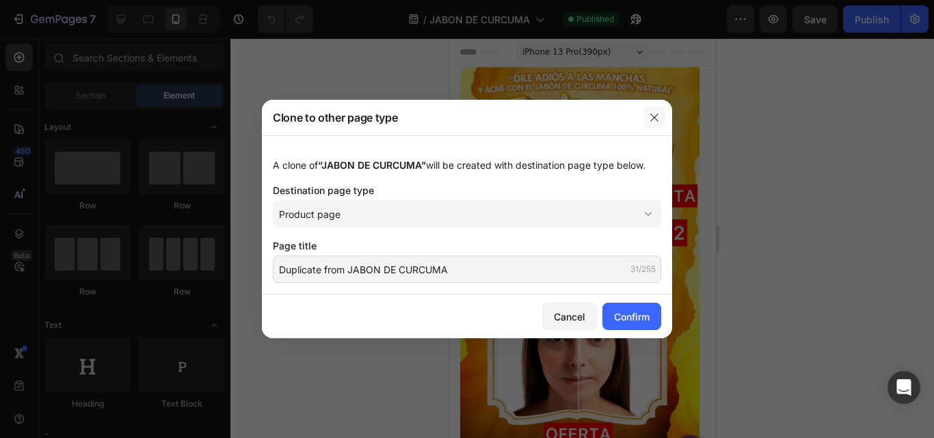
click at [657, 111] on button "button" at bounding box center [654, 118] width 22 height 22
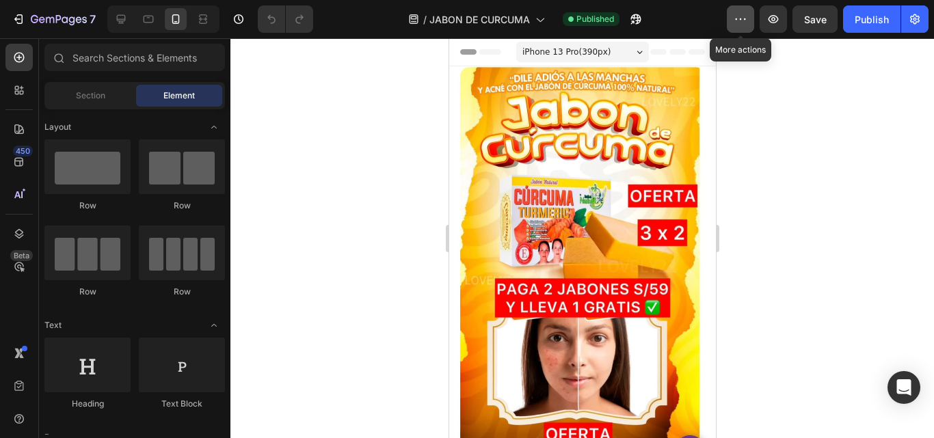
click at [739, 18] on icon "button" at bounding box center [741, 19] width 14 height 14
click at [769, 19] on icon "button" at bounding box center [773, 19] width 10 height 8
click at [867, 13] on div "Publish" at bounding box center [872, 19] width 34 height 14
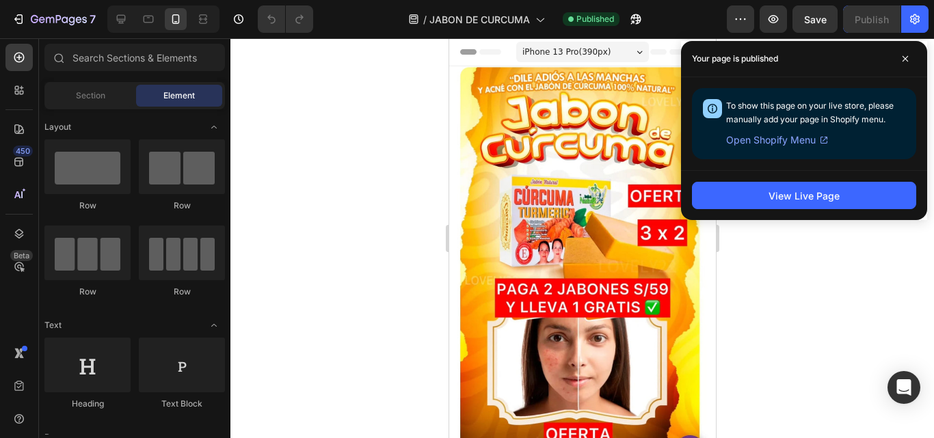
click at [825, 135] on icon at bounding box center [823, 140] width 11 height 11
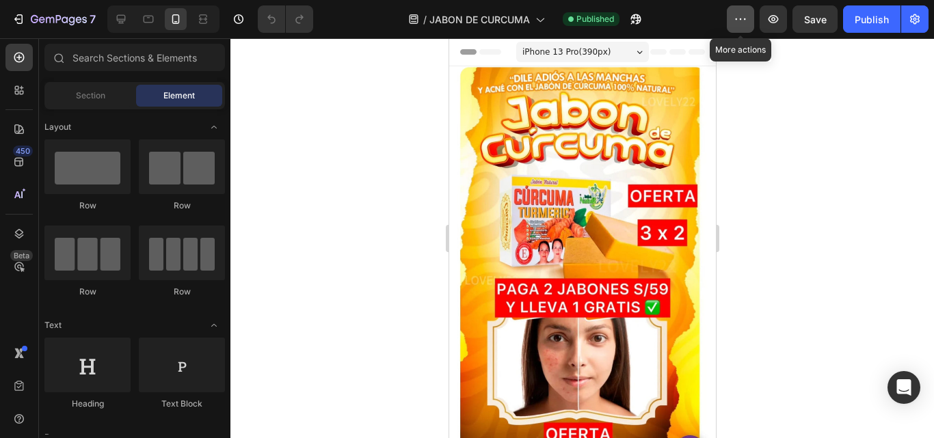
click at [739, 18] on icon "button" at bounding box center [741, 19] width 14 height 14
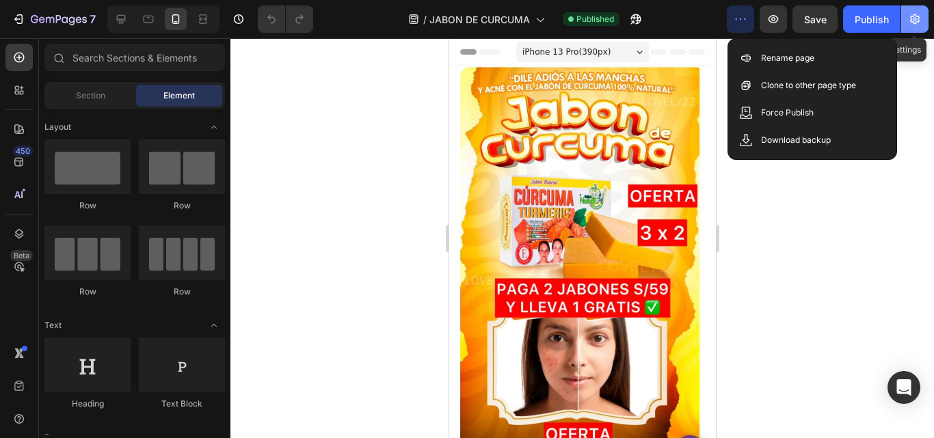
click at [918, 15] on icon "button" at bounding box center [915, 19] width 14 height 14
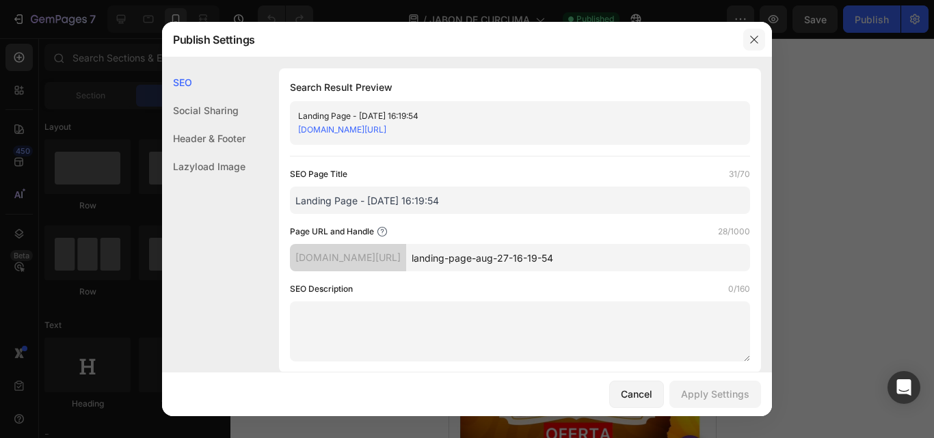
click at [755, 40] on icon "button" at bounding box center [754, 39] width 11 height 11
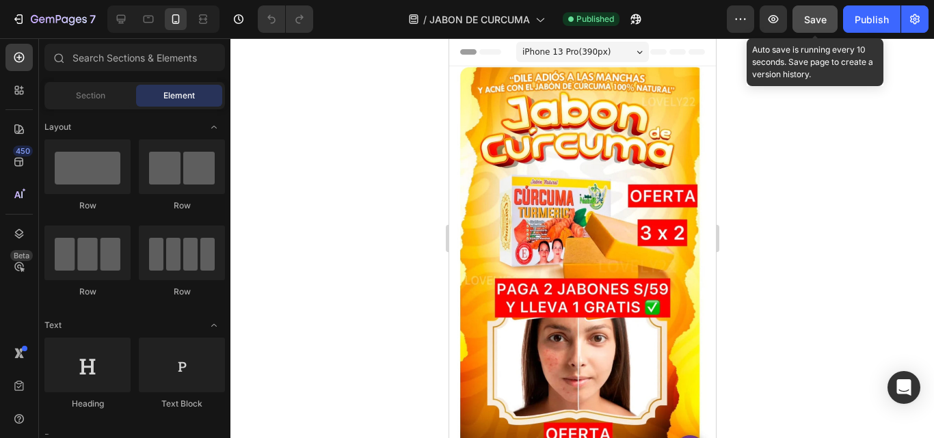
click at [816, 18] on span "Save" at bounding box center [815, 20] width 23 height 12
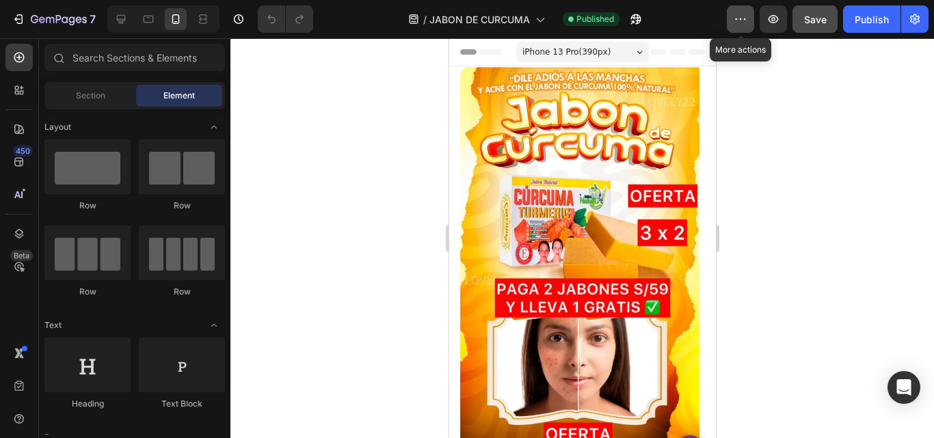
click at [742, 19] on icon "button" at bounding box center [741, 18] width 2 height 1
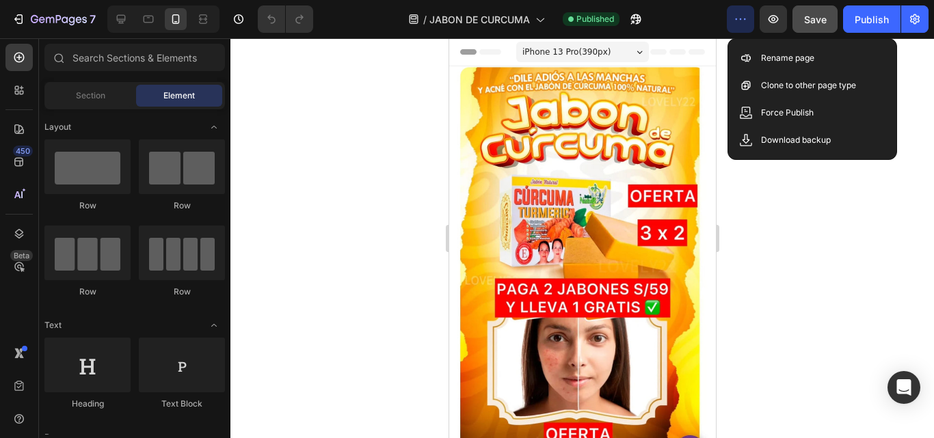
click at [848, 241] on div at bounding box center [581, 238] width 703 height 400
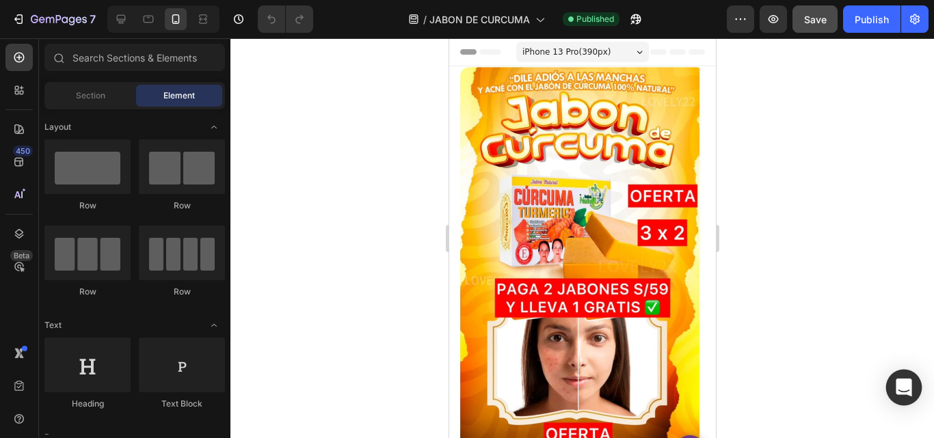
click at [894, 387] on div "Open Intercom Messenger" at bounding box center [904, 388] width 36 height 36
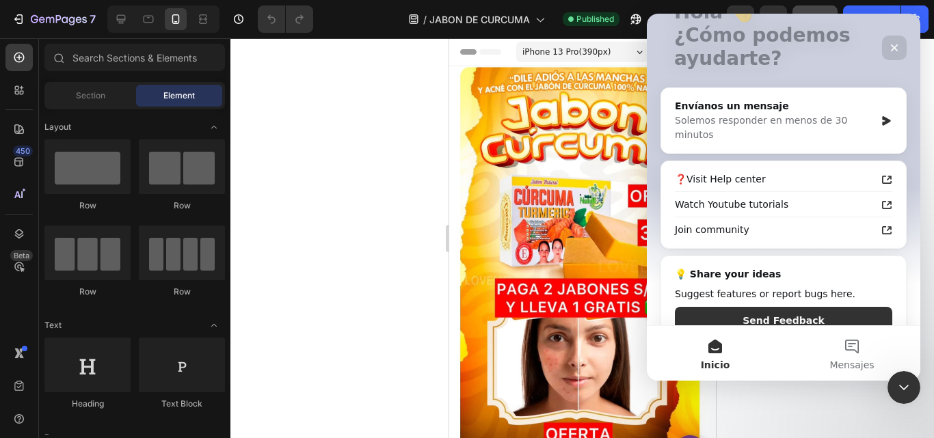
scroll to position [122, 0]
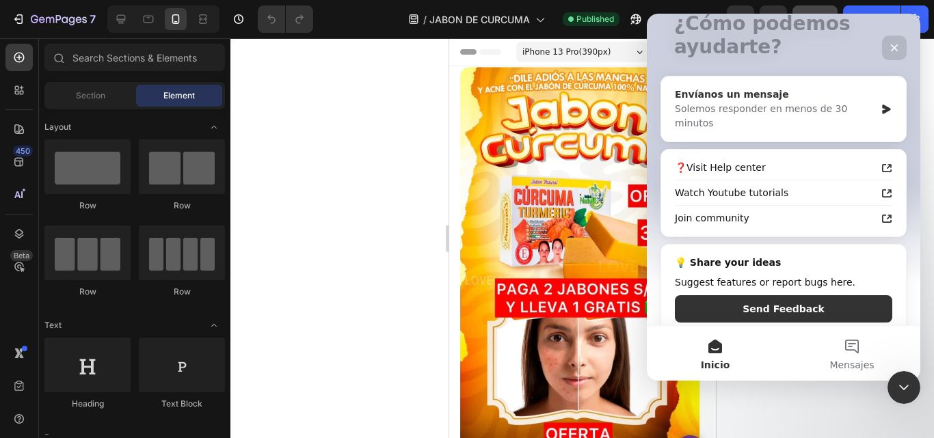
click at [766, 109] on div "Solemos responder en menos de 30 minutos" at bounding box center [775, 116] width 200 height 29
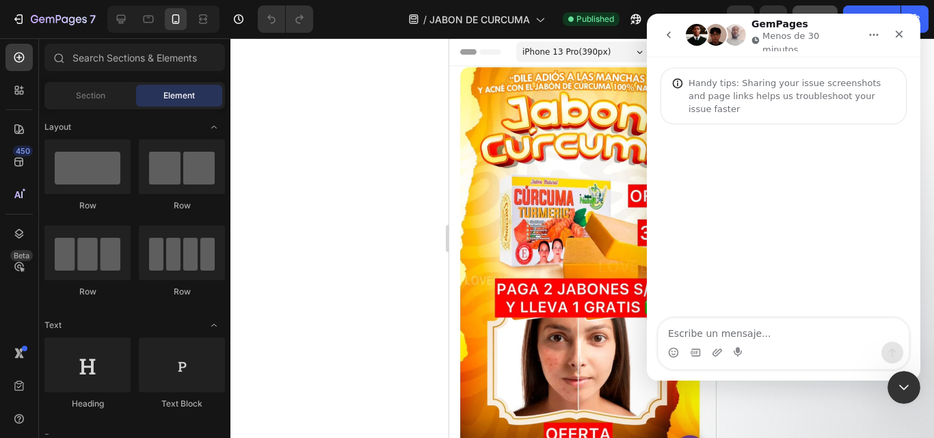
scroll to position [0, 0]
type textarea "como asignar mi prodcuto"
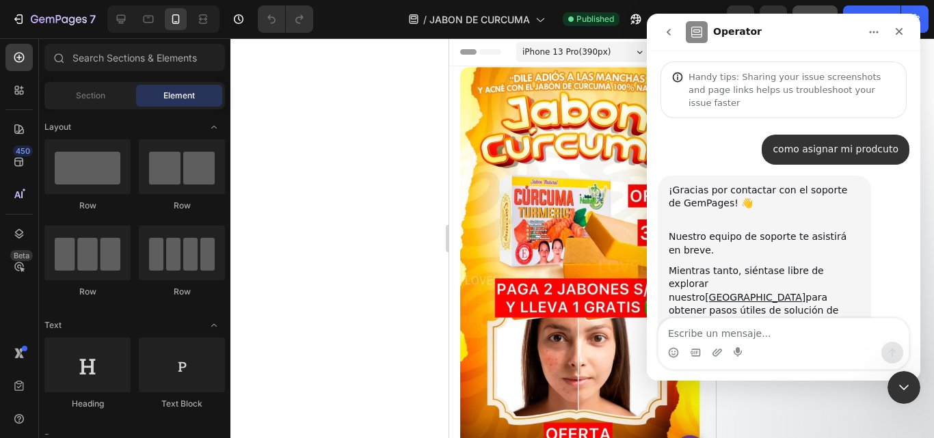
scroll to position [30, 0]
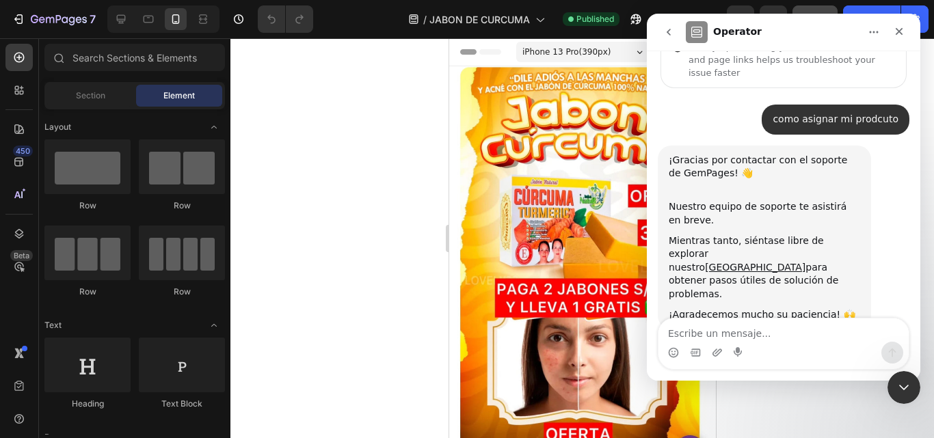
click at [669, 36] on icon "go back" at bounding box center [668, 32] width 11 height 11
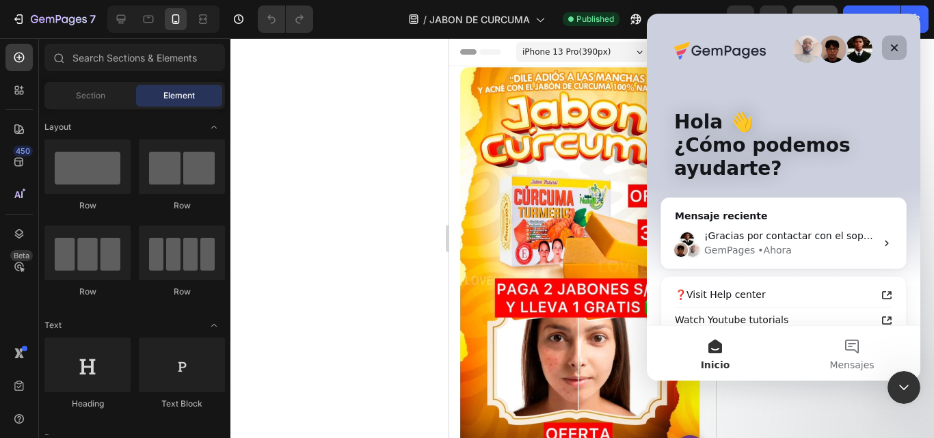
click at [900, 44] on div "Cerrar" at bounding box center [894, 48] width 25 height 25
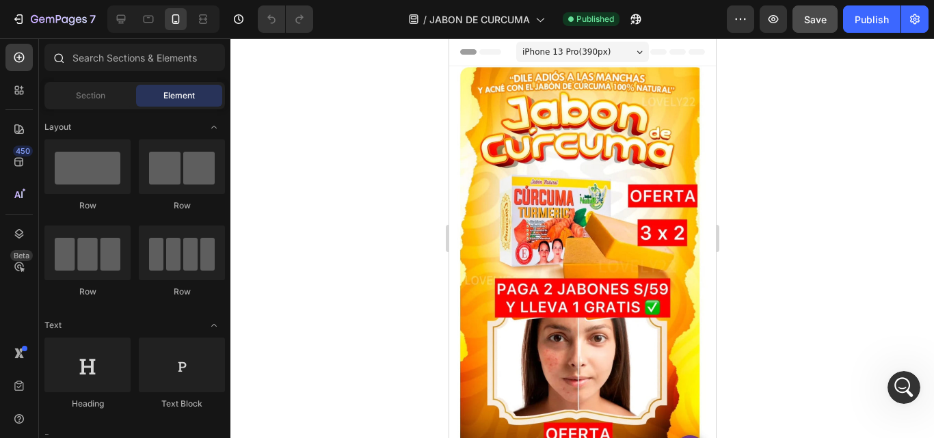
click at [59, 57] on icon at bounding box center [58, 57] width 11 height 11
click at [108, 60] on input "text" at bounding box center [134, 57] width 180 height 27
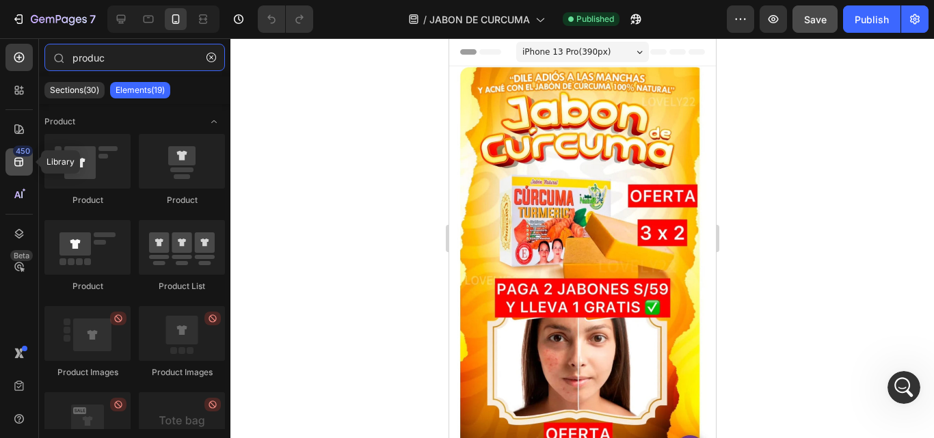
type input "produc"
click at [27, 158] on div "450" at bounding box center [18, 161] width 27 height 27
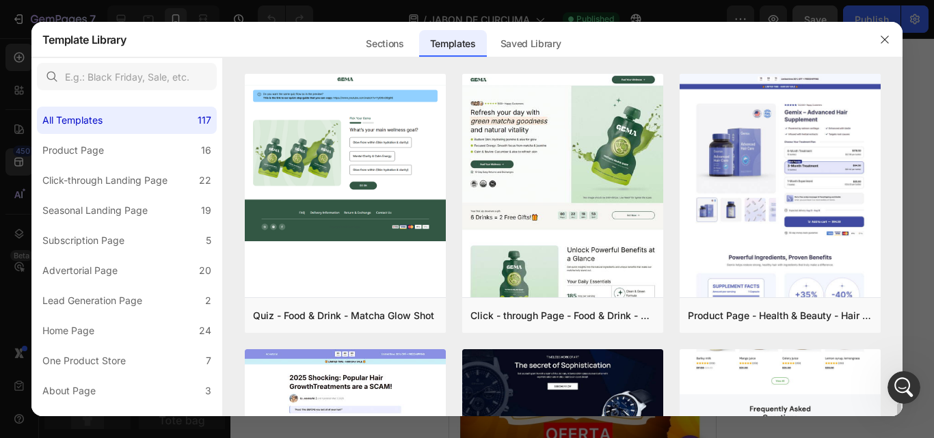
scroll to position [273, 0]
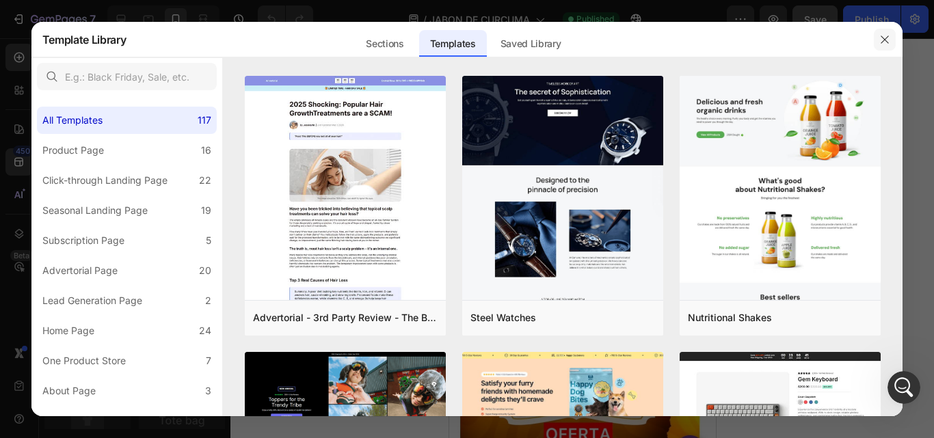
click at [887, 42] on icon "button" at bounding box center [884, 39] width 11 height 11
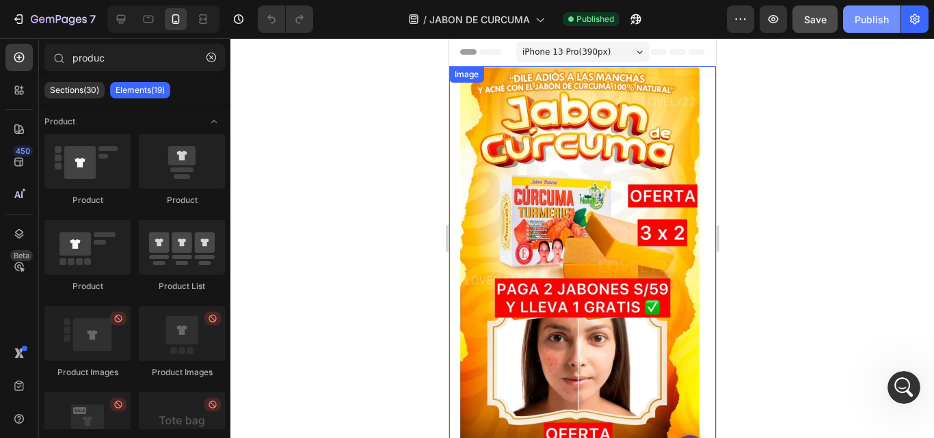
click at [861, 22] on div "Publish" at bounding box center [872, 19] width 34 height 14
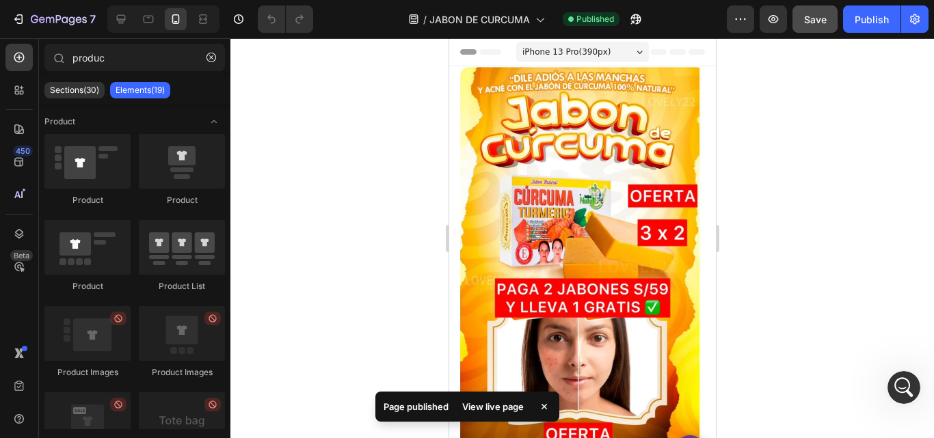
click at [502, 410] on div "View live page" at bounding box center [493, 406] width 78 height 19
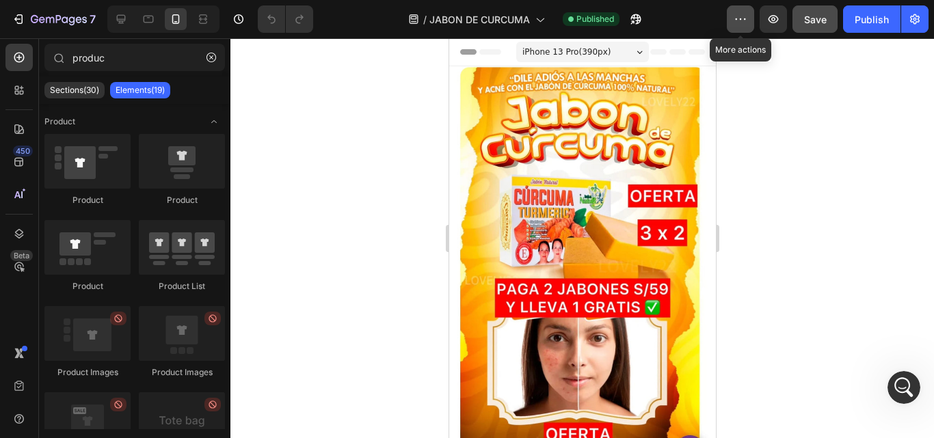
click at [740, 19] on icon "button" at bounding box center [741, 18] width 2 height 1
drag, startPoint x: 805, startPoint y: 193, endPoint x: 803, endPoint y: 76, distance: 116.9
click at [806, 193] on div at bounding box center [581, 238] width 703 height 400
click at [144, 14] on icon at bounding box center [149, 19] width 14 height 14
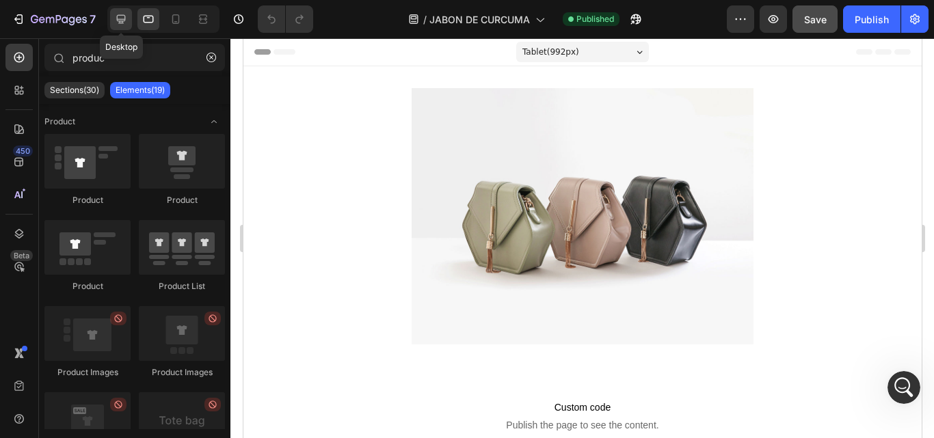
click at [122, 18] on icon at bounding box center [121, 19] width 14 height 14
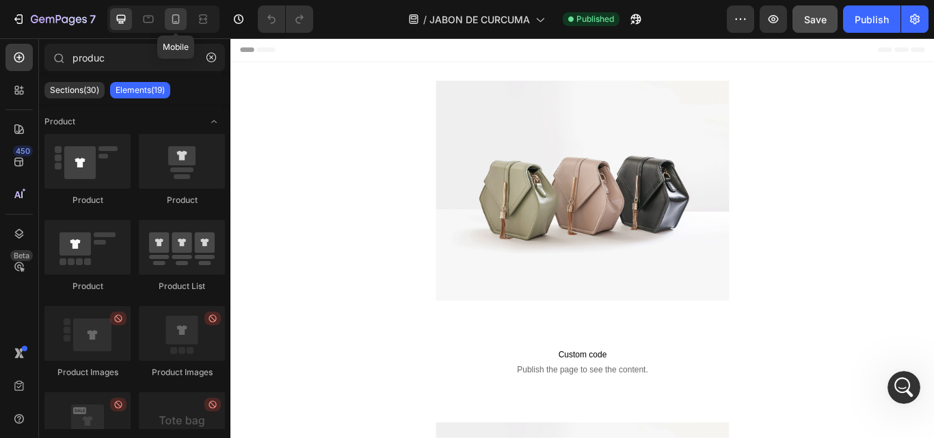
click at [172, 17] on icon at bounding box center [176, 19] width 14 height 14
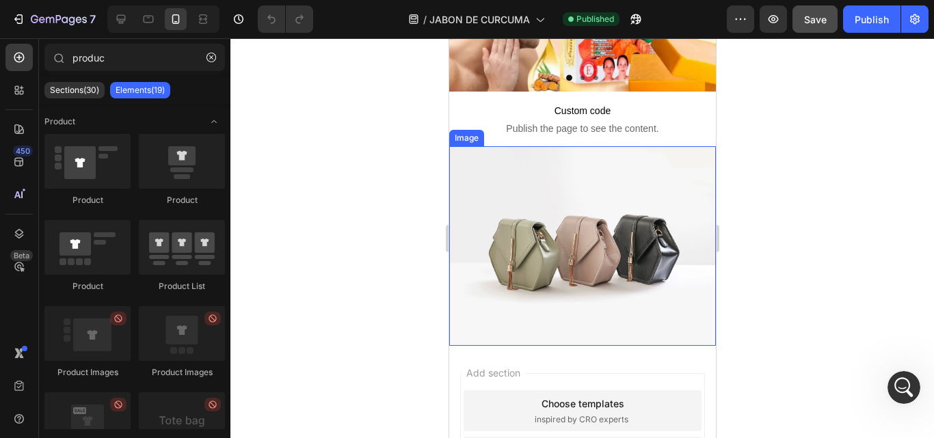
scroll to position [1641, 0]
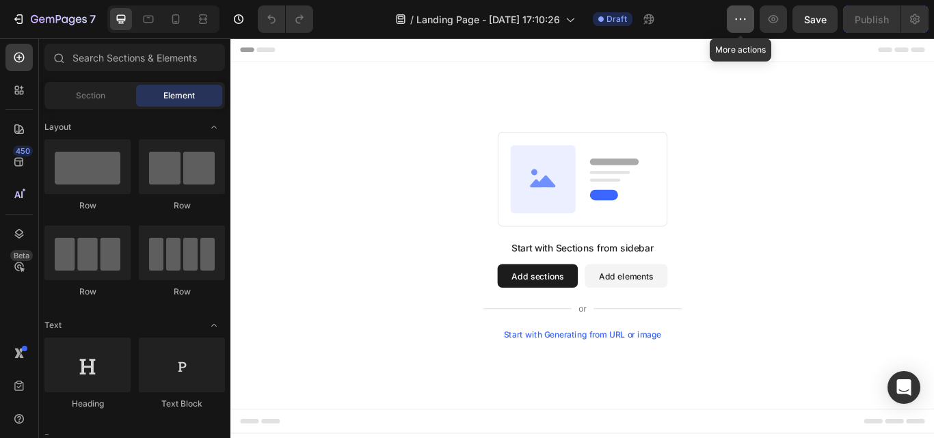
click at [743, 15] on icon "button" at bounding box center [741, 19] width 14 height 14
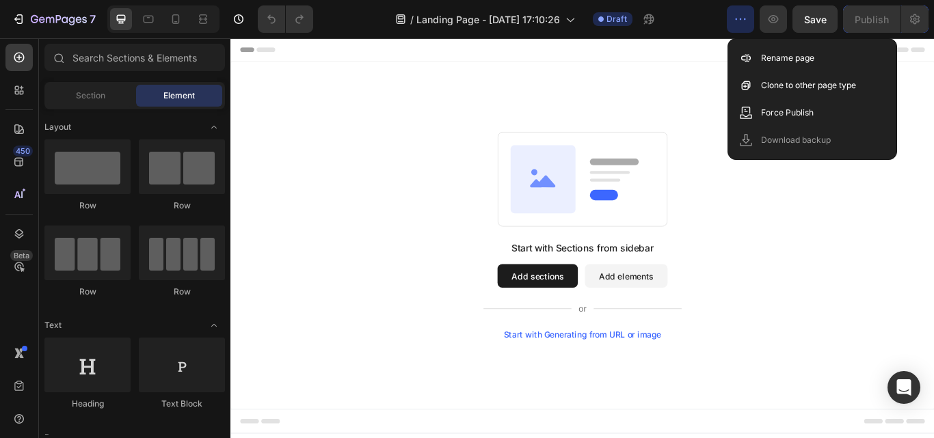
click at [569, 314] on button "Add sections" at bounding box center [588, 315] width 94 height 27
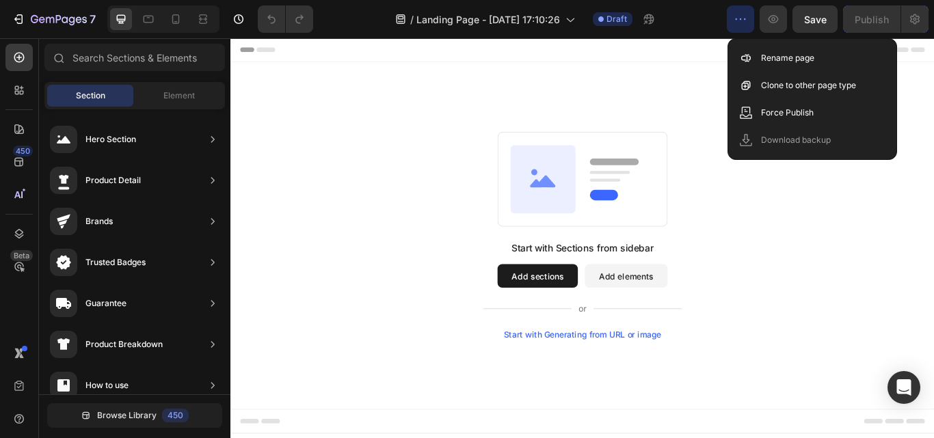
click at [663, 316] on button "Add elements" at bounding box center [691, 315] width 96 height 27
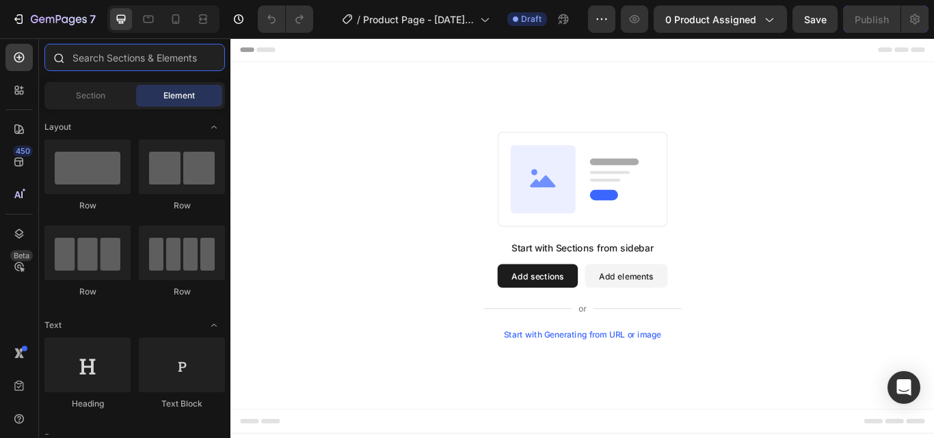
click at [85, 60] on input "text" at bounding box center [134, 57] width 180 height 27
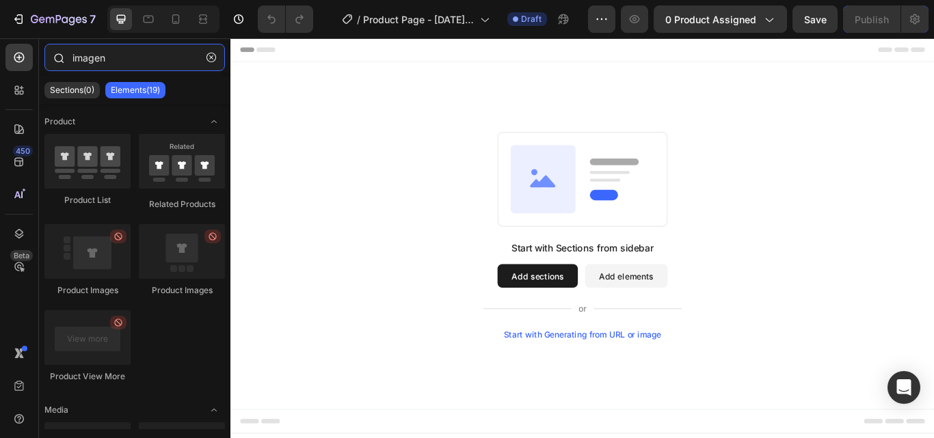
click at [138, 57] on input "imagen" at bounding box center [134, 57] width 180 height 27
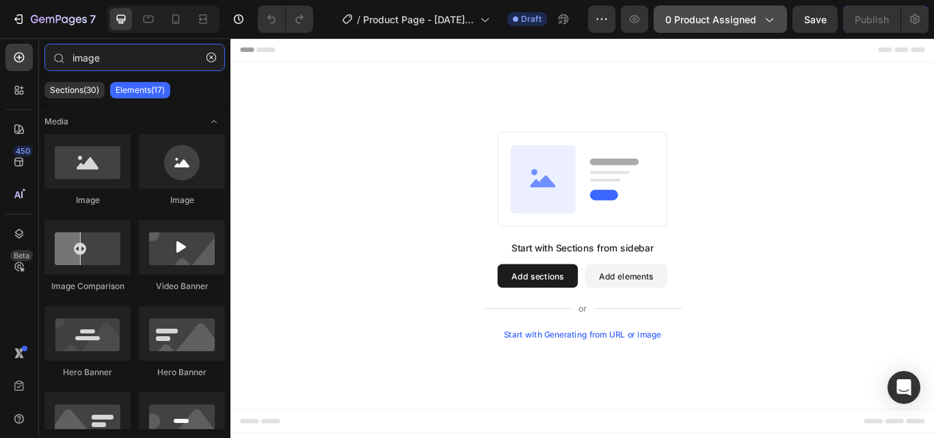
type input "image"
click at [714, 18] on span "0 product assigned" at bounding box center [710, 19] width 91 height 14
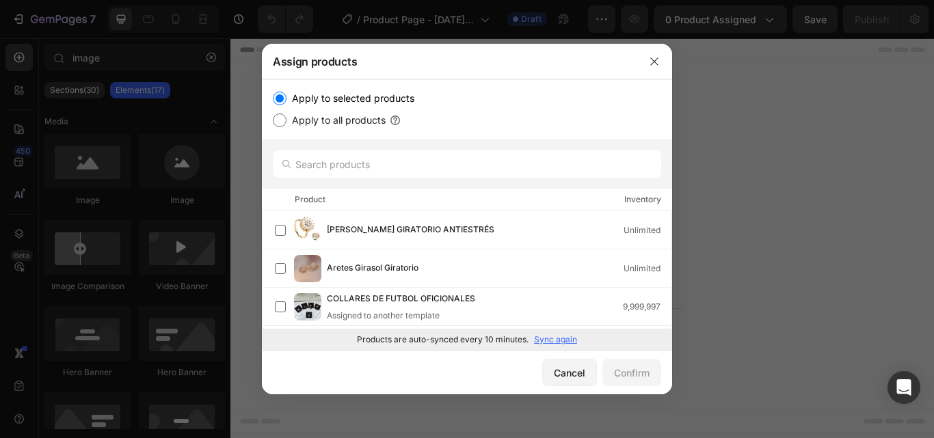
click at [554, 339] on p "Sync again" at bounding box center [555, 340] width 43 height 12
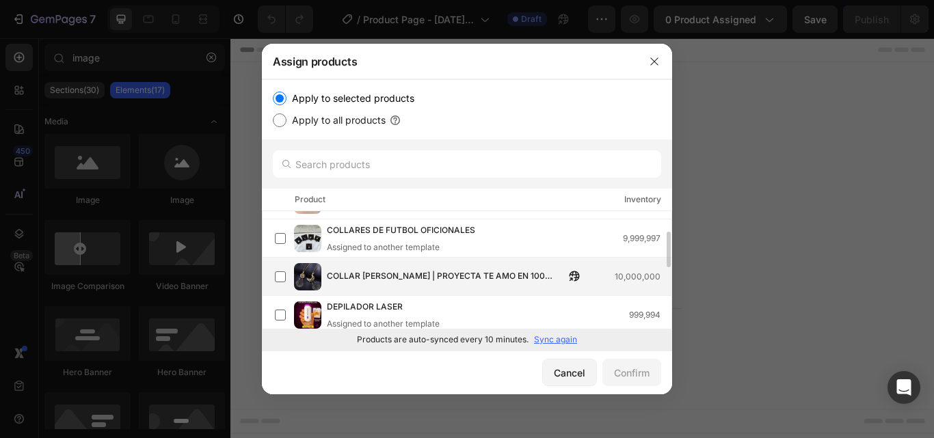
scroll to position [137, 0]
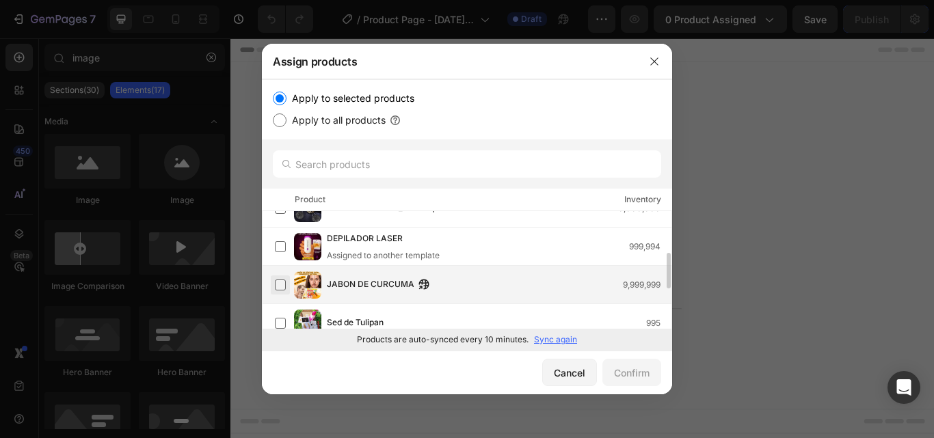
click at [280, 283] on label at bounding box center [280, 285] width 11 height 11
click at [636, 368] on div "Confirm" at bounding box center [632, 373] width 36 height 14
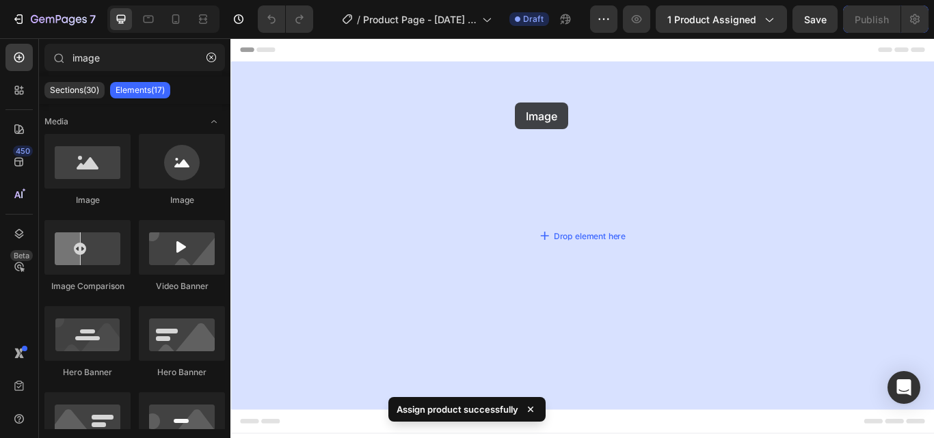
drag, startPoint x: 326, startPoint y: 214, endPoint x: 401, endPoint y: 63, distance: 168.8
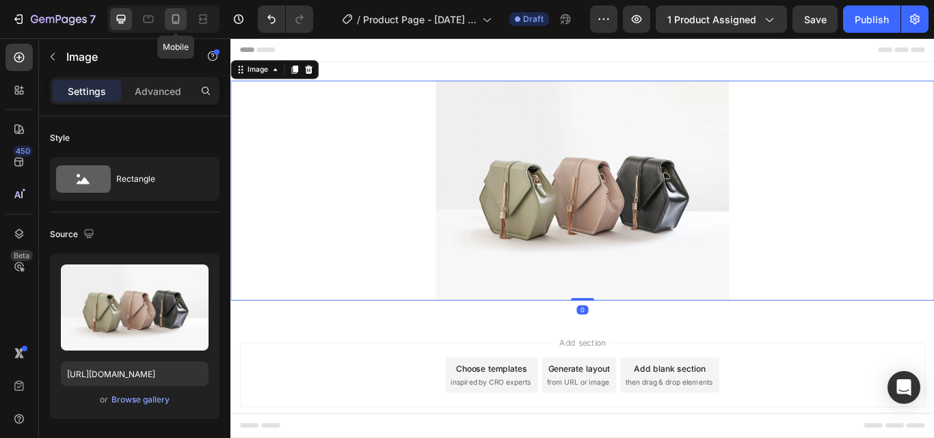
click at [175, 20] on icon at bounding box center [176, 19] width 14 height 14
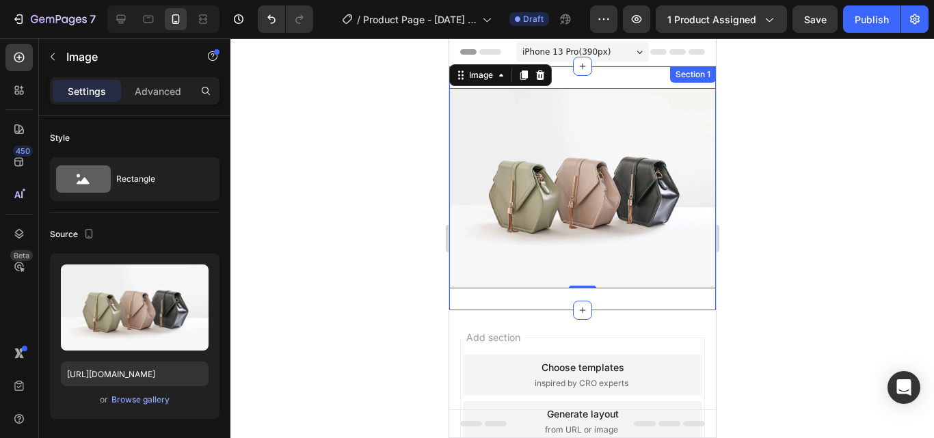
click at [587, 77] on div "Image 0 Section 1" at bounding box center [581, 188] width 267 height 244
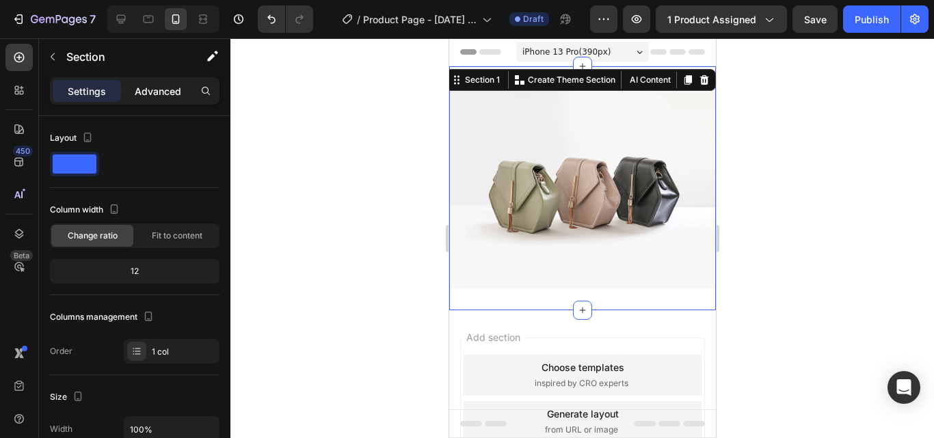
click at [155, 87] on p "Advanced" at bounding box center [158, 91] width 46 height 14
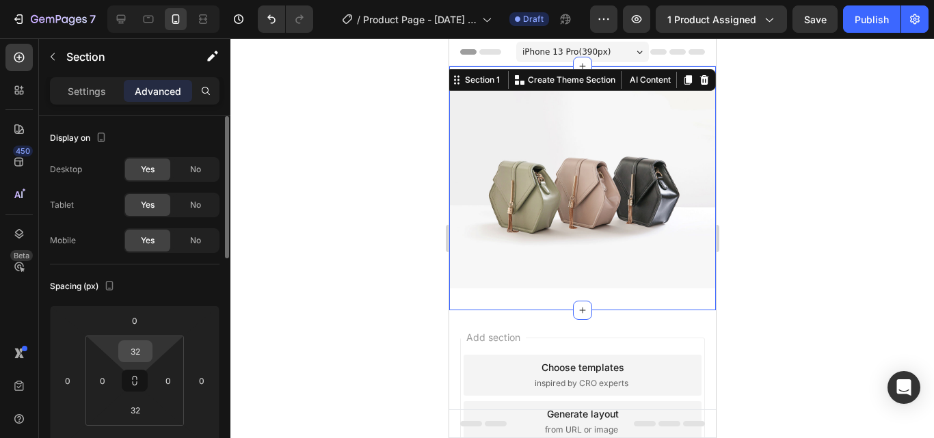
click at [143, 348] on input "32" at bounding box center [135, 351] width 27 height 21
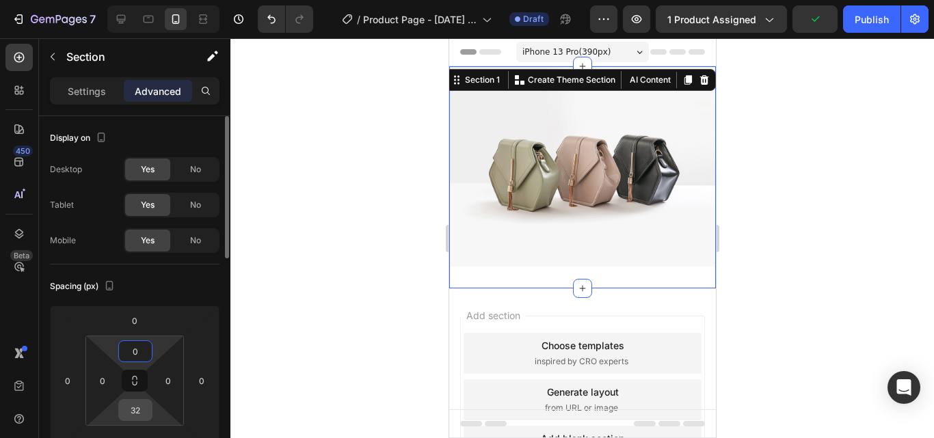
type input "0"
click at [144, 407] on input "32" at bounding box center [135, 410] width 27 height 21
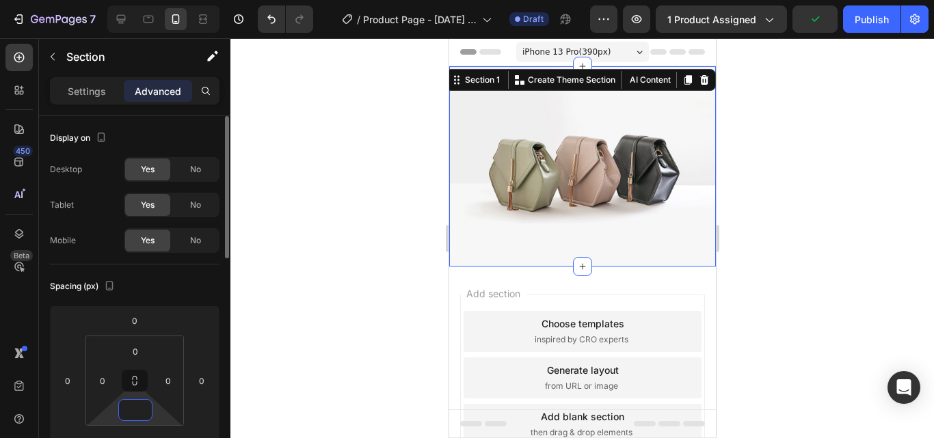
type input "0"
click at [536, 225] on img at bounding box center [581, 166] width 267 height 200
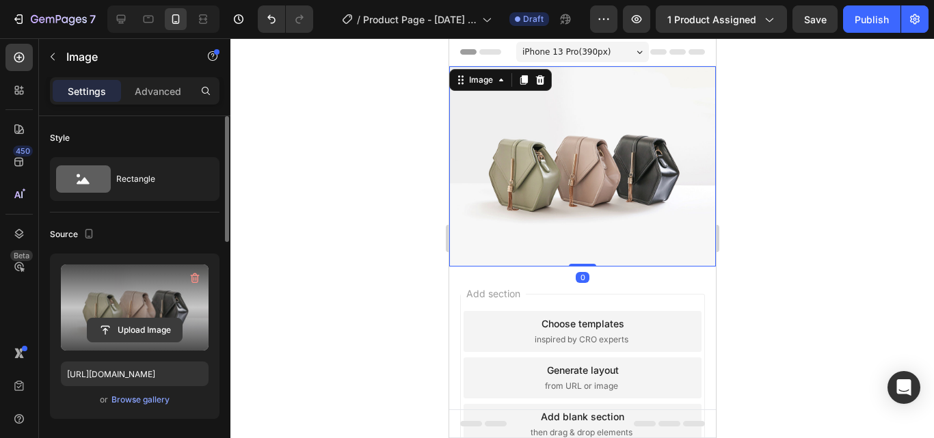
click at [125, 325] on input "file" at bounding box center [135, 330] width 94 height 23
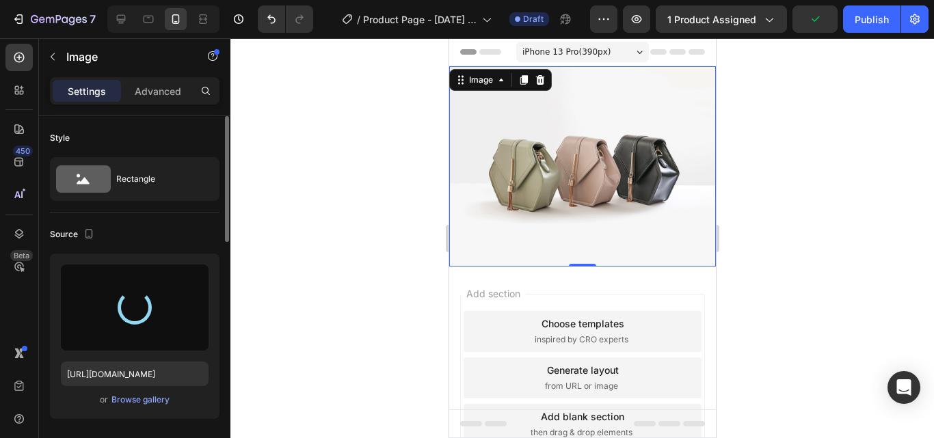
type input "[URL][DOMAIN_NAME]"
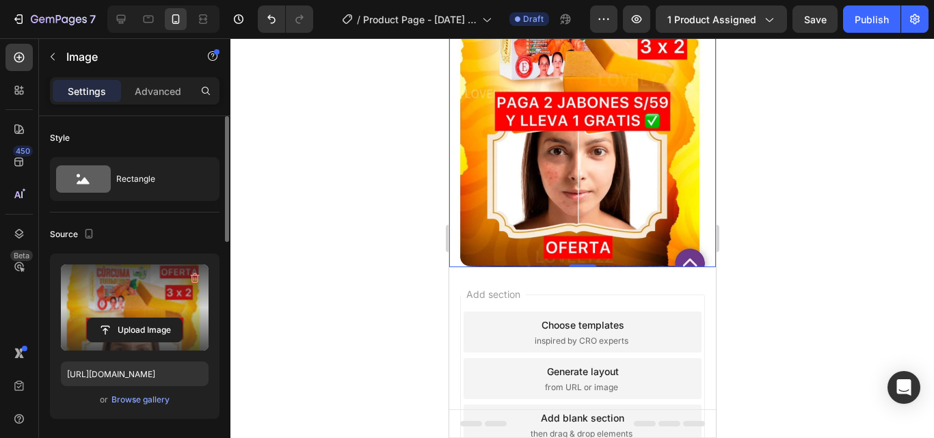
scroll to position [205, 0]
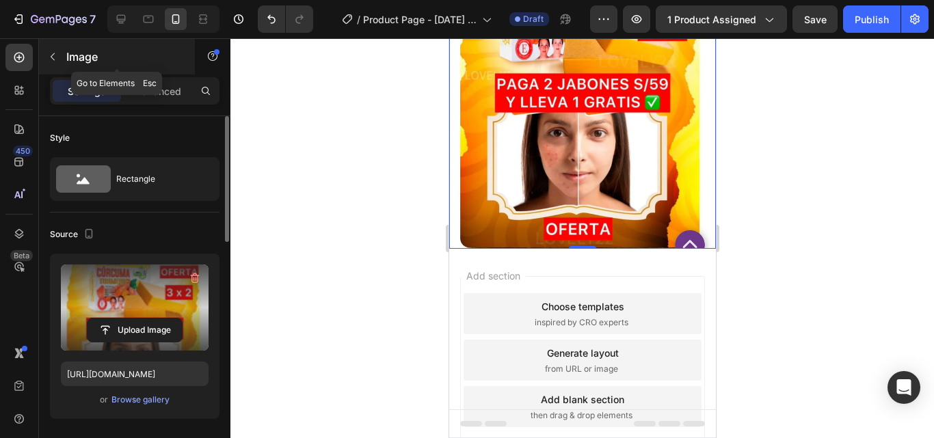
click at [53, 57] on icon "button" at bounding box center [52, 56] width 11 height 11
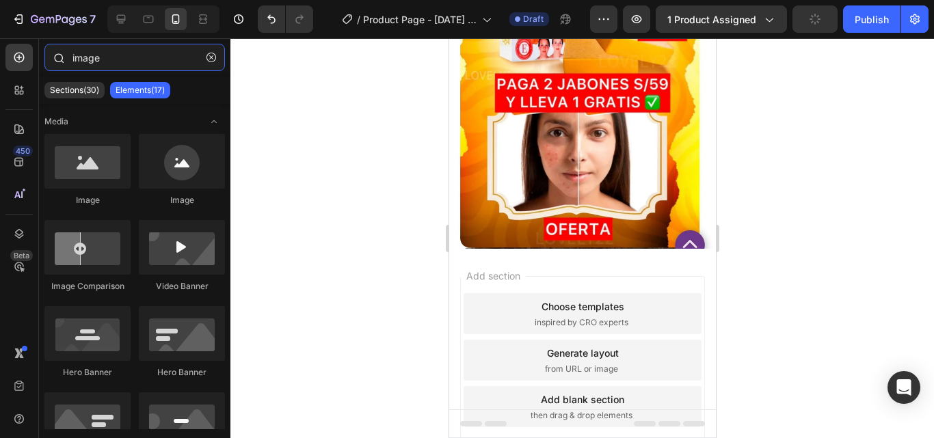
drag, startPoint x: 108, startPoint y: 57, endPoint x: 62, endPoint y: 59, distance: 46.5
click at [62, 59] on div "image" at bounding box center [134, 60] width 191 height 33
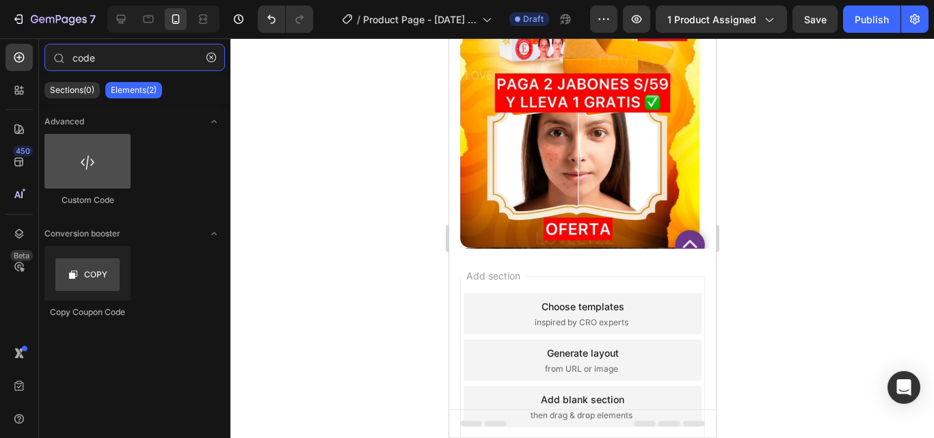
type input "code"
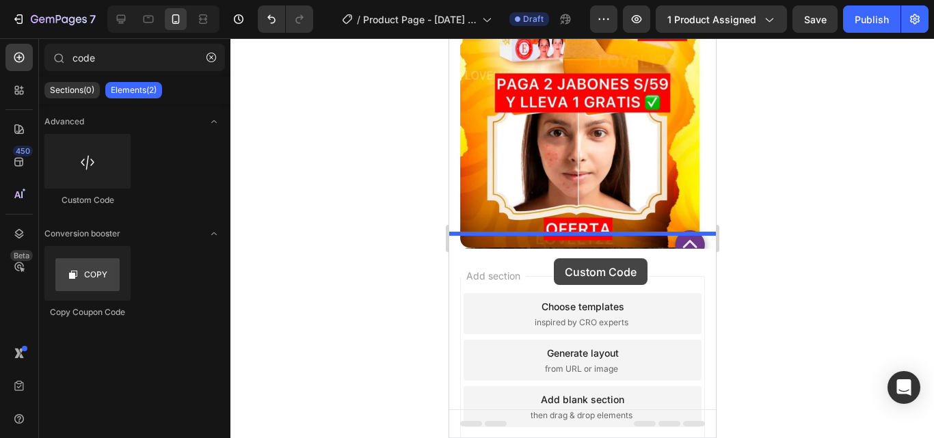
drag, startPoint x: 546, startPoint y: 220, endPoint x: 553, endPoint y: 258, distance: 39.0
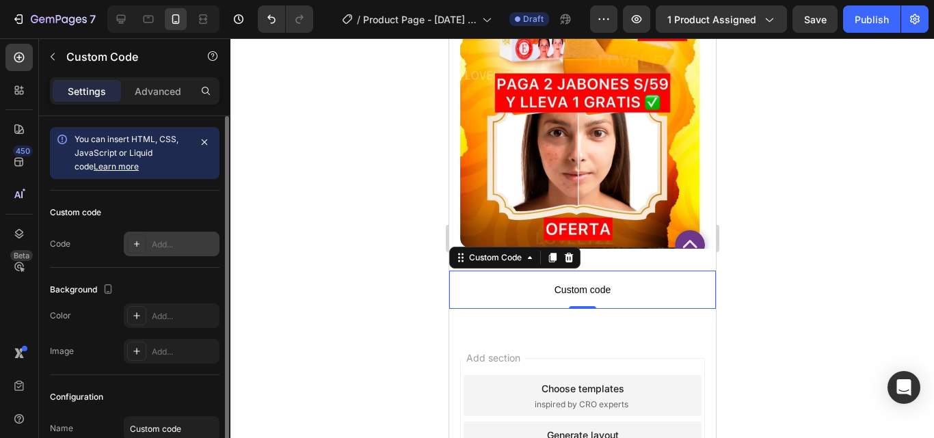
click at [144, 243] on div at bounding box center [136, 243] width 19 height 19
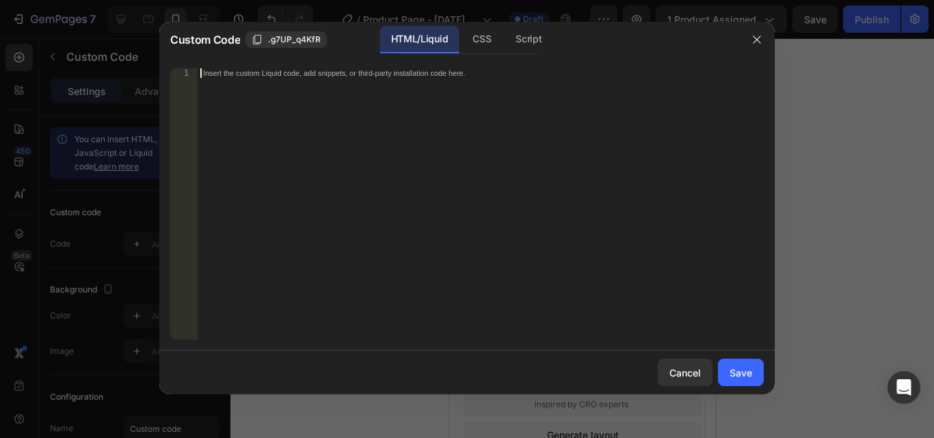
click at [232, 75] on div "Insert the custom Liquid code, add snippets, or third-party installation code h…" at bounding box center [452, 73] width 498 height 9
paste textarea "<div class="_rsi-cod-form-is-gempage"></div><div class="_rsi-cod-form-gempages-…"
type textarea "<div class="_rsi-cod-form-is-gempage"></div><div class="_rsi-cod-form-gempages-…"
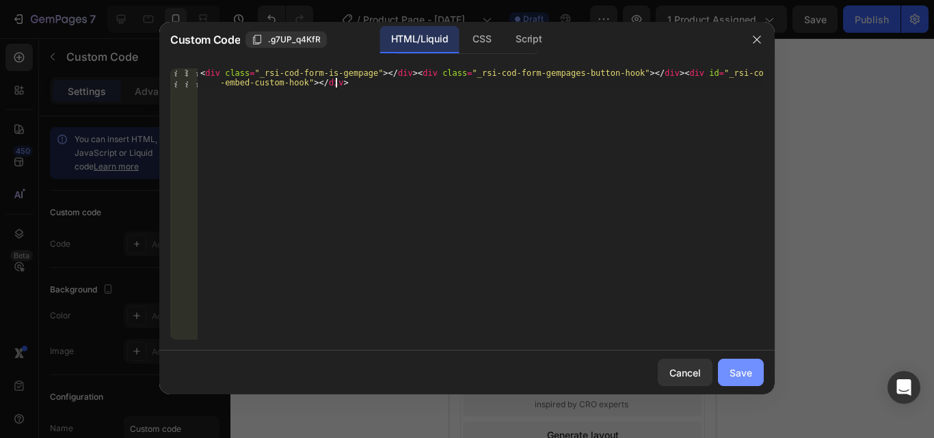
click at [747, 371] on div "Save" at bounding box center [740, 373] width 23 height 14
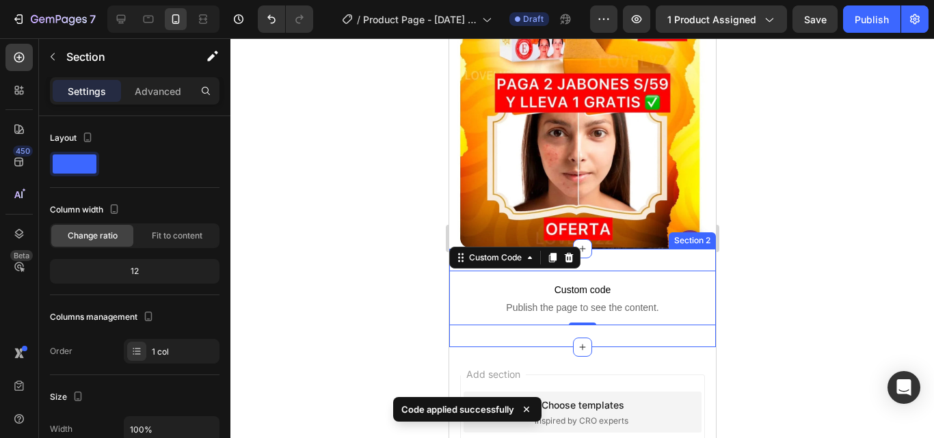
click at [638, 249] on div "Custom code Publish the page to see the content. Custom Code 0 Section 2" at bounding box center [581, 298] width 267 height 98
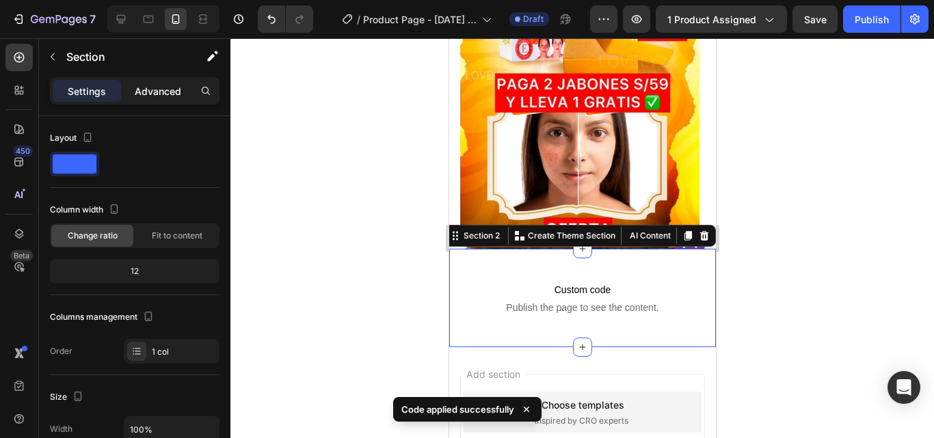
click at [169, 88] on p "Advanced" at bounding box center [158, 91] width 46 height 14
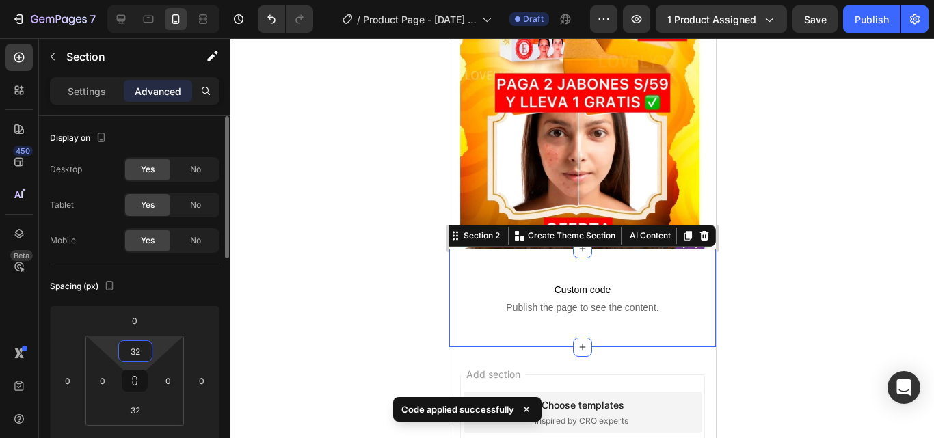
click at [142, 355] on input "32" at bounding box center [135, 351] width 27 height 21
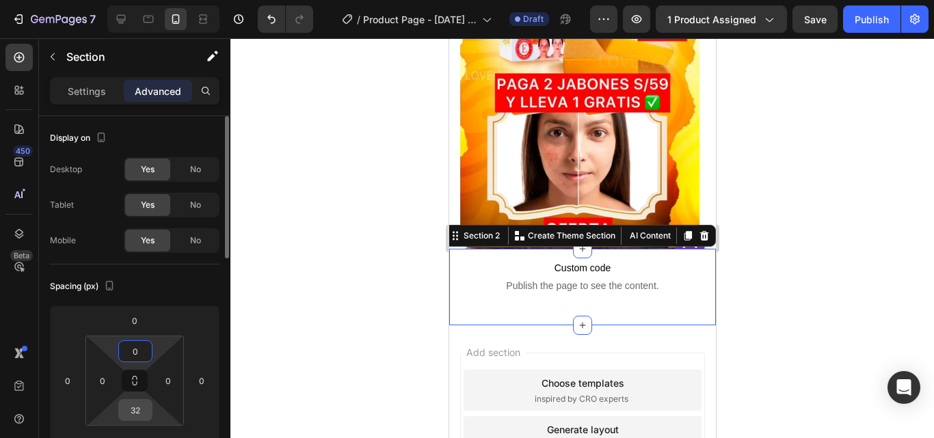
type input "0"
click at [141, 413] on input "32" at bounding box center [135, 410] width 27 height 21
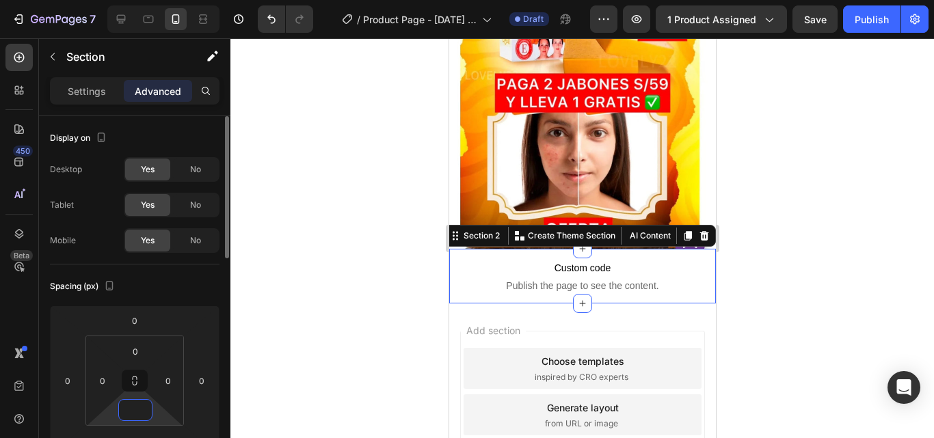
type input "0"
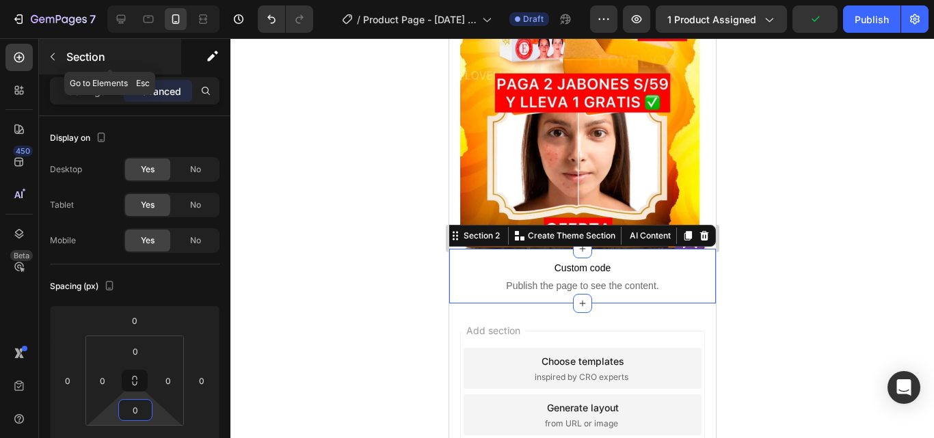
click at [52, 54] on icon "button" at bounding box center [52, 56] width 11 height 11
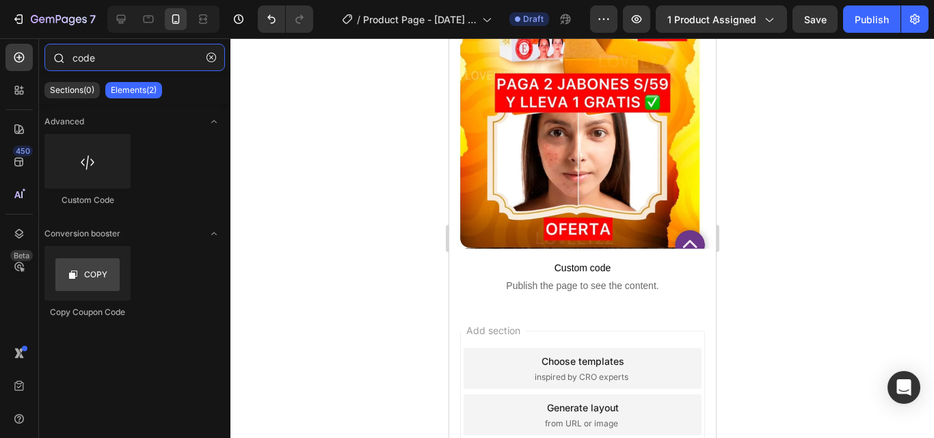
drag, startPoint x: 96, startPoint y: 56, endPoint x: 62, endPoint y: 59, distance: 34.3
click at [62, 59] on div "code" at bounding box center [134, 60] width 191 height 33
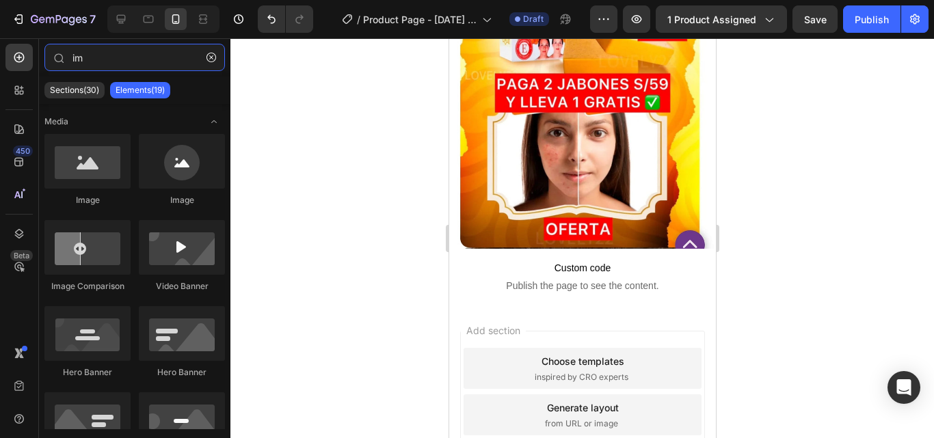
type input "im"
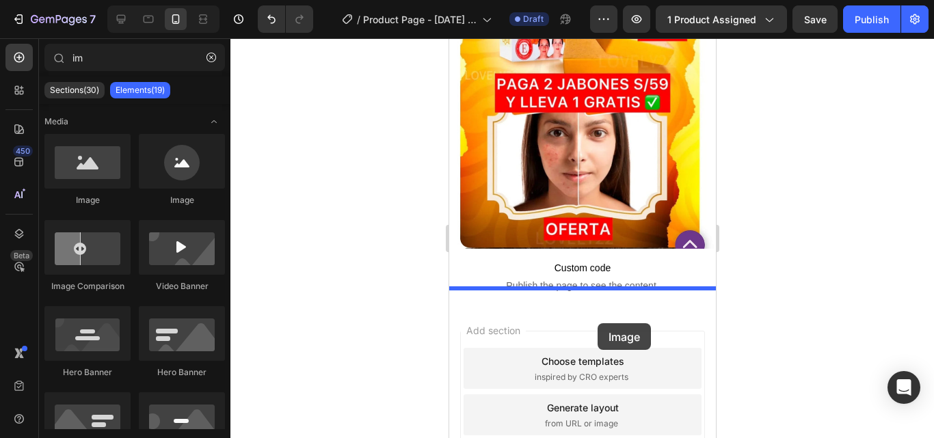
drag, startPoint x: 696, startPoint y: 250, endPoint x: 597, endPoint y: 323, distance: 123.6
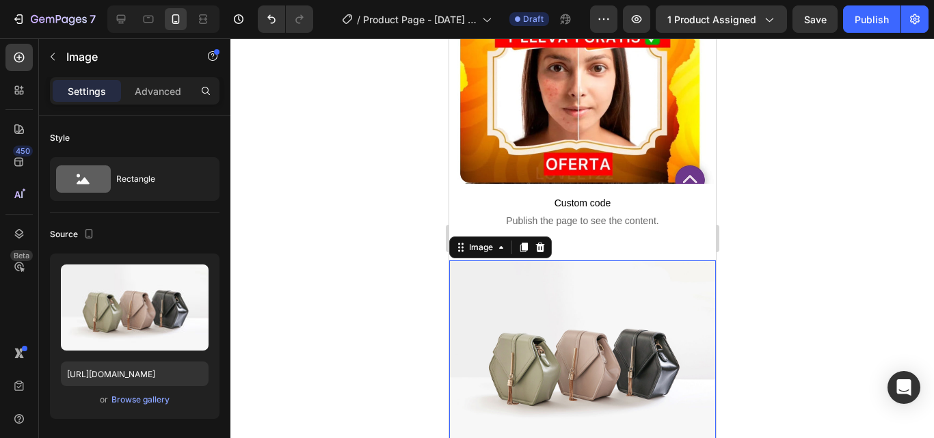
scroll to position [273, 0]
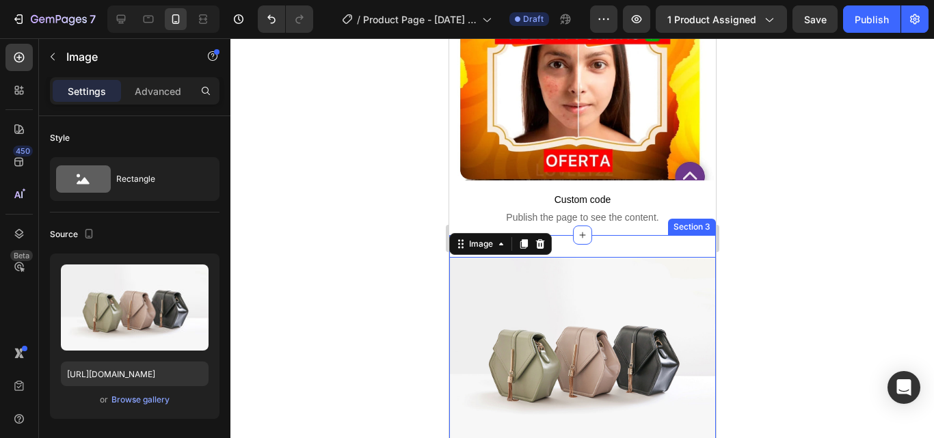
click at [610, 235] on div "Image 0 Section 3" at bounding box center [581, 357] width 267 height 244
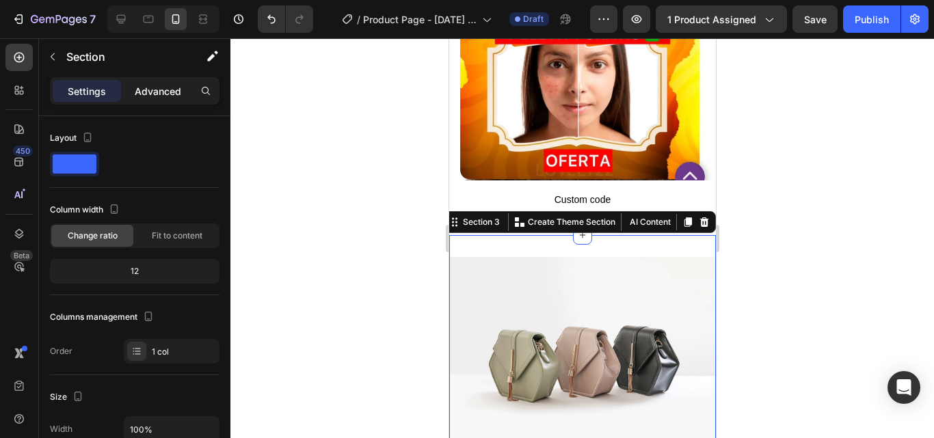
click at [150, 90] on p "Advanced" at bounding box center [158, 91] width 46 height 14
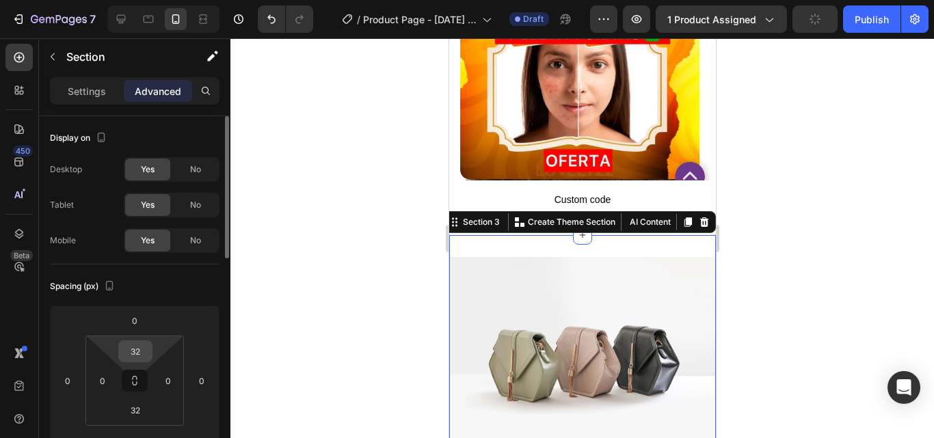
click at [145, 349] on input "32" at bounding box center [135, 351] width 27 height 21
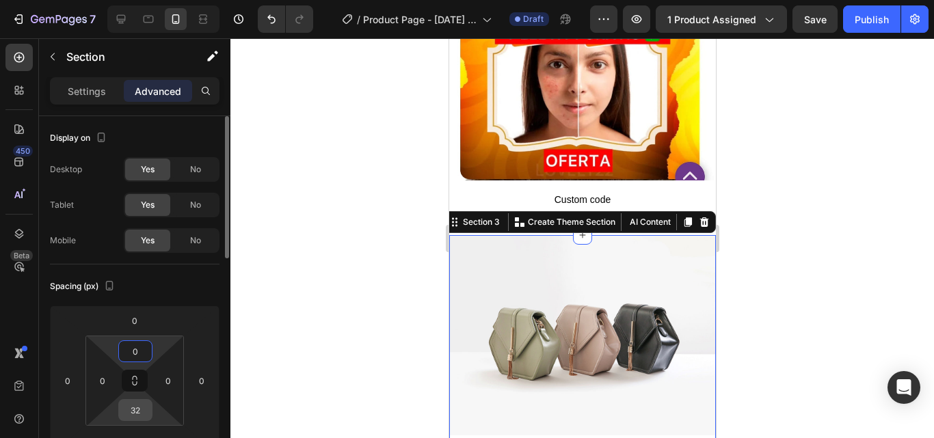
type input "0"
click at [143, 405] on input "32" at bounding box center [135, 410] width 27 height 21
type input "0"
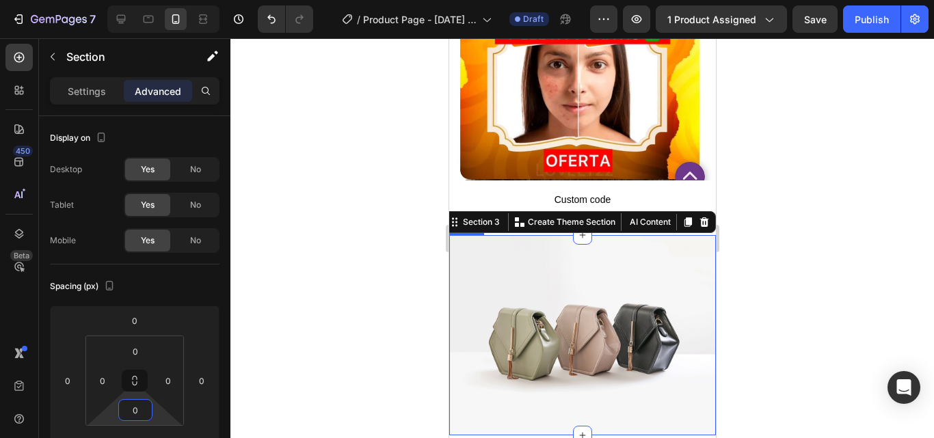
click at [584, 286] on img at bounding box center [581, 335] width 267 height 200
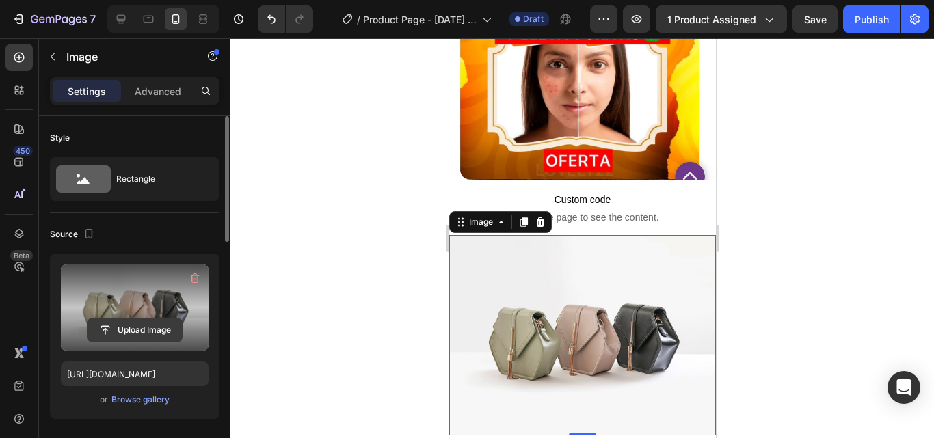
click at [117, 321] on input "file" at bounding box center [135, 330] width 94 height 23
click at [110, 325] on input "file" at bounding box center [135, 330] width 94 height 23
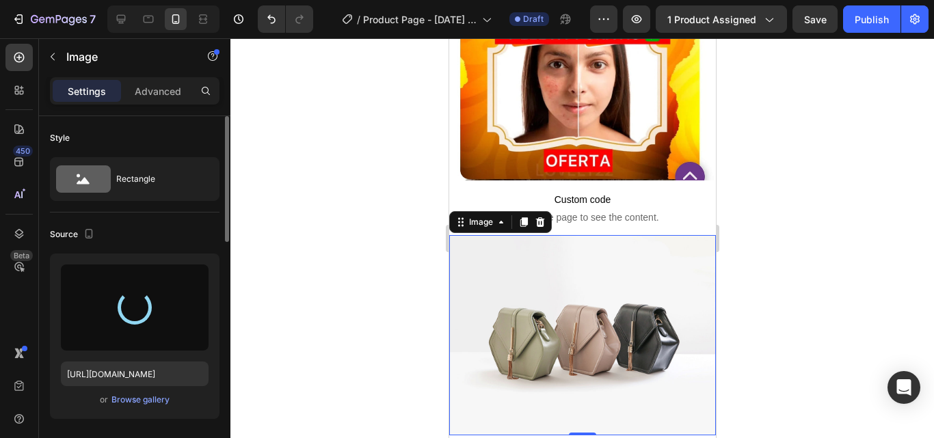
type input "[URL][DOMAIN_NAME]"
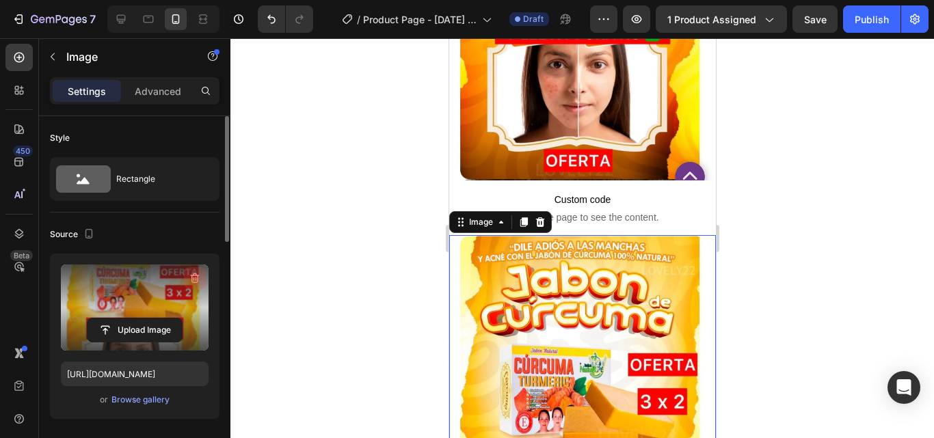
click at [195, 275] on icon "button" at bounding box center [195, 278] width 14 height 14
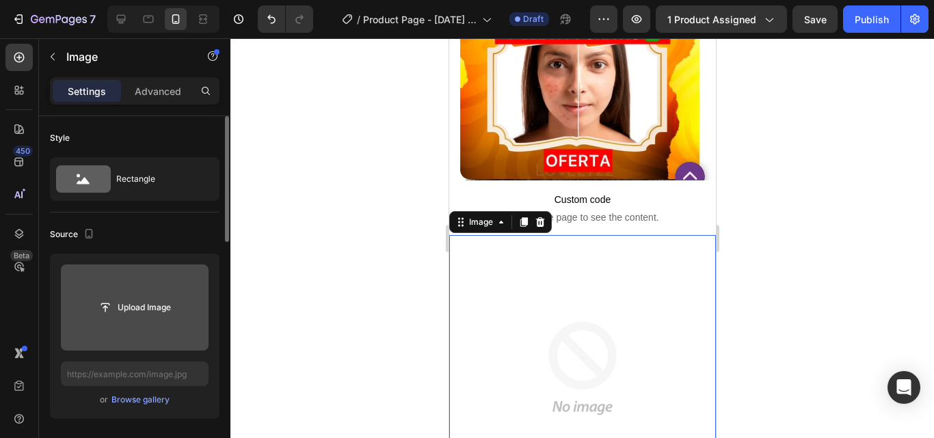
click at [134, 313] on input "file" at bounding box center [135, 307] width 94 height 23
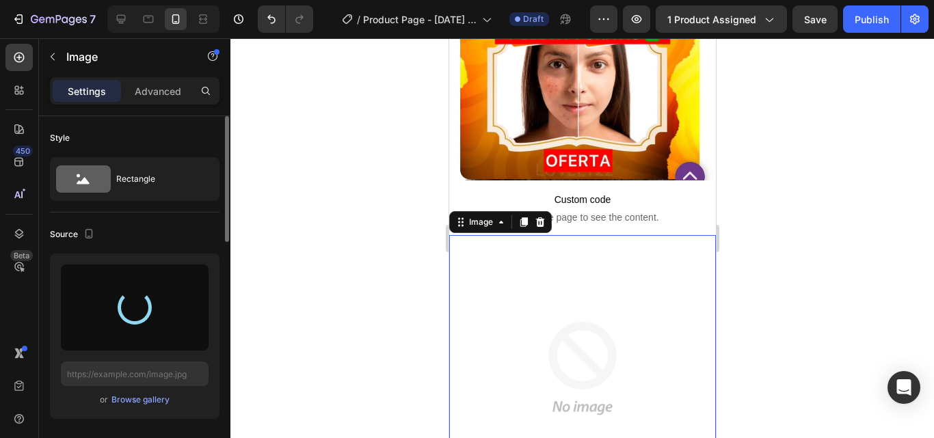
type input "[URL][DOMAIN_NAME]"
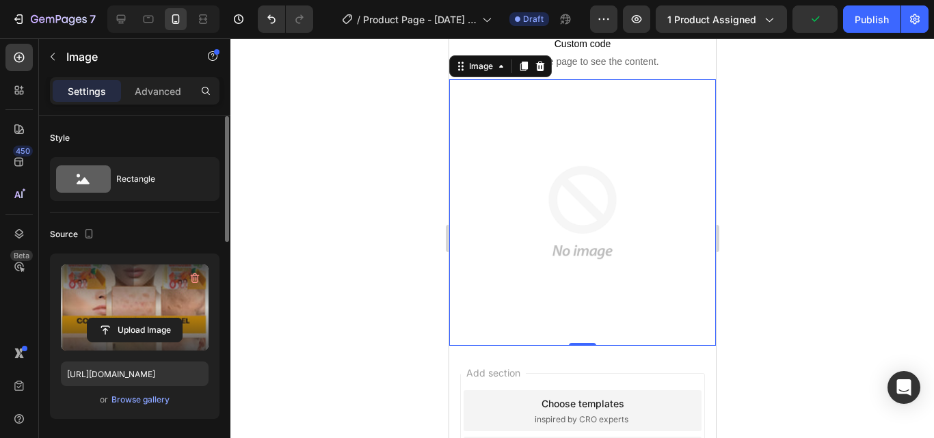
scroll to position [479, 0]
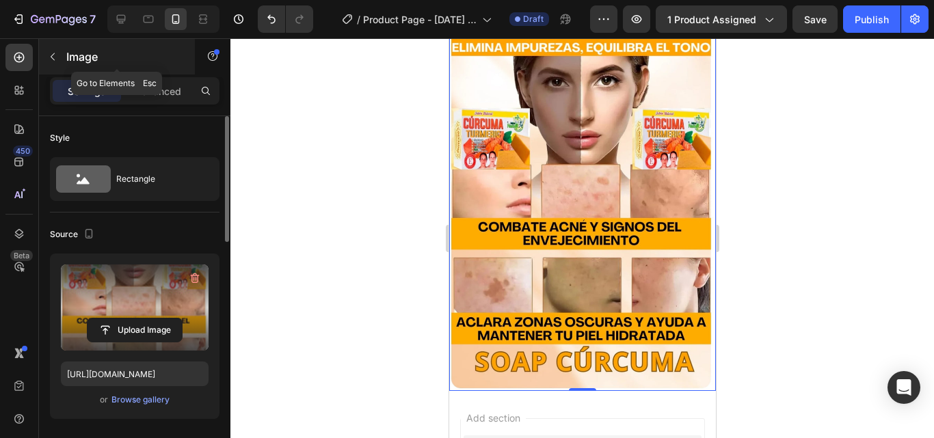
click at [48, 53] on icon "button" at bounding box center [52, 56] width 11 height 11
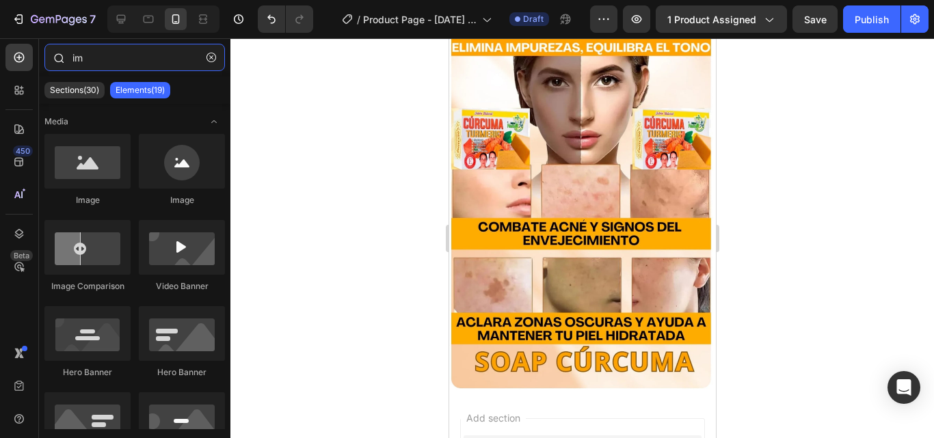
drag, startPoint x: 91, startPoint y: 57, endPoint x: 68, endPoint y: 58, distance: 22.6
click at [68, 58] on div "im" at bounding box center [134, 60] width 191 height 33
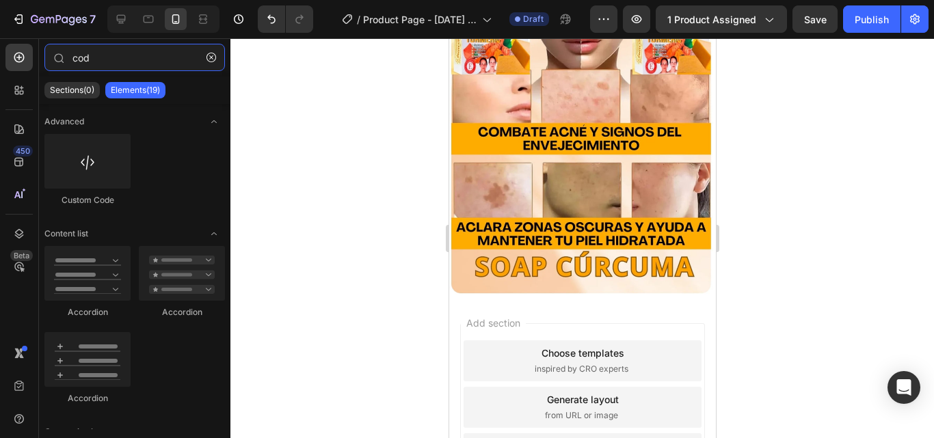
scroll to position [684, 0]
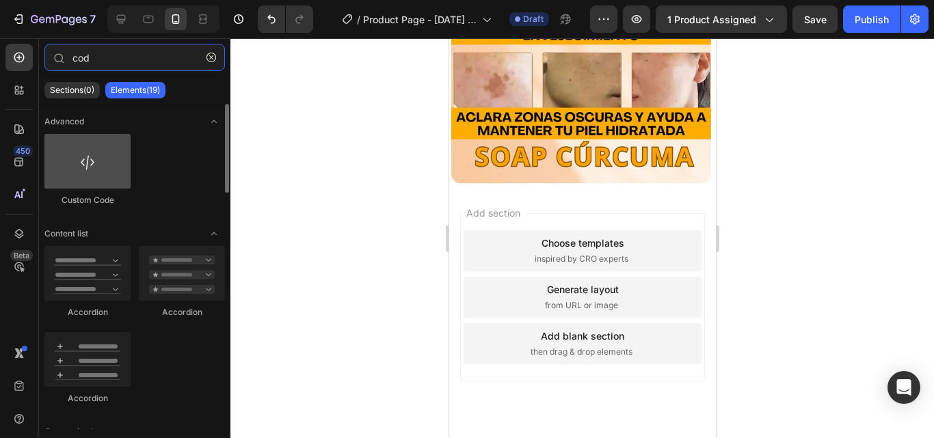
type input "cod"
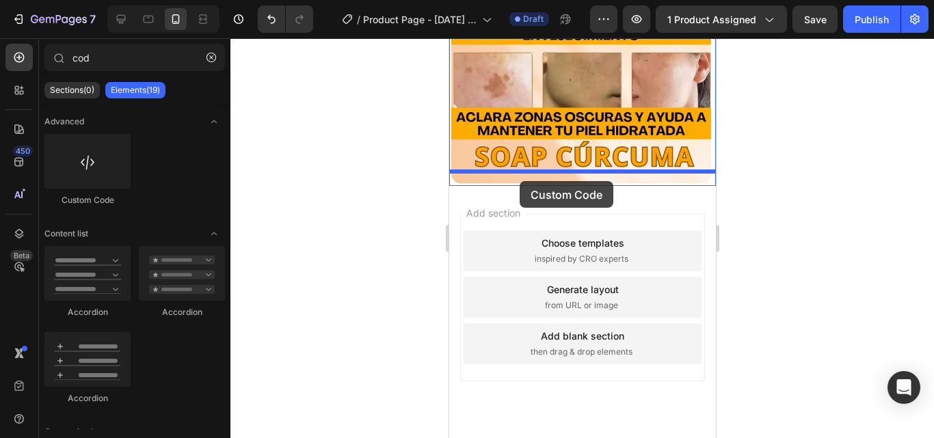
drag, startPoint x: 536, startPoint y: 200, endPoint x: 519, endPoint y: 181, distance: 25.2
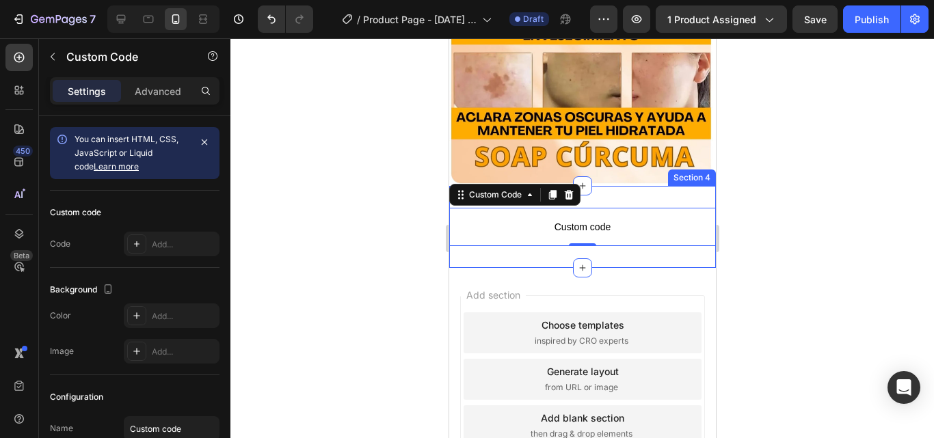
click at [615, 186] on div "Custom code Custom Code 0 Section 4" at bounding box center [581, 227] width 267 height 82
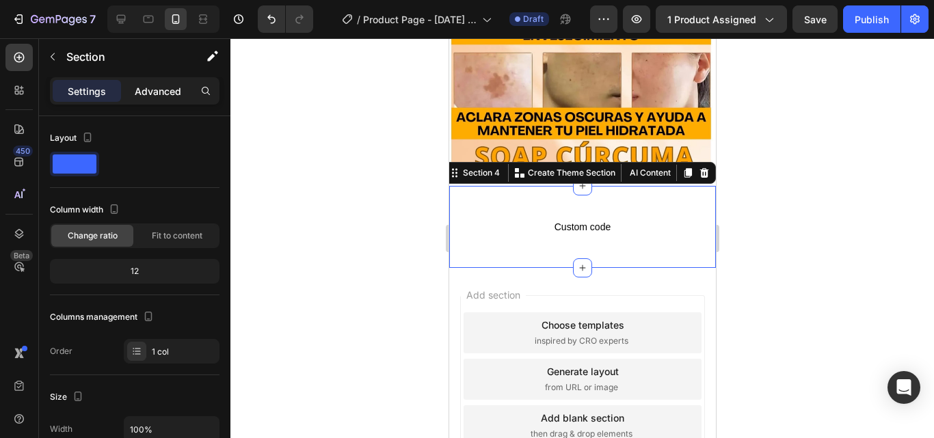
click at [164, 92] on p "Advanced" at bounding box center [158, 91] width 46 height 14
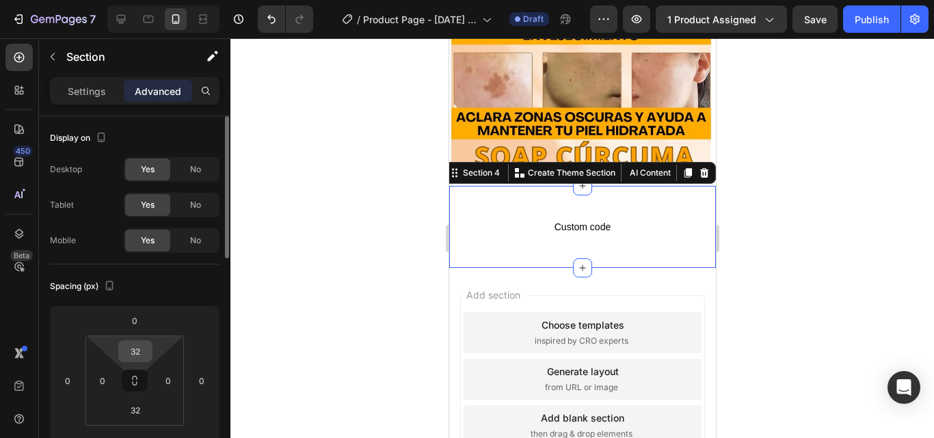
click at [144, 355] on input "32" at bounding box center [135, 351] width 27 height 21
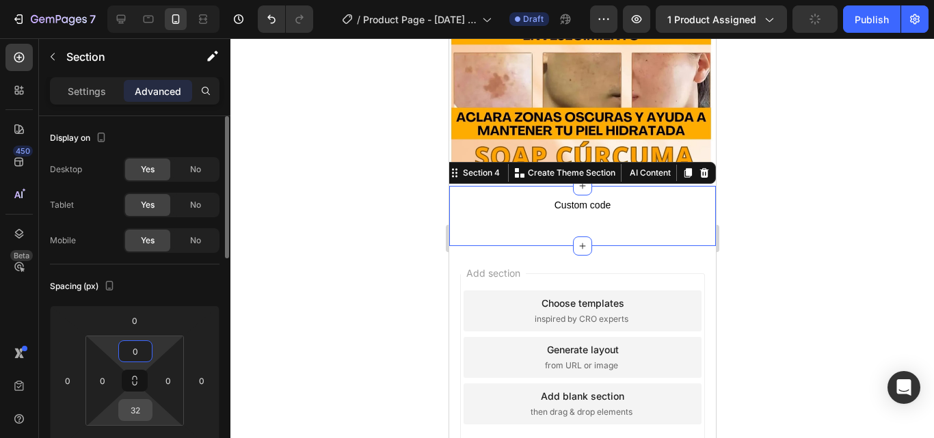
type input "0"
click at [140, 401] on input "32" at bounding box center [135, 410] width 27 height 21
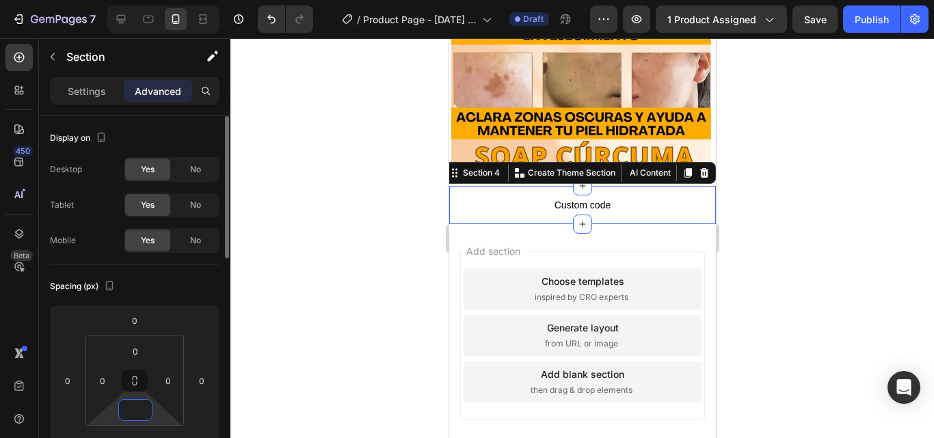
type input "0"
click at [96, 90] on p "Settings" at bounding box center [87, 91] width 38 height 14
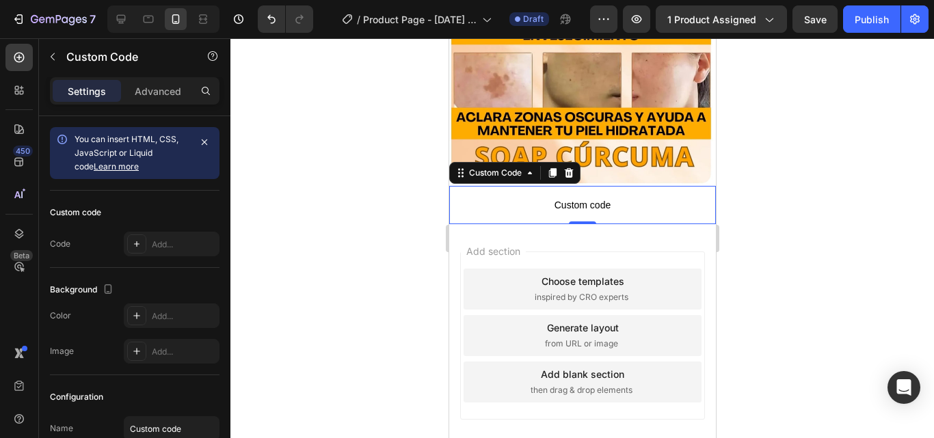
click at [510, 197] on span "Custom code" at bounding box center [581, 205] width 267 height 16
click at [156, 242] on div "Add..." at bounding box center [184, 245] width 64 height 12
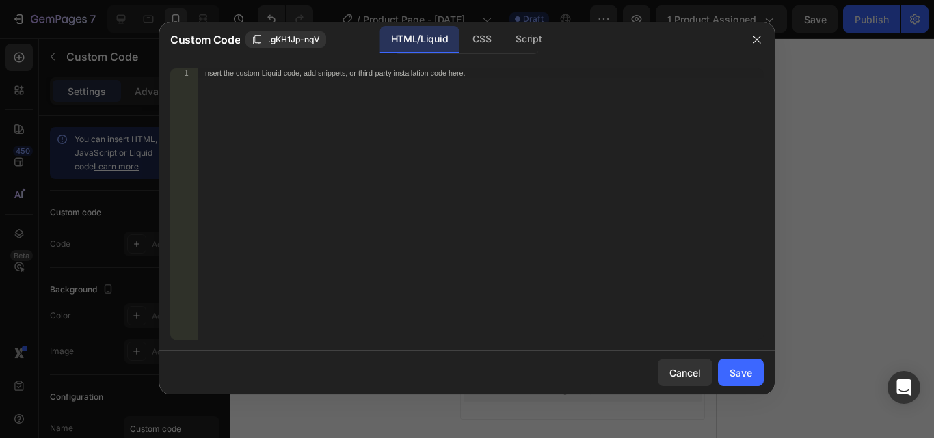
click at [278, 100] on div "Insert the custom Liquid code, add snippets, or third-party installation code h…" at bounding box center [481, 213] width 566 height 291
paste textarea "<div class="_rsi-cod-form-is-gempage"></div><div class="_rsi-cod-form-gempages-…"
type textarea "<div class="_rsi-cod-form-is-gempage"></div><div class="_rsi-cod-form-gempages-…"
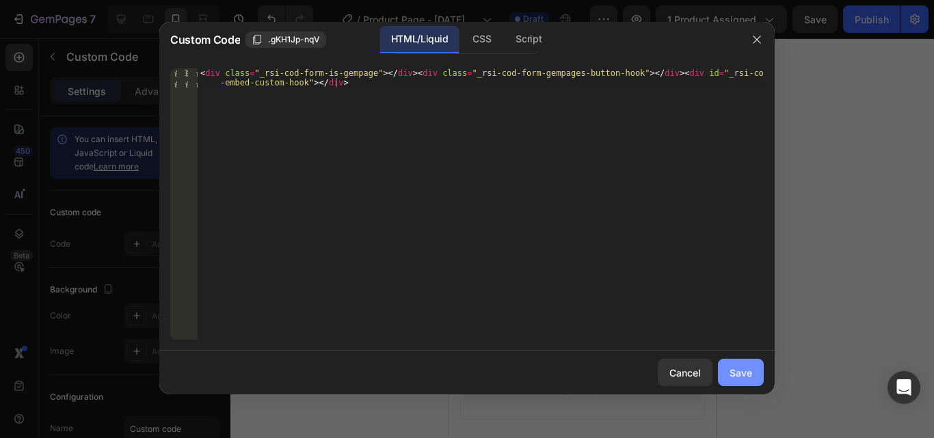
click at [739, 369] on div "Save" at bounding box center [740, 373] width 23 height 14
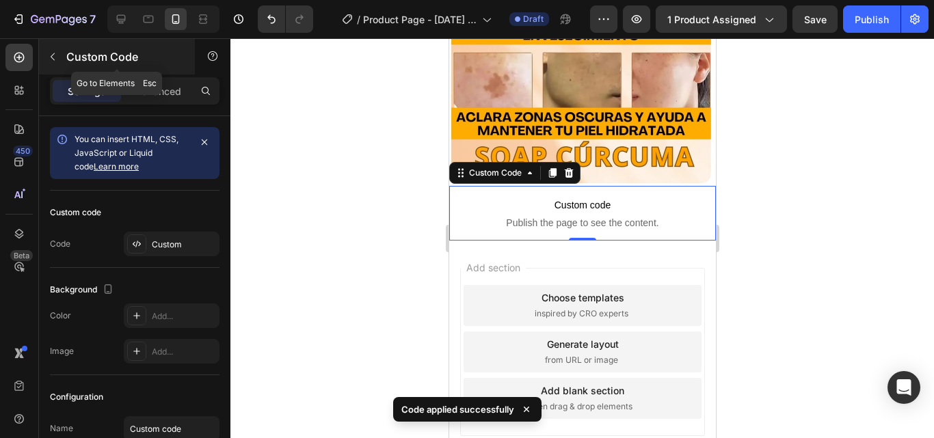
click at [55, 54] on icon "button" at bounding box center [52, 56] width 11 height 11
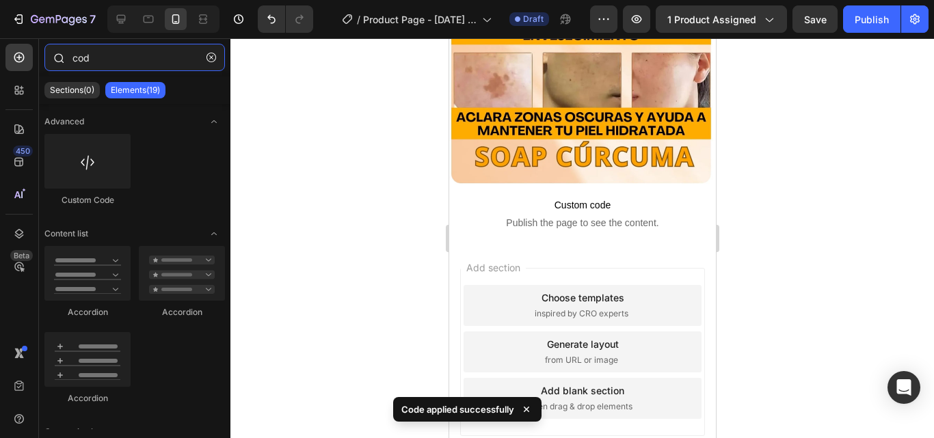
drag, startPoint x: 96, startPoint y: 59, endPoint x: 66, endPoint y: 60, distance: 30.8
click at [66, 60] on div "cod" at bounding box center [134, 60] width 191 height 33
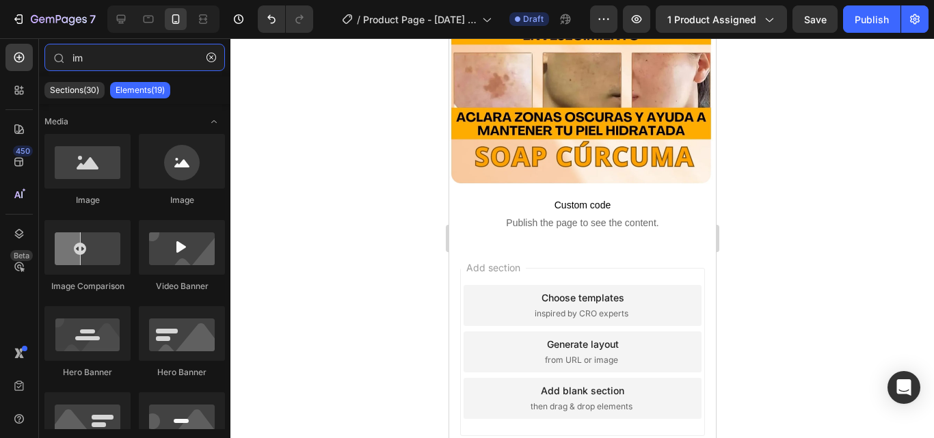
type input "im"
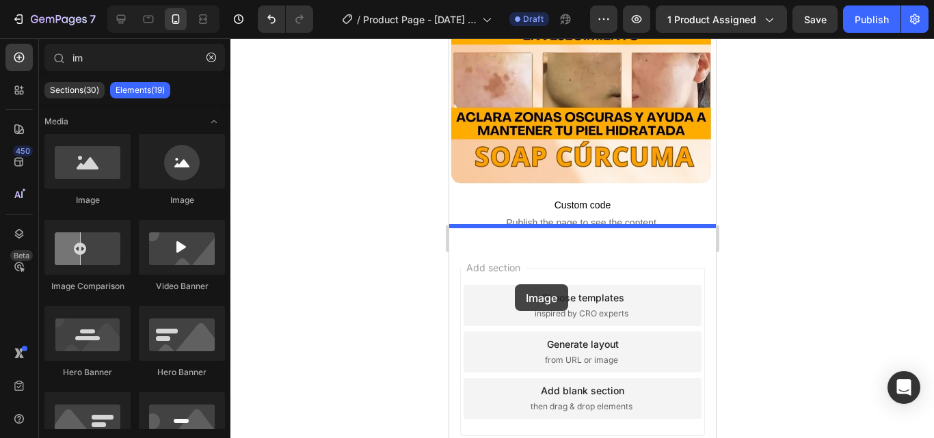
drag, startPoint x: 708, startPoint y: 252, endPoint x: 504, endPoint y: 278, distance: 206.1
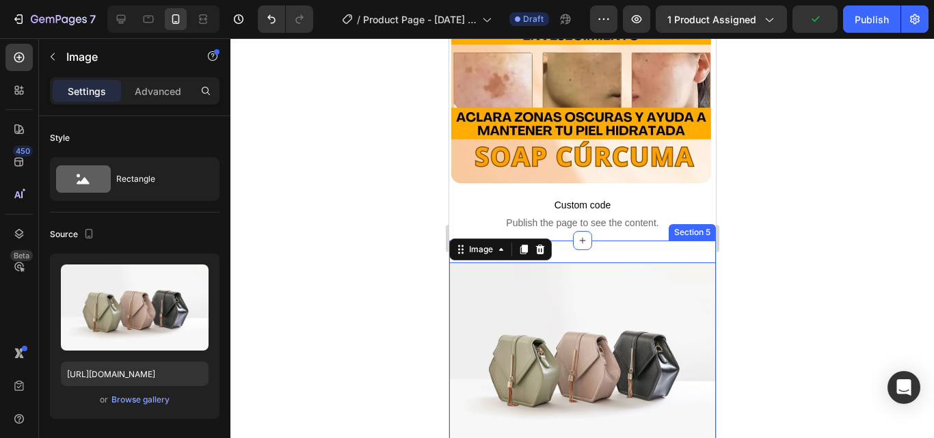
click at [620, 241] on div "Image 0 Section 5" at bounding box center [581, 363] width 267 height 244
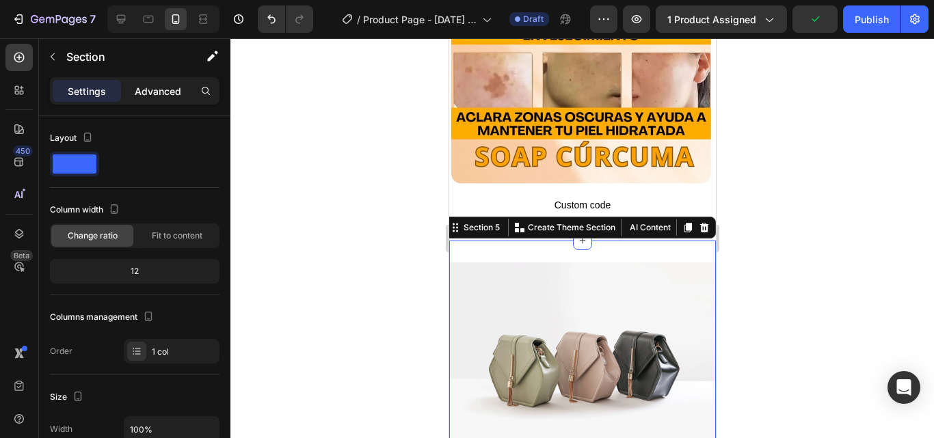
click at [157, 89] on p "Advanced" at bounding box center [158, 91] width 46 height 14
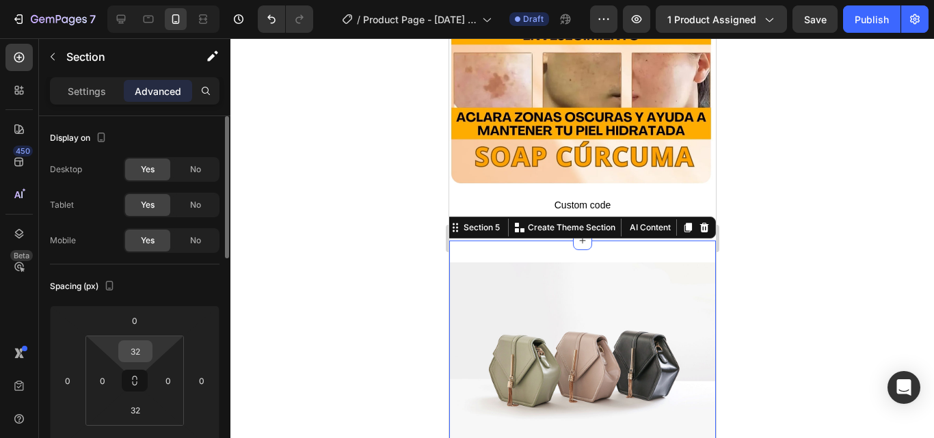
click at [144, 348] on input "32" at bounding box center [135, 351] width 27 height 21
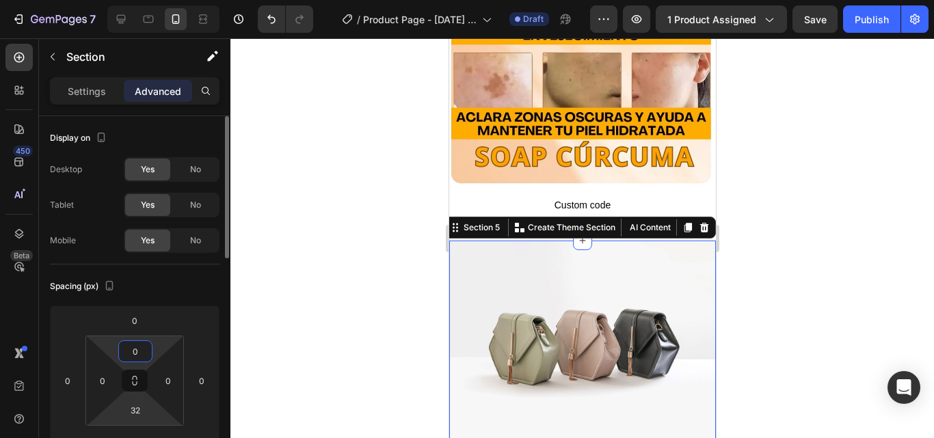
scroll to position [68, 0]
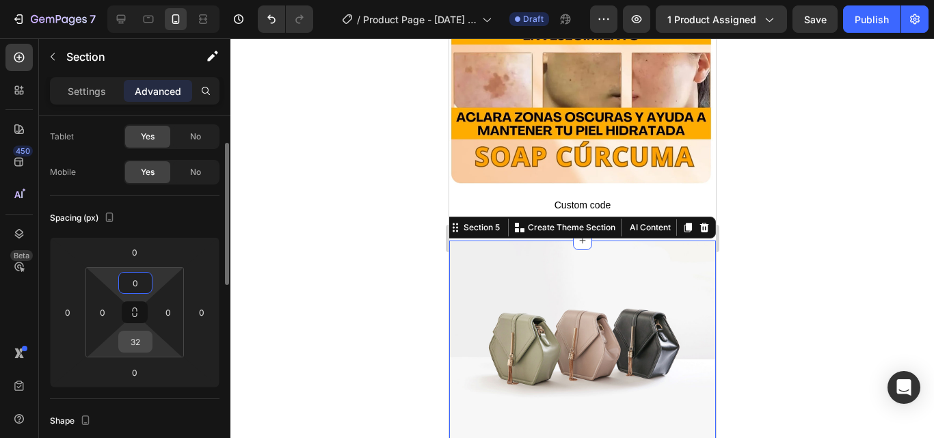
type input "0"
click at [139, 344] on input "32" at bounding box center [135, 342] width 27 height 21
type input "0"
click at [559, 284] on img at bounding box center [581, 341] width 267 height 200
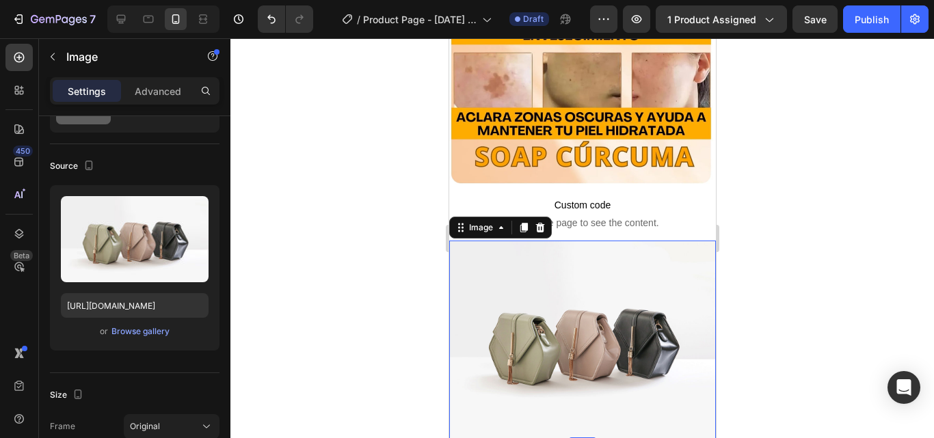
scroll to position [0, 0]
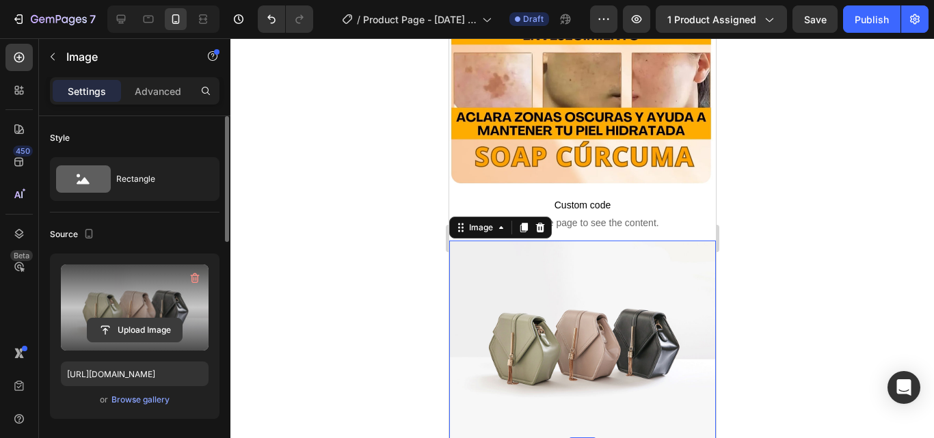
click at [116, 325] on input "file" at bounding box center [135, 330] width 94 height 23
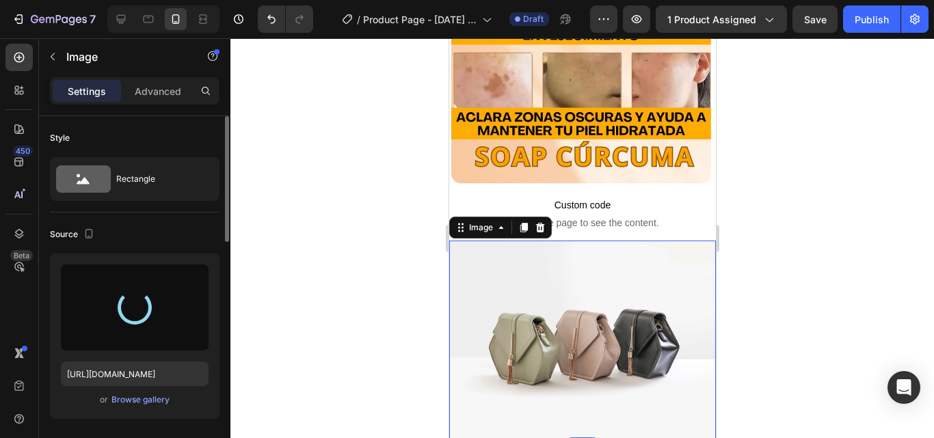
type input "[URL][DOMAIN_NAME]"
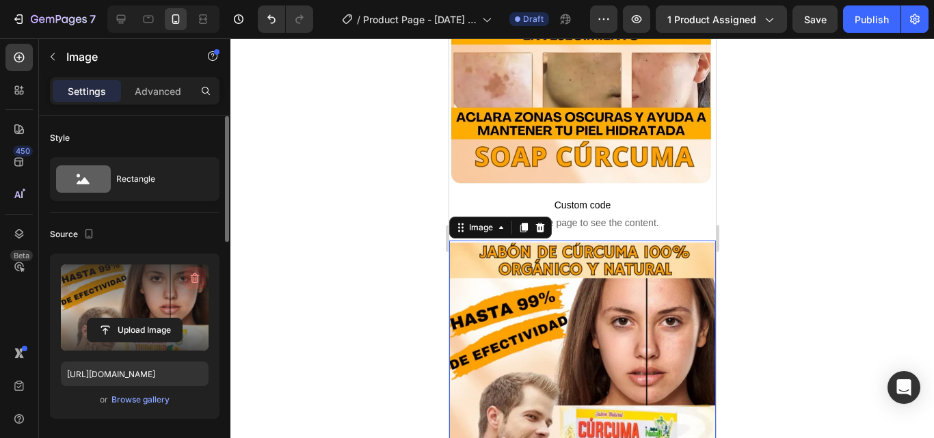
click at [189, 275] on icon "button" at bounding box center [195, 278] width 14 height 14
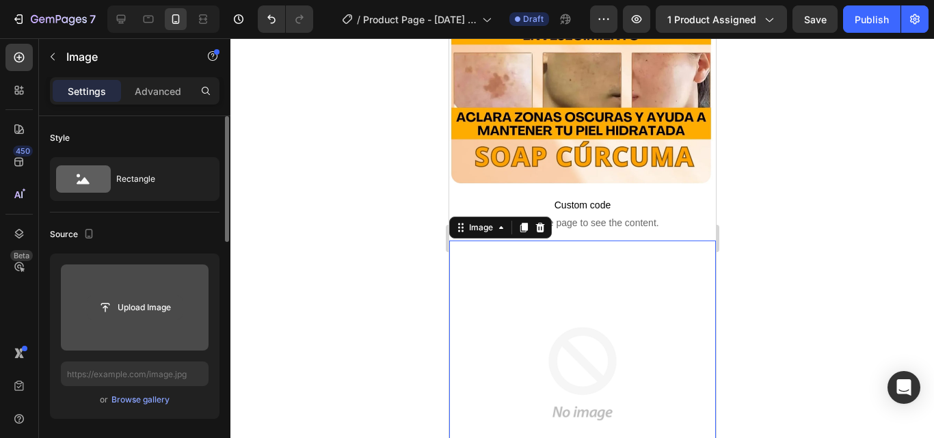
click at [137, 306] on input "file" at bounding box center [135, 307] width 94 height 23
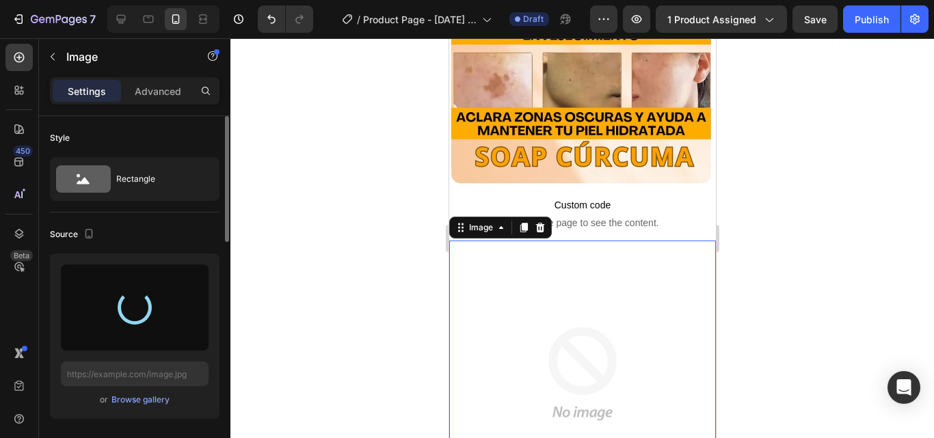
type input "[URL][DOMAIN_NAME]"
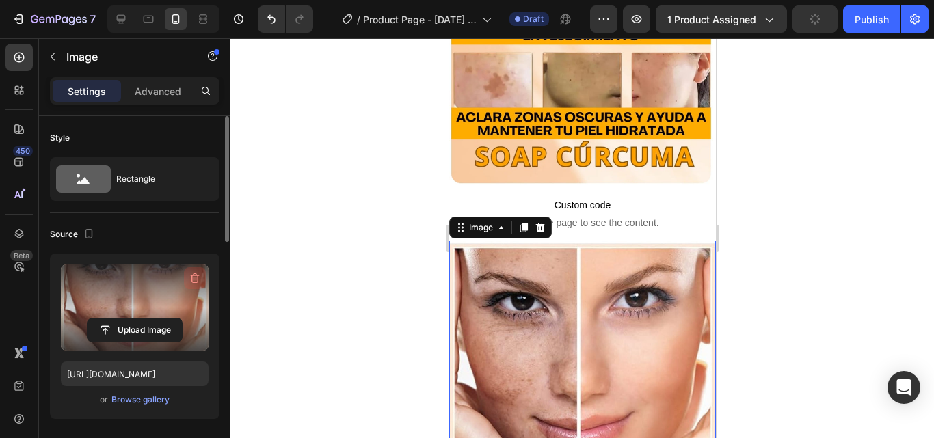
click at [196, 274] on icon "button" at bounding box center [195, 278] width 9 height 10
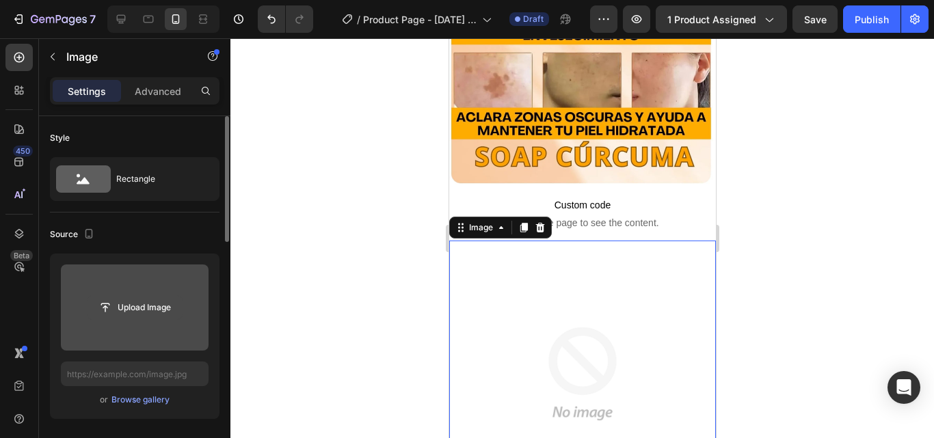
click at [137, 310] on input "file" at bounding box center [135, 307] width 94 height 23
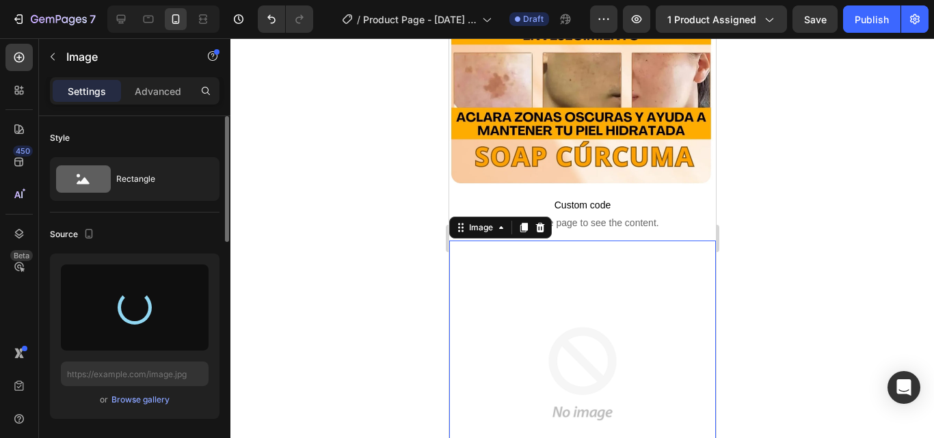
type input "[URL][DOMAIN_NAME]"
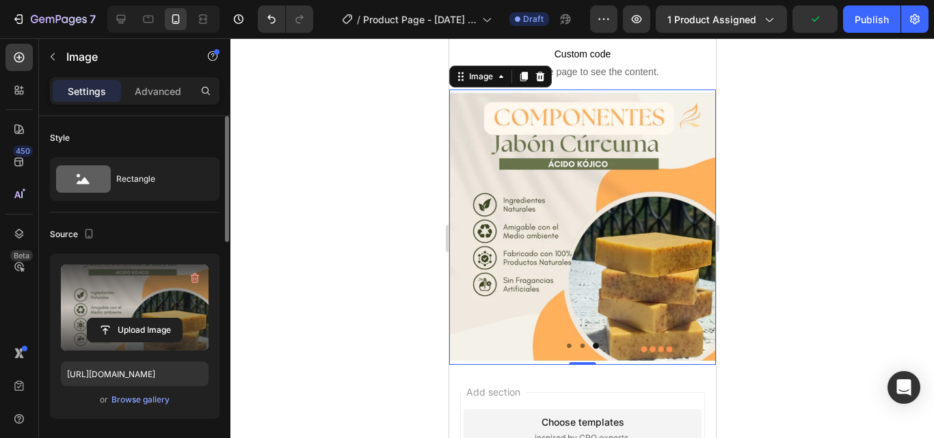
scroll to position [889, 0]
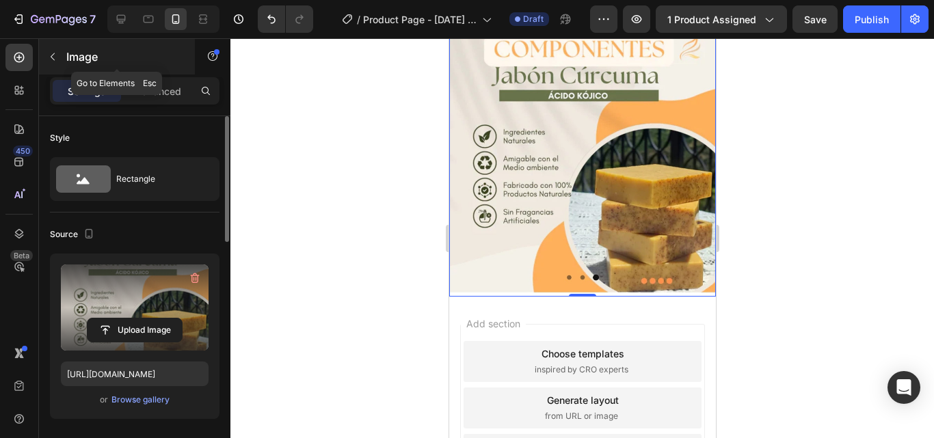
click at [55, 53] on icon "button" at bounding box center [53, 57] width 4 height 8
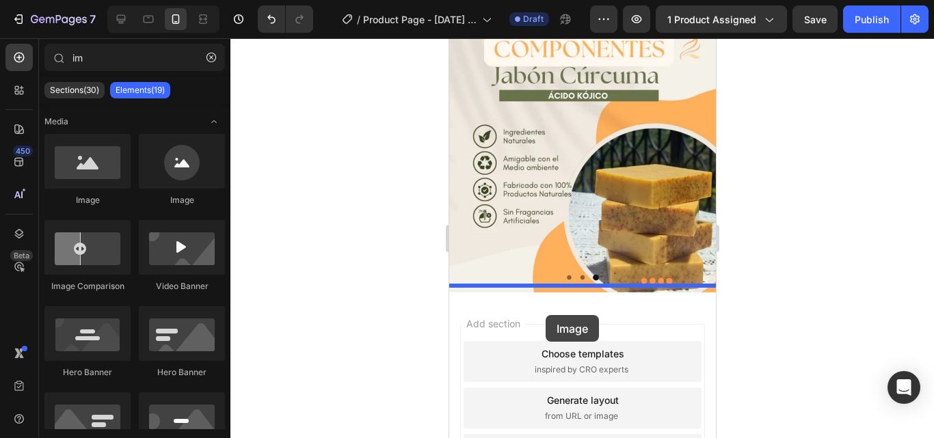
drag, startPoint x: 591, startPoint y: 224, endPoint x: 545, endPoint y: 314, distance: 101.5
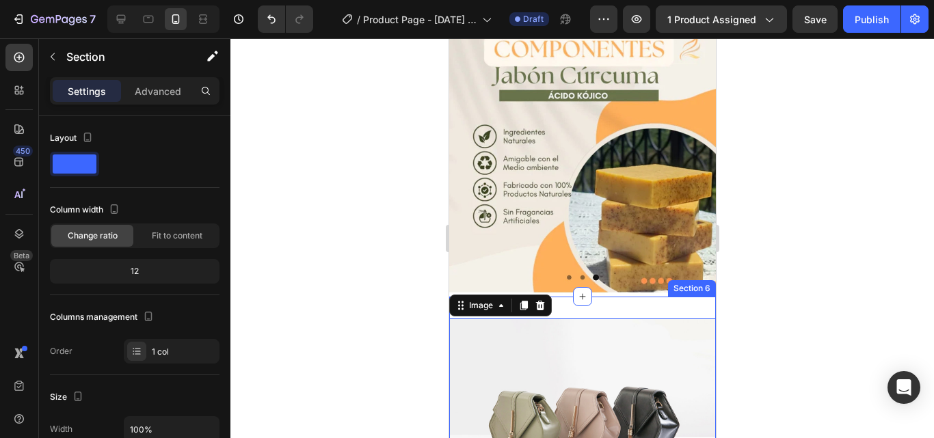
click at [591, 297] on div "Image 0 Section 6" at bounding box center [581, 419] width 267 height 244
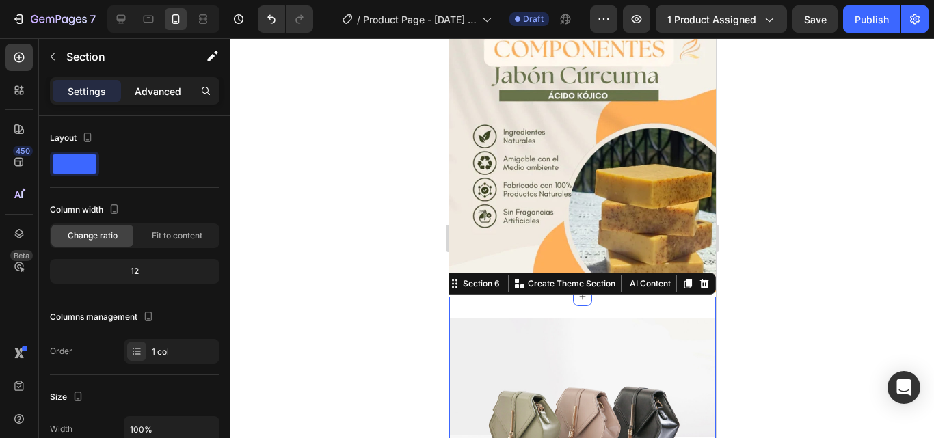
click at [159, 92] on p "Advanced" at bounding box center [158, 91] width 46 height 14
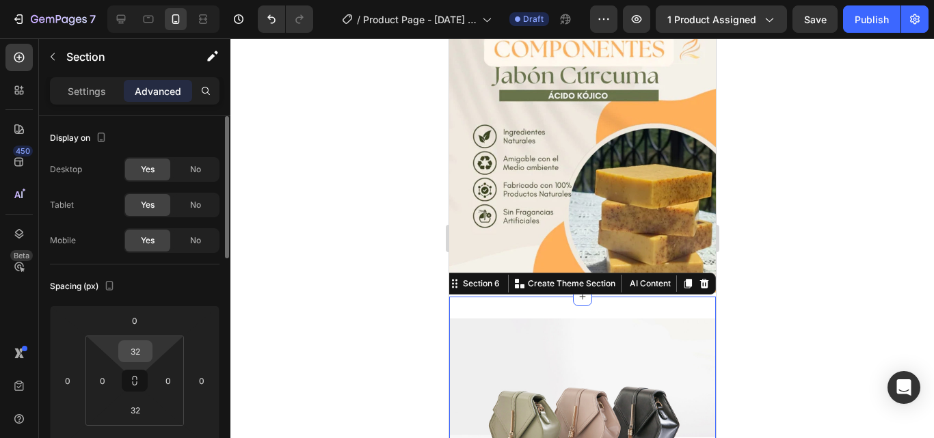
click at [141, 350] on input "32" at bounding box center [135, 351] width 27 height 21
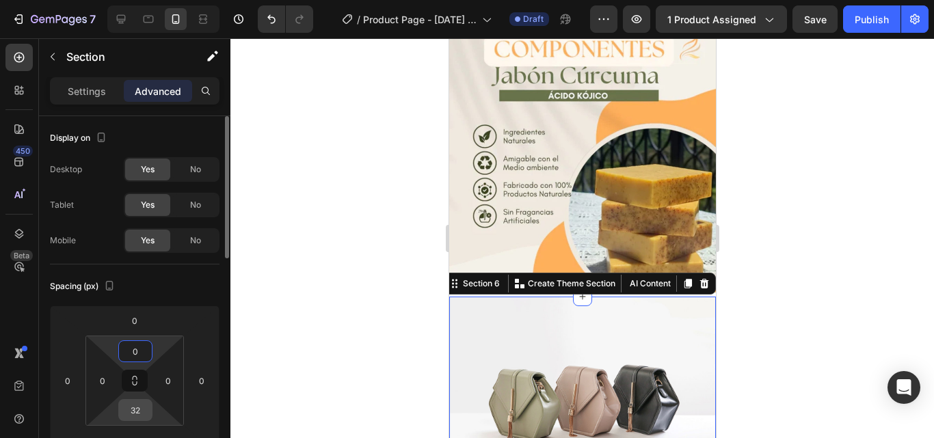
type input "0"
click at [141, 407] on input "32" at bounding box center [135, 410] width 27 height 21
type input "0"
click at [511, 353] on img at bounding box center [581, 397] width 267 height 200
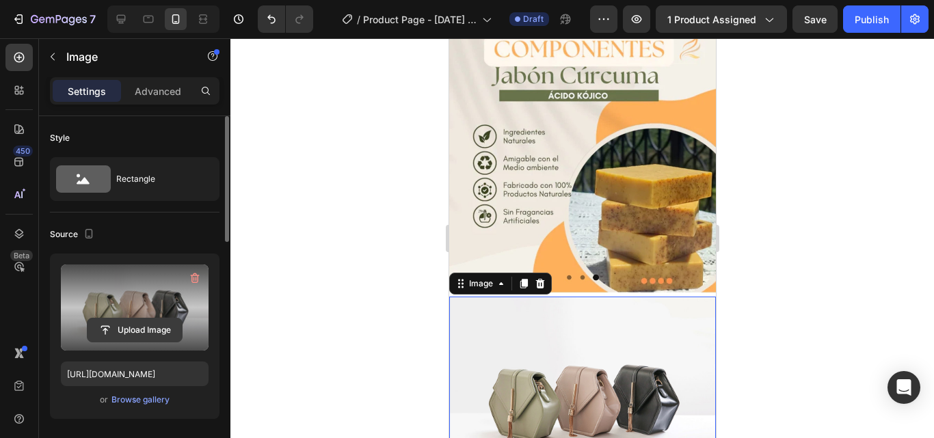
click at [124, 326] on input "file" at bounding box center [135, 330] width 94 height 23
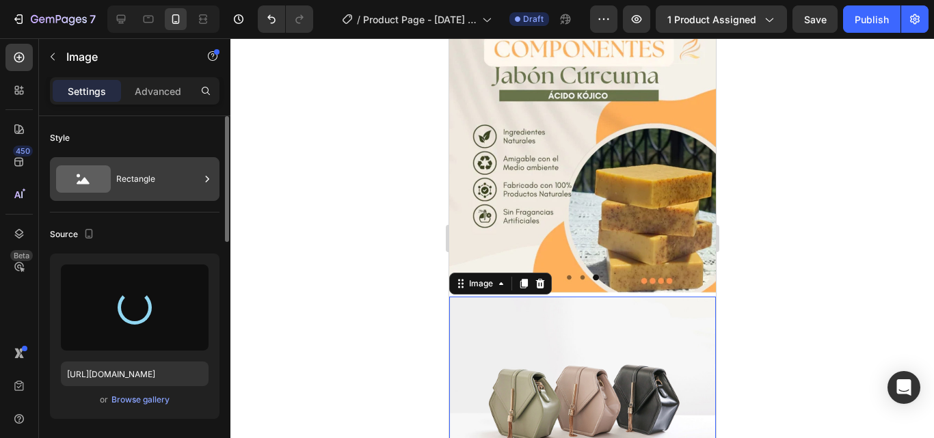
type input "[URL][DOMAIN_NAME]"
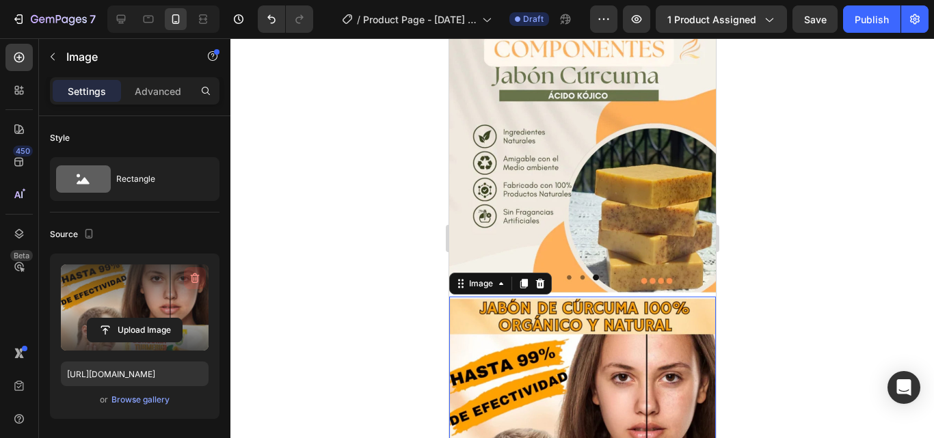
click at [193, 278] on icon "button" at bounding box center [193, 279] width 1 height 4
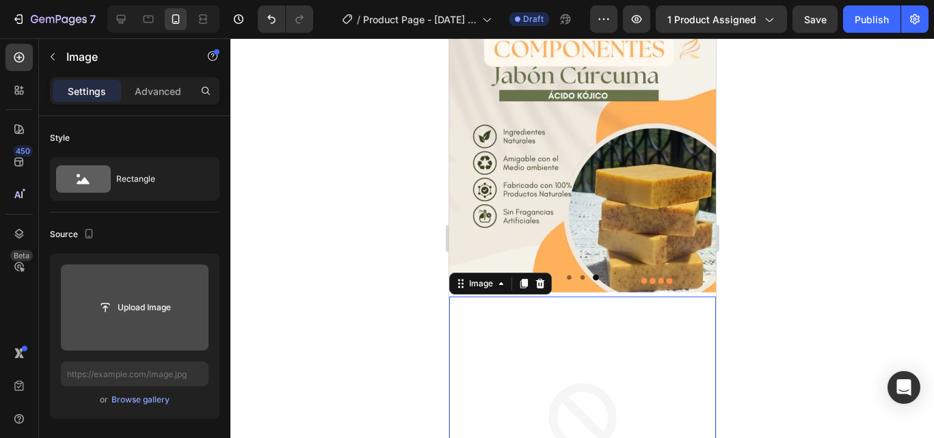
click at [148, 304] on input "file" at bounding box center [135, 307] width 94 height 23
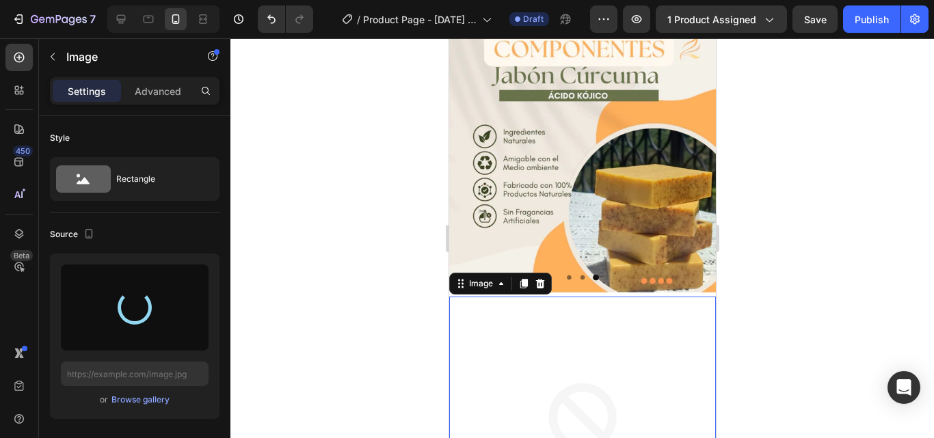
type input "[URL][DOMAIN_NAME]"
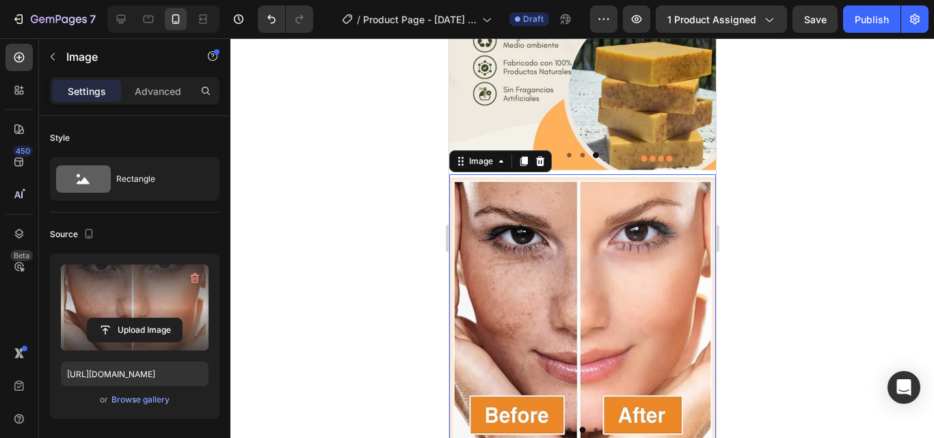
scroll to position [1162, 0]
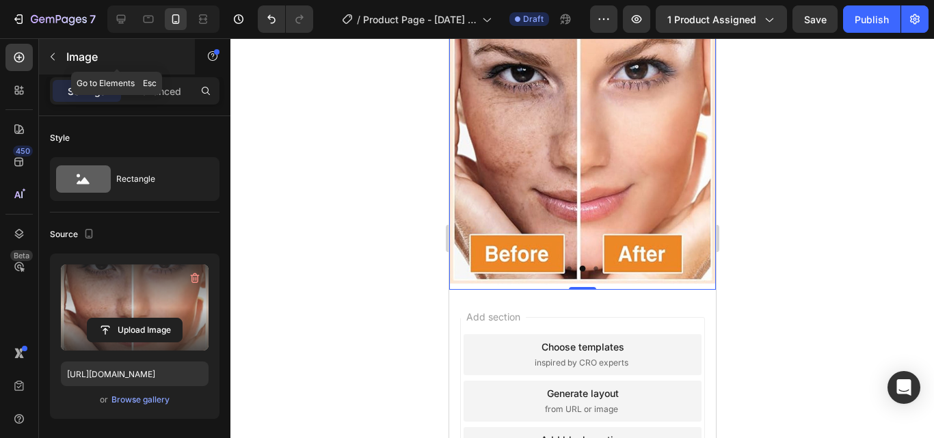
click at [56, 53] on icon "button" at bounding box center [52, 56] width 11 height 11
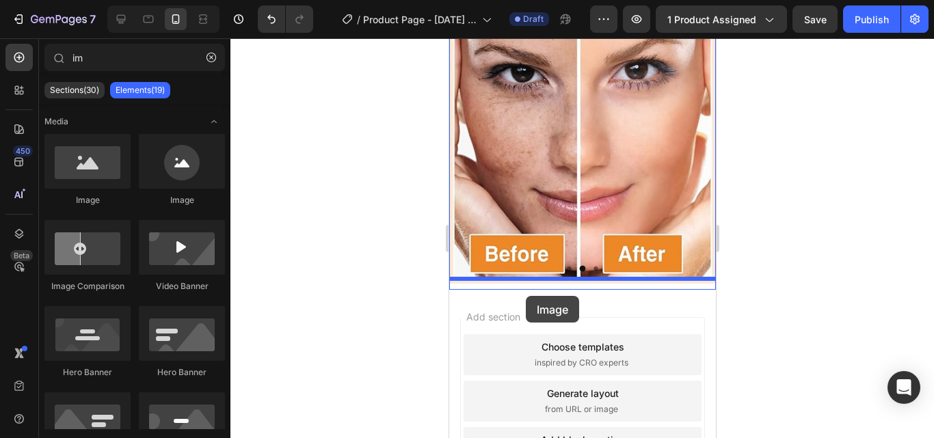
drag, startPoint x: 748, startPoint y: 250, endPoint x: 525, endPoint y: 296, distance: 227.7
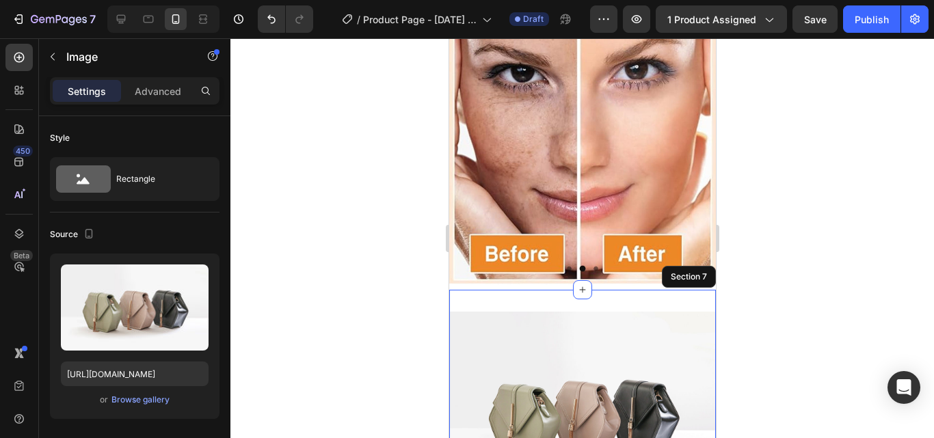
click at [614, 290] on div "Image 0 Section 7" at bounding box center [581, 412] width 267 height 244
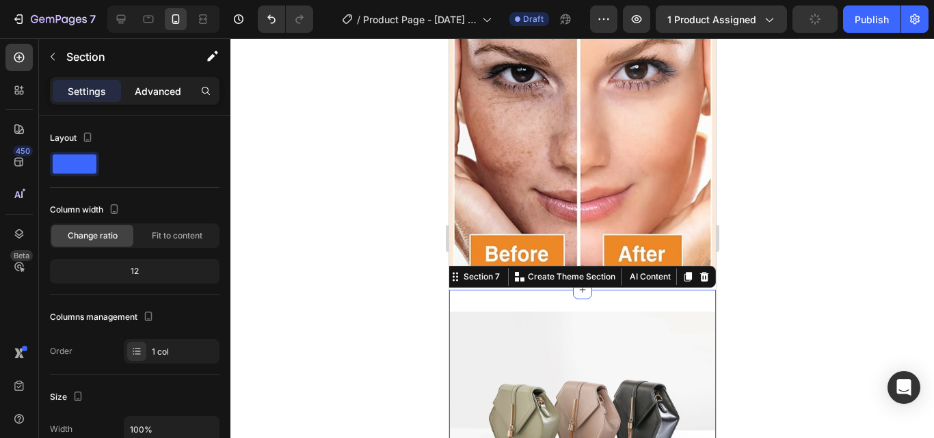
click at [150, 85] on p "Advanced" at bounding box center [158, 91] width 46 height 14
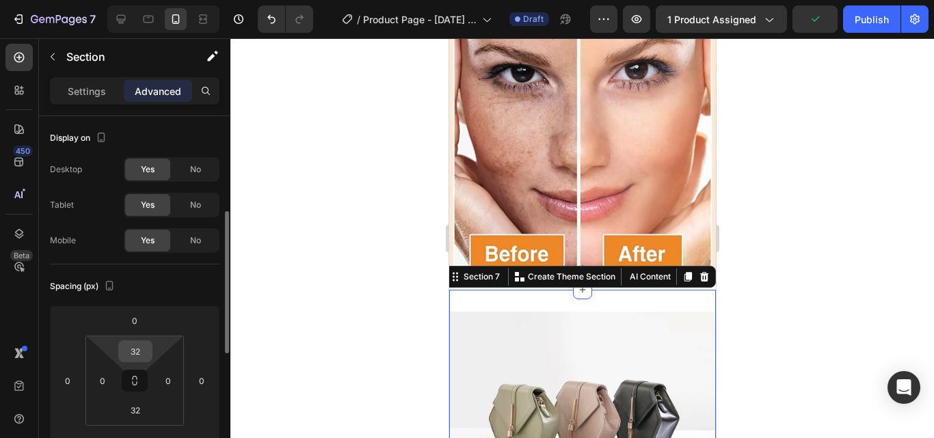
scroll to position [68, 0]
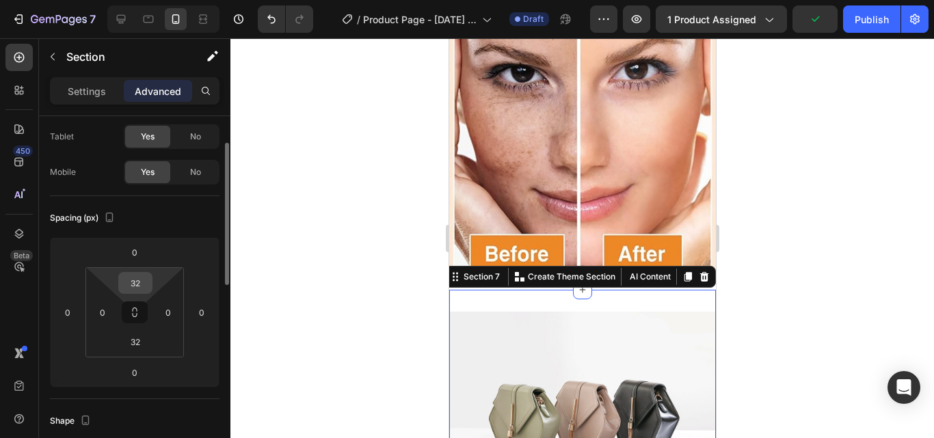
click at [141, 285] on input "32" at bounding box center [135, 283] width 27 height 21
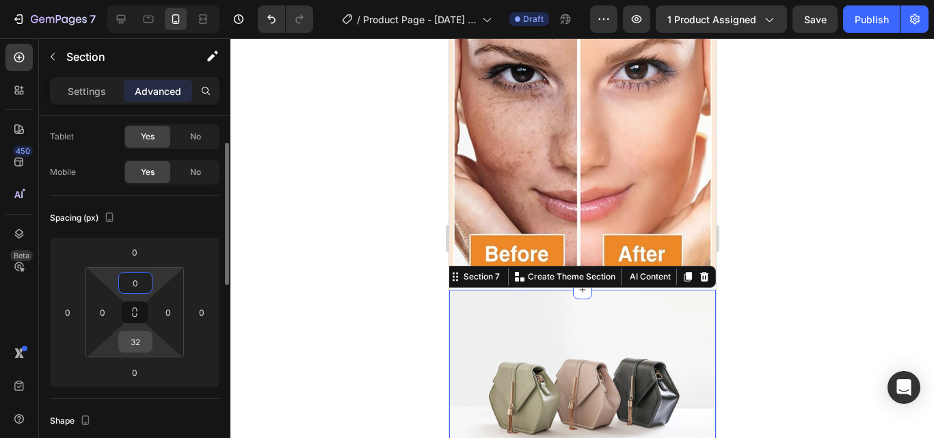
type input "0"
click at [137, 340] on input "32" at bounding box center [135, 342] width 27 height 21
type input "0"
click at [576, 343] on img at bounding box center [581, 390] width 267 height 200
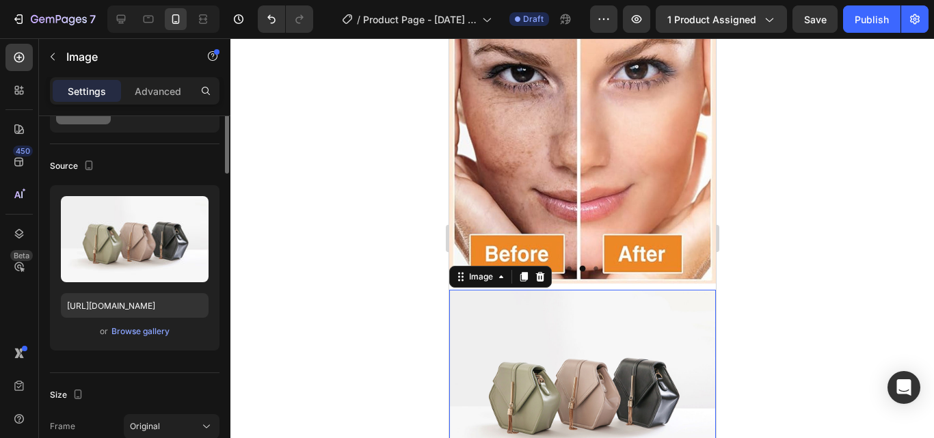
scroll to position [0, 0]
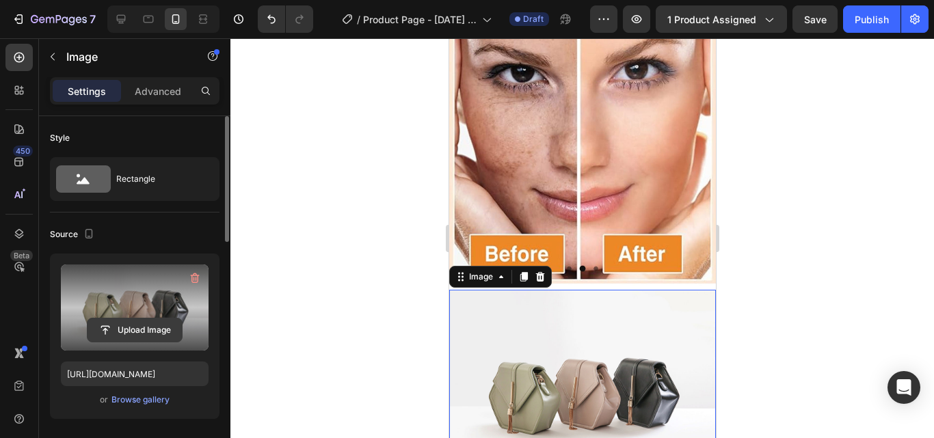
click at [125, 325] on input "file" at bounding box center [135, 330] width 94 height 23
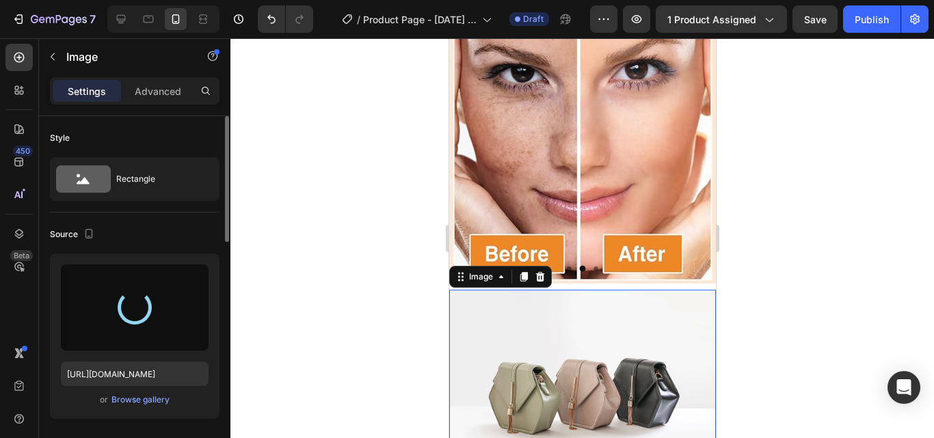
type input "[URL][DOMAIN_NAME]"
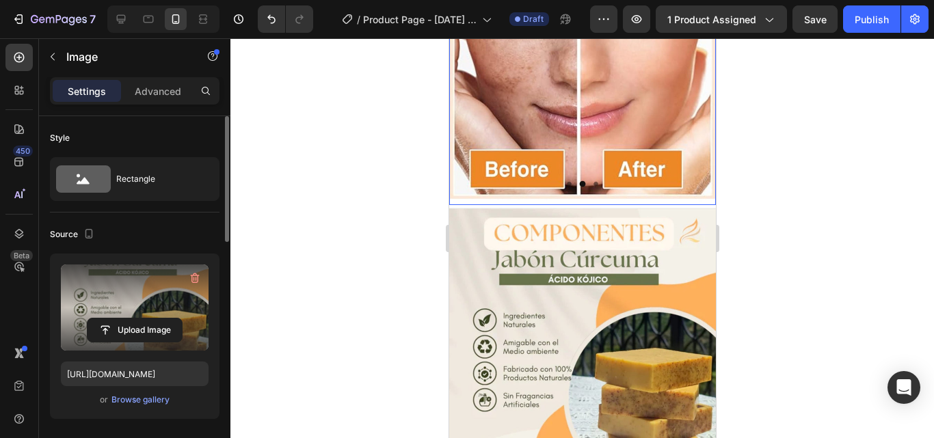
scroll to position [889, 0]
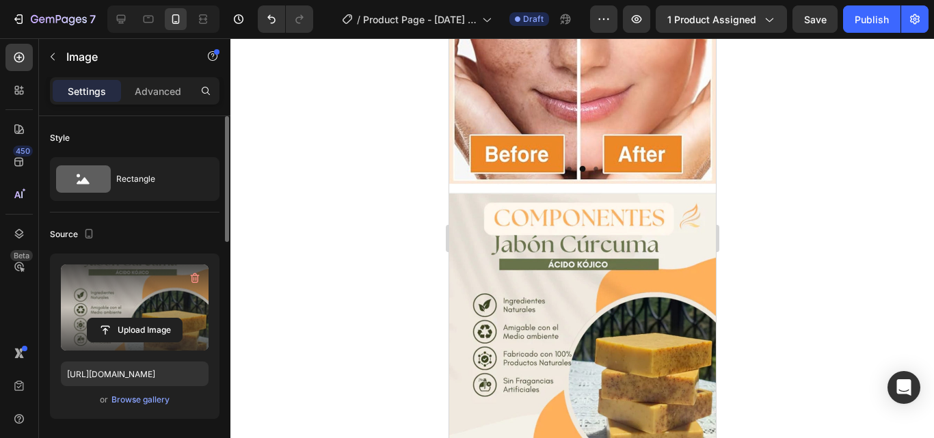
click at [583, 218] on img at bounding box center [581, 328] width 267 height 276
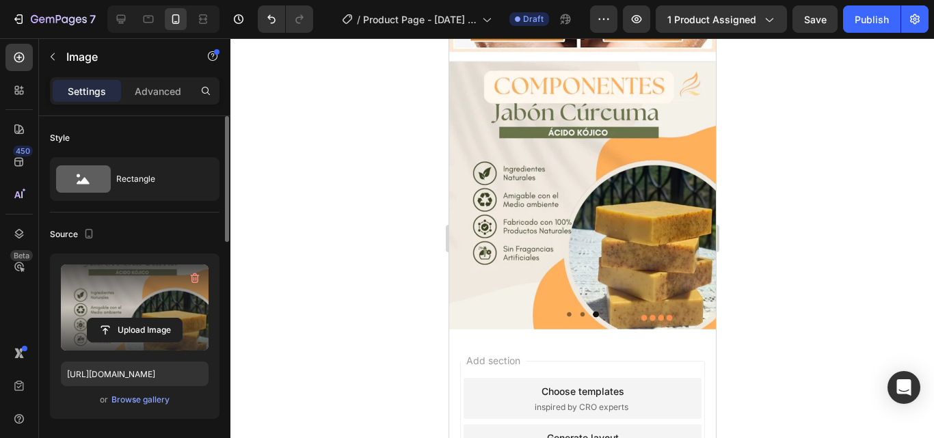
scroll to position [1025, 0]
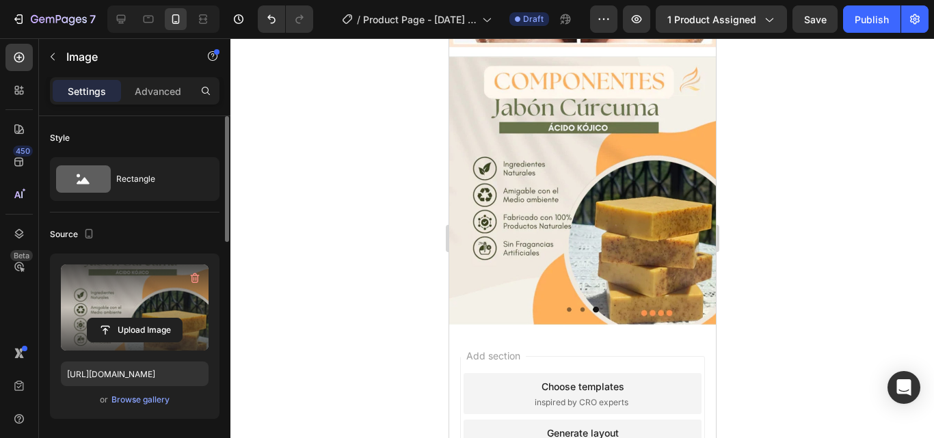
click at [613, 206] on img at bounding box center [581, 191] width 267 height 276
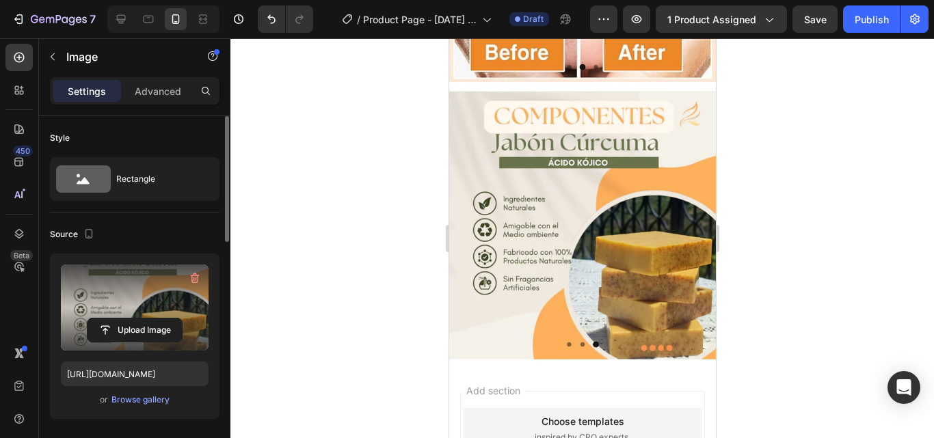
scroll to position [957, 0]
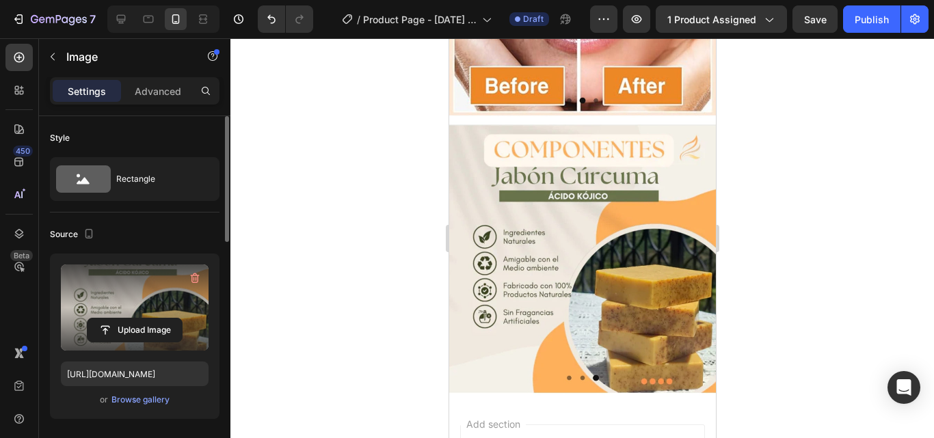
click at [619, 155] on img at bounding box center [581, 260] width 267 height 276
click at [194, 282] on icon "button" at bounding box center [195, 278] width 14 height 14
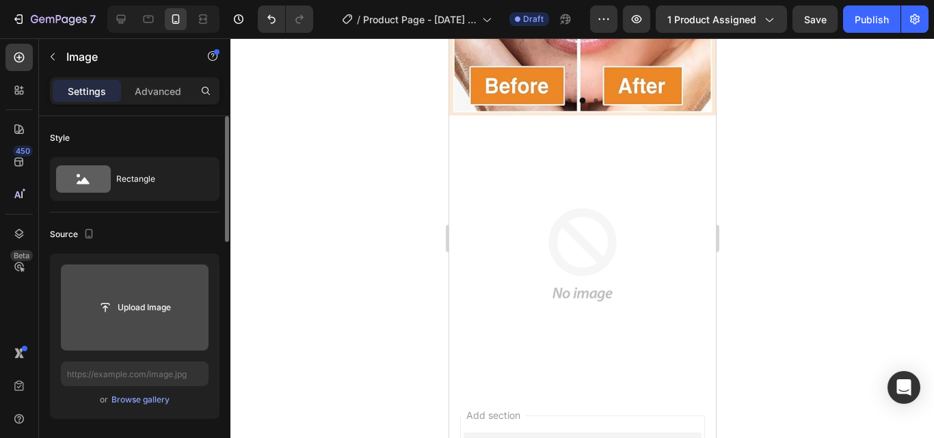
click at [144, 302] on input "file" at bounding box center [135, 307] width 94 height 23
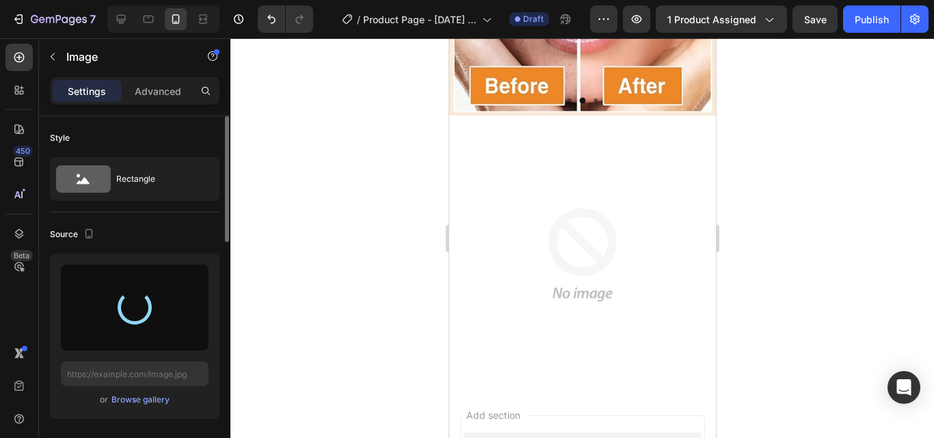
type input "[URL][DOMAIN_NAME]"
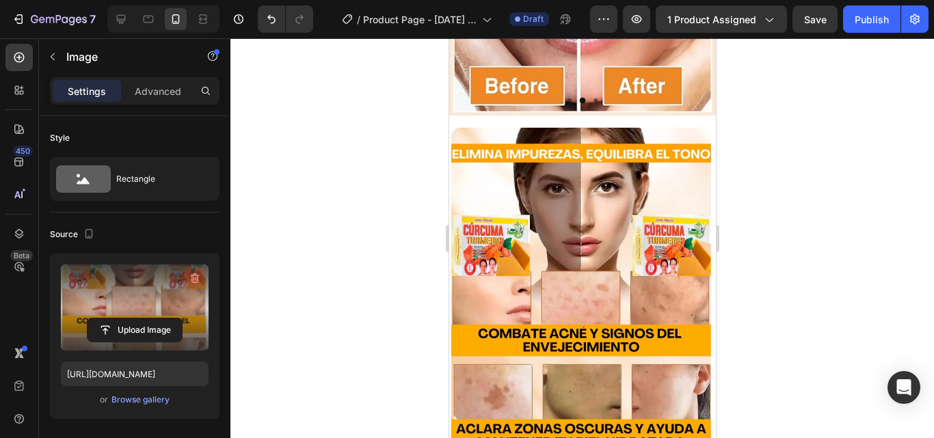
click at [193, 275] on icon "button" at bounding box center [195, 278] width 9 height 10
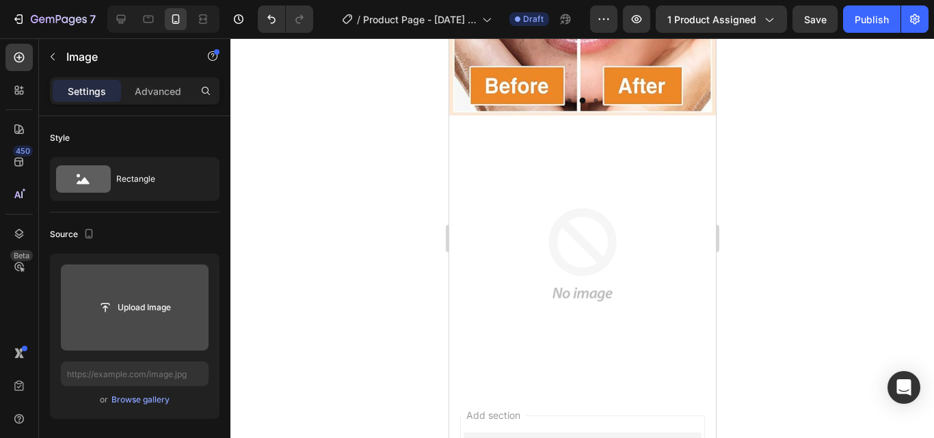
click at [138, 304] on input "file" at bounding box center [135, 307] width 94 height 23
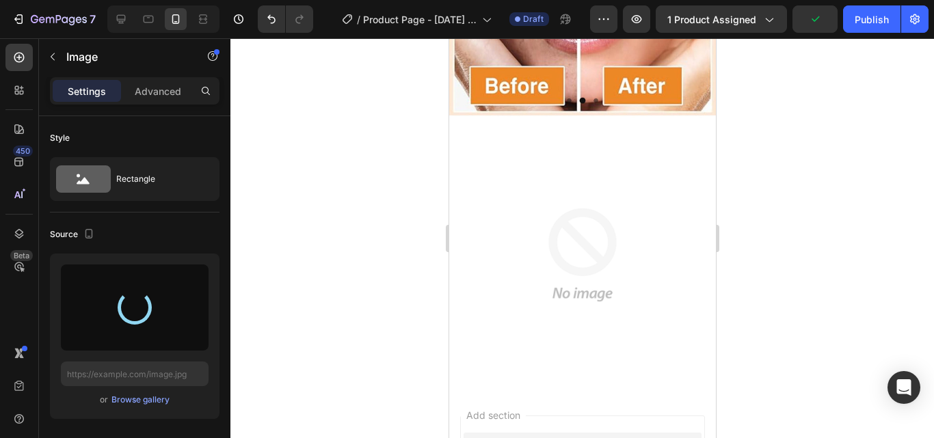
type input "[URL][DOMAIN_NAME]"
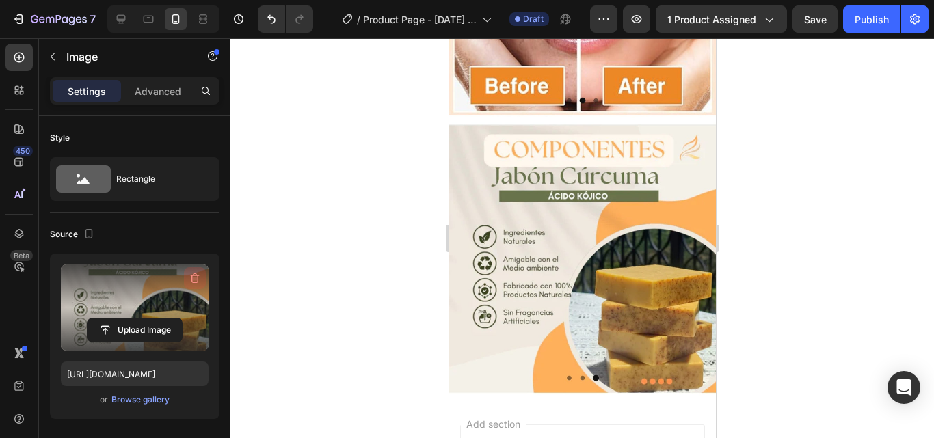
click at [196, 278] on icon "button" at bounding box center [196, 279] width 1 height 4
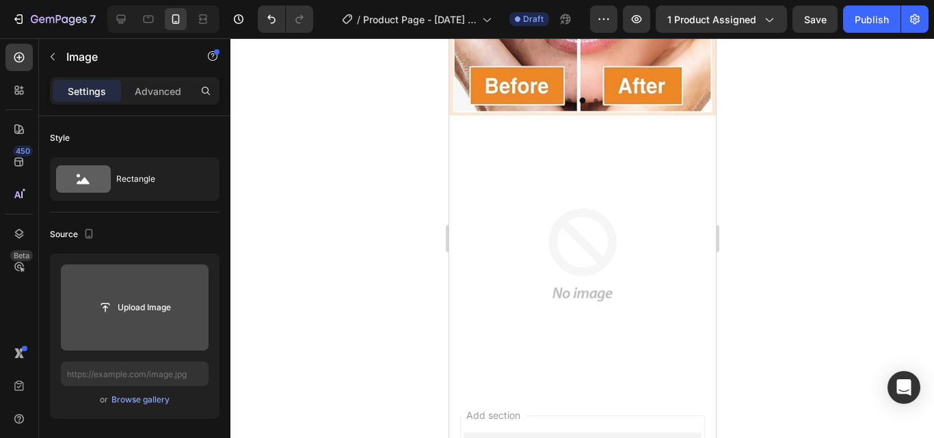
click at [159, 308] on input "file" at bounding box center [135, 307] width 94 height 23
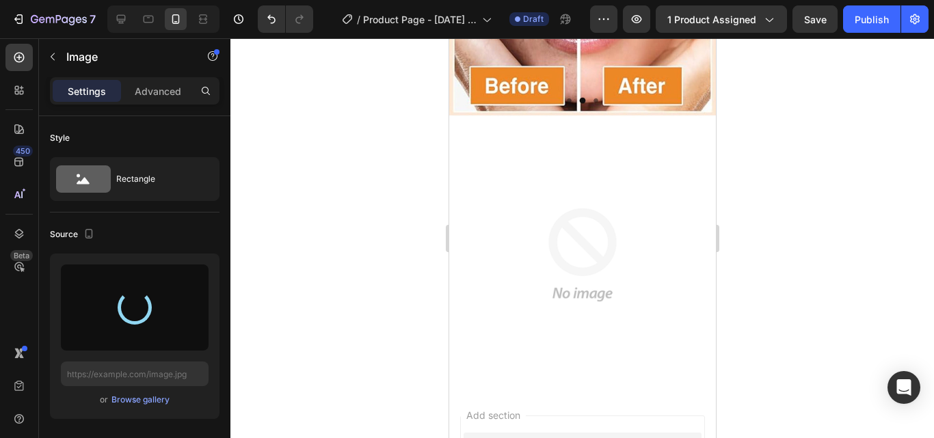
type input "[URL][DOMAIN_NAME]"
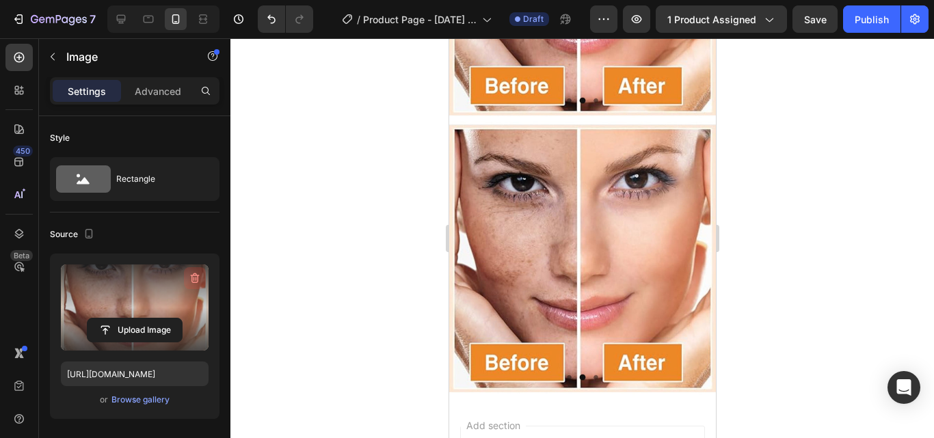
click at [193, 280] on icon "button" at bounding box center [193, 279] width 1 height 4
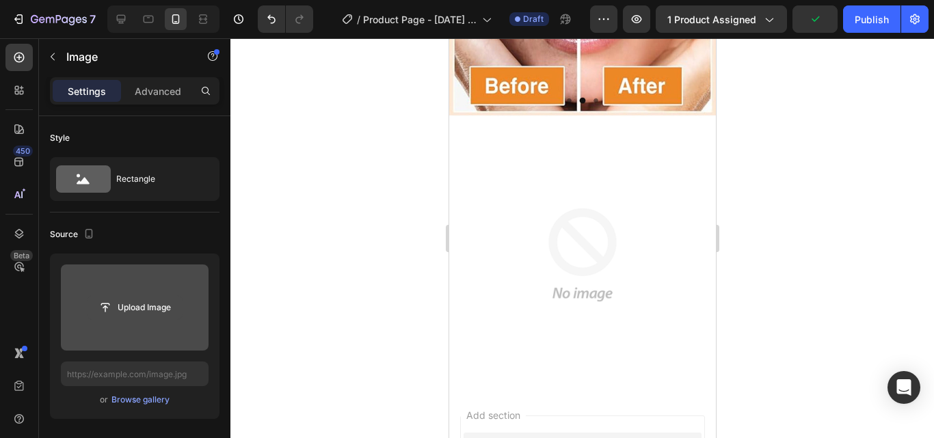
click at [152, 306] on input "file" at bounding box center [135, 307] width 94 height 23
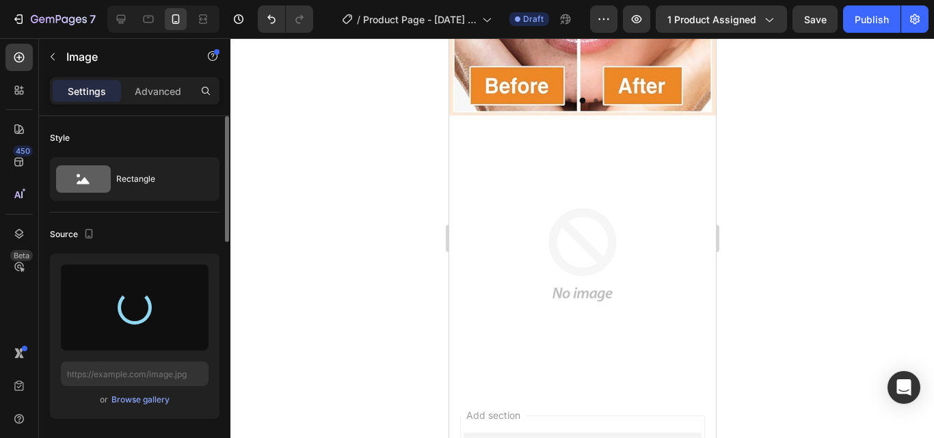
type input "[URL][DOMAIN_NAME]"
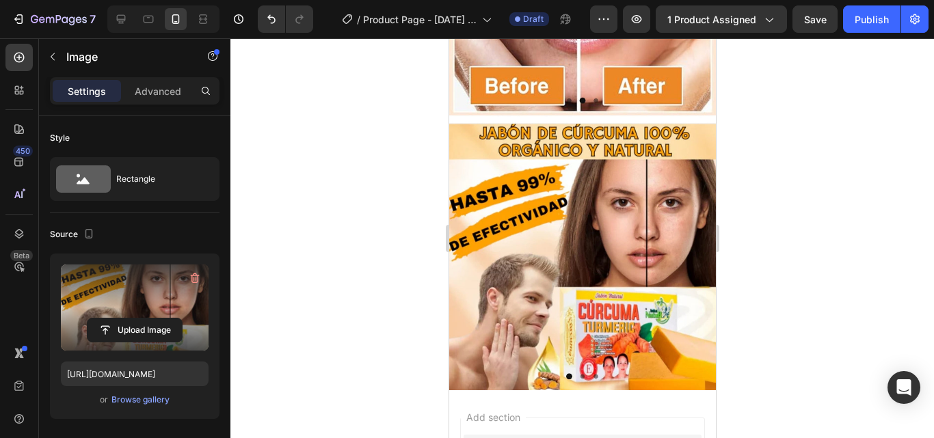
click at [544, 138] on img at bounding box center [581, 256] width 267 height 269
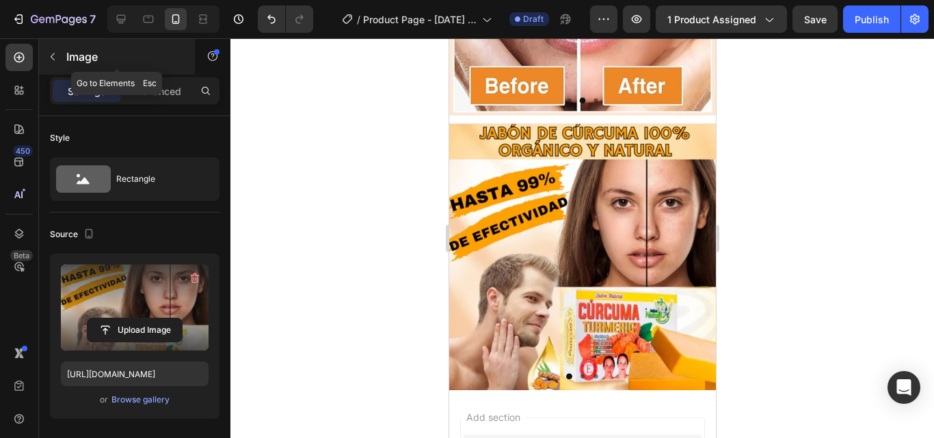
click at [54, 59] on icon "button" at bounding box center [52, 56] width 11 height 11
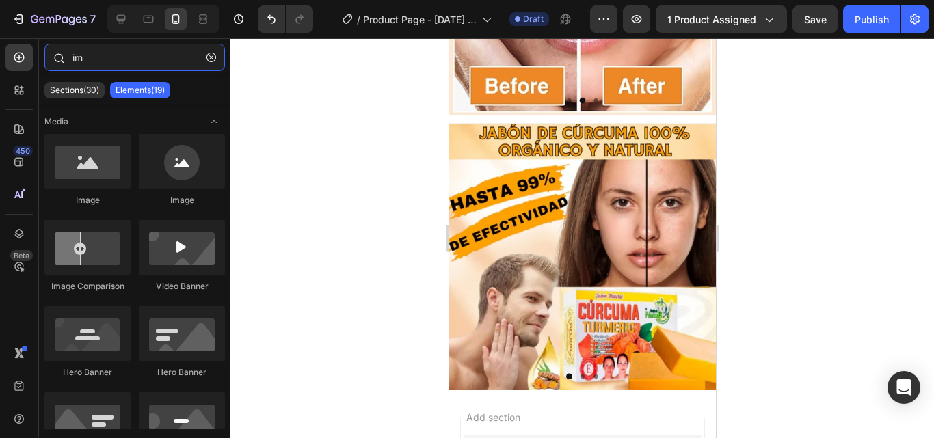
drag, startPoint x: 84, startPoint y: 62, endPoint x: 59, endPoint y: 62, distance: 25.3
click at [59, 62] on div "im" at bounding box center [134, 60] width 191 height 33
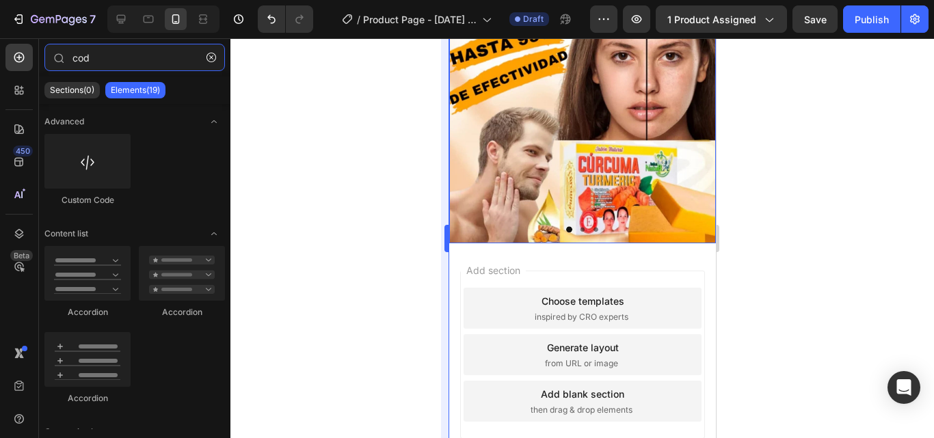
scroll to position [1094, 0]
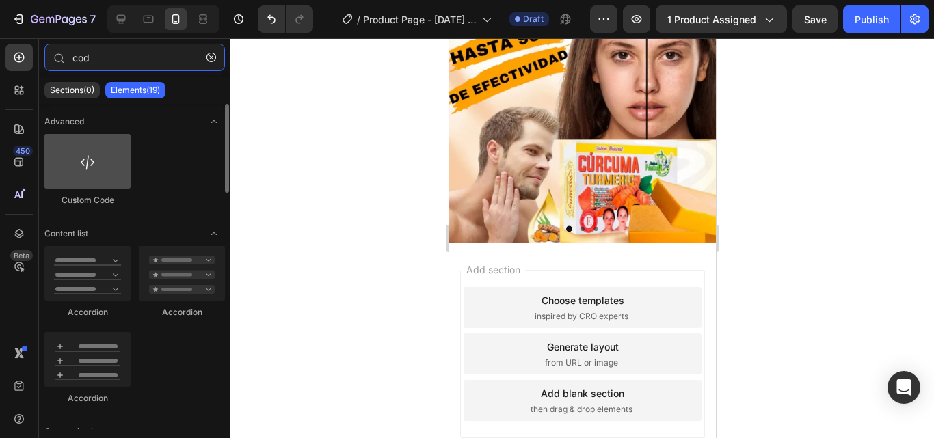
type input "cod"
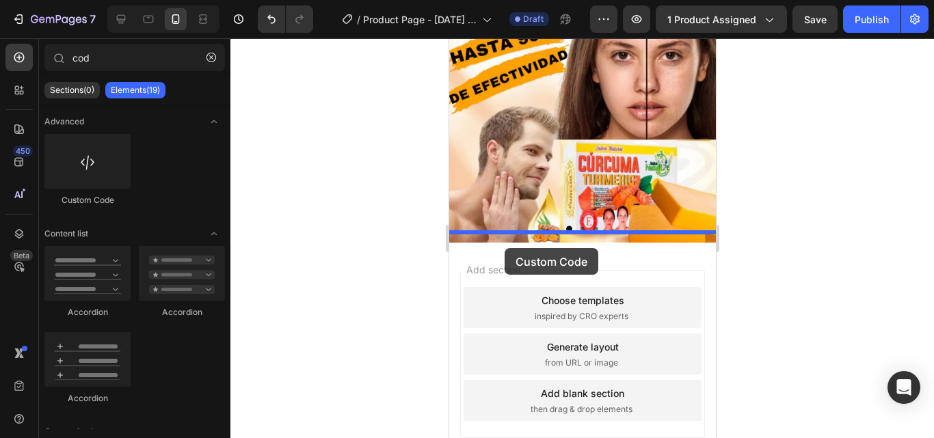
drag, startPoint x: 546, startPoint y: 206, endPoint x: 506, endPoint y: 248, distance: 58.5
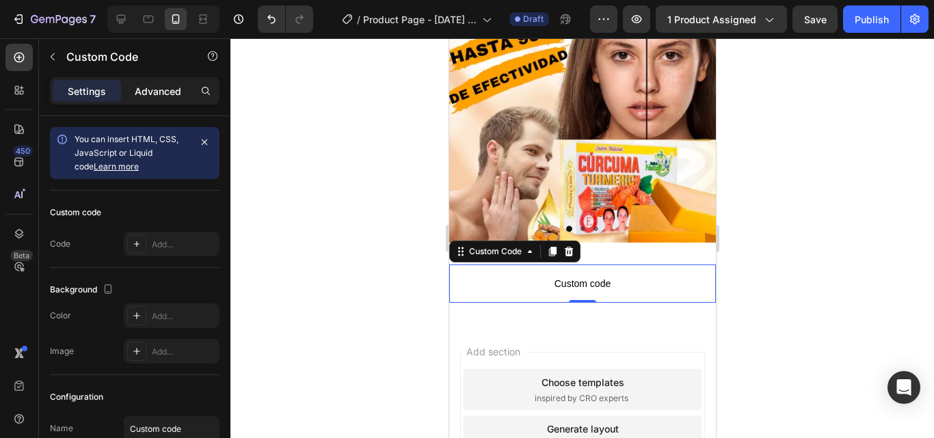
click at [159, 84] on p "Advanced" at bounding box center [158, 91] width 46 height 14
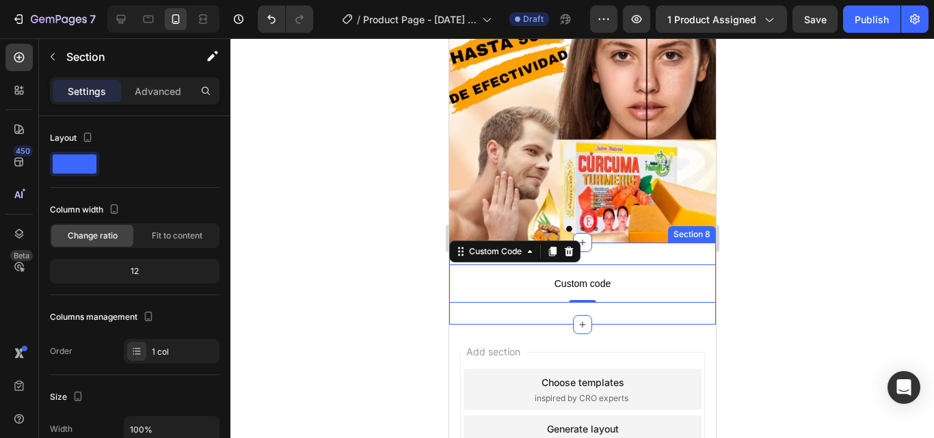
click at [634, 243] on div "Custom code Custom Code 0 Section 8" at bounding box center [581, 284] width 267 height 82
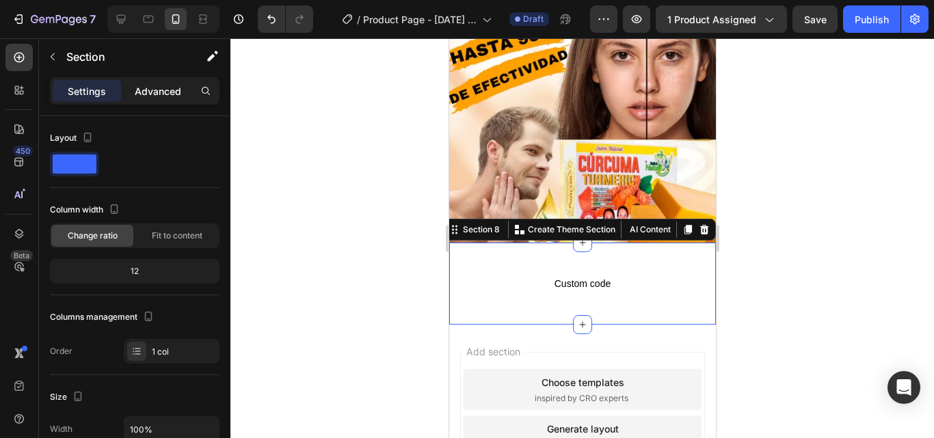
click at [150, 86] on p "Advanced" at bounding box center [158, 91] width 46 height 14
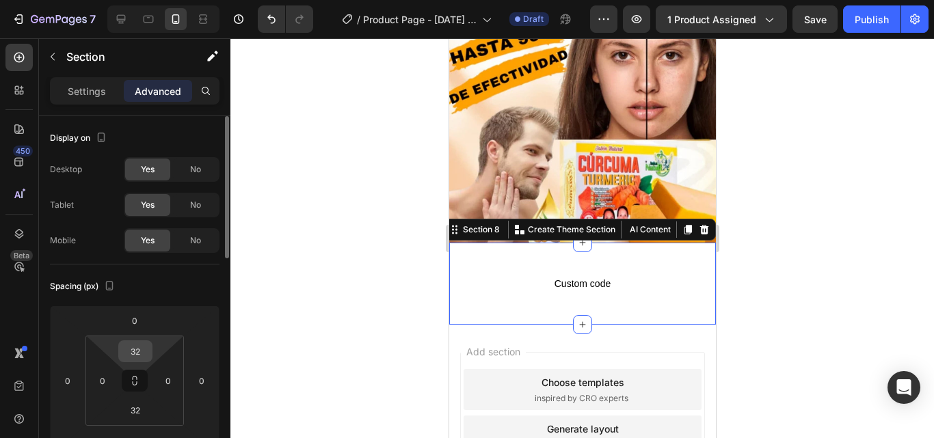
click at [147, 352] on input "32" at bounding box center [135, 351] width 27 height 21
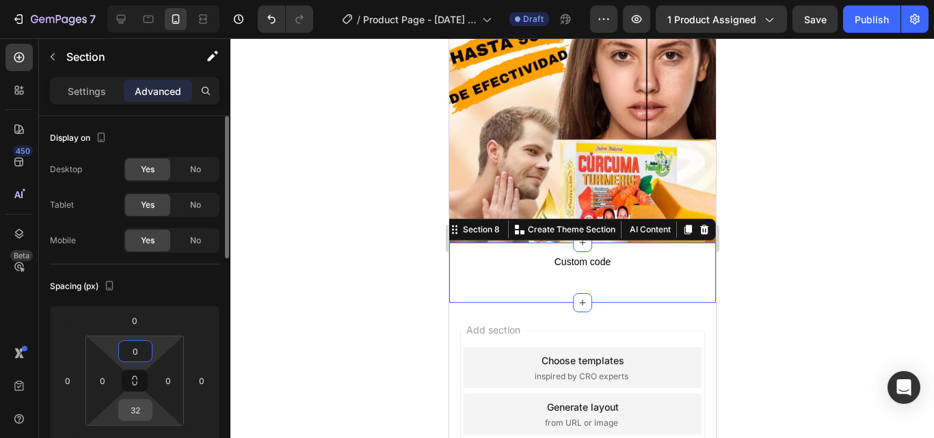
type input "0"
click at [145, 411] on input "32" at bounding box center [135, 410] width 27 height 21
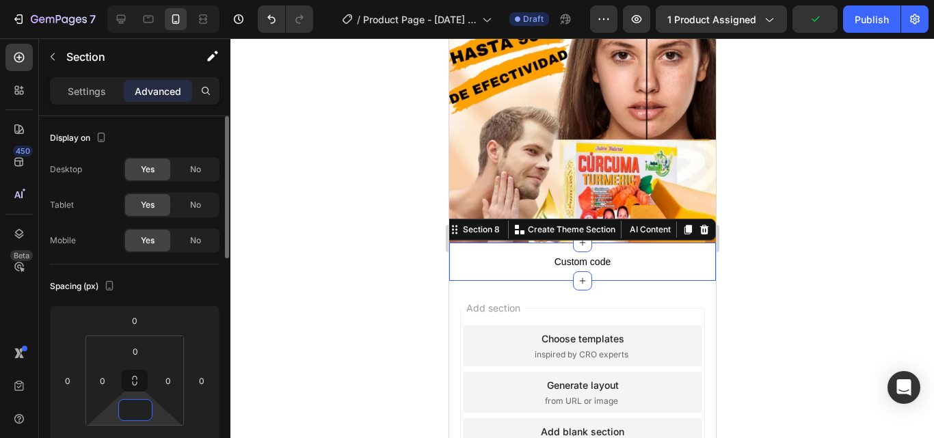
type input "0"
click at [92, 92] on p "Settings" at bounding box center [87, 91] width 38 height 14
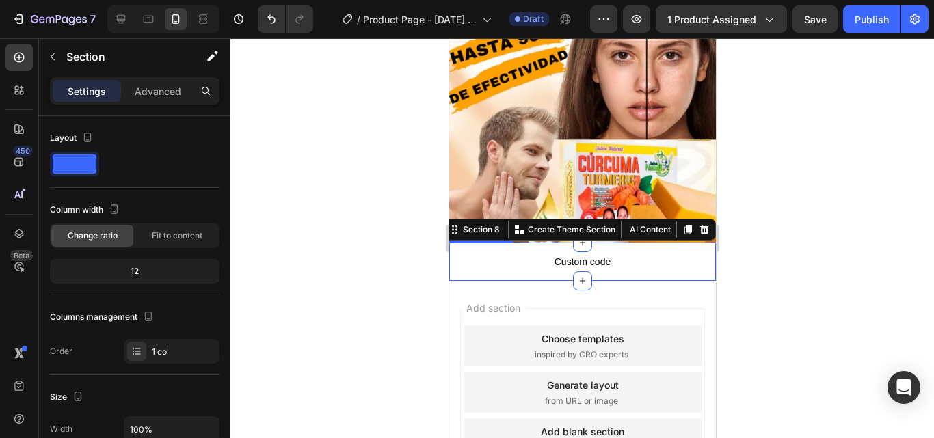
click at [500, 254] on span "Custom code" at bounding box center [581, 262] width 267 height 16
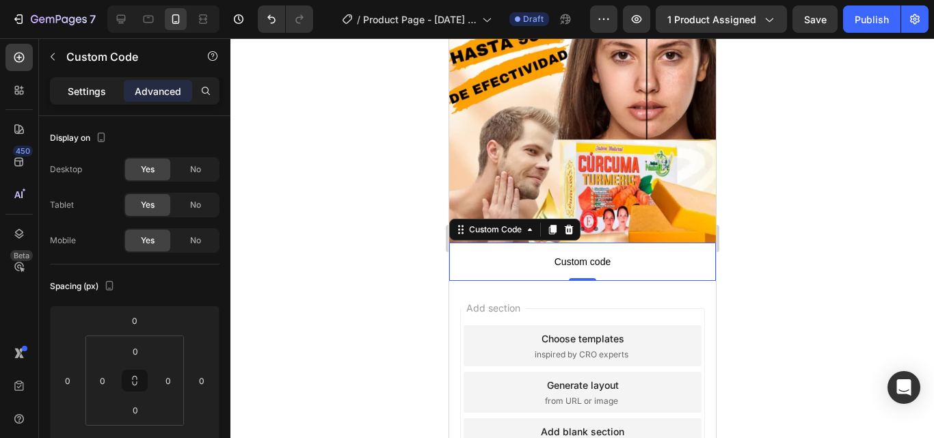
click at [93, 85] on p "Settings" at bounding box center [87, 91] width 38 height 14
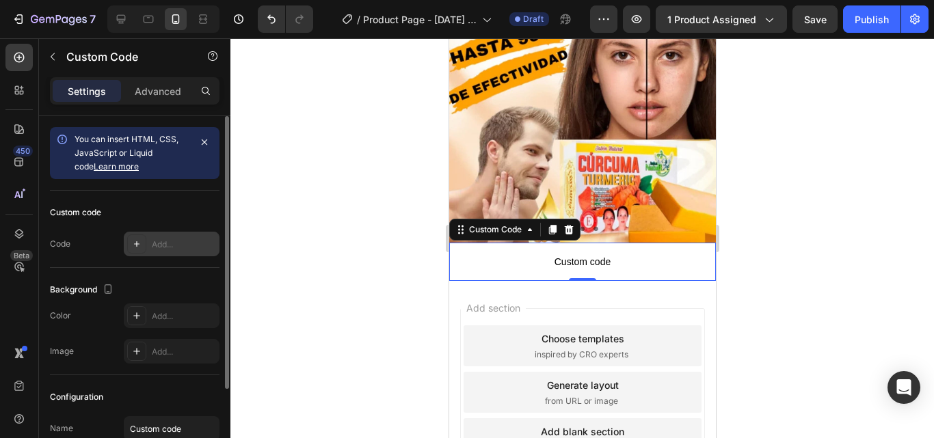
click at [155, 242] on div "Add..." at bounding box center [184, 245] width 64 height 12
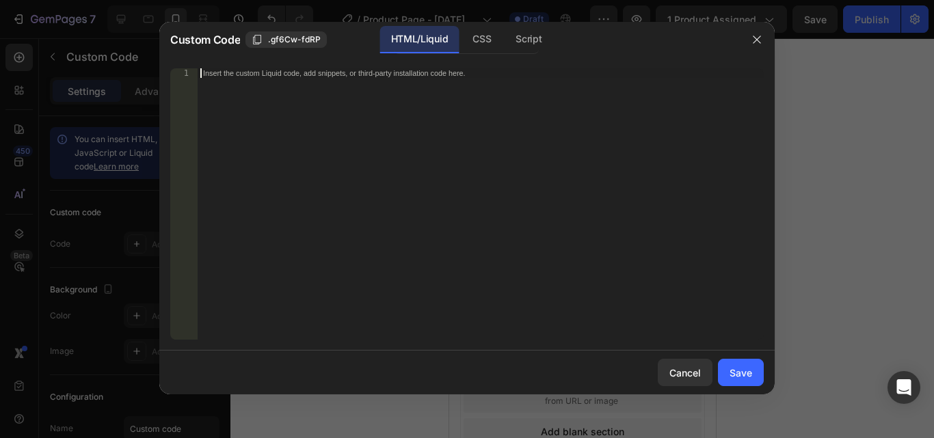
click at [251, 72] on div "Insert the custom Liquid code, add snippets, or third-party installation code h…" at bounding box center [452, 73] width 498 height 9
paste textarea "<div class="_rsi-cod-form-is-gempage"></div><div class="_rsi-cod-form-gempages-…"
type textarea "<div class="_rsi-cod-form-is-gempage"></div><div class="_rsi-cod-form-gempages-…"
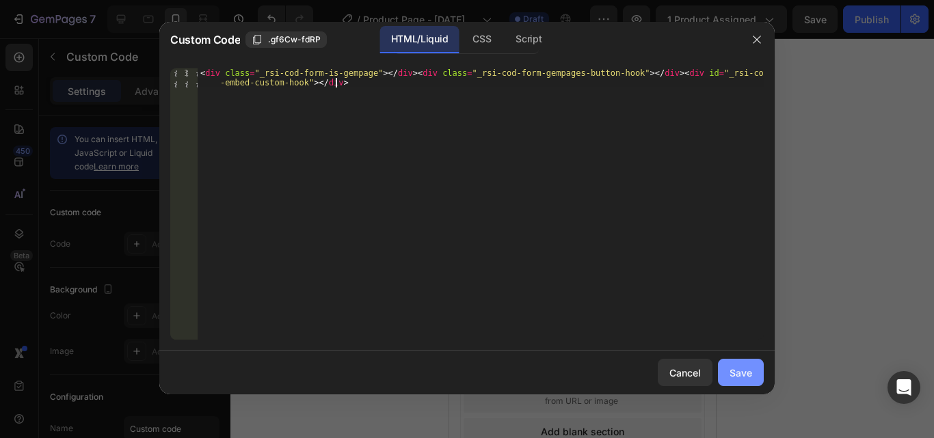
click at [742, 377] on div "Save" at bounding box center [740, 373] width 23 height 14
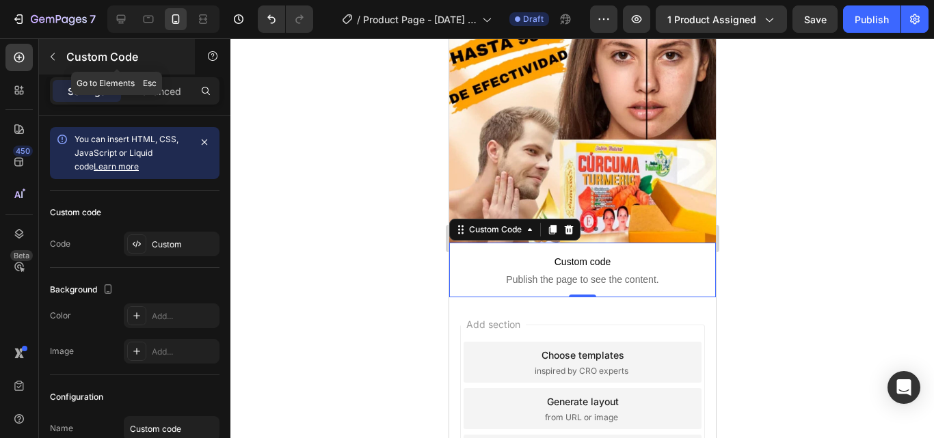
click at [53, 53] on icon "button" at bounding box center [52, 56] width 11 height 11
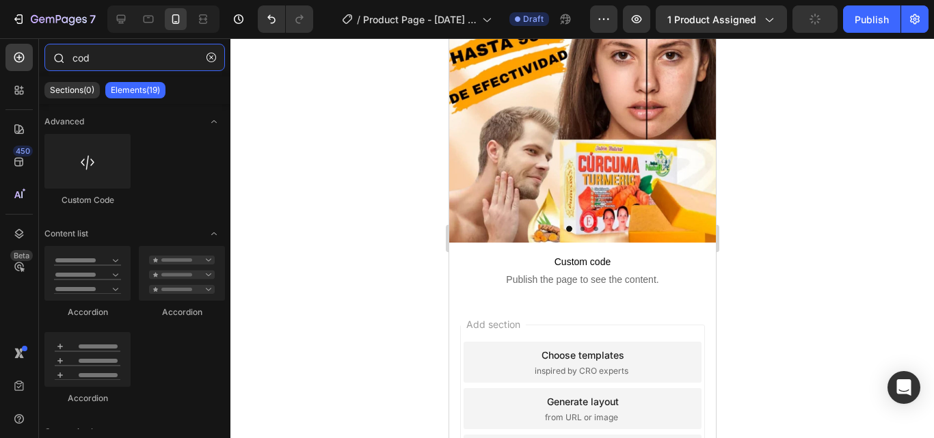
drag, startPoint x: 77, startPoint y: 55, endPoint x: 68, endPoint y: 55, distance: 8.2
click at [68, 55] on div "cod" at bounding box center [134, 60] width 191 height 33
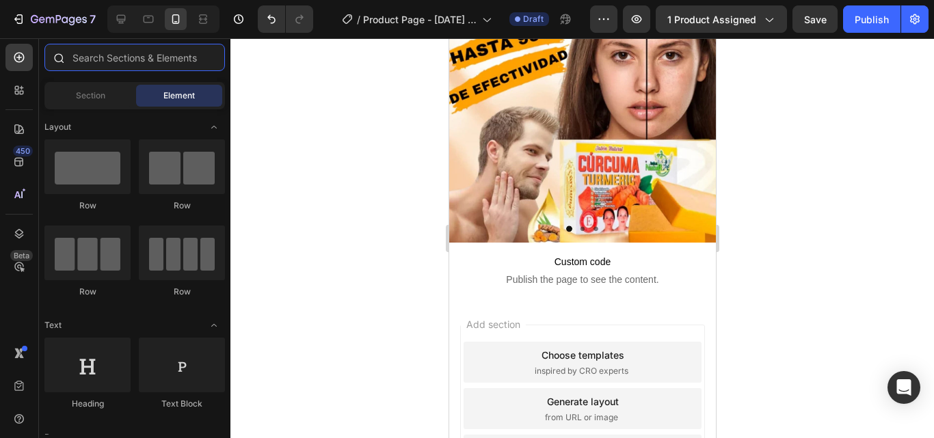
click at [82, 51] on input "text" at bounding box center [134, 57] width 180 height 27
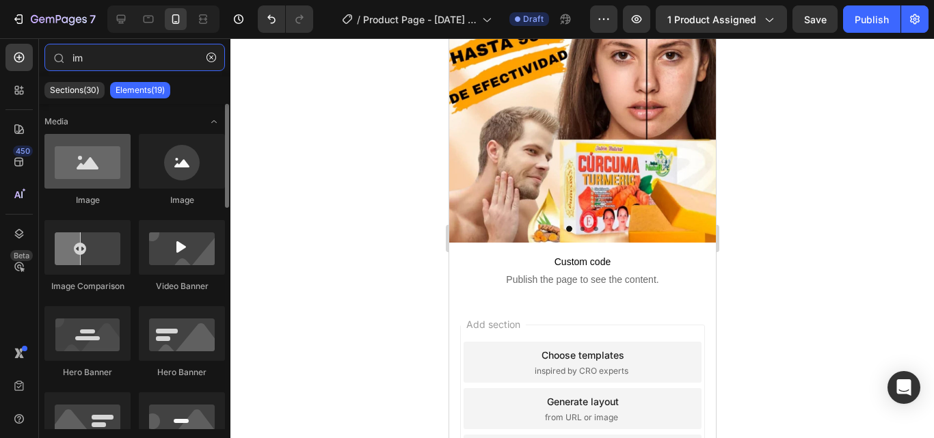
type input "im"
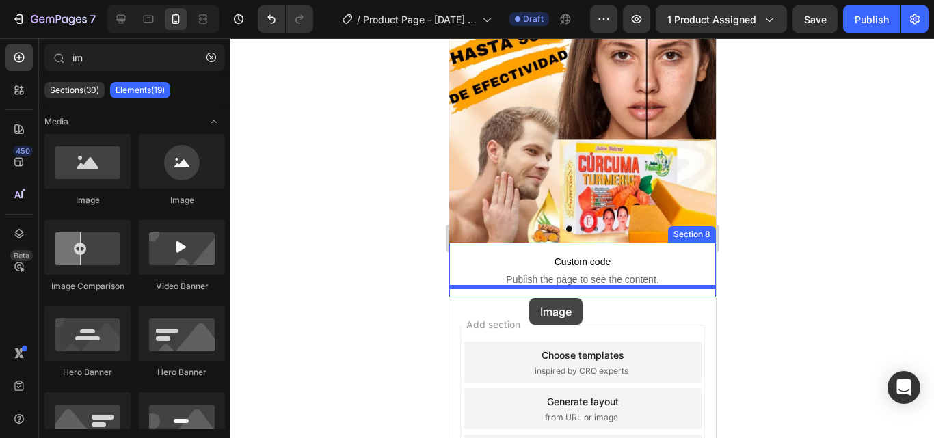
drag, startPoint x: 542, startPoint y: 198, endPoint x: 528, endPoint y: 298, distance: 100.7
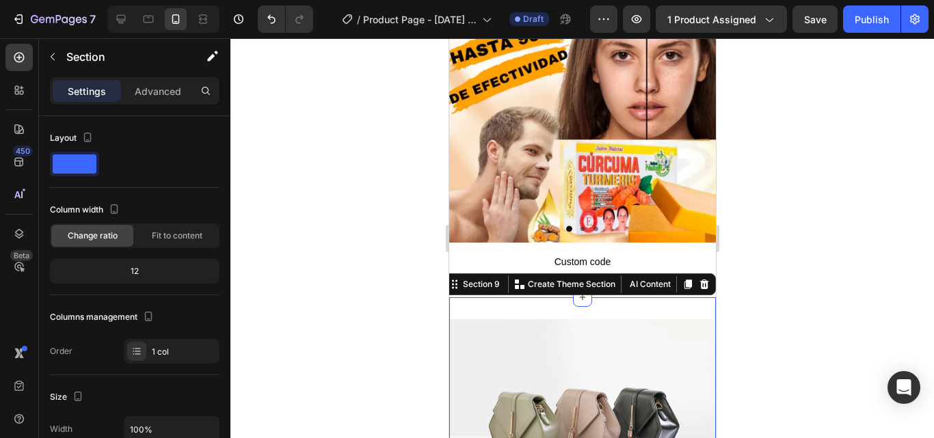
click at [590, 297] on div "Image Section 9 You can create reusable sections Create Theme Section AI Conten…" at bounding box center [581, 419] width 267 height 244
click at [168, 89] on p "Advanced" at bounding box center [158, 91] width 46 height 14
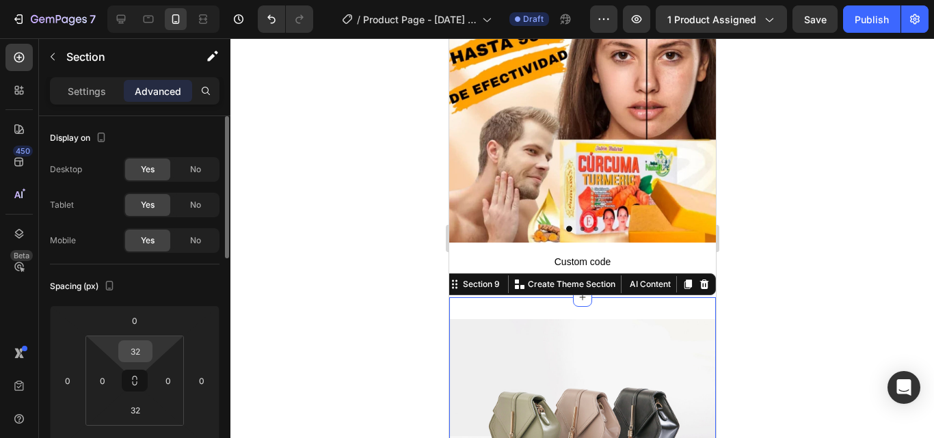
click at [140, 347] on input "32" at bounding box center [135, 351] width 27 height 21
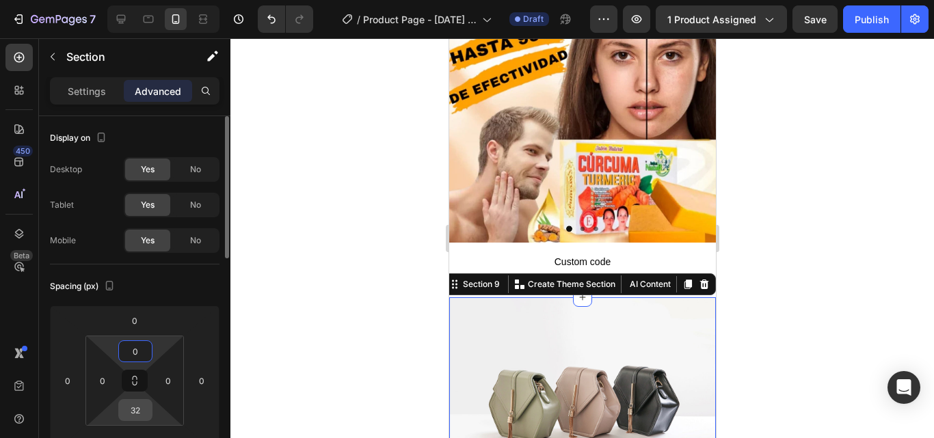
type input "0"
click at [144, 412] on input "32" at bounding box center [135, 410] width 27 height 21
type input "0"
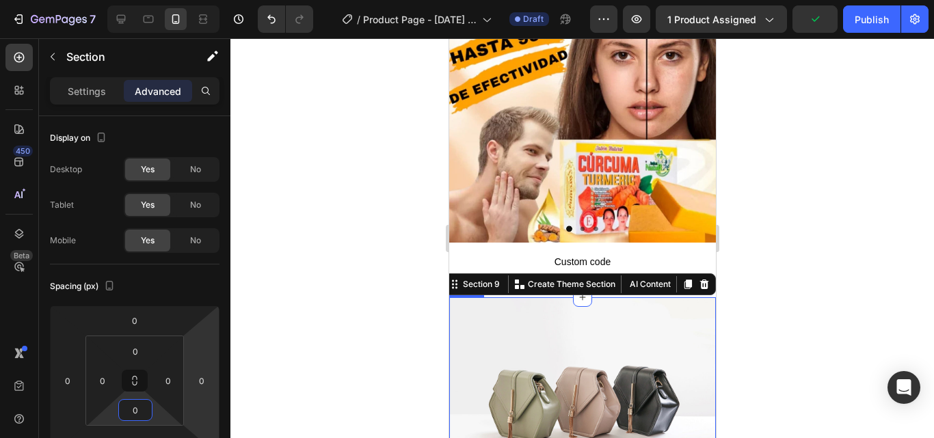
click at [487, 361] on img at bounding box center [581, 397] width 267 height 200
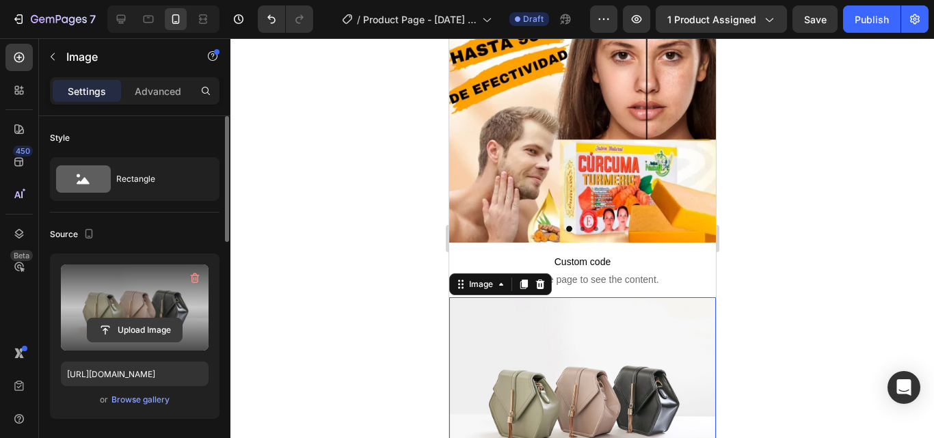
click at [111, 325] on input "file" at bounding box center [135, 330] width 94 height 23
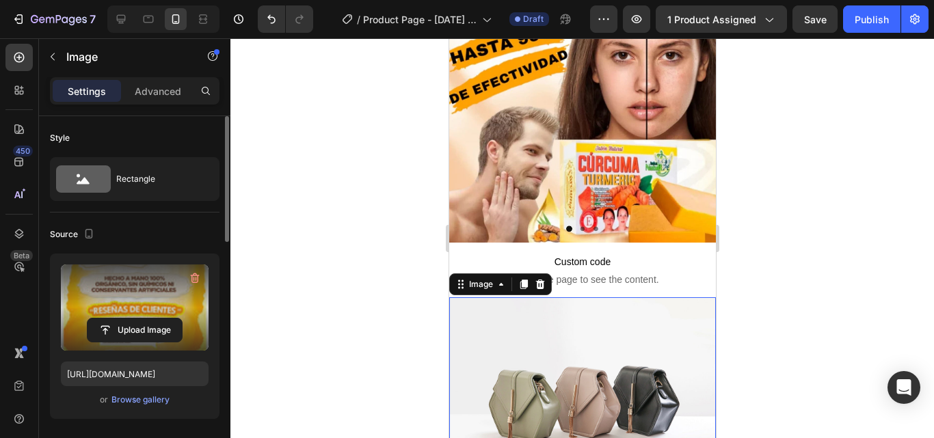
type input "[URL][DOMAIN_NAME]"
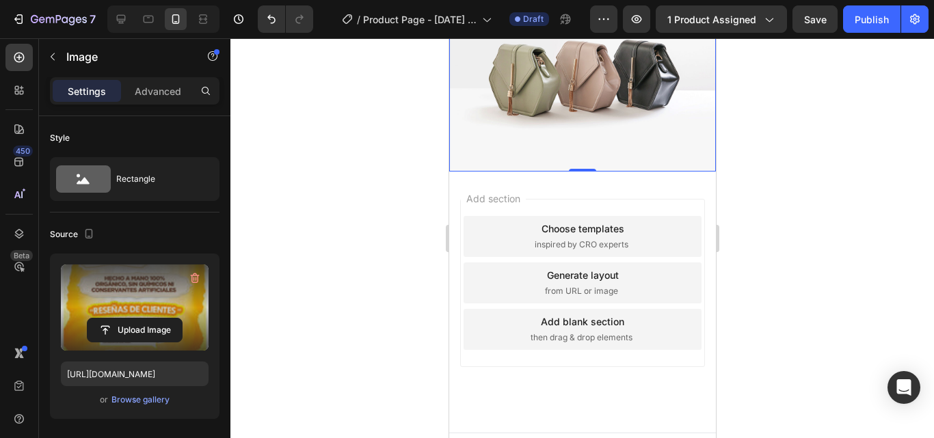
scroll to position [1504, 0]
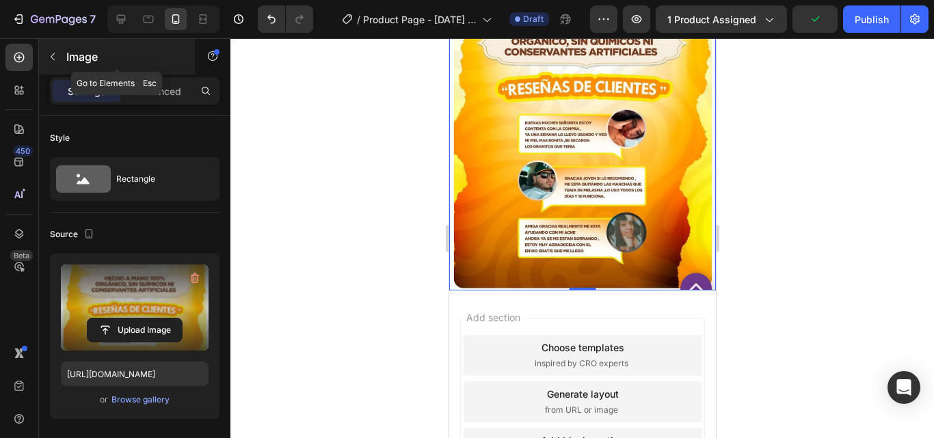
click at [55, 63] on button "button" at bounding box center [53, 57] width 22 height 22
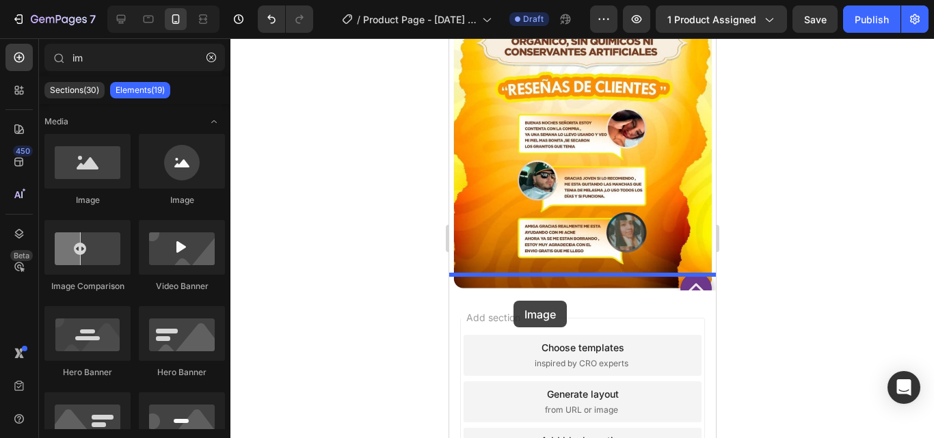
drag, startPoint x: 624, startPoint y: 233, endPoint x: 513, endPoint y: 301, distance: 130.4
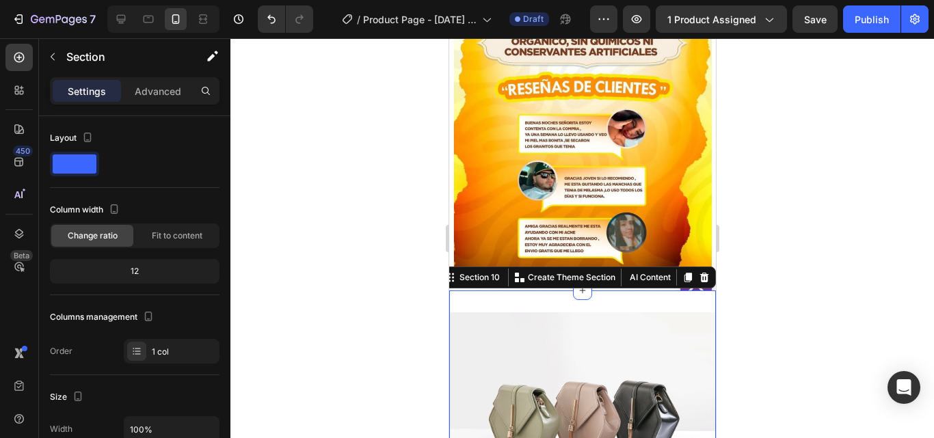
click at [601, 291] on div "Image Section 10 You can create reusable sections Create Theme Section AI Conte…" at bounding box center [581, 413] width 267 height 244
click at [155, 90] on p "Advanced" at bounding box center [158, 91] width 46 height 14
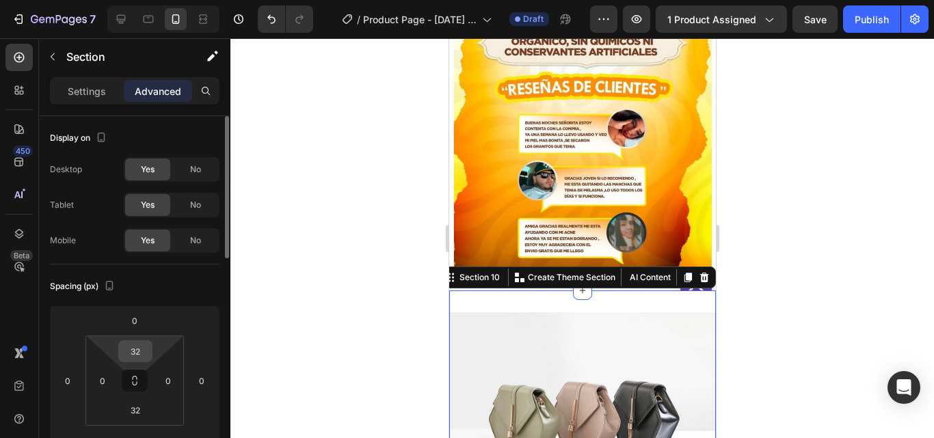
click at [142, 344] on input "32" at bounding box center [135, 351] width 27 height 21
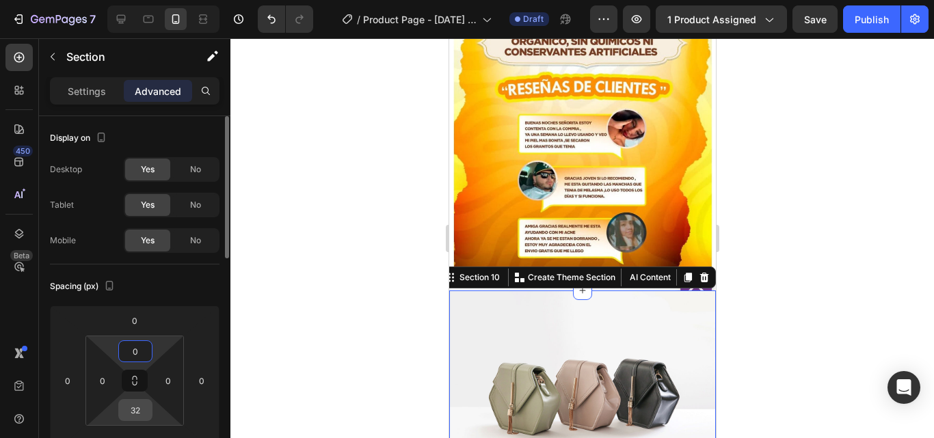
type input "0"
click at [146, 414] on input "32" at bounding box center [135, 410] width 27 height 21
type input "0"
click at [542, 370] on img at bounding box center [581, 391] width 267 height 200
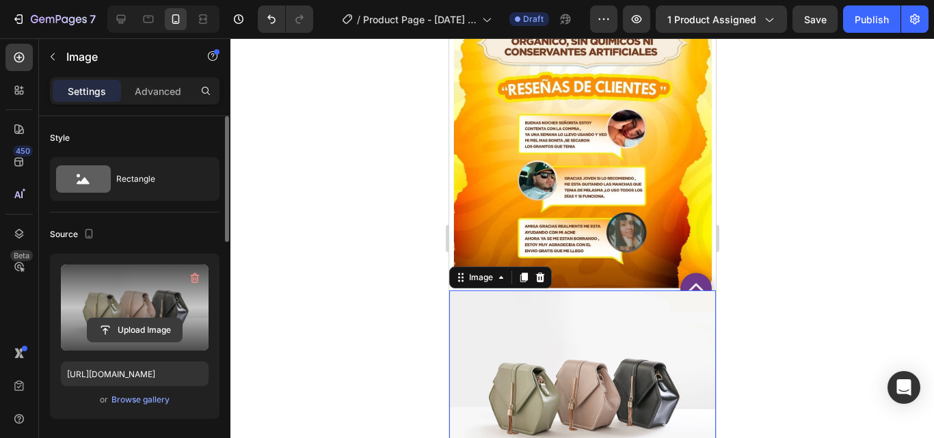
click at [116, 329] on input "file" at bounding box center [135, 330] width 94 height 23
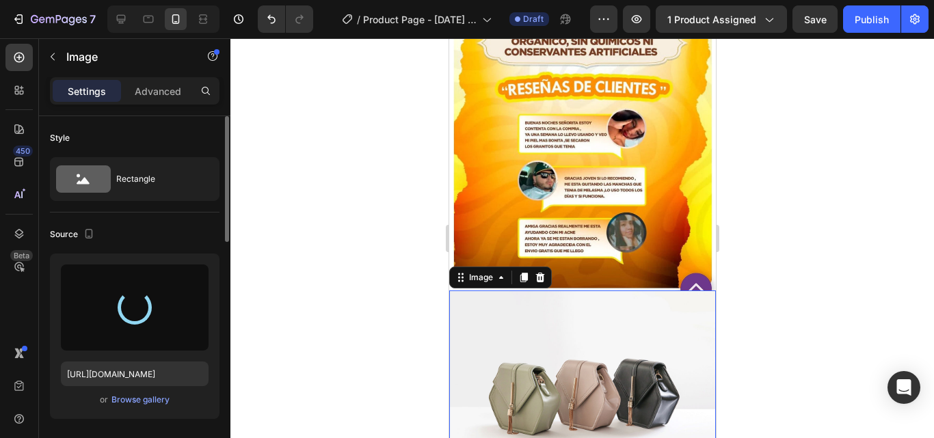
type input "[URL][DOMAIN_NAME]"
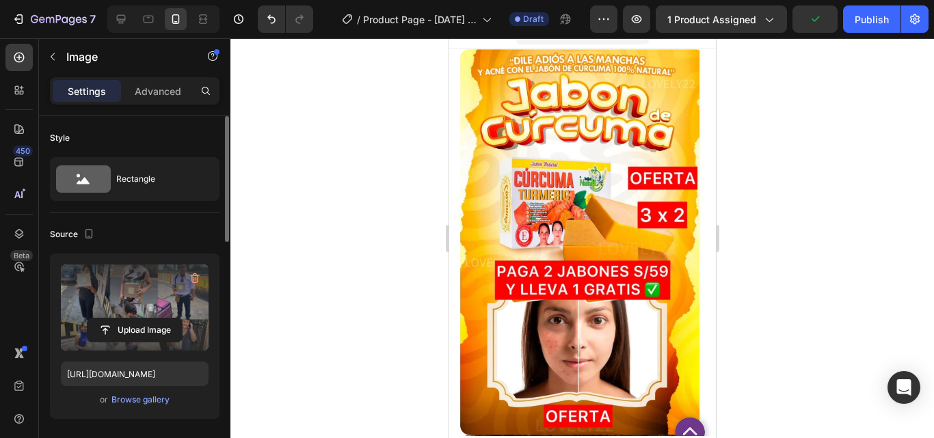
scroll to position [0, 0]
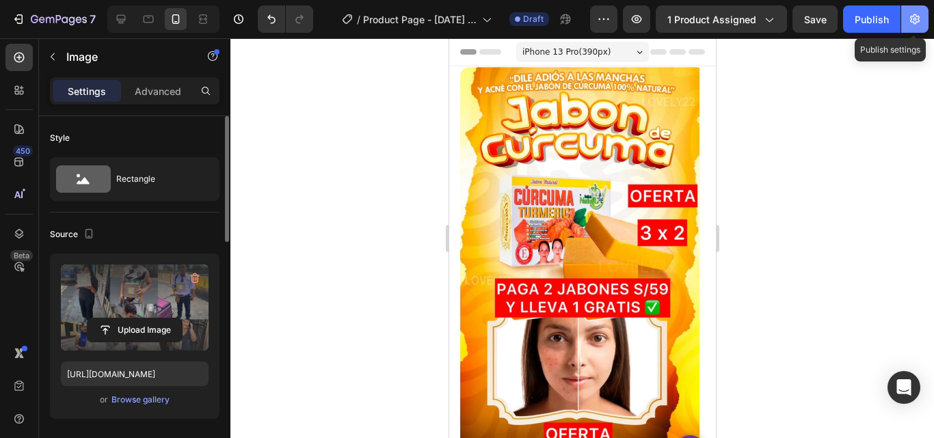
click at [919, 21] on icon "button" at bounding box center [915, 19] width 10 height 10
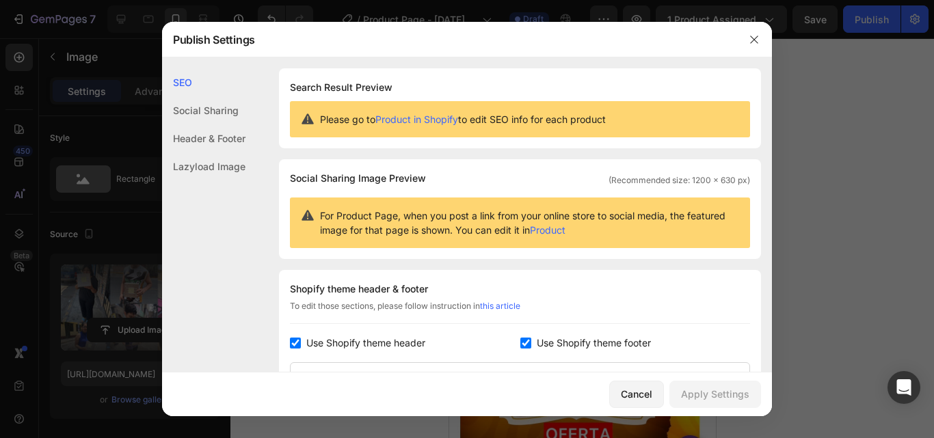
click at [293, 341] on input "checkbox" at bounding box center [295, 343] width 11 height 11
checkbox input "false"
click at [521, 344] on input "checkbox" at bounding box center [525, 343] width 11 height 11
checkbox input "false"
click at [204, 172] on div "Lazyload Image" at bounding box center [203, 166] width 83 height 28
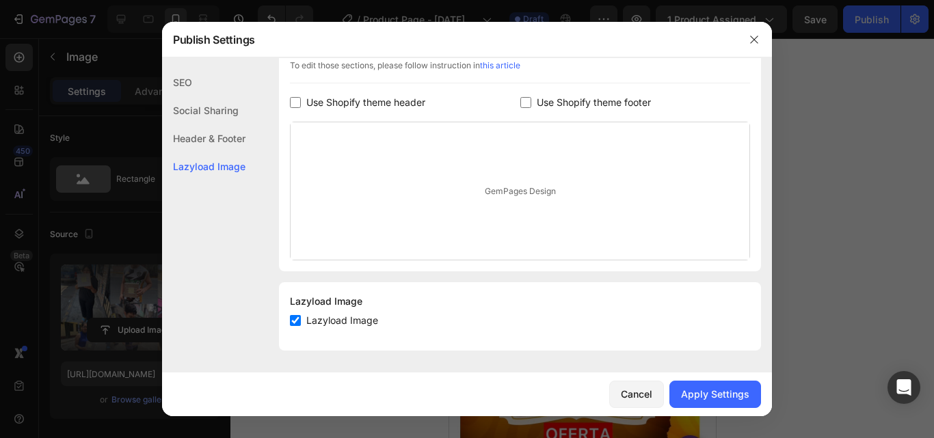
click at [213, 152] on div "Header & Footer" at bounding box center [203, 166] width 83 height 28
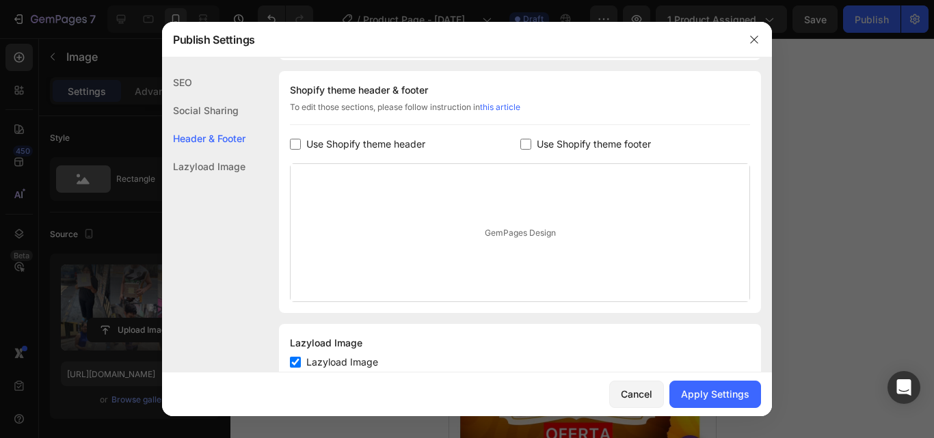
click at [222, 124] on div "Social Sharing" at bounding box center [203, 138] width 83 height 28
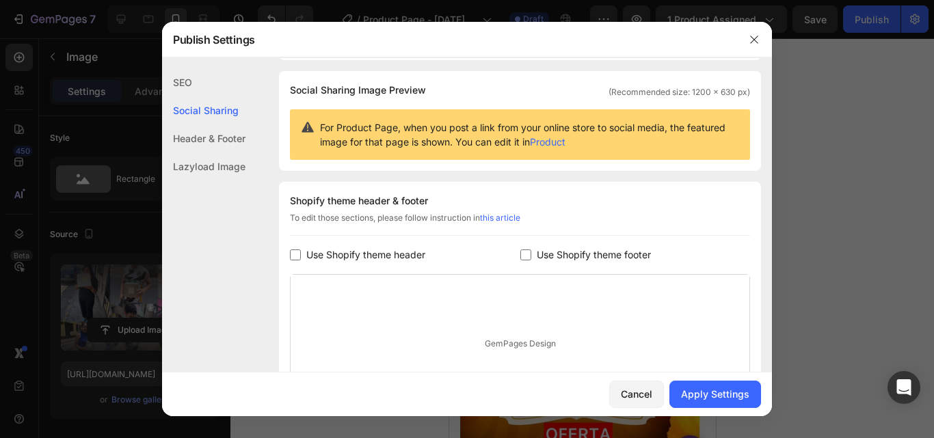
click at [212, 166] on div "Lazyload Image" at bounding box center [203, 166] width 83 height 28
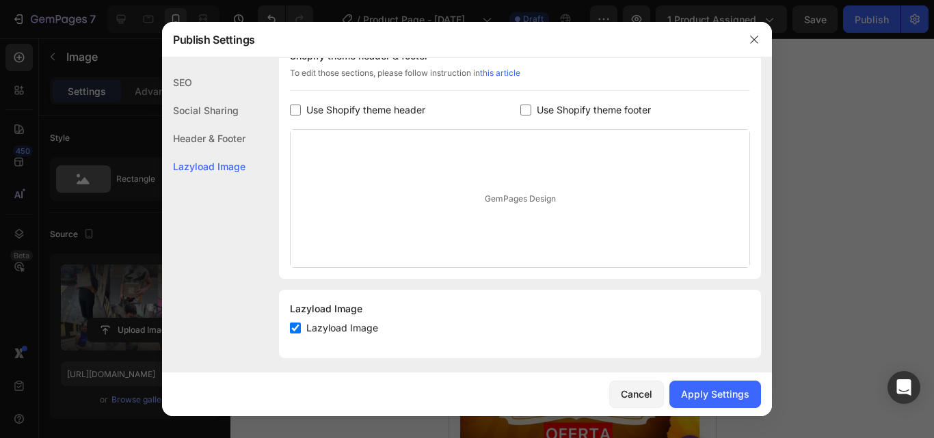
scroll to position [241, 0]
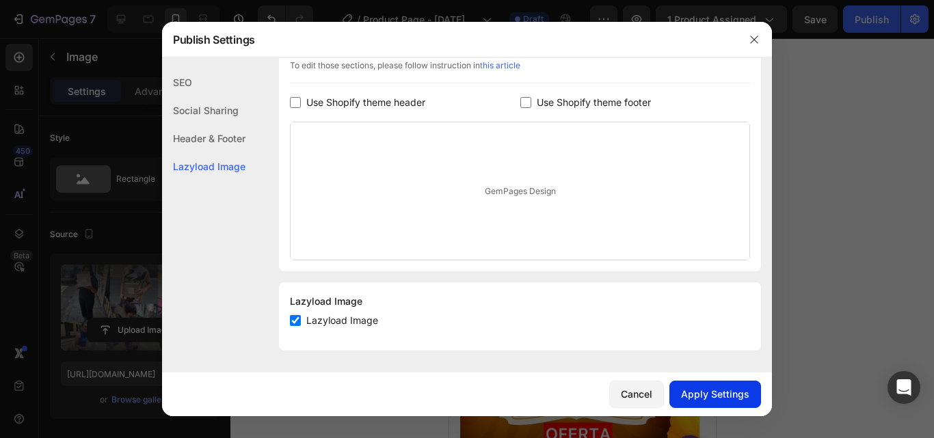
click at [704, 388] on div "Apply Settings" at bounding box center [715, 394] width 68 height 14
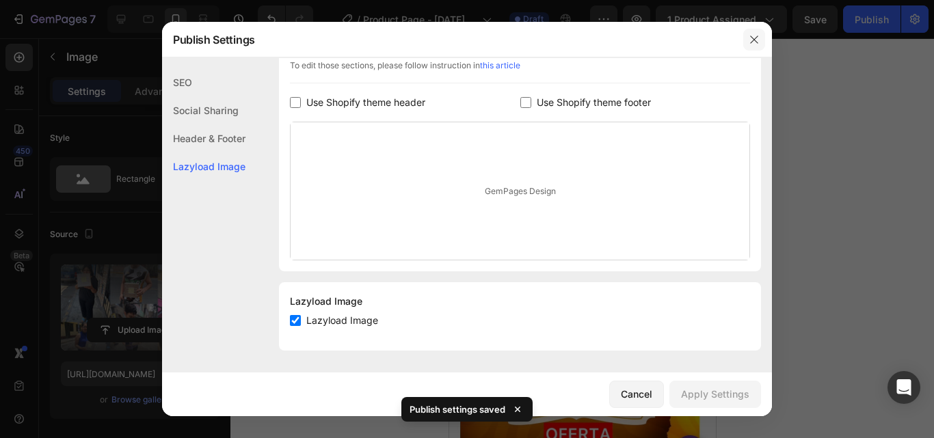
click at [752, 38] on icon "button" at bounding box center [754, 39] width 11 height 11
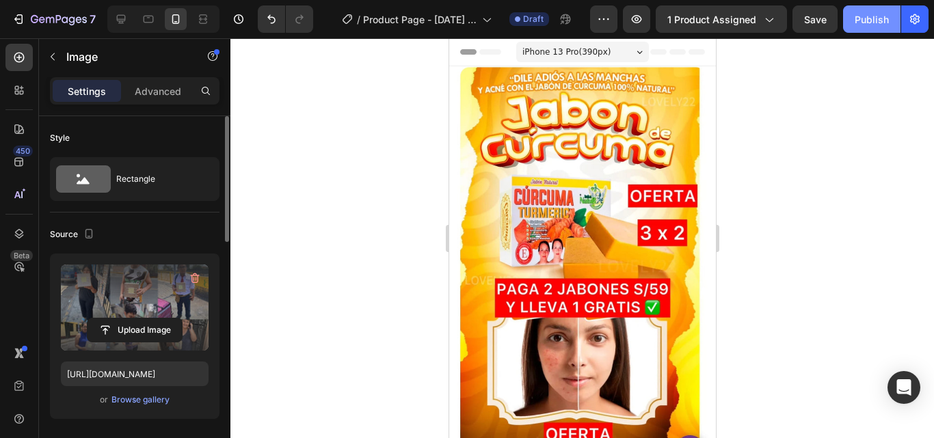
click at [863, 19] on div "Publish" at bounding box center [872, 19] width 34 height 14
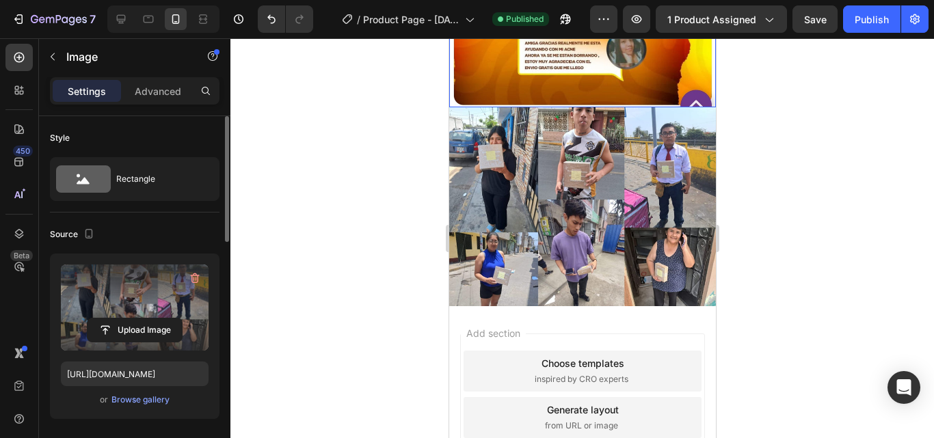
scroll to position [2161, 0]
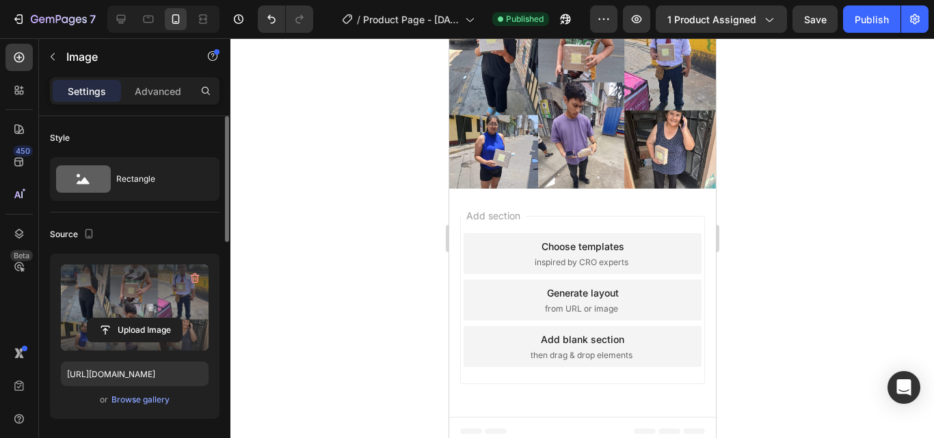
click at [620, 141] on img at bounding box center [581, 89] width 267 height 198
click at [563, 191] on div "Add section Choose templates inspired by CRO experts Generate layout from URL o…" at bounding box center [581, 303] width 267 height 228
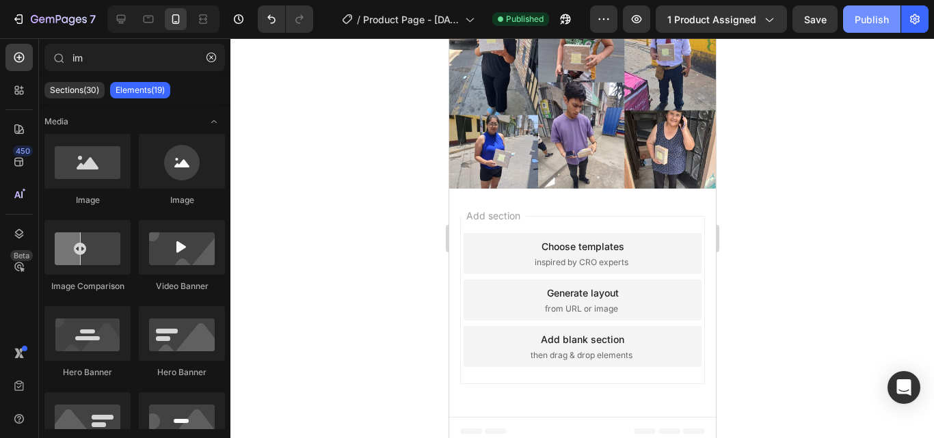
drag, startPoint x: 871, startPoint y: 21, endPoint x: 871, endPoint y: 28, distance: 7.5
click at [871, 27] on button "Publish" at bounding box center [871, 18] width 57 height 27
